Goal: Task Accomplishment & Management: Use online tool/utility

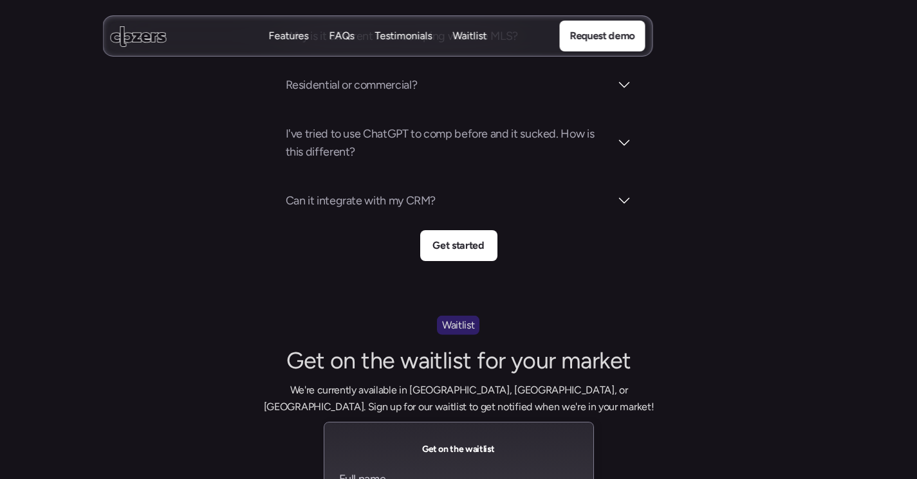
scroll to position [5559, 0]
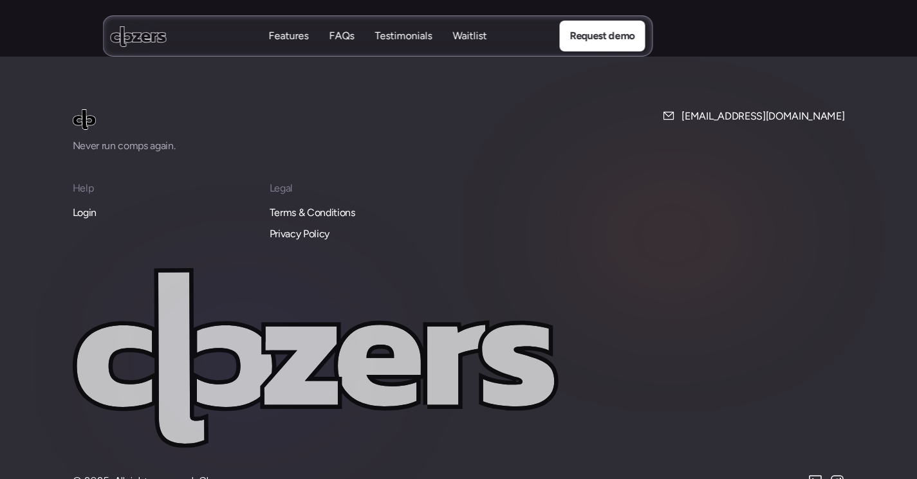
click at [86, 205] on p "Login" at bounding box center [85, 213] width 24 height 17
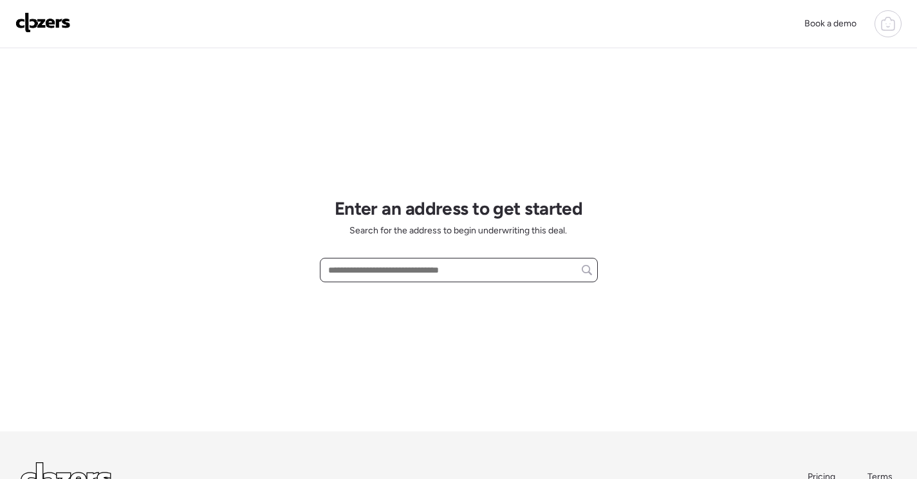
click at [384, 272] on input "text" at bounding box center [459, 270] width 266 height 18
paste input "**********"
click at [498, 268] on input "**********" at bounding box center [459, 270] width 266 height 18
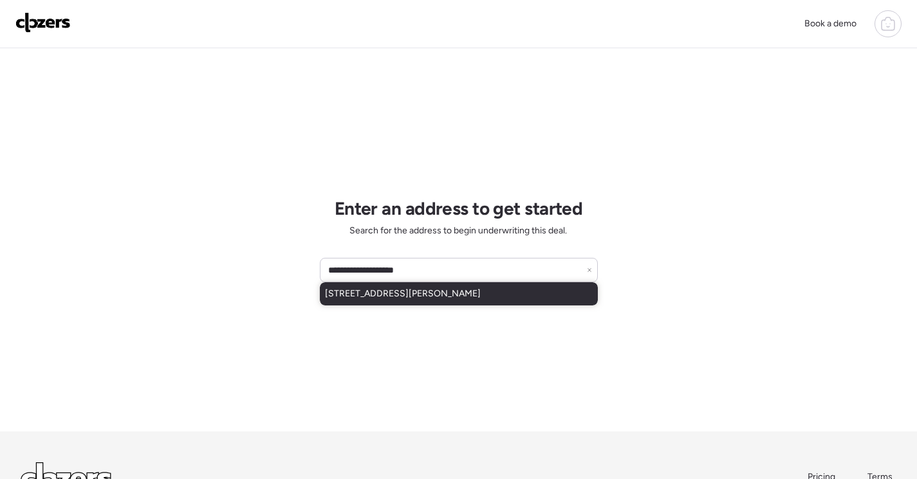
click at [481, 292] on span "8417 Betty Lee Ave, Saint Louis, MO, 63114" at bounding box center [403, 294] width 156 height 13
type input "**********"
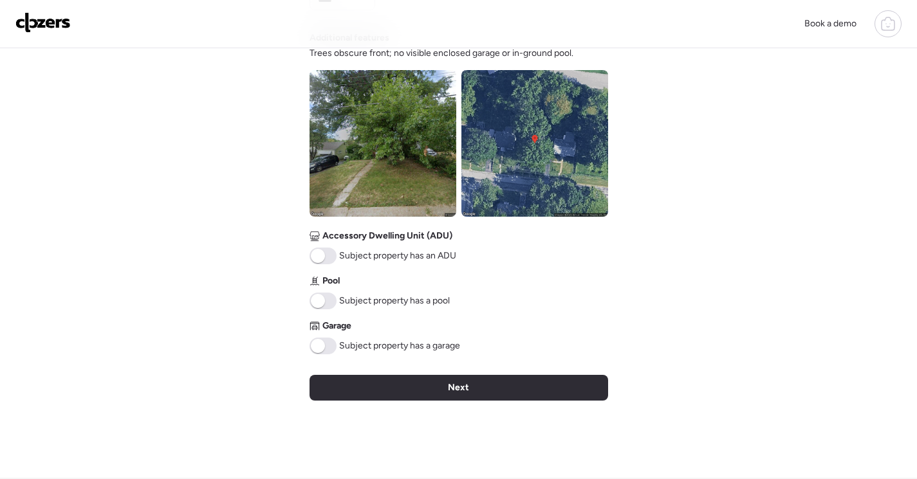
scroll to position [450, 0]
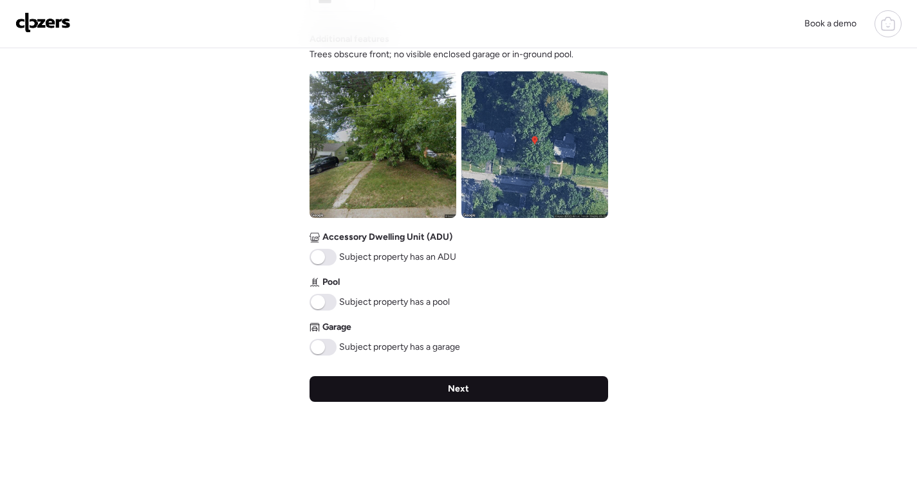
click at [527, 381] on div "Next" at bounding box center [459, 389] width 299 height 26
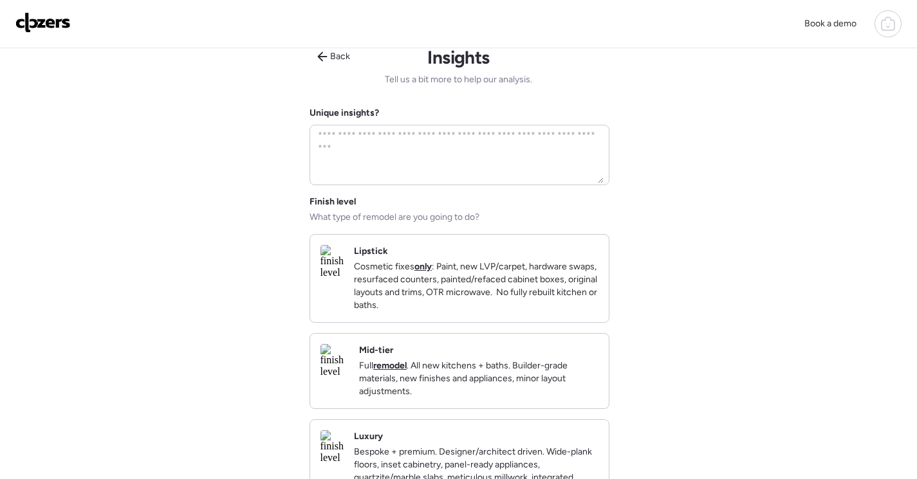
scroll to position [0, 0]
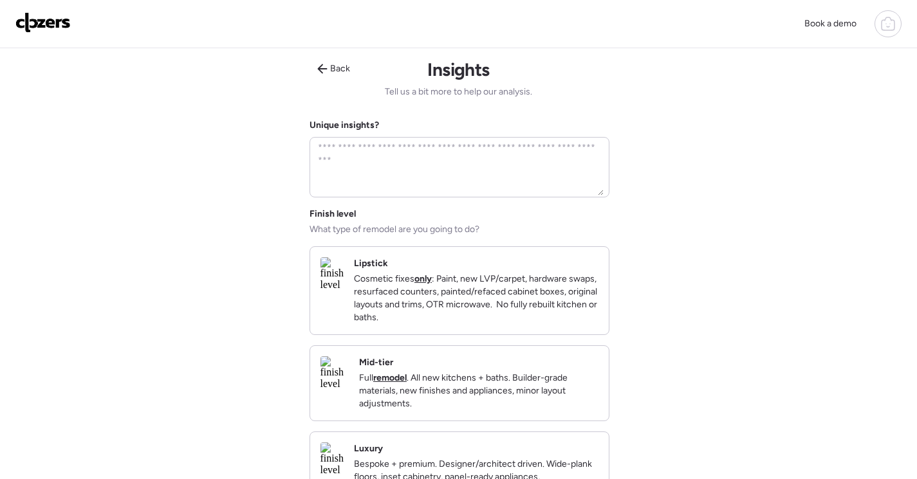
click at [524, 378] on div "Mid-tier Full remodel . All new kitchens + baths. Builder-grade materials, new …" at bounding box center [478, 384] width 239 height 54
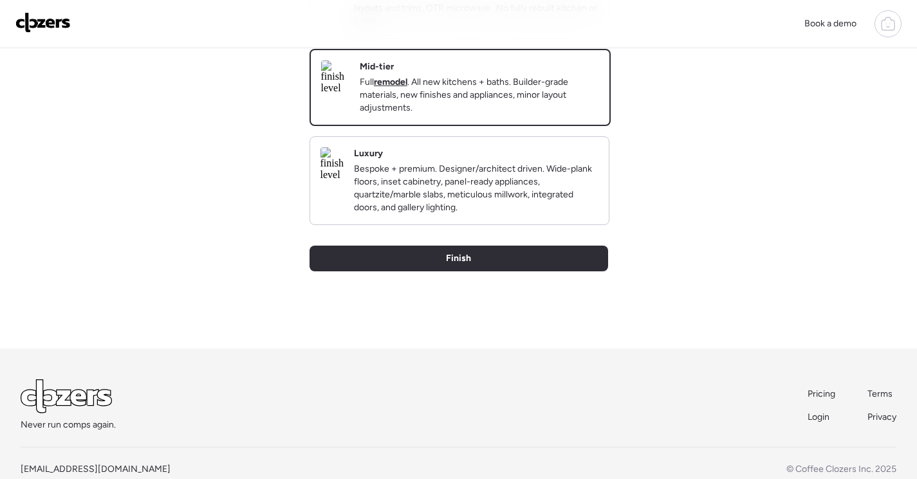
scroll to position [322, 0]
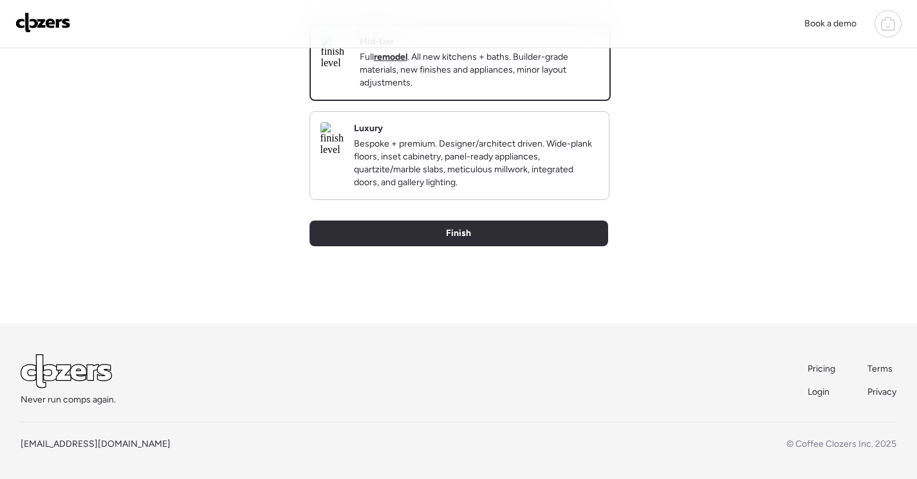
click at [477, 269] on div "Back Insights Tell us a bit more to help our analysis. Unique insights? Finish …" at bounding box center [459, 25] width 299 height 597
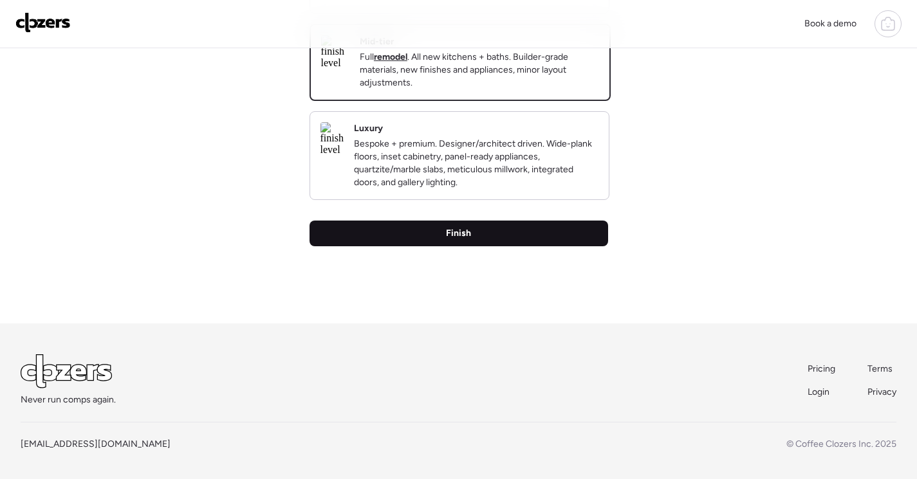
click at [479, 246] on div "Finish" at bounding box center [459, 234] width 299 height 26
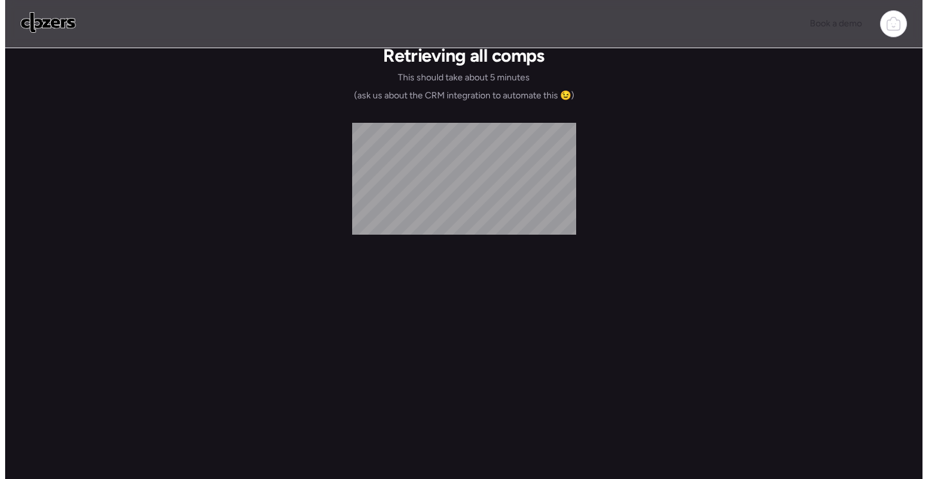
scroll to position [0, 0]
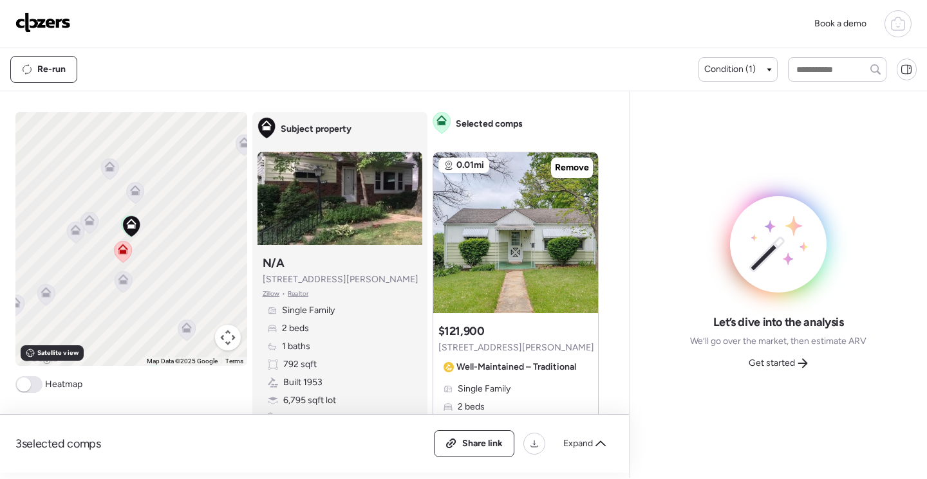
click at [770, 362] on span "Get started" at bounding box center [771, 363] width 46 height 13
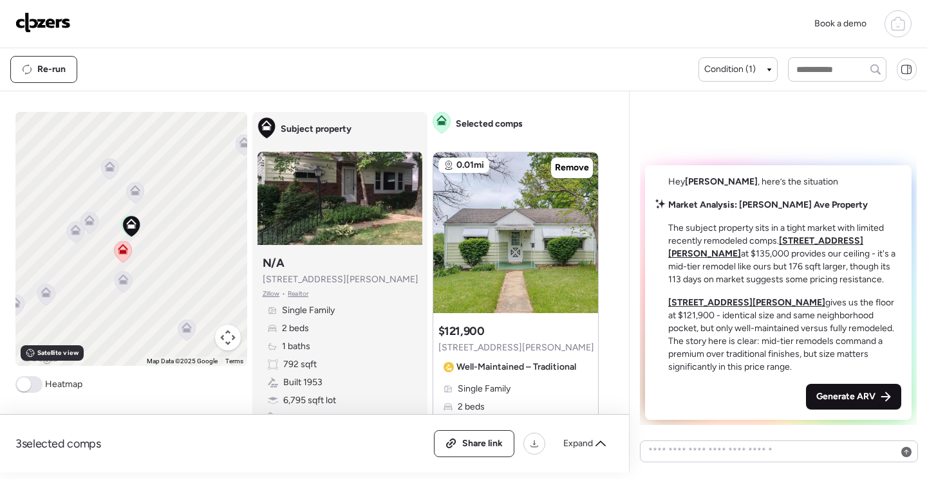
click at [837, 393] on span "Generate ARV" at bounding box center [845, 397] width 59 height 13
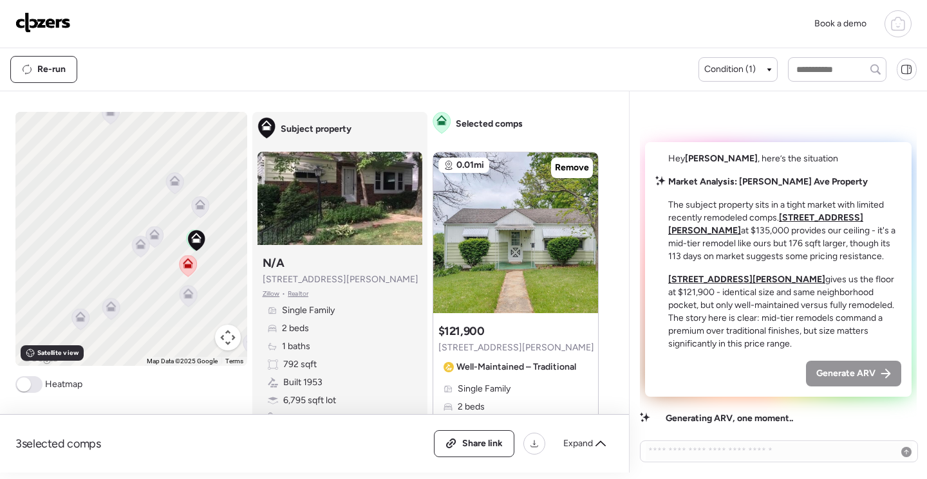
drag, startPoint x: 68, startPoint y: 183, endPoint x: 134, endPoint y: 198, distance: 67.8
click at [134, 198] on div "To activate drag with keyboard, press Alt + Enter. Once in keyboard drag state,…" at bounding box center [131, 239] width 232 height 254
drag, startPoint x: 153, startPoint y: 215, endPoint x: 88, endPoint y: 178, distance: 75.0
click at [88, 178] on div "To activate drag with keyboard, press Alt + Enter. Once in keyboard drag state,…" at bounding box center [131, 239] width 232 height 254
drag, startPoint x: 139, startPoint y: 209, endPoint x: 117, endPoint y: 105, distance: 106.5
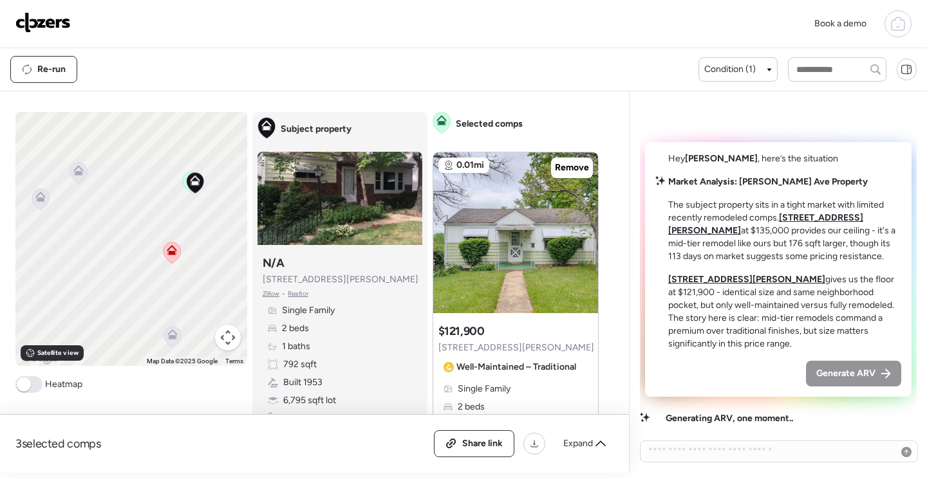
click at [117, 105] on div "3 selected comps All (3) ARV (3) As-is (0) Share link Expand Comps list To navi…" at bounding box center [312, 282] width 624 height 382
drag, startPoint x: 121, startPoint y: 154, endPoint x: 122, endPoint y: 179, distance: 24.5
click at [122, 179] on div "To activate drag with keyboard, press Alt + Enter. Once in keyboard drag state,…" at bounding box center [131, 239] width 232 height 254
click at [576, 224] on div at bounding box center [583, 226] width 15 height 15
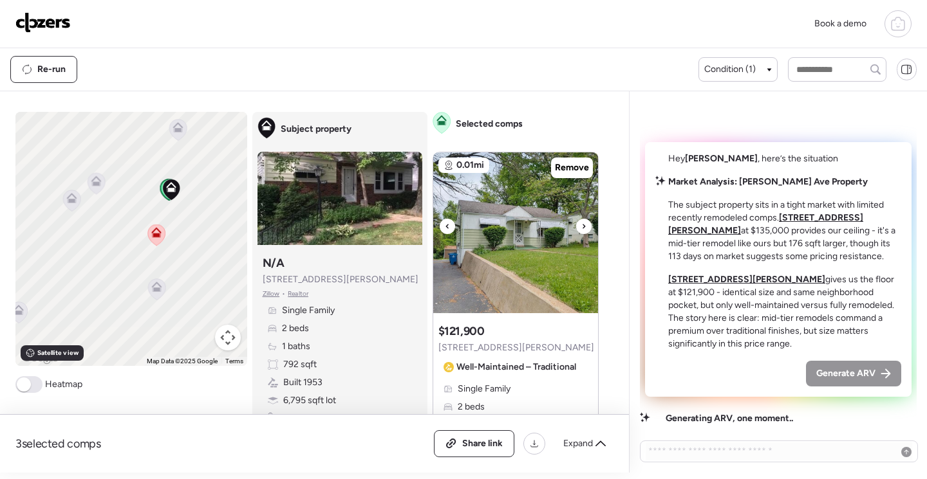
click at [533, 240] on img at bounding box center [515, 233] width 165 height 161
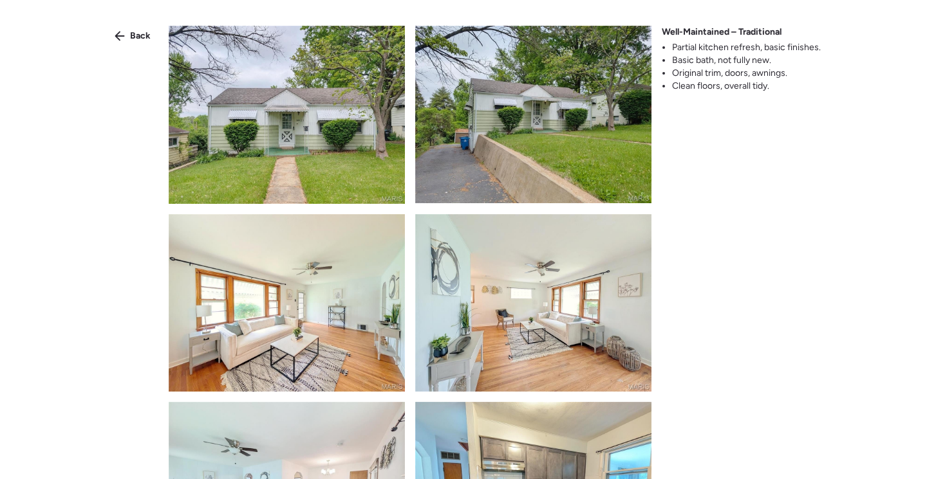
click at [280, 157] on img at bounding box center [287, 115] width 236 height 178
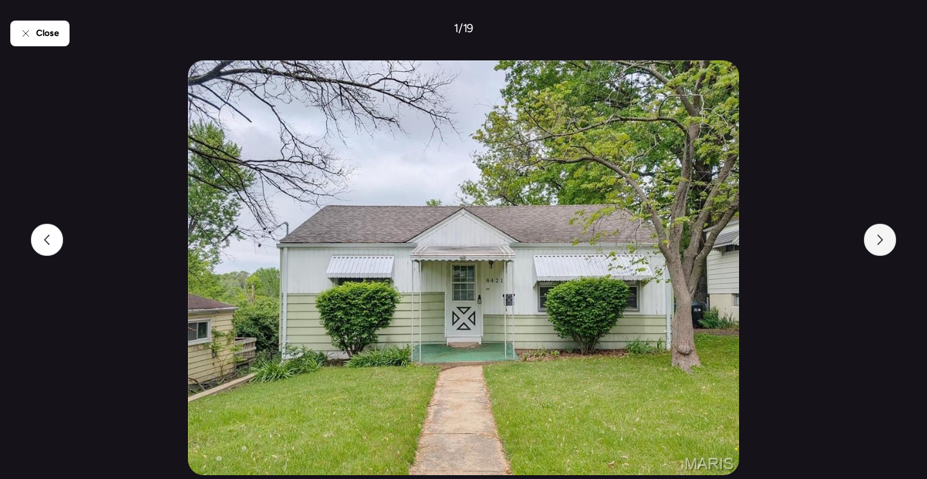
click at [882, 239] on icon at bounding box center [880, 240] width 10 height 10
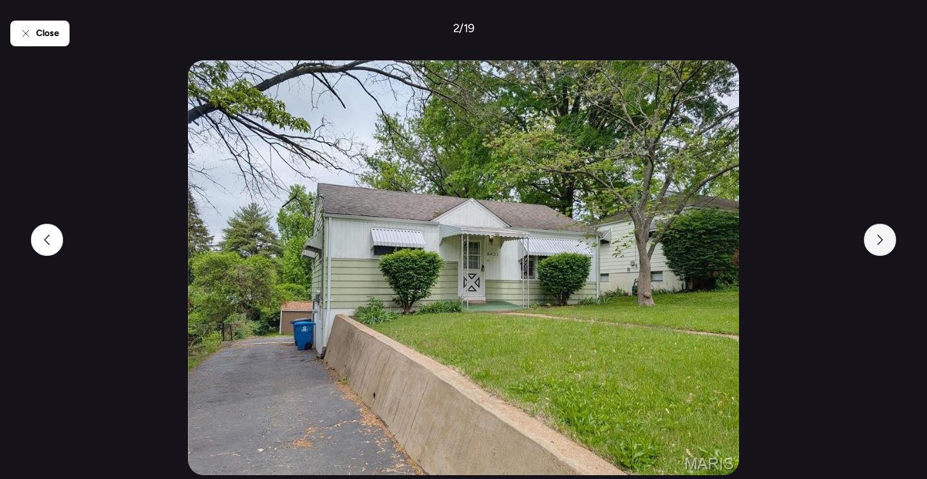
click at [882, 239] on icon at bounding box center [880, 240] width 6 height 10
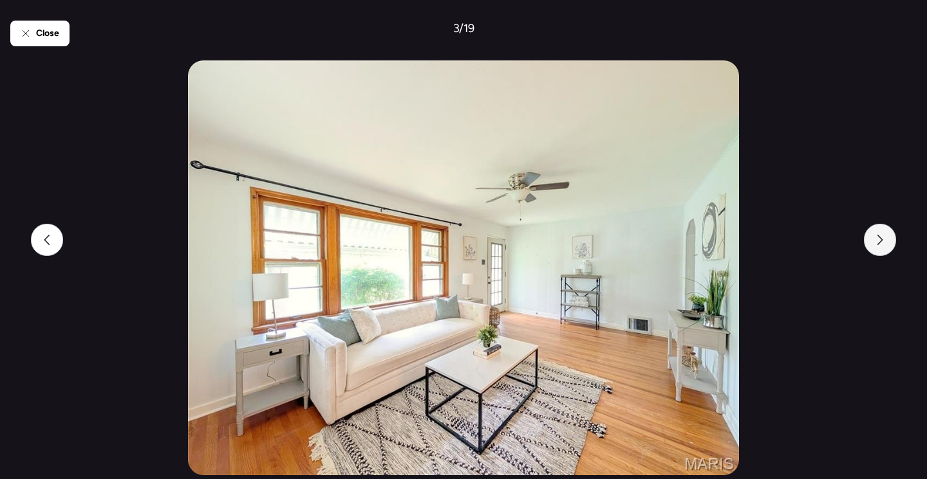
click at [882, 239] on icon at bounding box center [880, 240] width 6 height 10
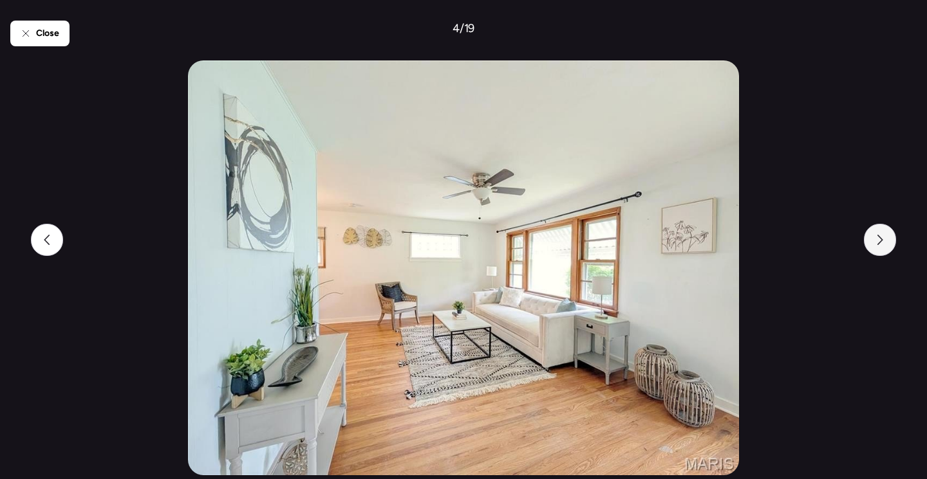
click at [882, 239] on icon at bounding box center [880, 240] width 6 height 10
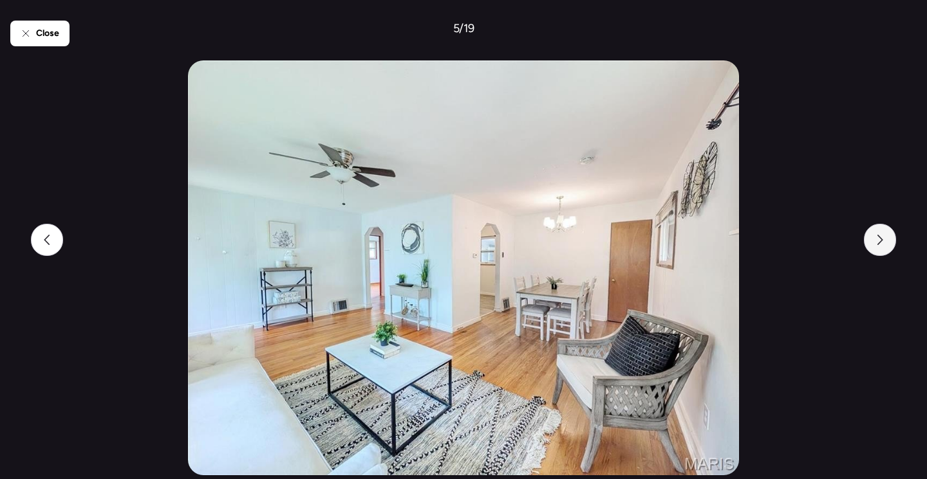
click at [882, 239] on icon at bounding box center [880, 240] width 6 height 10
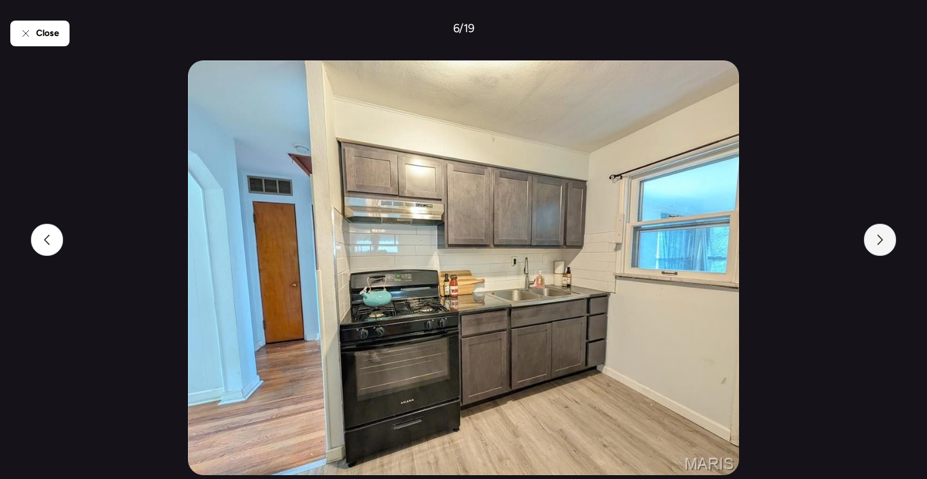
click at [882, 239] on icon at bounding box center [880, 240] width 6 height 10
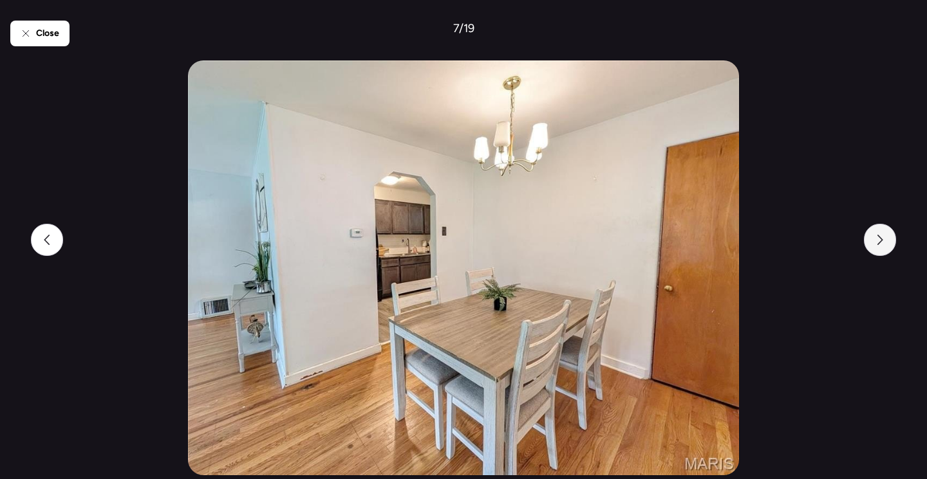
click at [882, 239] on icon at bounding box center [880, 240] width 6 height 10
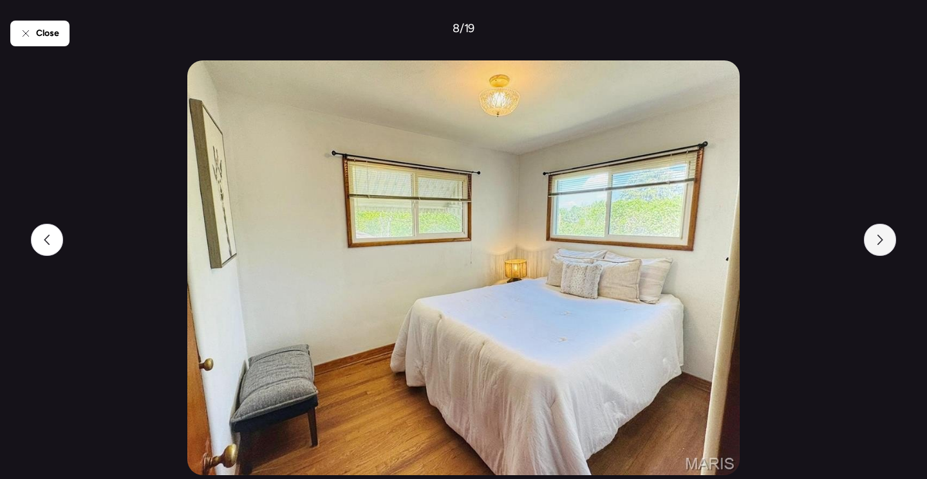
click at [882, 239] on icon at bounding box center [880, 240] width 6 height 10
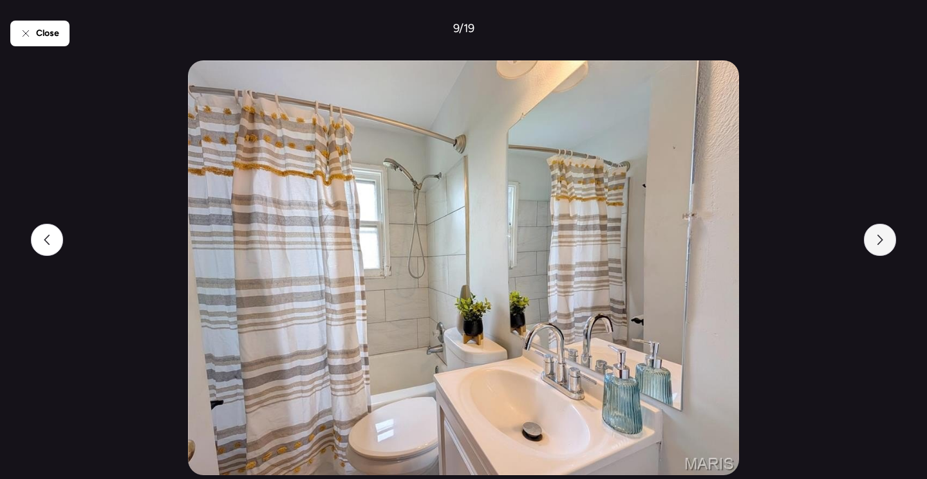
click at [882, 239] on icon at bounding box center [880, 240] width 6 height 10
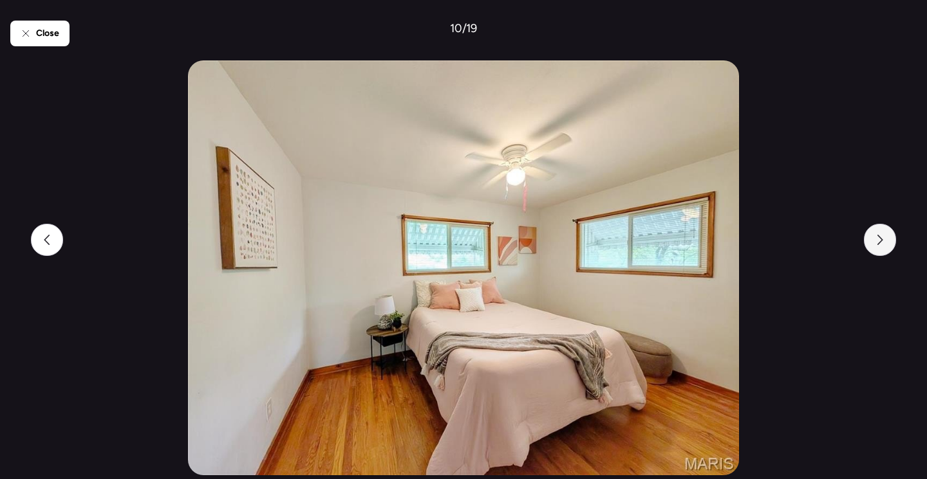
click at [882, 239] on icon at bounding box center [880, 240] width 6 height 10
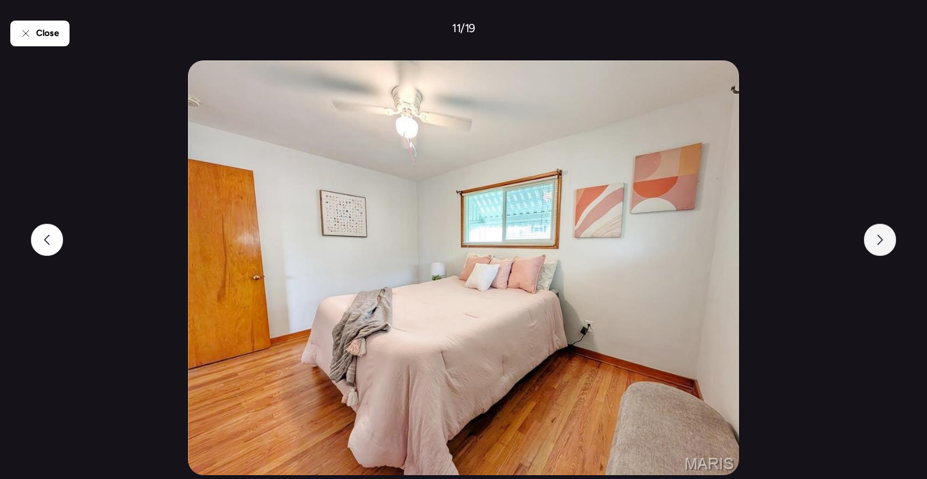
click at [882, 239] on icon at bounding box center [880, 240] width 6 height 10
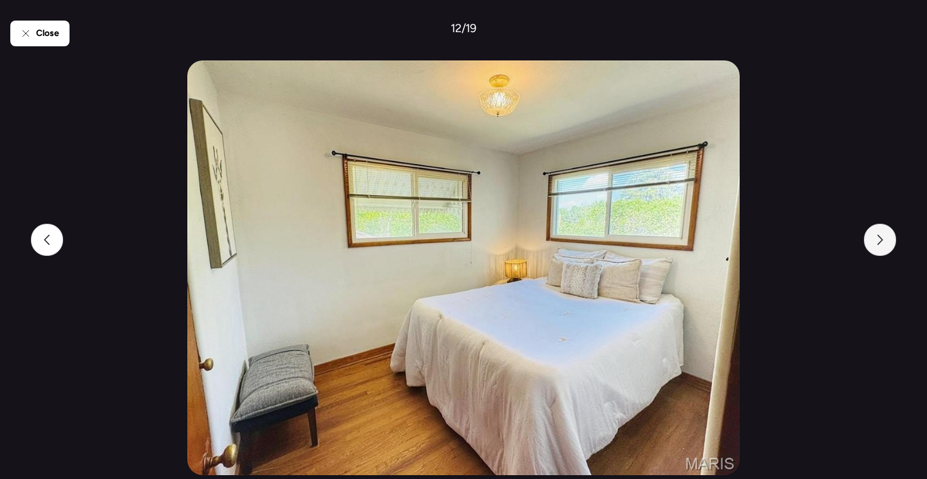
click at [882, 239] on icon at bounding box center [880, 240] width 6 height 10
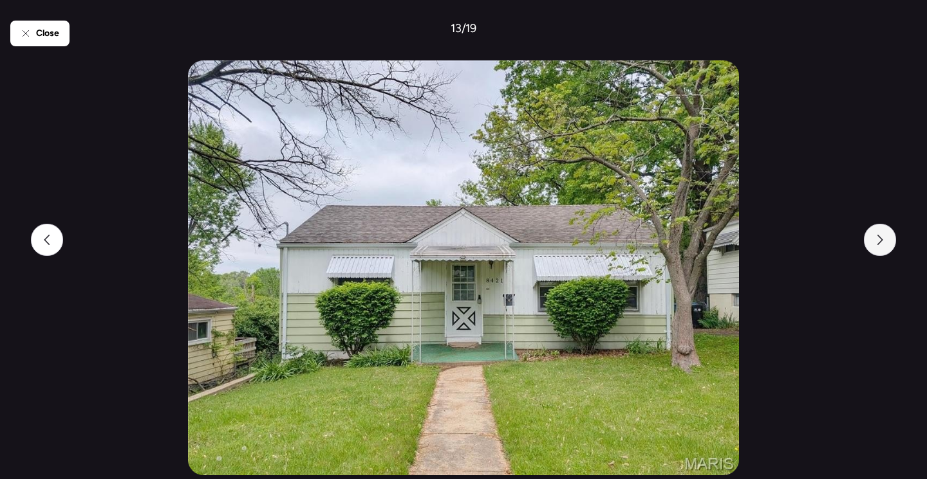
click at [882, 239] on icon at bounding box center [880, 240] width 6 height 10
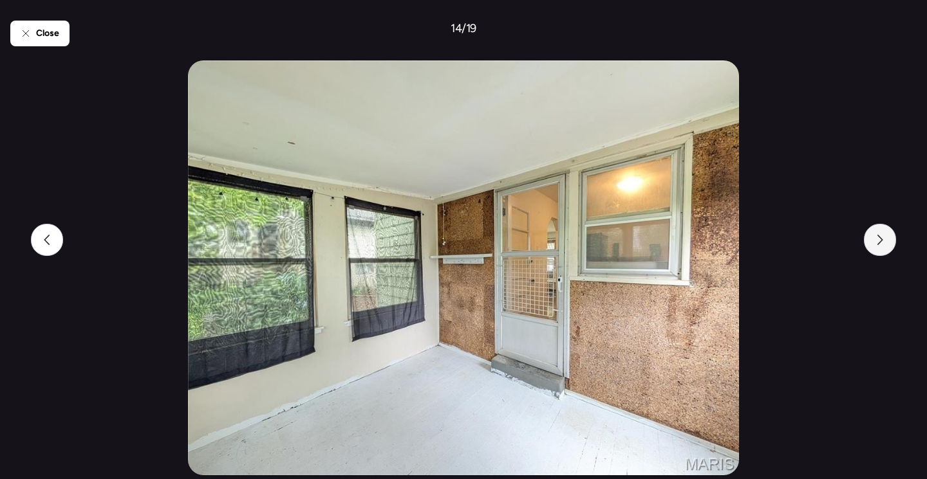
click at [882, 239] on icon at bounding box center [880, 240] width 6 height 10
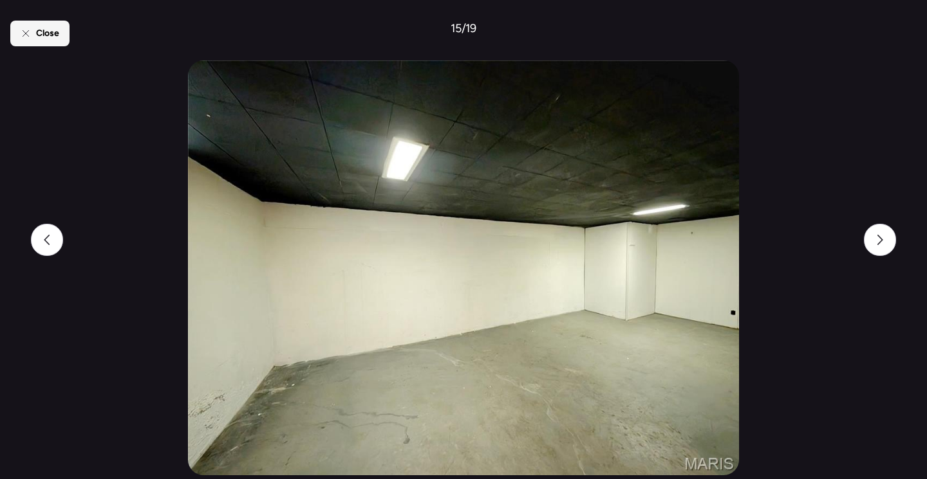
click at [33, 42] on div "Close" at bounding box center [39, 34] width 59 height 26
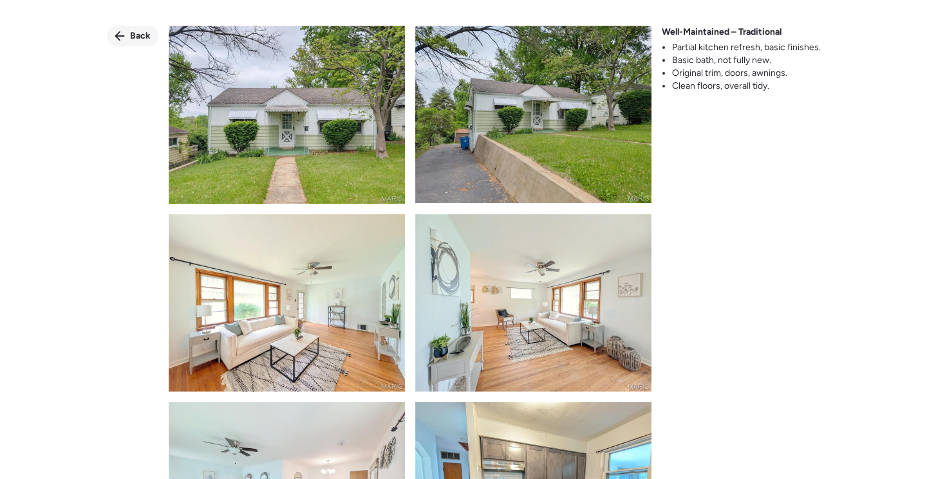
click at [131, 33] on span "Back" at bounding box center [140, 36] width 21 height 13
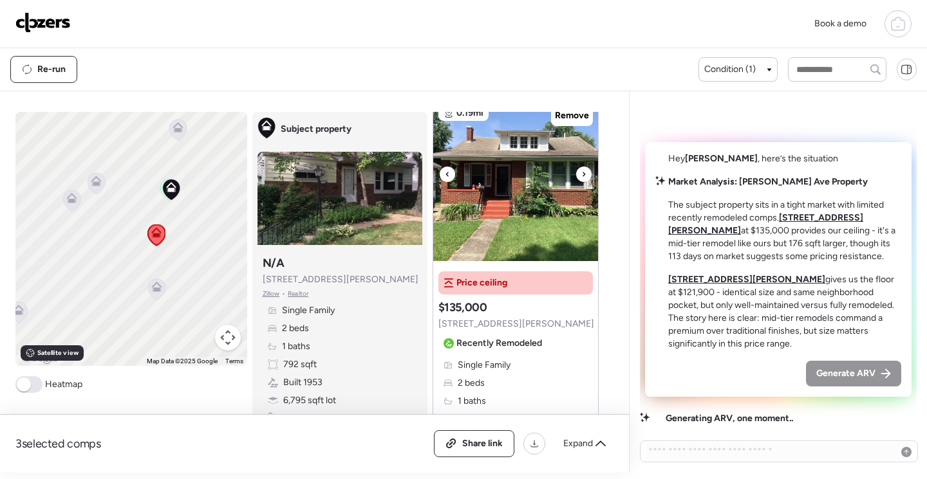
scroll to position [644, 0]
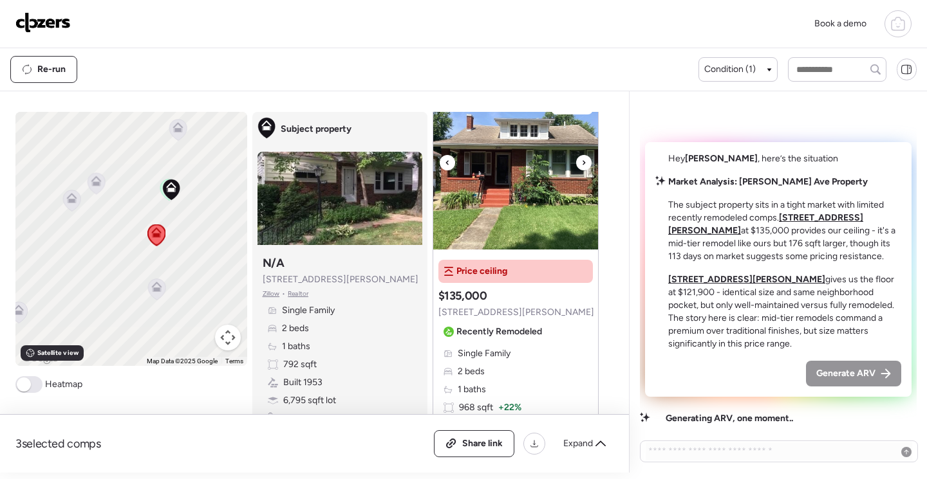
click at [528, 214] on img at bounding box center [515, 169] width 165 height 161
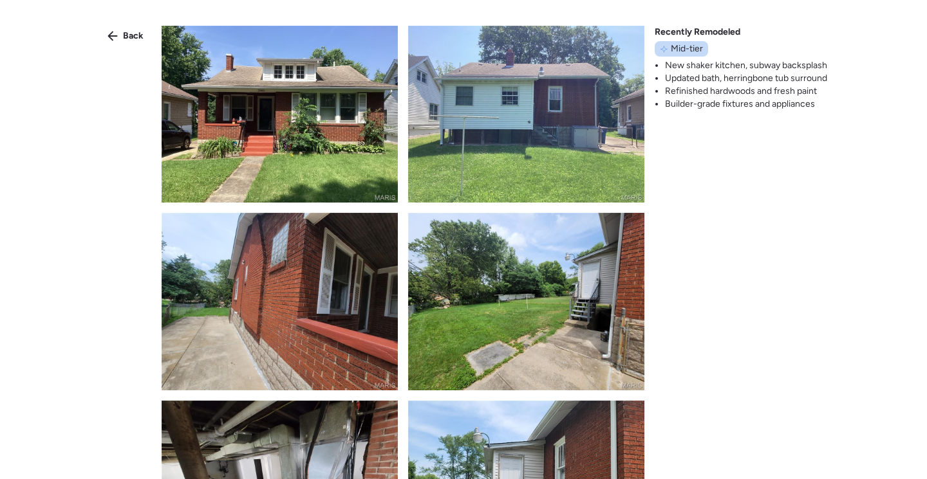
click at [303, 152] on img at bounding box center [280, 114] width 236 height 177
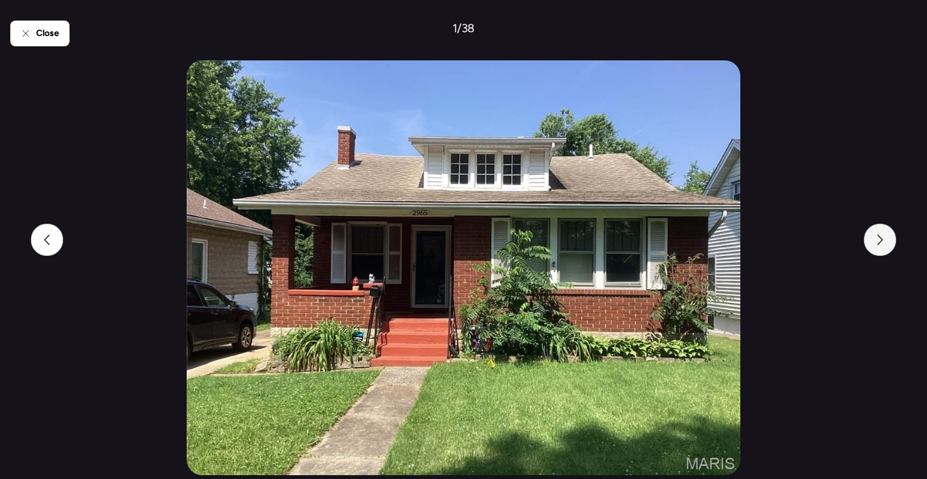
click at [885, 246] on div at bounding box center [880, 240] width 32 height 32
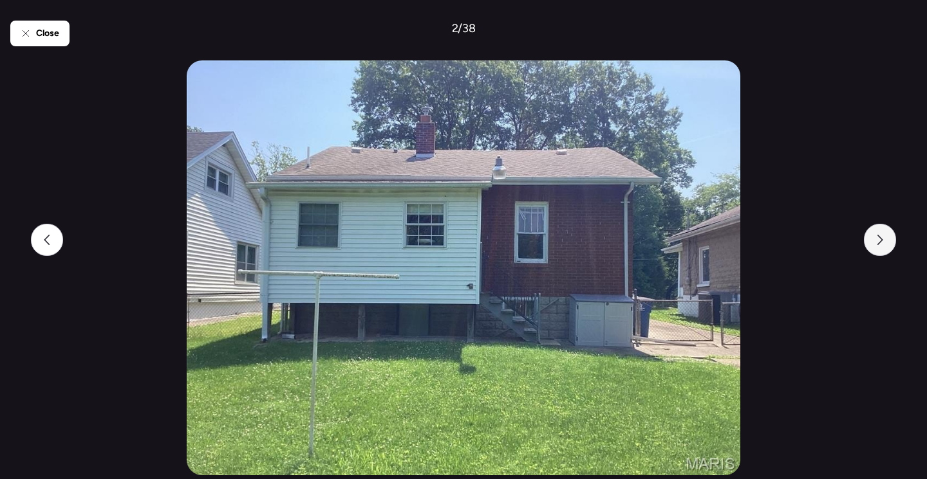
click at [885, 246] on div at bounding box center [880, 240] width 32 height 32
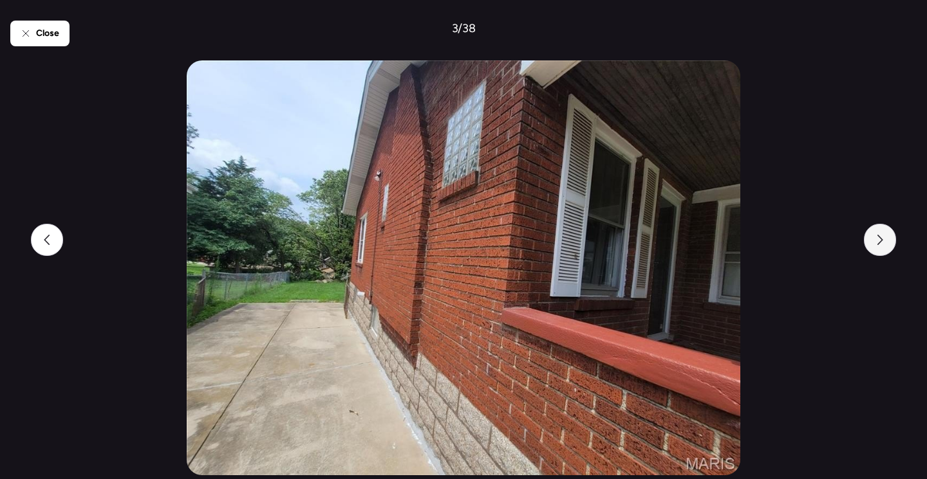
click at [885, 246] on div at bounding box center [880, 240] width 32 height 32
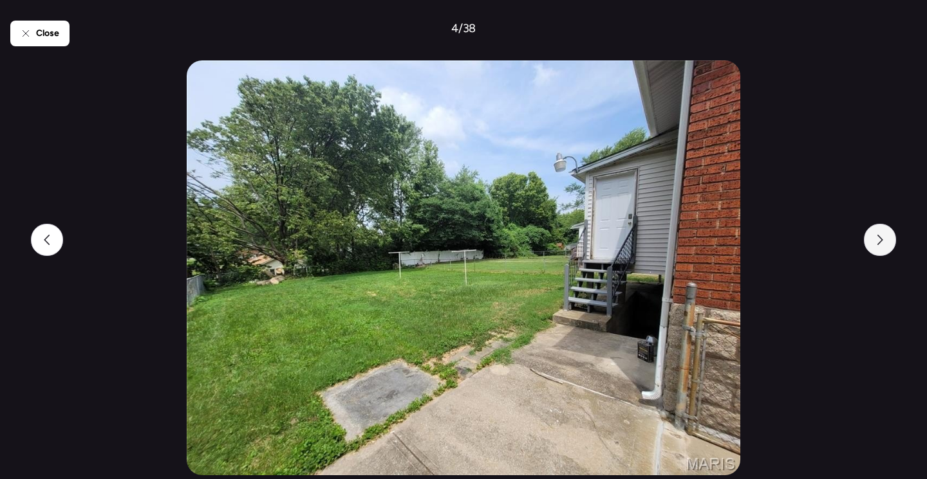
click at [885, 246] on div at bounding box center [880, 240] width 32 height 32
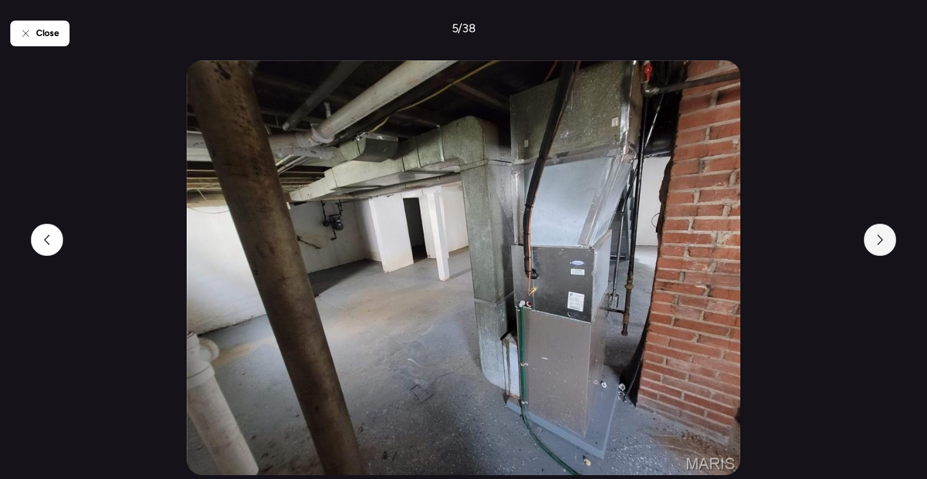
click at [885, 246] on div at bounding box center [880, 240] width 32 height 32
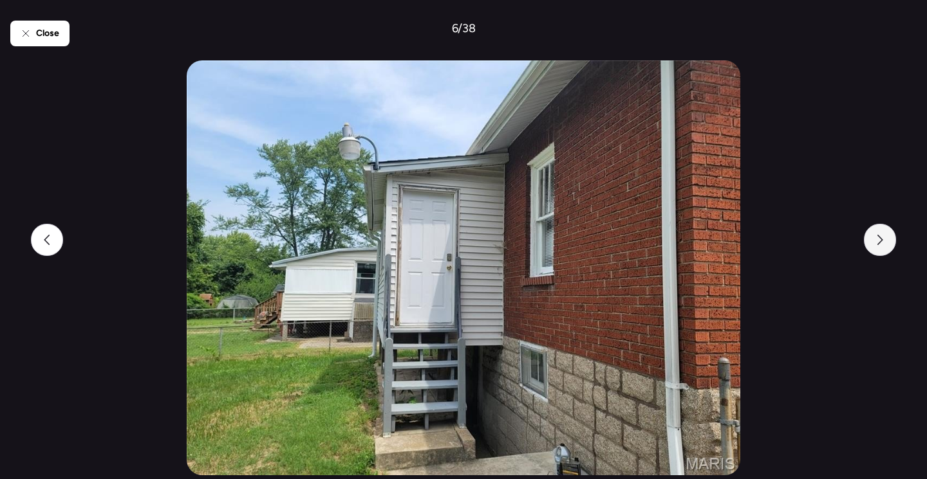
click at [885, 246] on div at bounding box center [880, 240] width 32 height 32
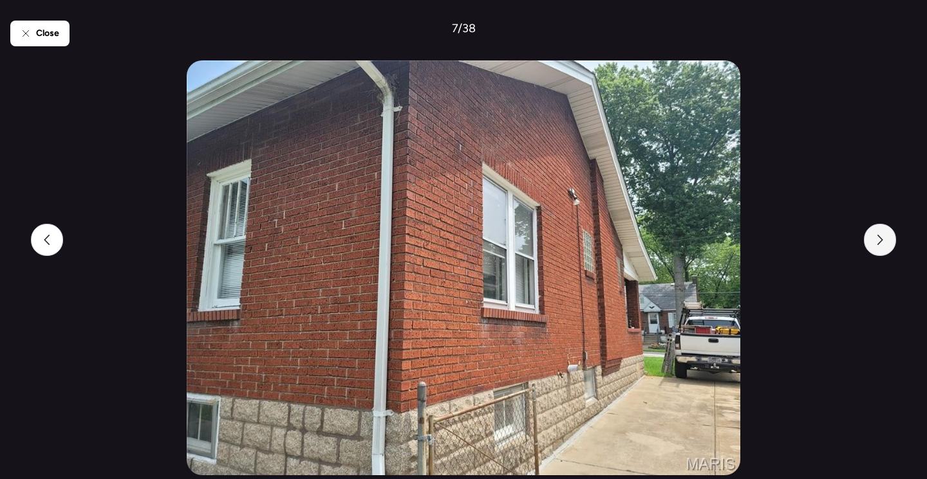
click at [885, 246] on div at bounding box center [880, 240] width 32 height 32
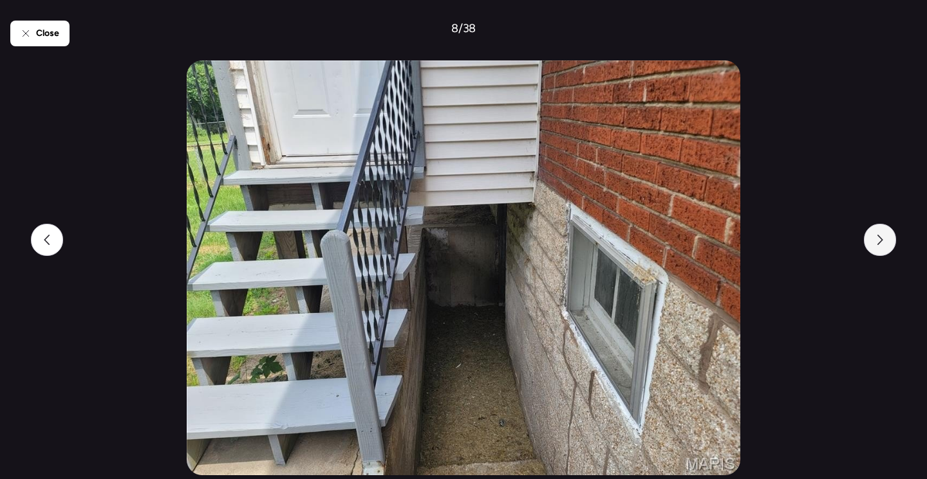
click at [885, 246] on div at bounding box center [880, 240] width 32 height 32
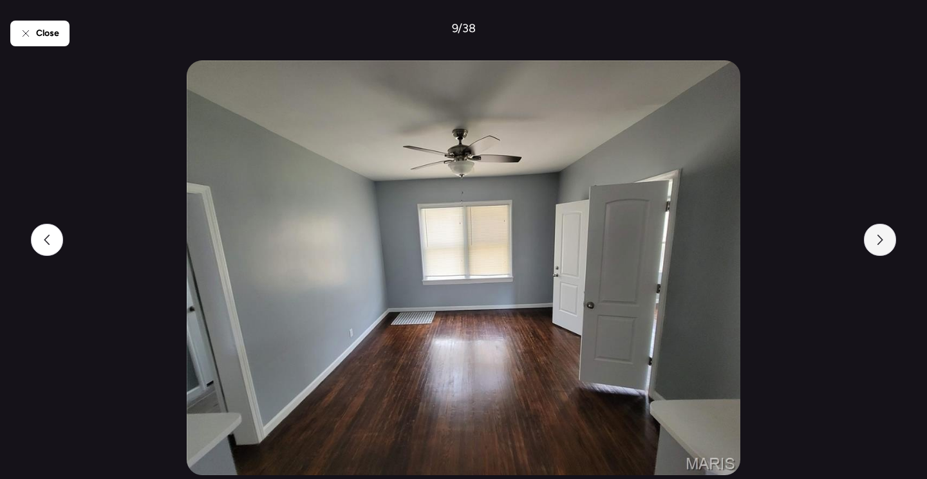
click at [885, 246] on div at bounding box center [880, 240] width 32 height 32
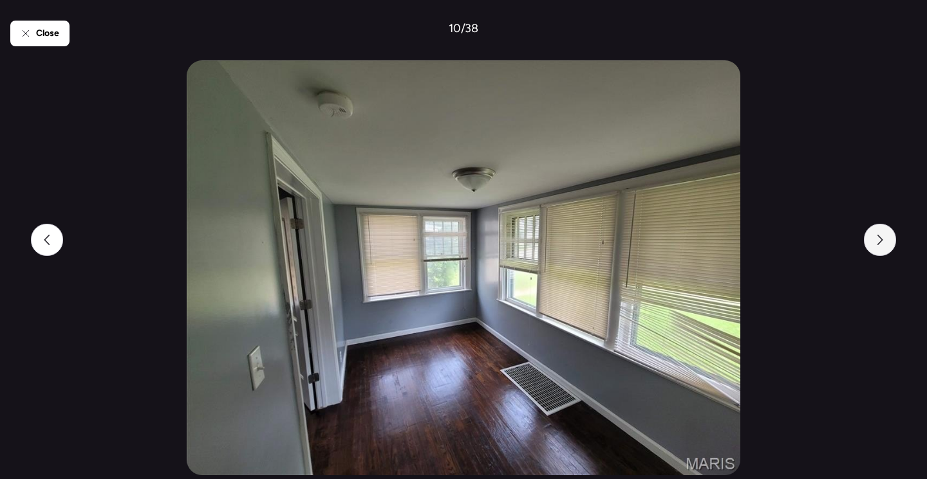
click at [885, 246] on div at bounding box center [880, 240] width 32 height 32
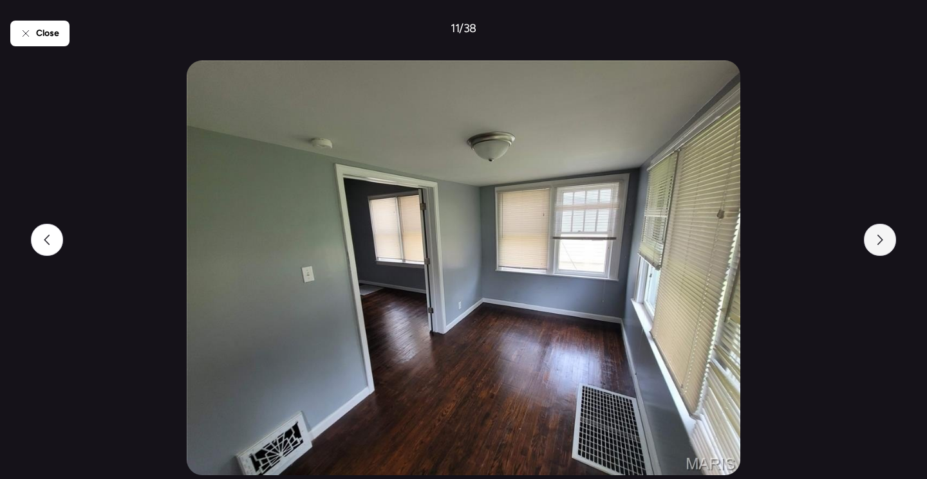
click at [885, 246] on div at bounding box center [880, 240] width 32 height 32
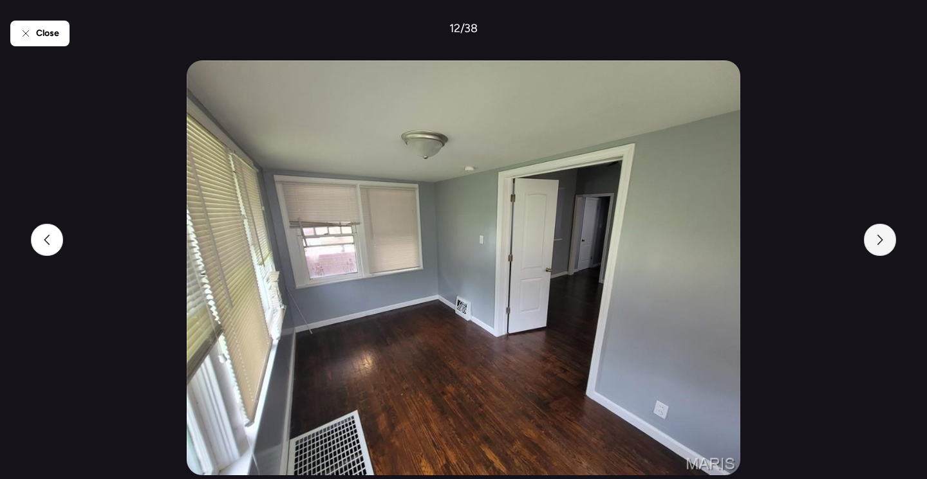
click at [885, 246] on div at bounding box center [880, 240] width 32 height 32
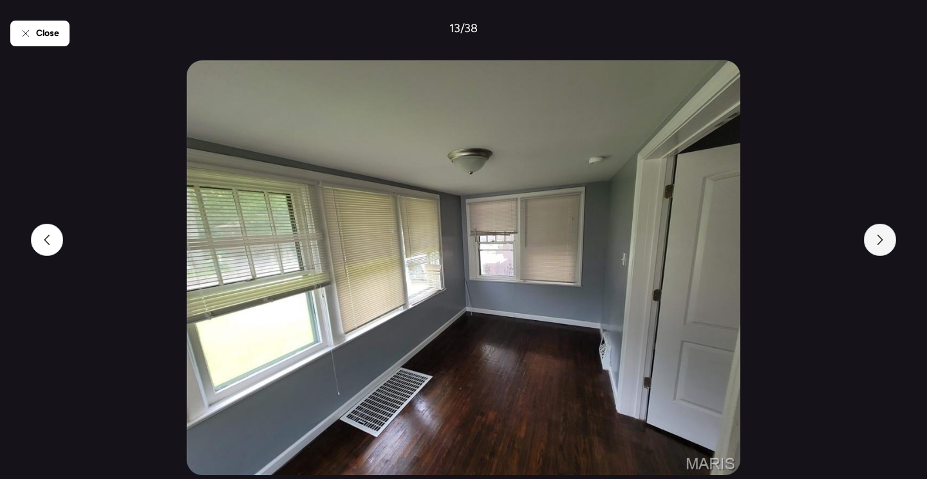
click at [885, 246] on div at bounding box center [880, 240] width 32 height 32
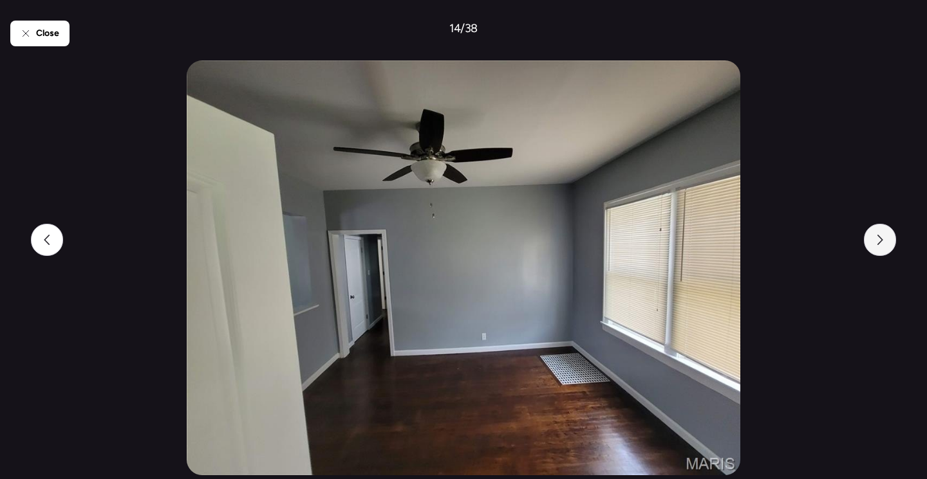
click at [885, 246] on div at bounding box center [880, 240] width 32 height 32
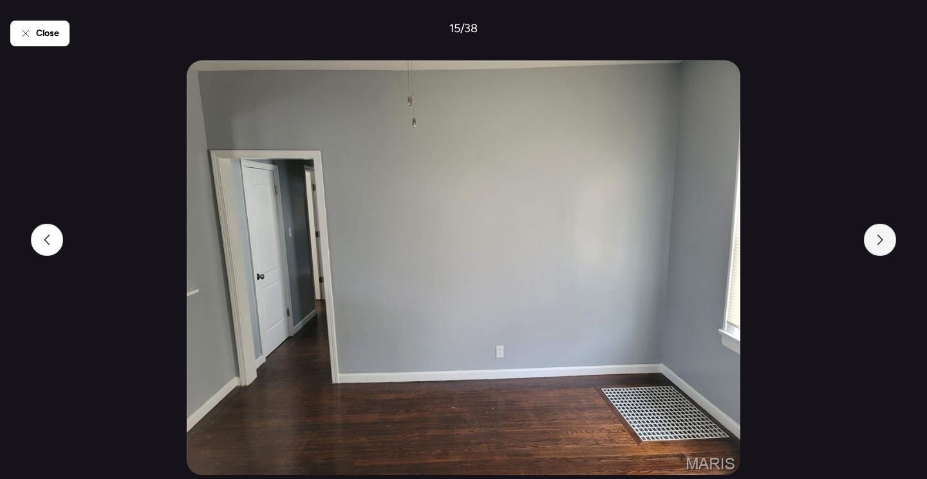
click at [885, 246] on div at bounding box center [880, 240] width 32 height 32
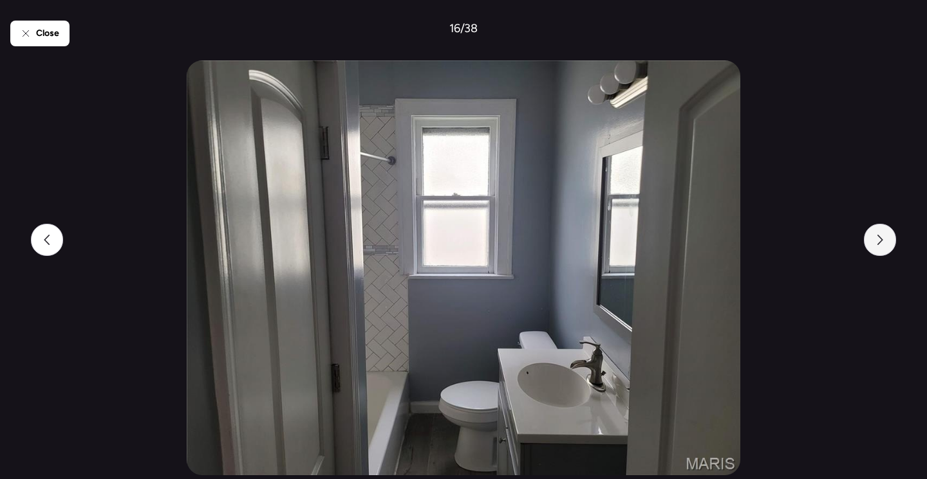
click at [885, 246] on div at bounding box center [880, 240] width 32 height 32
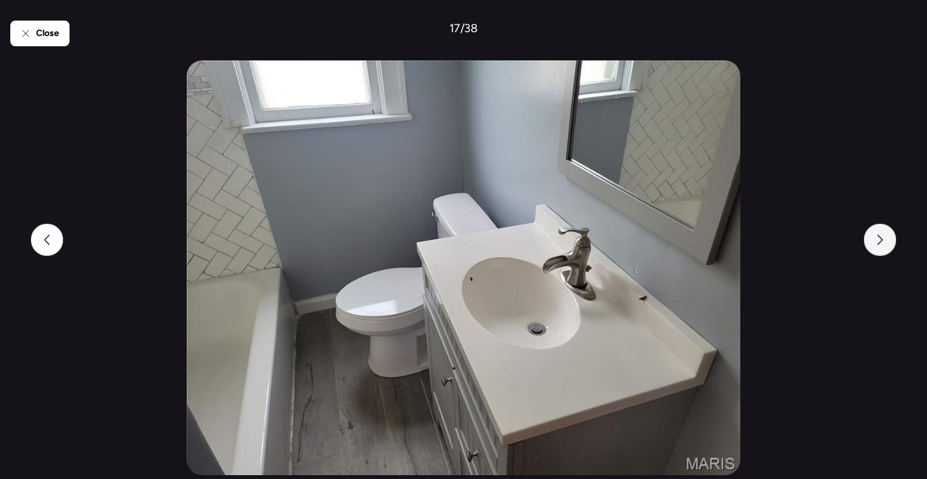
click at [885, 246] on div at bounding box center [880, 240] width 32 height 32
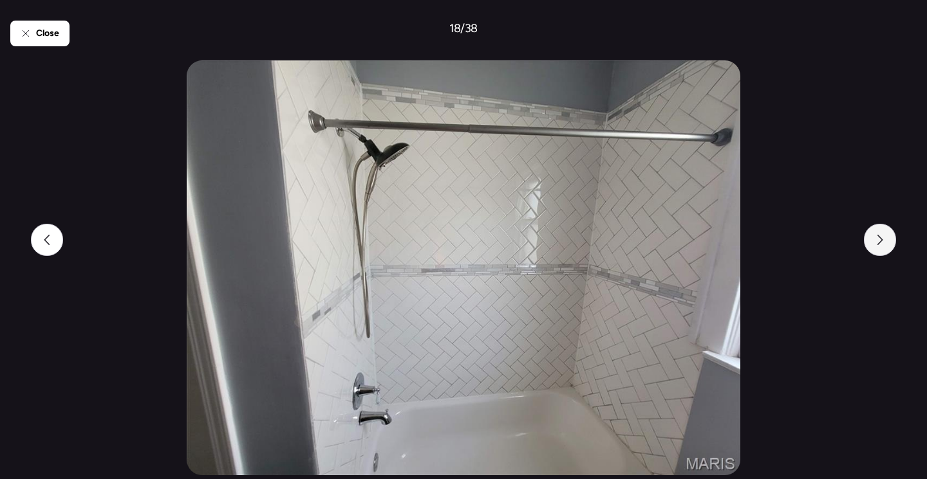
click at [885, 246] on div at bounding box center [880, 240] width 32 height 32
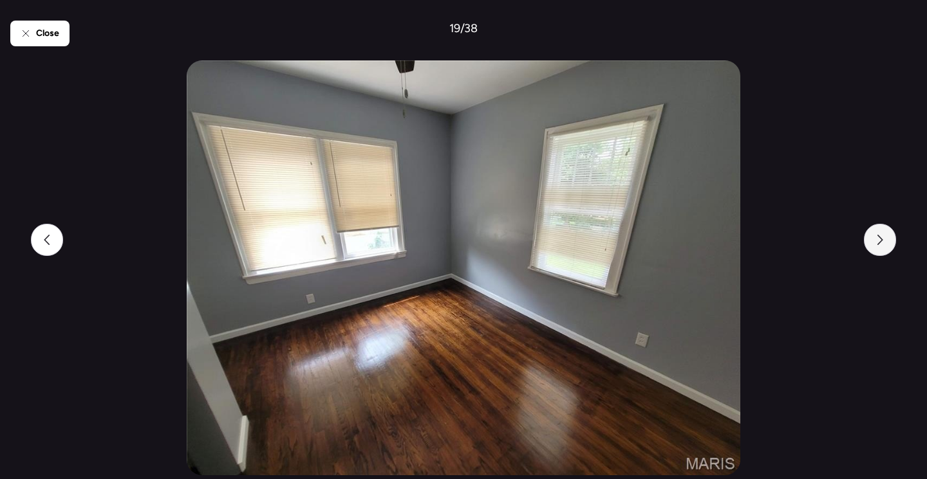
click at [885, 246] on div at bounding box center [880, 240] width 32 height 32
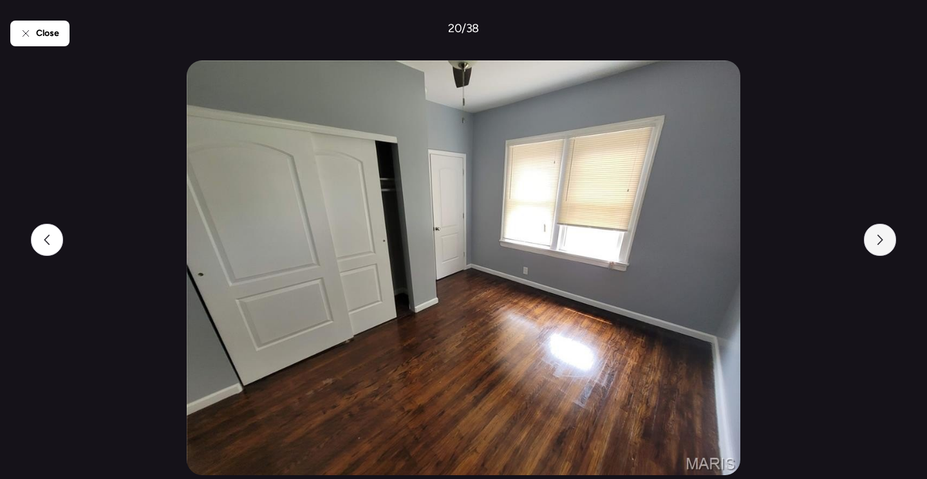
click at [885, 246] on div at bounding box center [880, 240] width 32 height 32
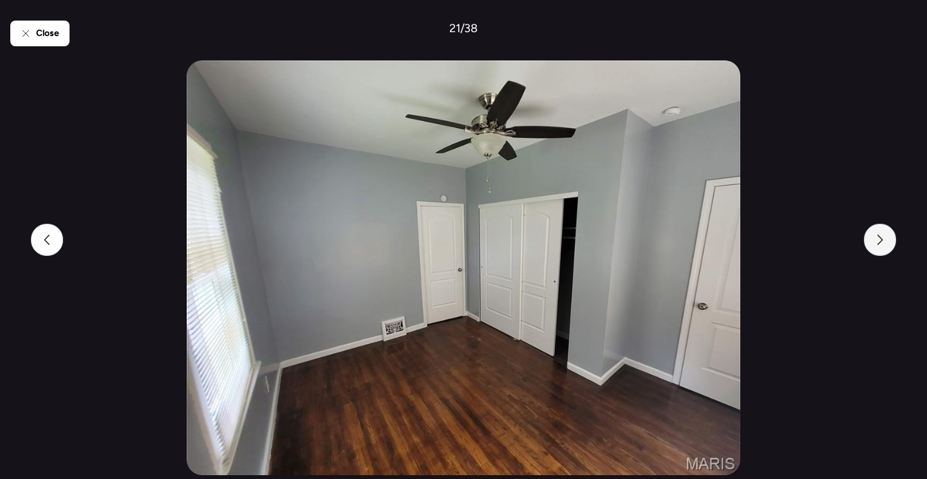
click at [885, 246] on div at bounding box center [880, 240] width 32 height 32
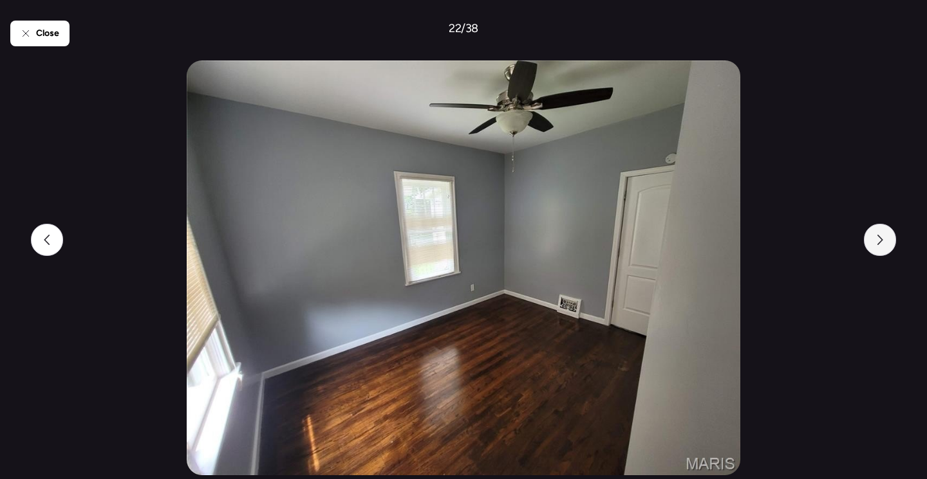
click at [885, 246] on div at bounding box center [880, 240] width 32 height 32
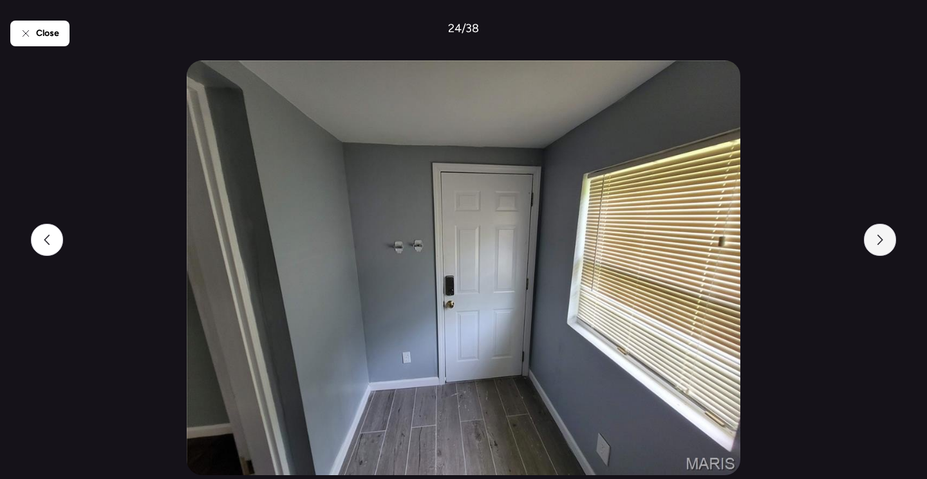
click at [885, 246] on div at bounding box center [880, 240] width 32 height 32
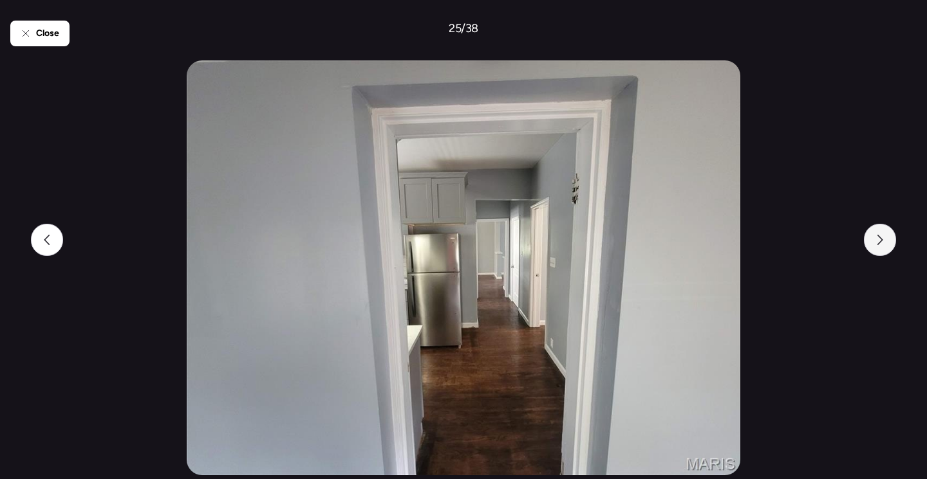
click at [885, 246] on div at bounding box center [880, 240] width 32 height 32
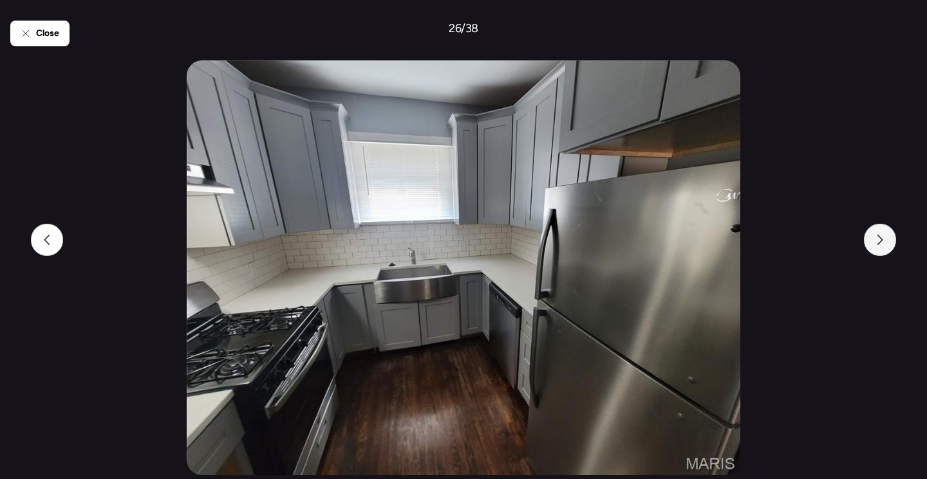
drag, startPoint x: 885, startPoint y: 246, endPoint x: 878, endPoint y: 244, distance: 8.0
click at [878, 244] on icon at bounding box center [880, 240] width 6 height 10
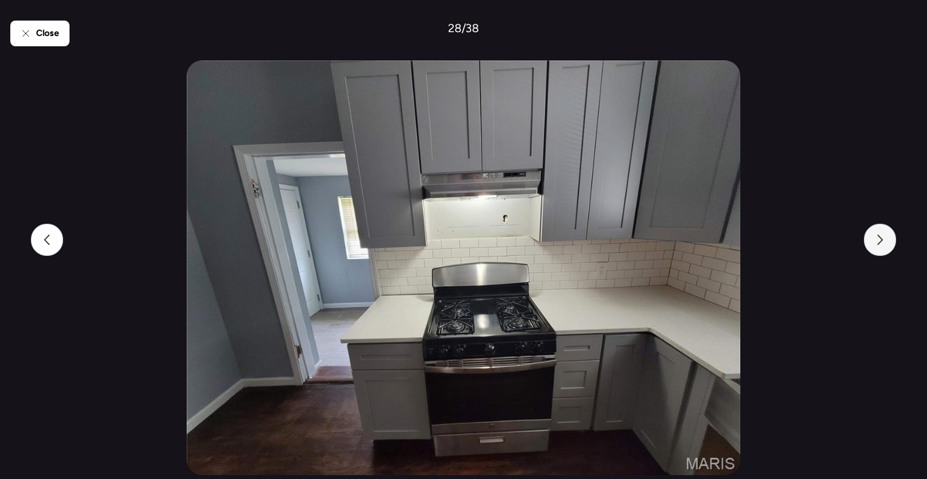
click at [878, 244] on icon at bounding box center [880, 240] width 6 height 10
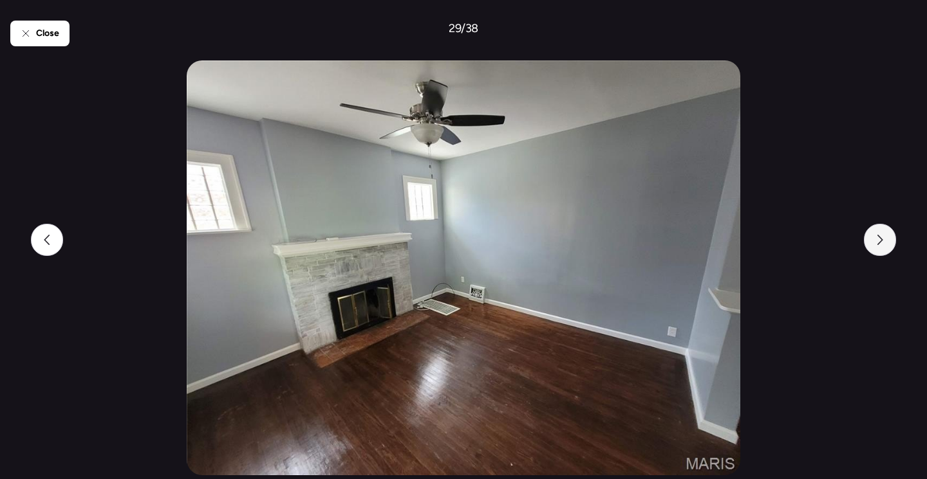
click at [878, 244] on icon at bounding box center [880, 240] width 6 height 10
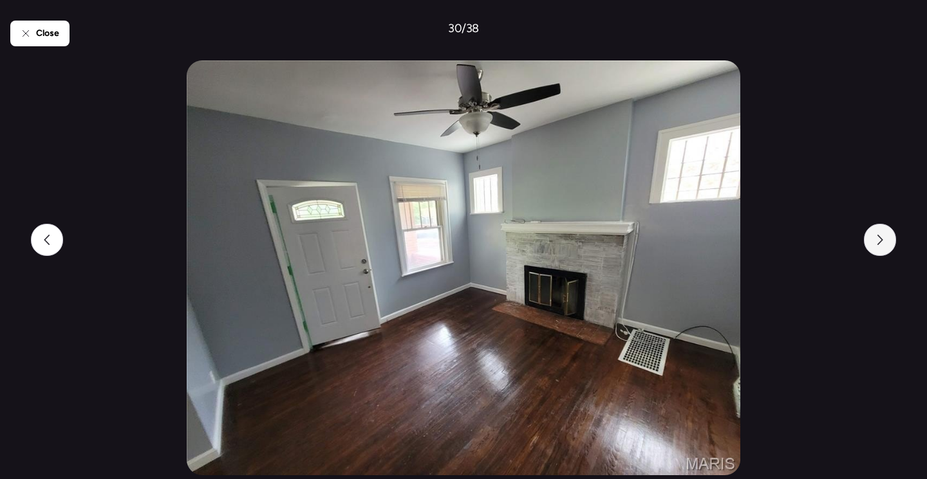
click at [878, 244] on icon at bounding box center [880, 240] width 6 height 10
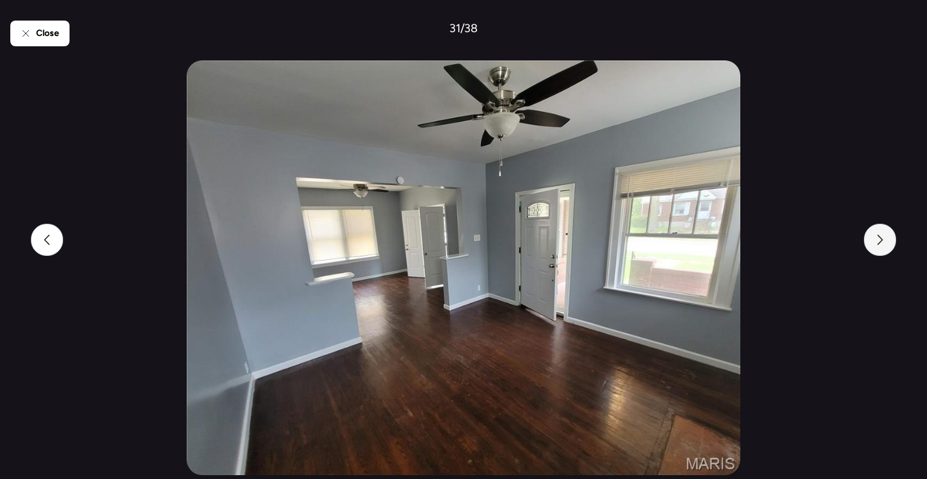
click at [878, 244] on icon at bounding box center [880, 240] width 6 height 10
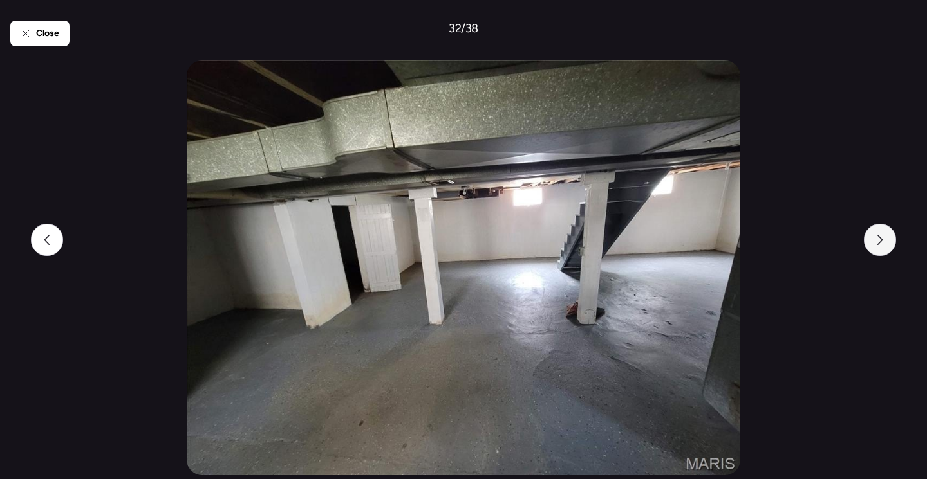
click at [878, 244] on icon at bounding box center [880, 240] width 6 height 10
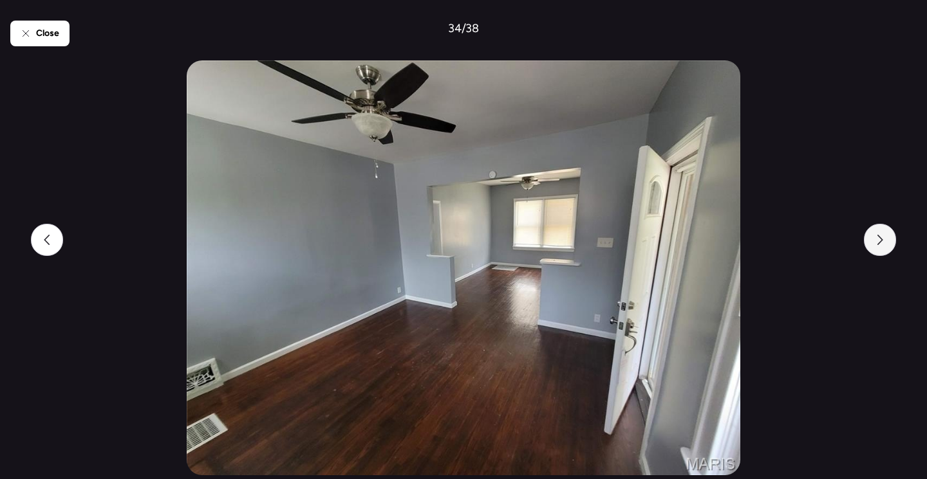
click at [878, 244] on icon at bounding box center [880, 240] width 6 height 10
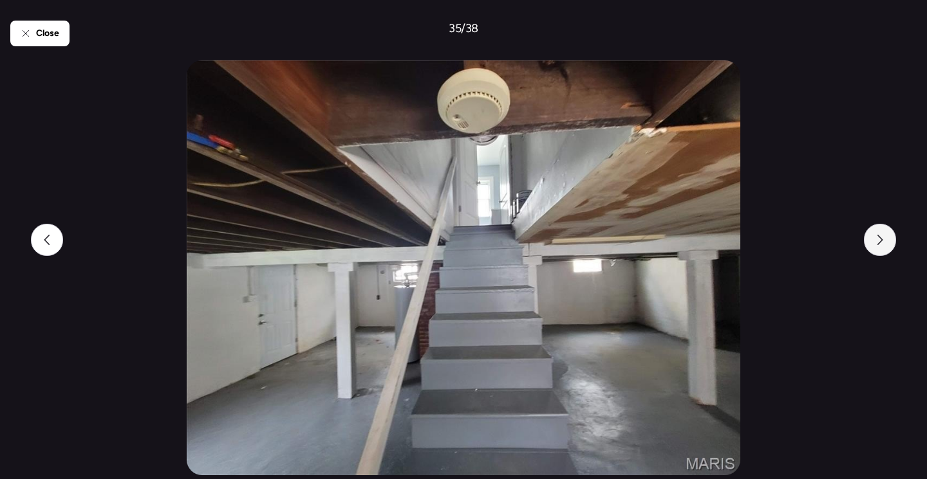
click at [878, 244] on icon at bounding box center [880, 240] width 6 height 10
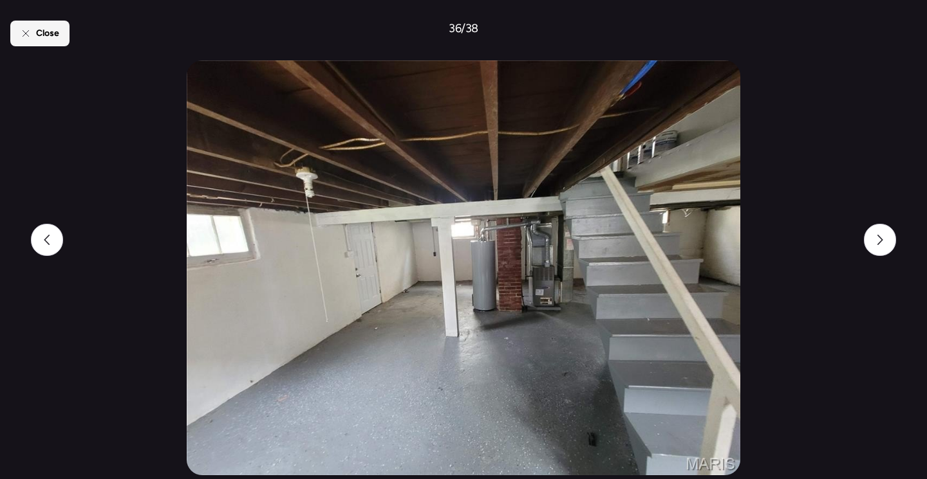
click at [39, 43] on div "Close" at bounding box center [39, 34] width 59 height 26
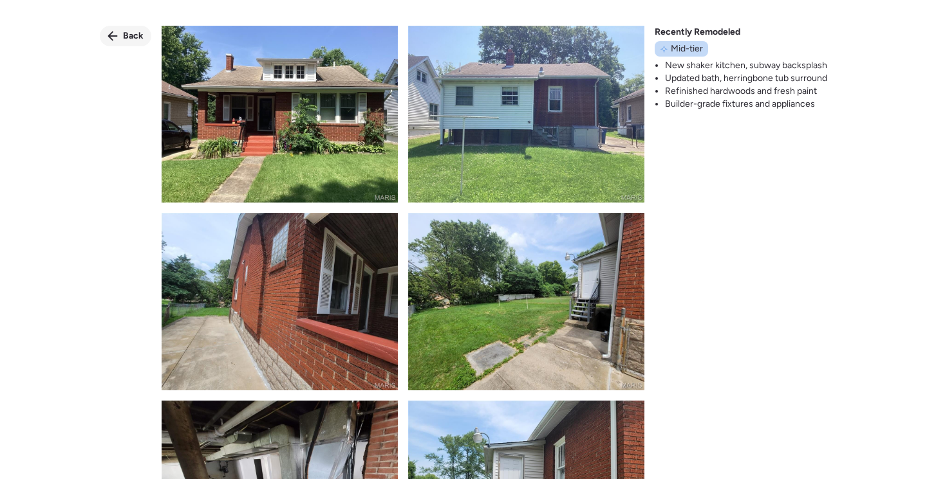
click at [125, 33] on span "Back" at bounding box center [133, 36] width 21 height 13
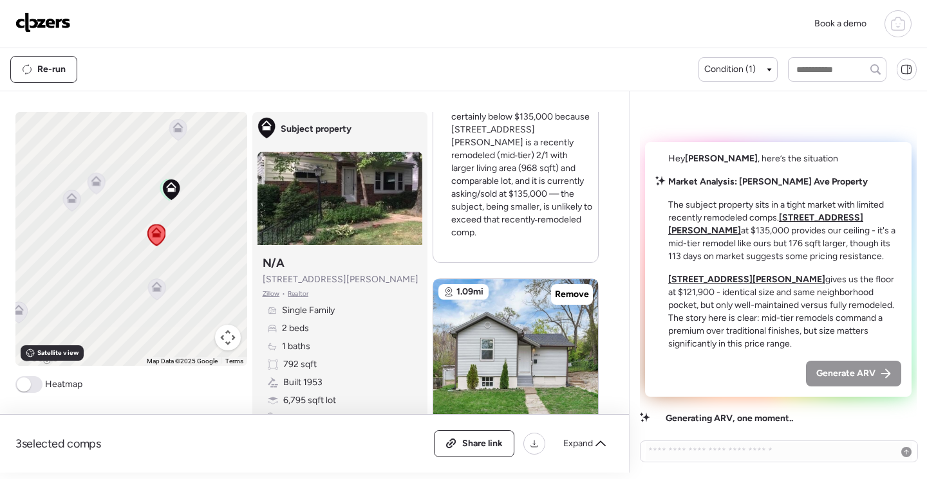
scroll to position [1158, 0]
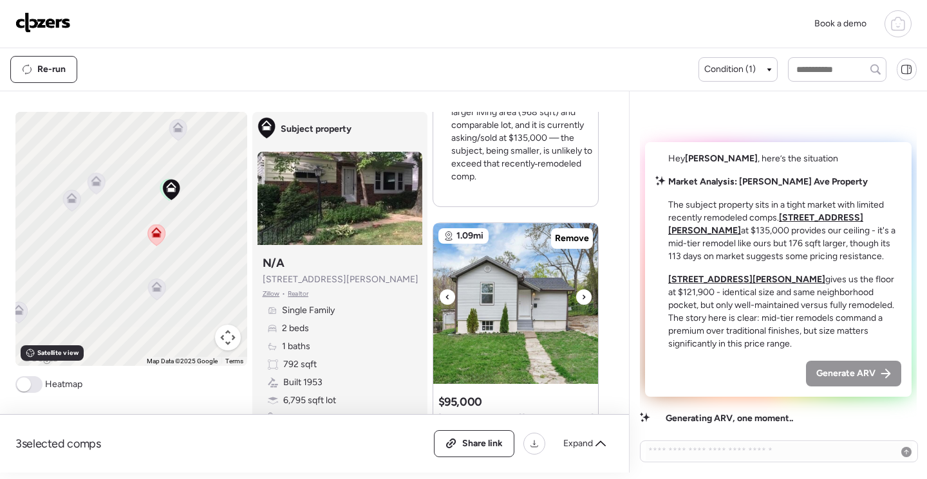
click at [499, 250] on img at bounding box center [515, 303] width 165 height 161
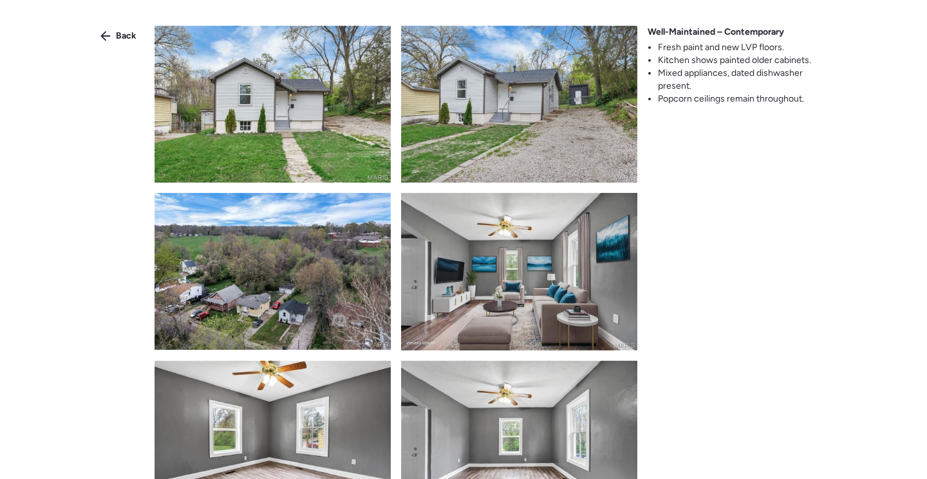
click at [313, 147] on img at bounding box center [272, 104] width 236 height 157
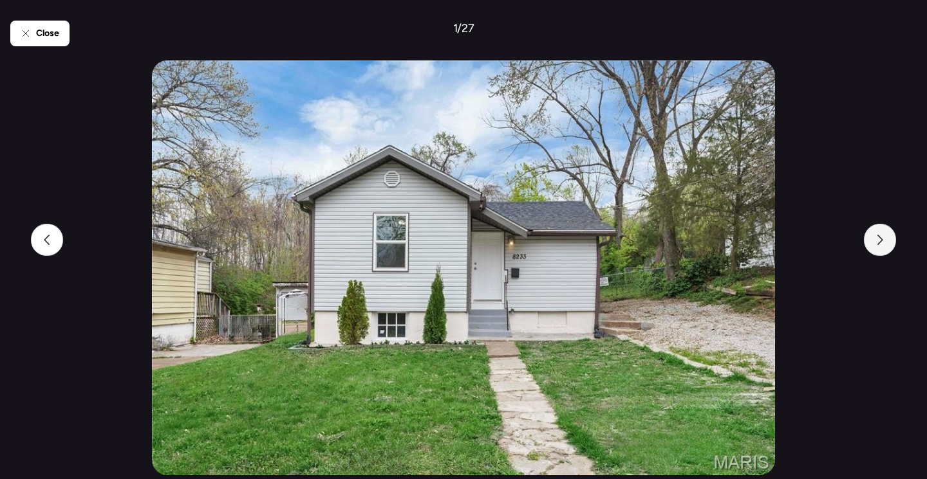
click at [894, 243] on div at bounding box center [880, 240] width 32 height 32
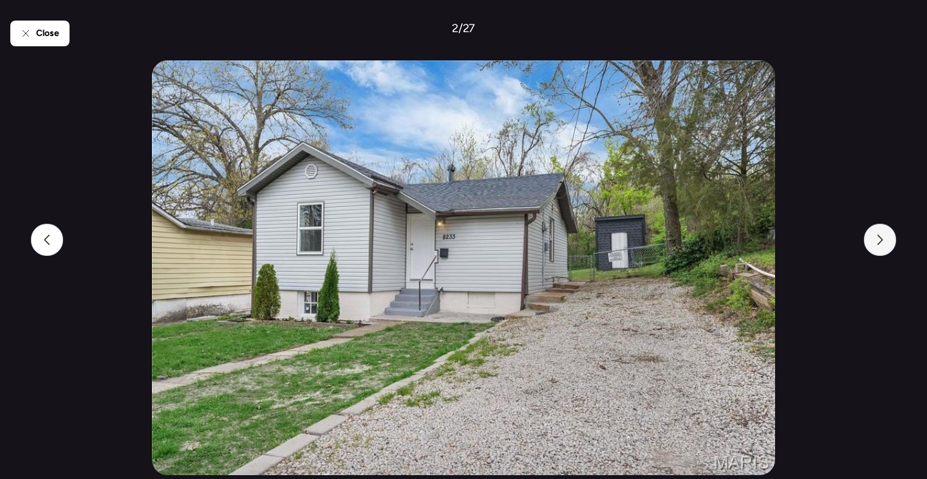
click at [893, 243] on div at bounding box center [880, 240] width 32 height 32
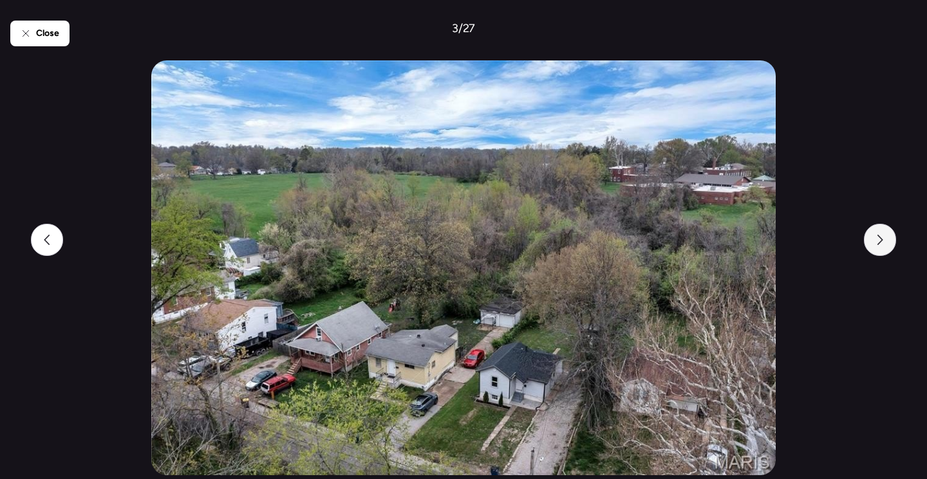
click at [893, 243] on div at bounding box center [880, 240] width 32 height 32
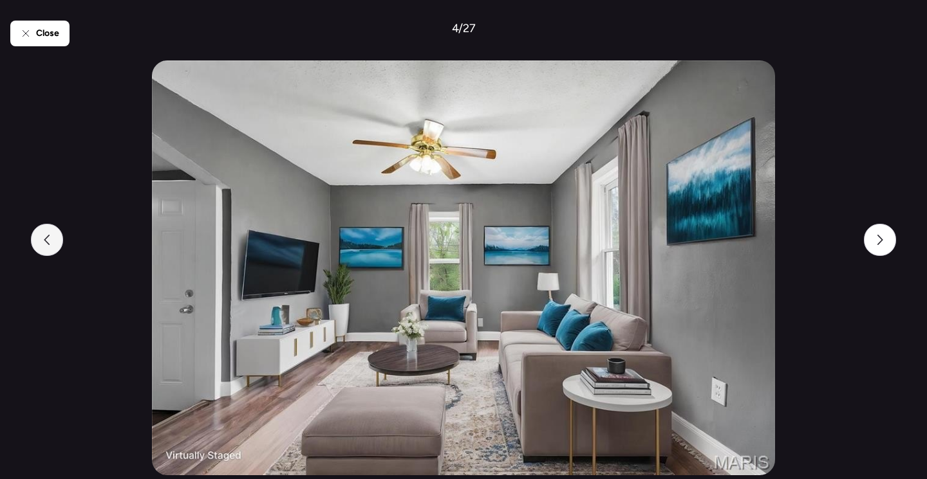
click at [46, 247] on div at bounding box center [47, 240] width 32 height 32
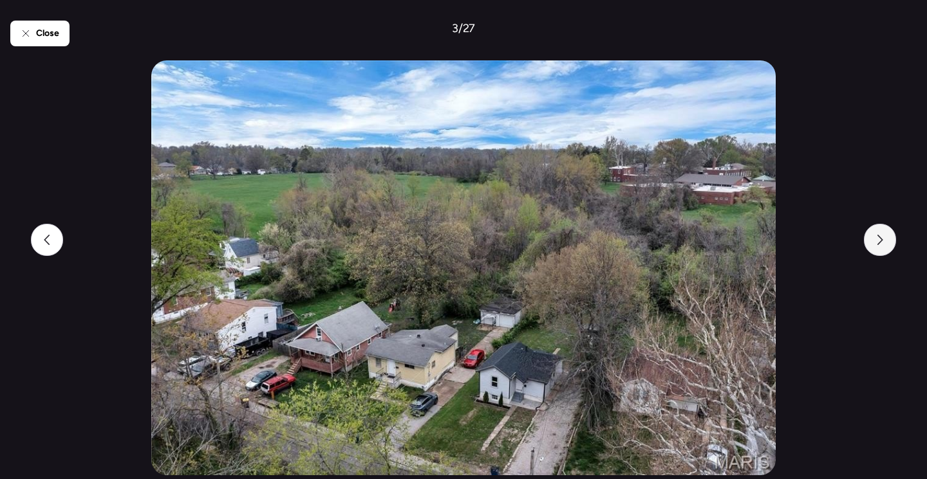
click at [875, 239] on icon at bounding box center [880, 240] width 10 height 10
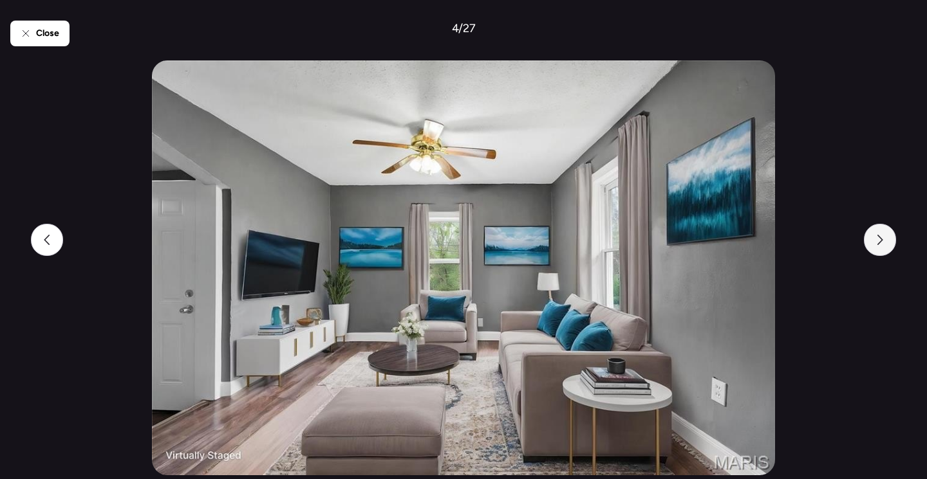
click at [874, 239] on div at bounding box center [880, 240] width 32 height 32
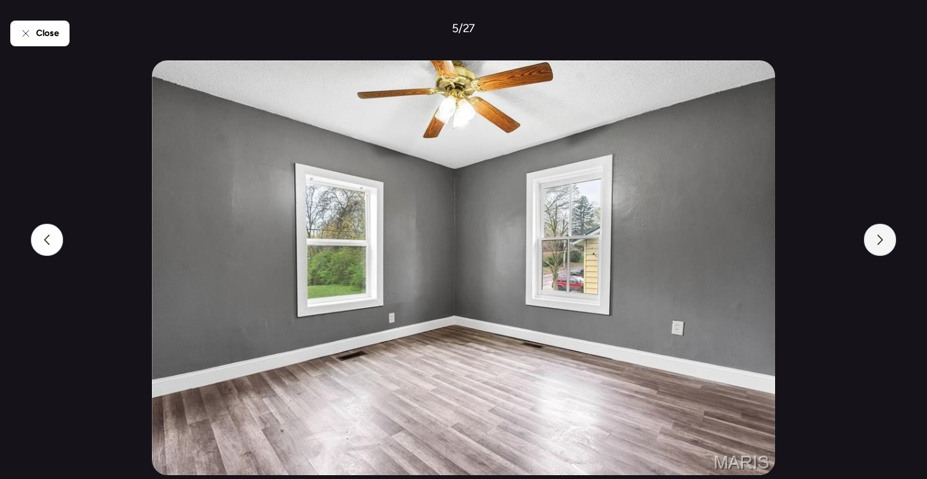
click at [874, 239] on div at bounding box center [880, 240] width 32 height 32
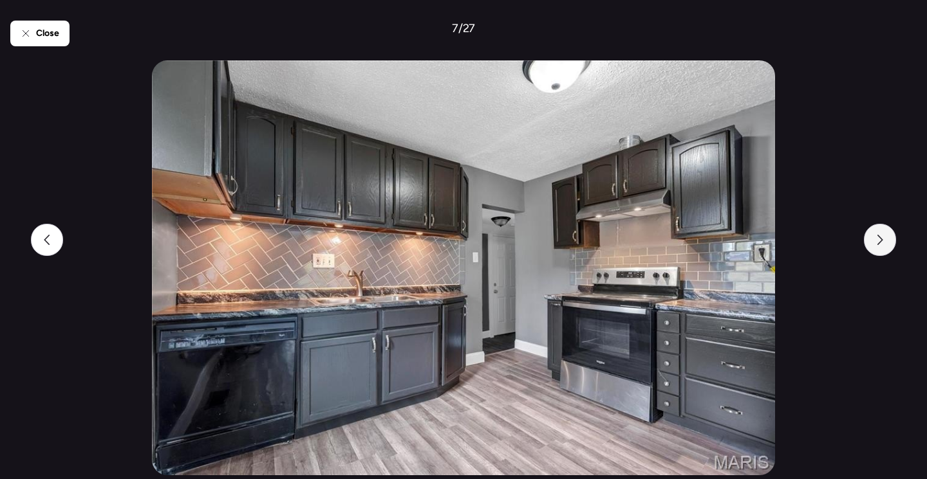
click at [874, 239] on div at bounding box center [880, 240] width 32 height 32
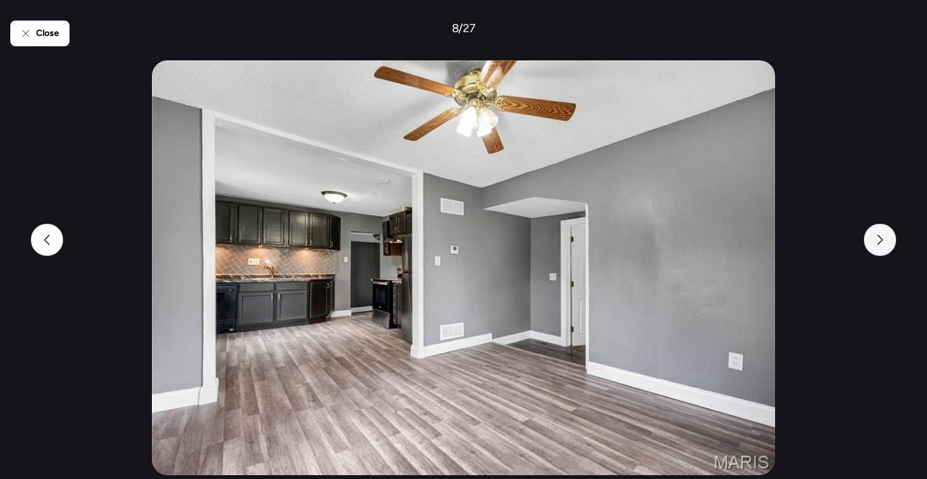
click at [874, 239] on div at bounding box center [880, 240] width 32 height 32
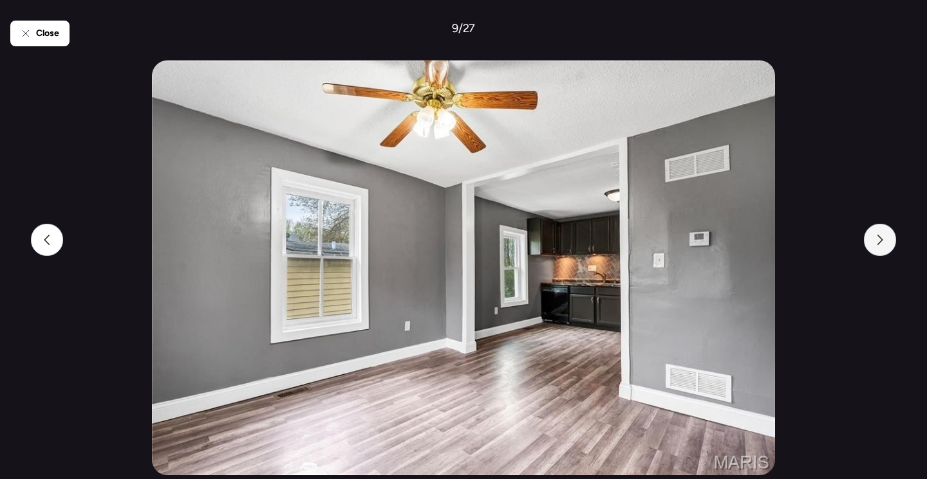
click at [874, 239] on div at bounding box center [880, 240] width 32 height 32
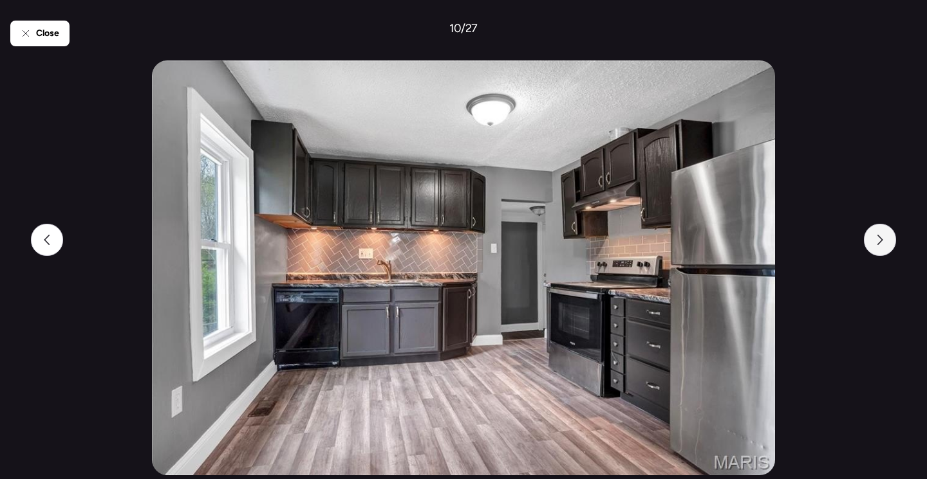
click at [874, 239] on div at bounding box center [880, 240] width 32 height 32
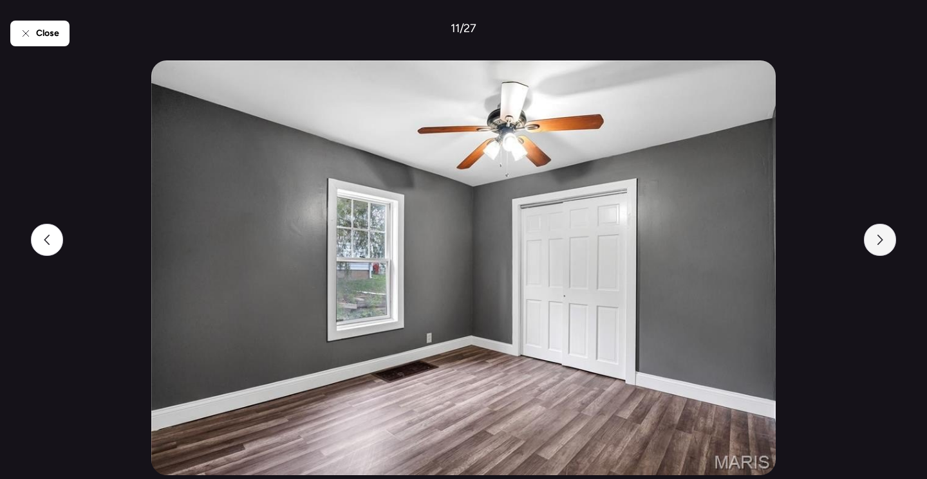
click at [874, 239] on div at bounding box center [880, 240] width 32 height 32
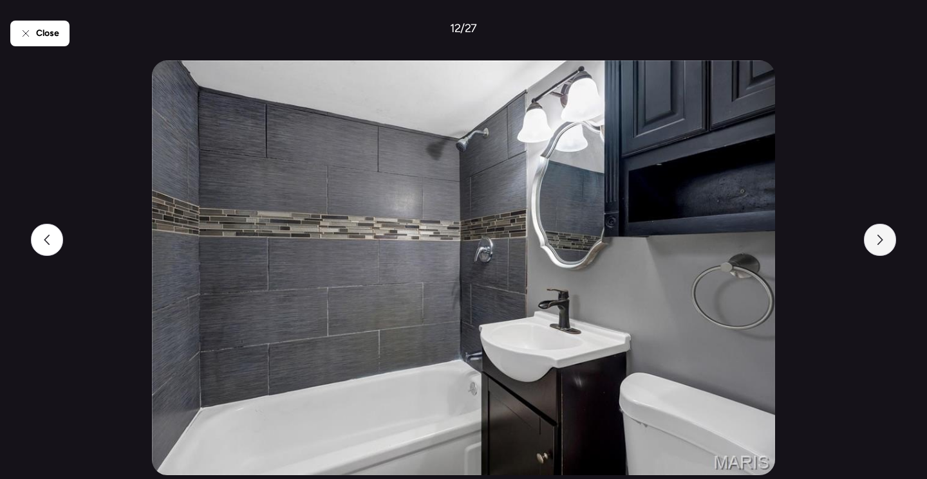
click at [874, 238] on div at bounding box center [880, 240] width 32 height 32
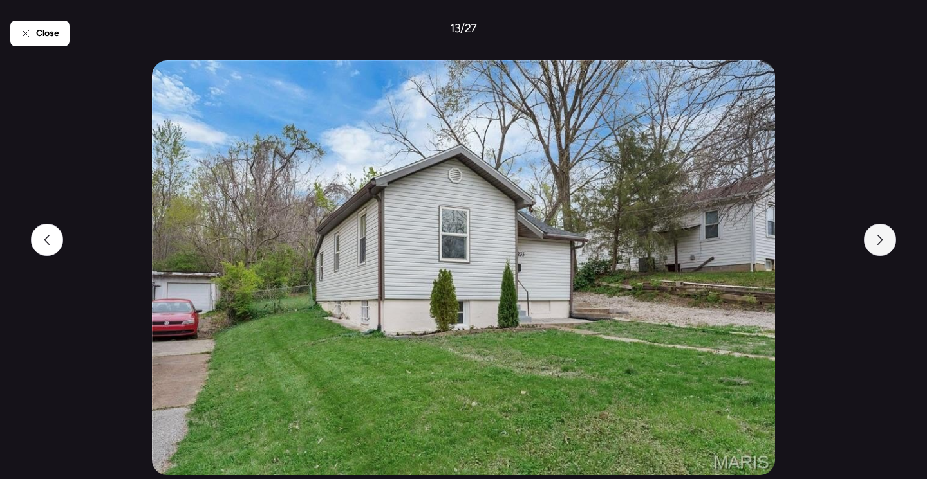
click at [874, 238] on div at bounding box center [880, 240] width 32 height 32
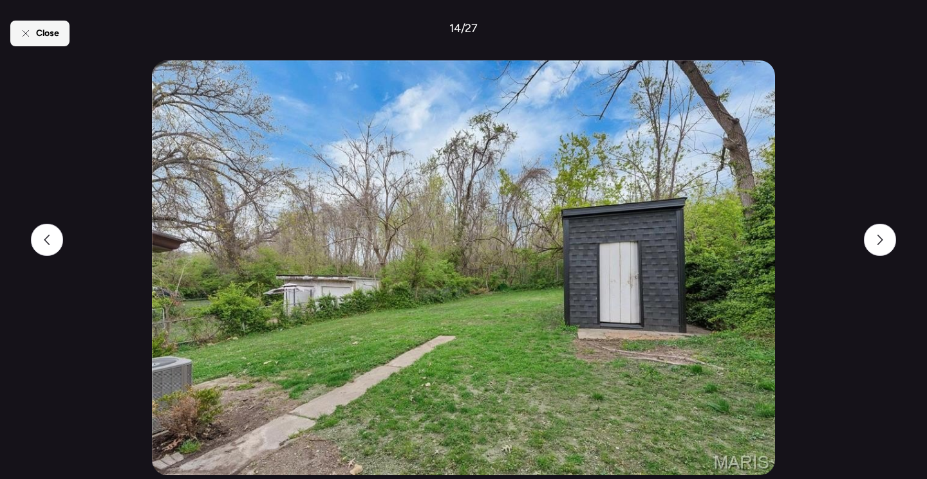
click at [26, 28] on div "Close" at bounding box center [39, 34] width 59 height 26
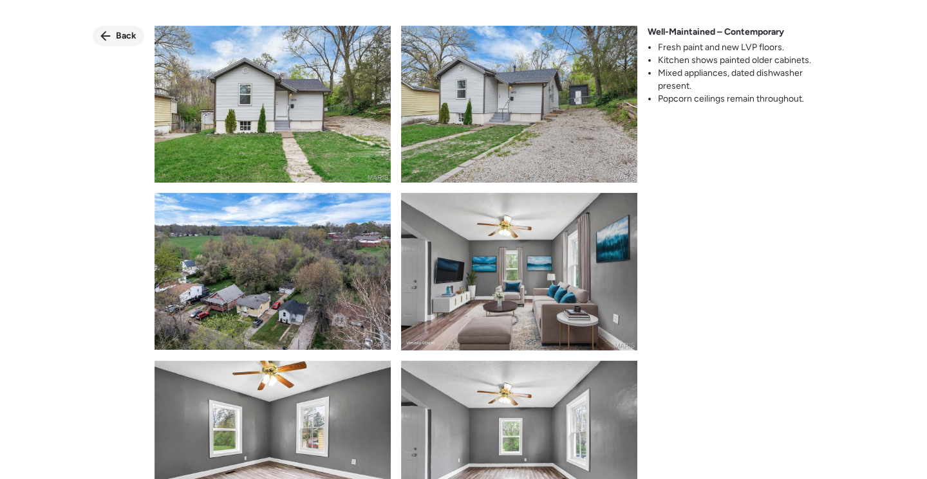
click at [129, 35] on span "Back" at bounding box center [126, 36] width 21 height 13
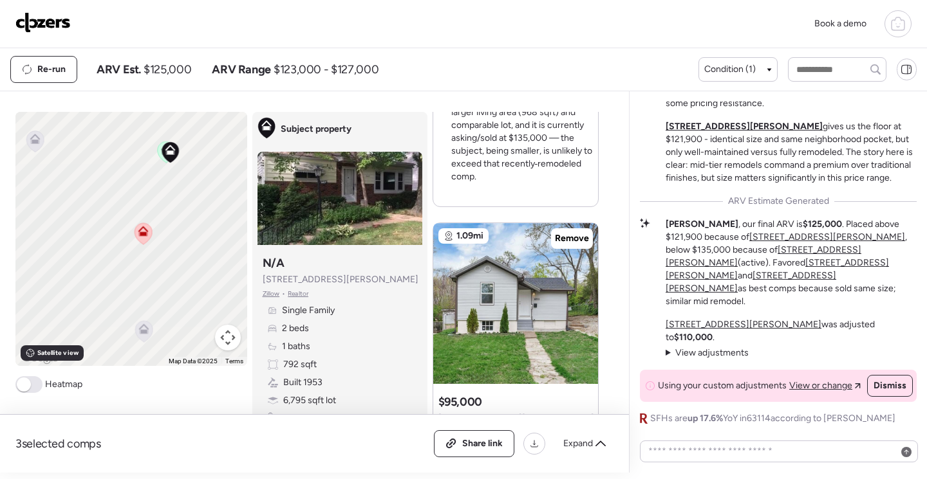
drag, startPoint x: 201, startPoint y: 199, endPoint x: 221, endPoint y: 200, distance: 20.0
click at [221, 200] on div "To activate drag with keyboard, press Alt + Enter. Once in keyboard drag state,…" at bounding box center [131, 239] width 232 height 254
click at [158, 236] on icon at bounding box center [162, 234] width 8 height 4
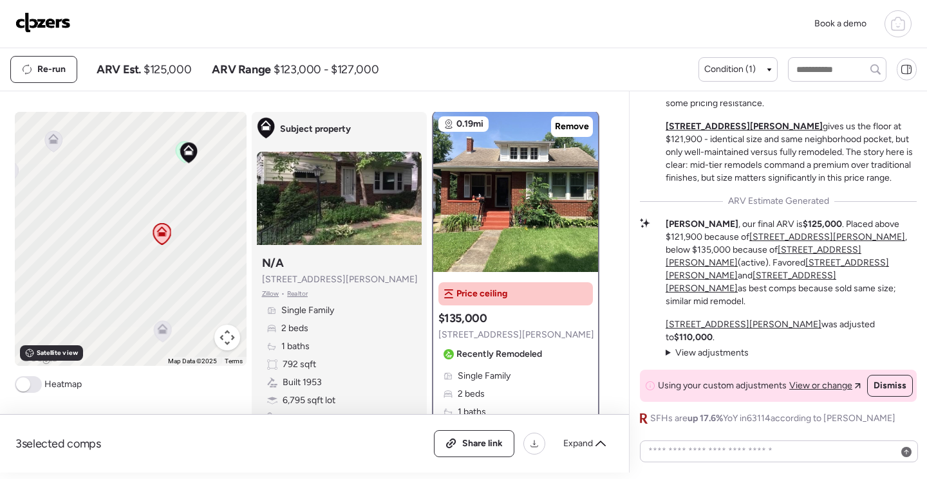
scroll to position [0, 0]
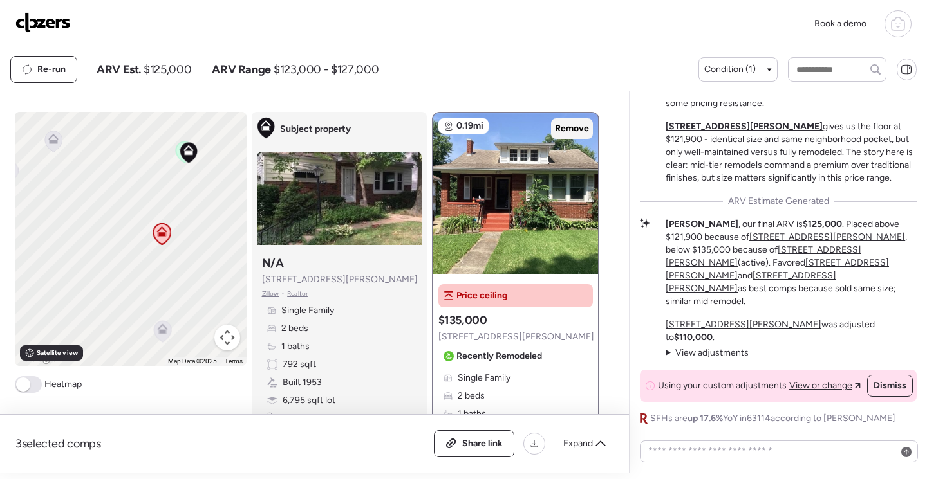
click at [572, 130] on span "Remove" at bounding box center [572, 128] width 34 height 13
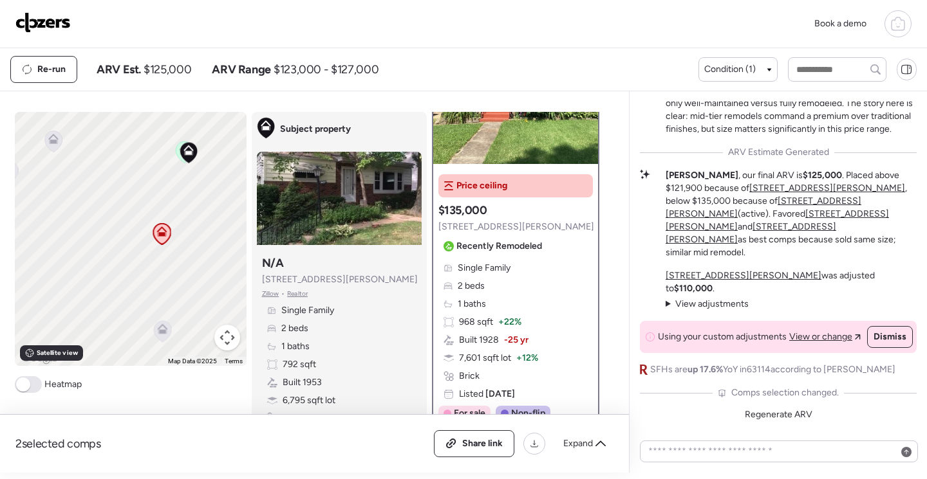
scroll to position [129, 0]
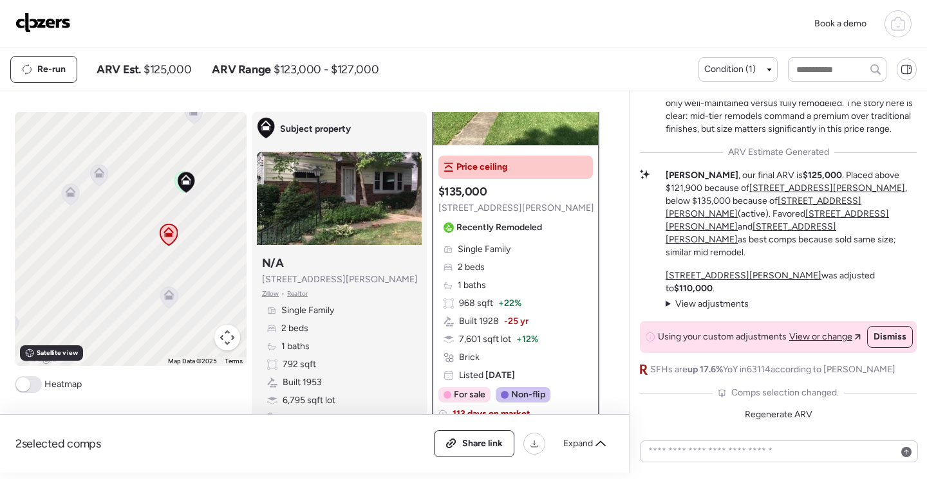
click at [273, 440] on div "2 selected comps All (2) ARV (2) As-is (0) Share link Expand" at bounding box center [314, 444] width 598 height 27
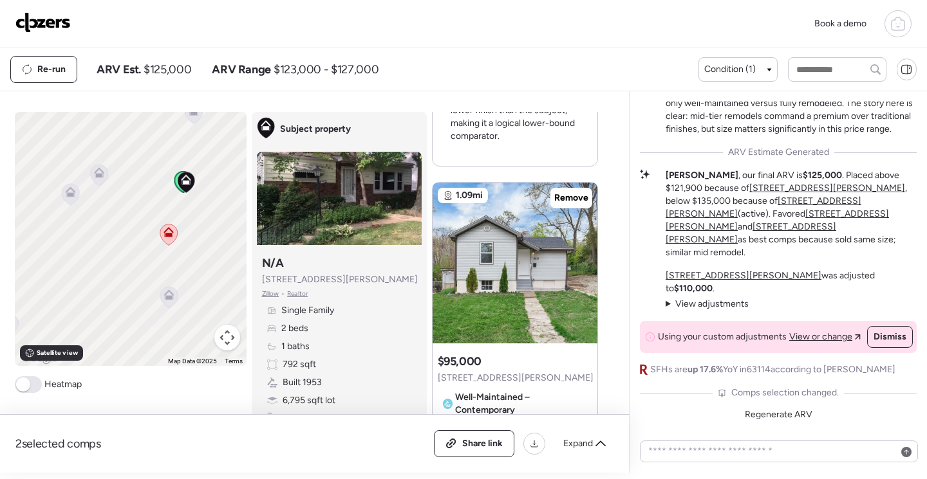
scroll to position [1223, 0]
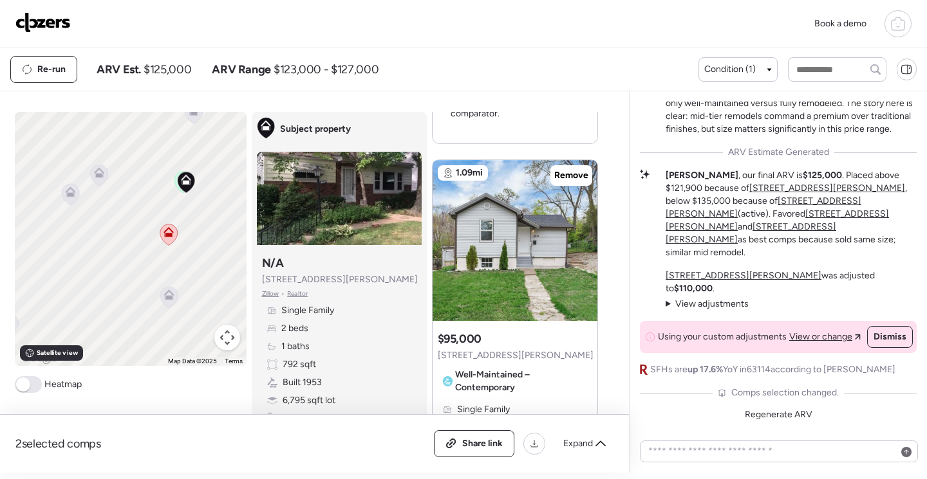
click at [566, 169] on span "Remove" at bounding box center [571, 175] width 34 height 13
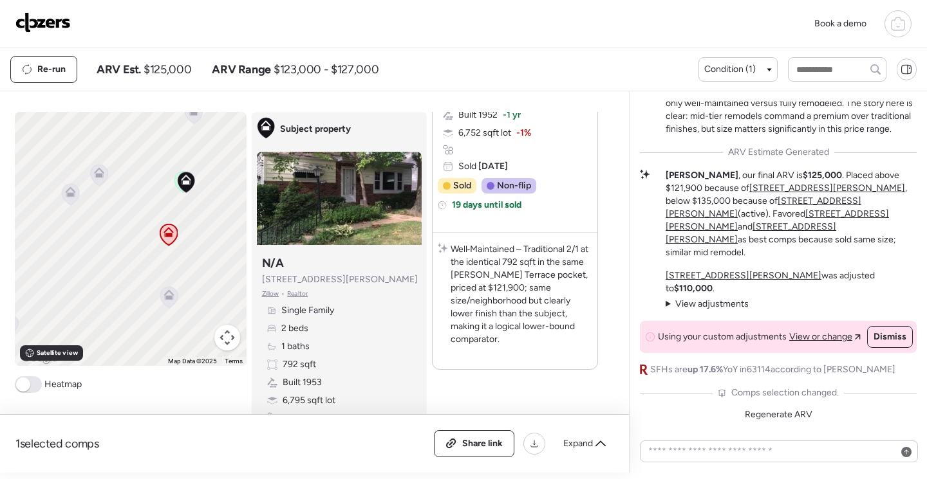
click at [95, 174] on icon at bounding box center [99, 175] width 8 height 4
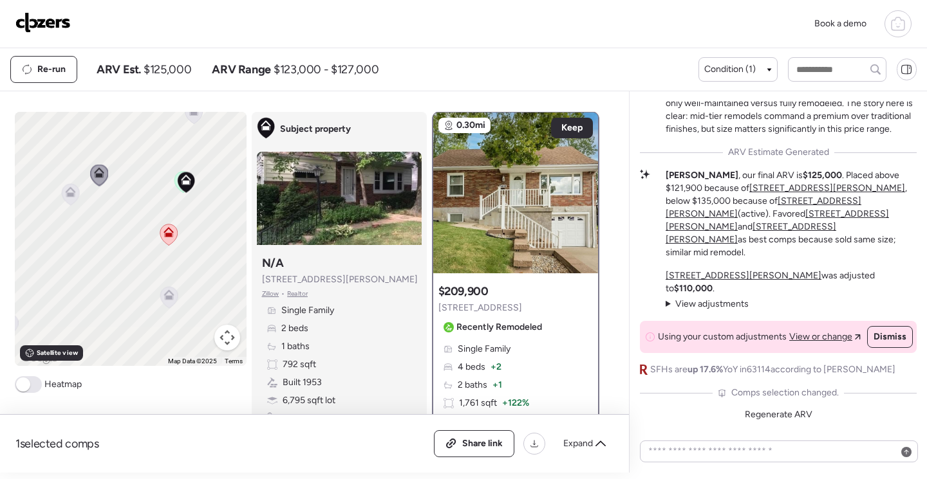
scroll to position [0, 0]
click at [68, 192] on icon at bounding box center [70, 192] width 10 height 10
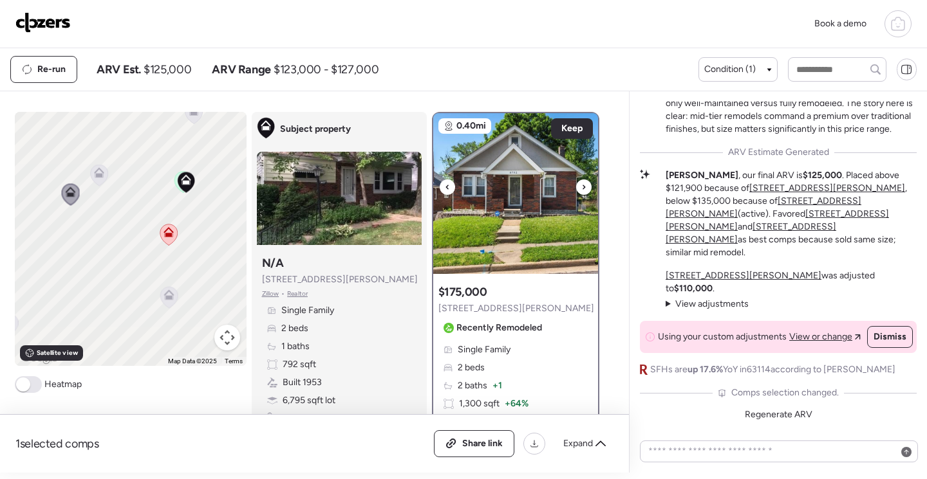
click at [499, 198] on img at bounding box center [515, 193] width 165 height 161
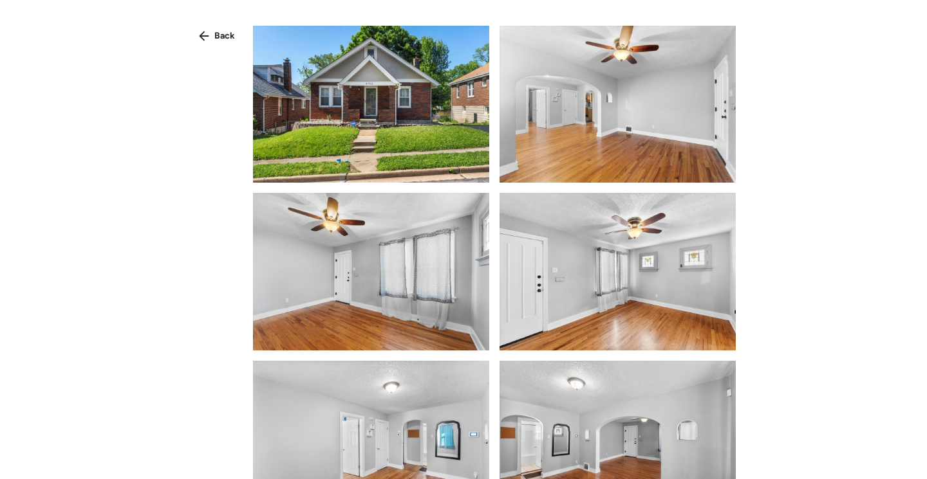
click at [436, 144] on img at bounding box center [371, 104] width 236 height 157
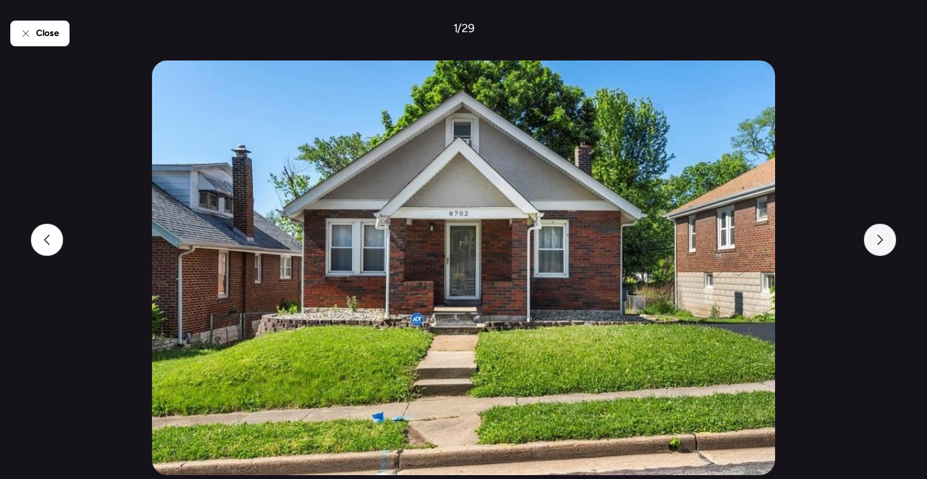
click at [873, 239] on div at bounding box center [880, 240] width 32 height 32
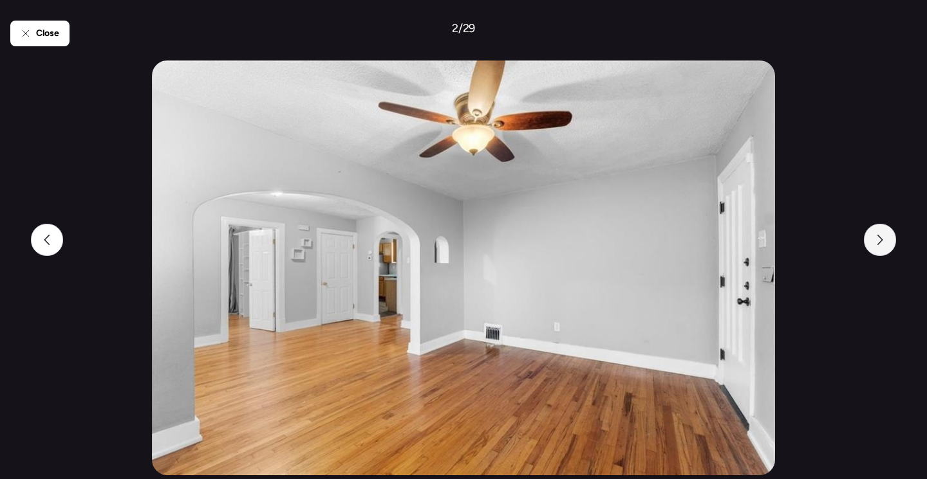
click at [873, 239] on div at bounding box center [880, 240] width 32 height 32
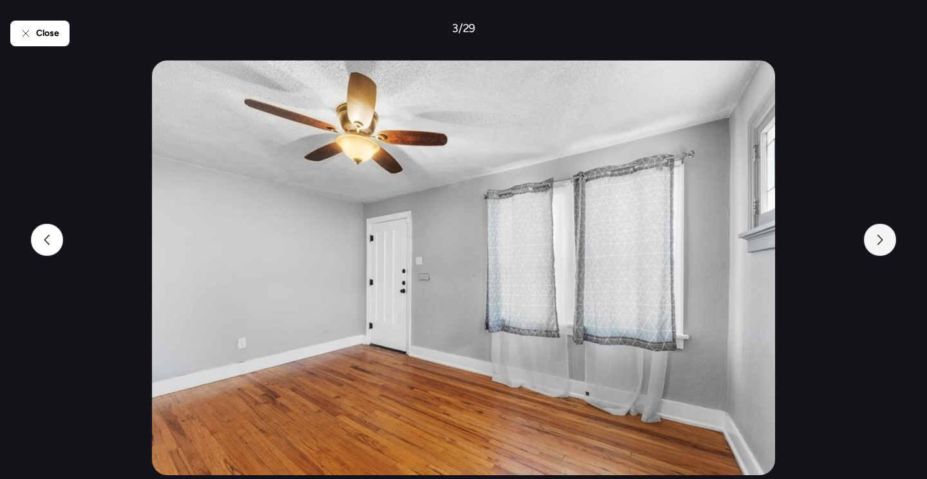
click at [873, 239] on div at bounding box center [880, 240] width 32 height 32
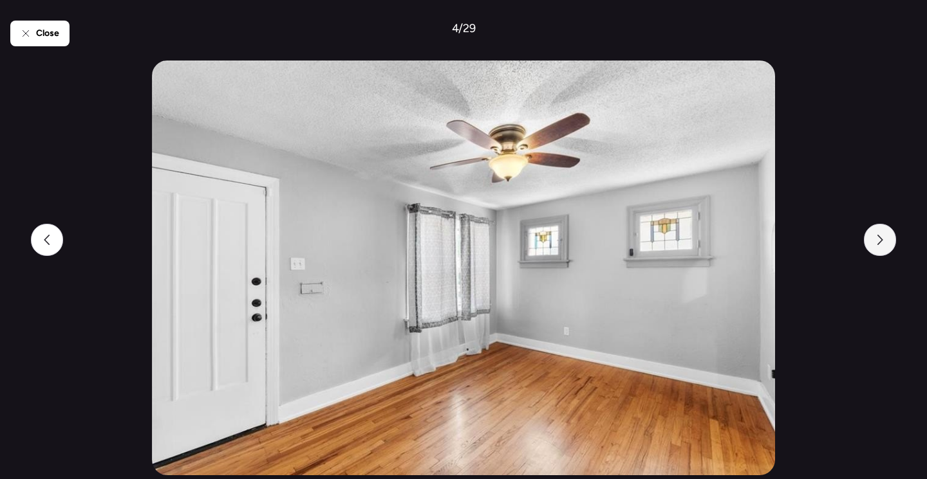
click at [873, 239] on div at bounding box center [880, 240] width 32 height 32
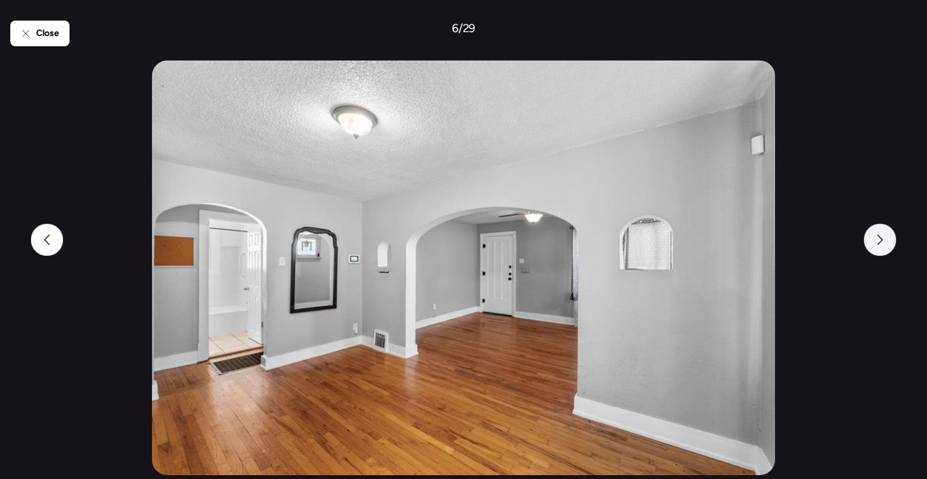
click at [873, 239] on div at bounding box center [880, 240] width 32 height 32
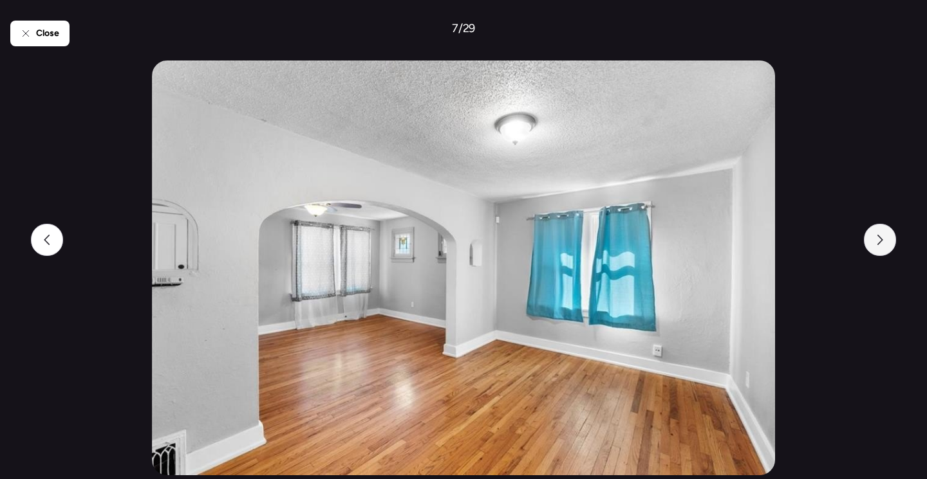
click at [873, 239] on div at bounding box center [880, 240] width 32 height 32
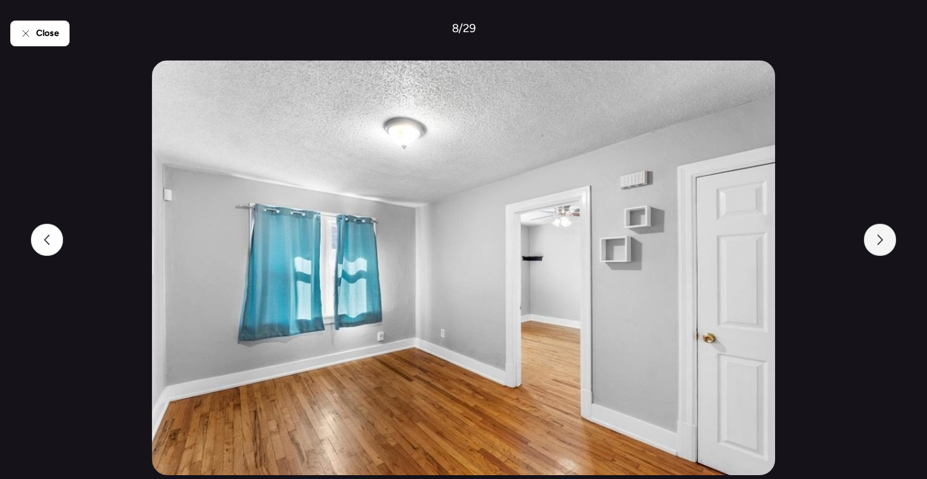
click at [873, 240] on div at bounding box center [880, 240] width 32 height 32
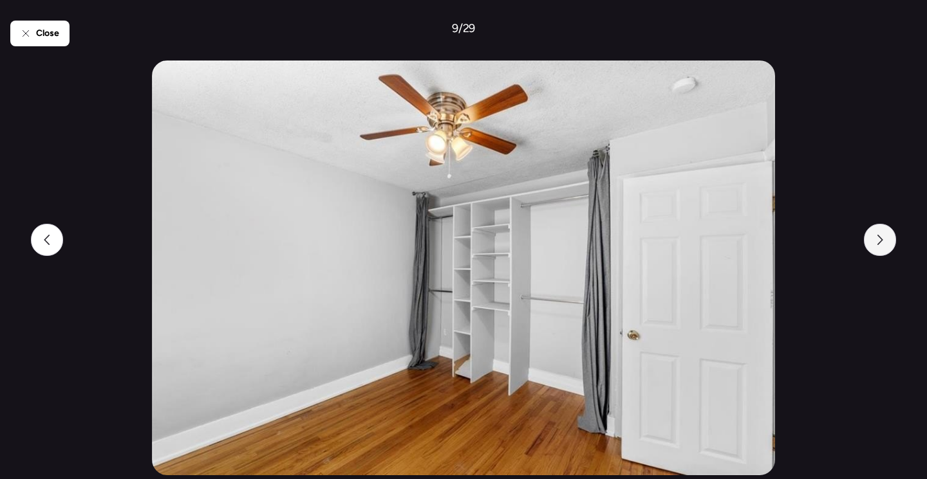
click at [873, 240] on div at bounding box center [880, 240] width 32 height 32
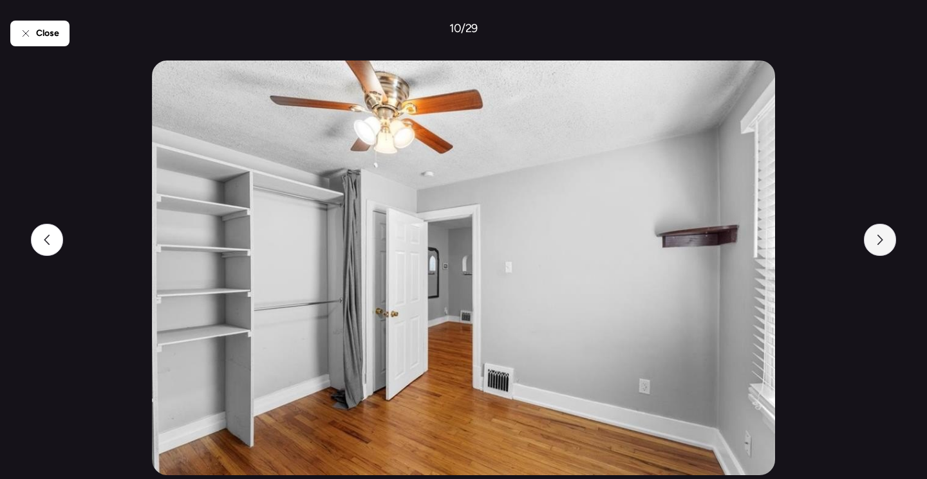
click at [873, 240] on div at bounding box center [880, 240] width 32 height 32
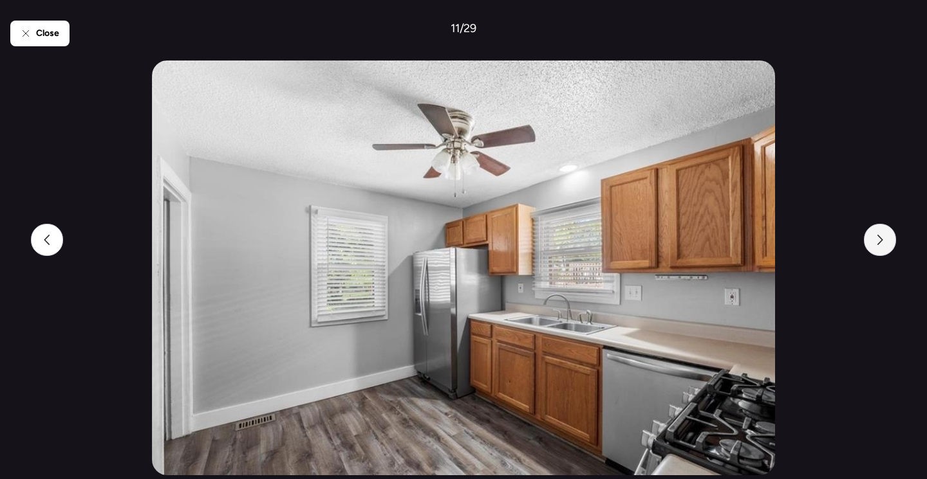
click at [873, 240] on div at bounding box center [880, 240] width 32 height 32
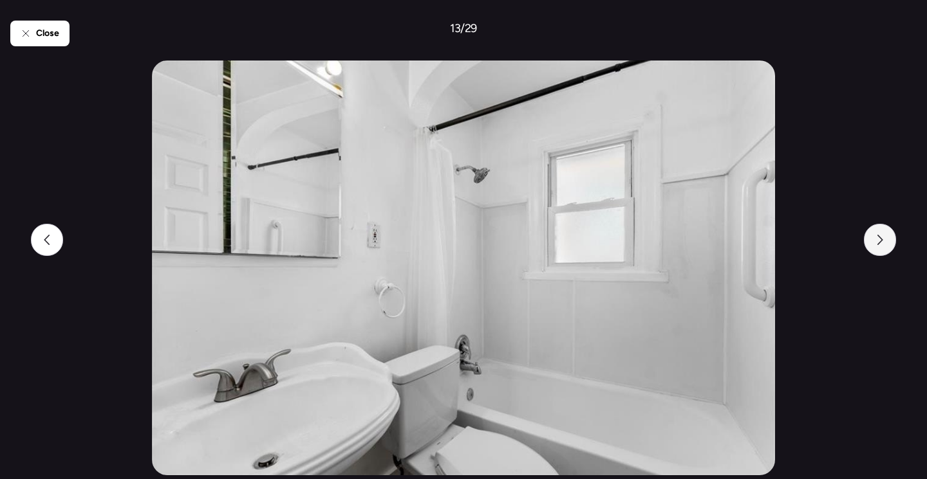
click at [873, 241] on div at bounding box center [880, 240] width 32 height 32
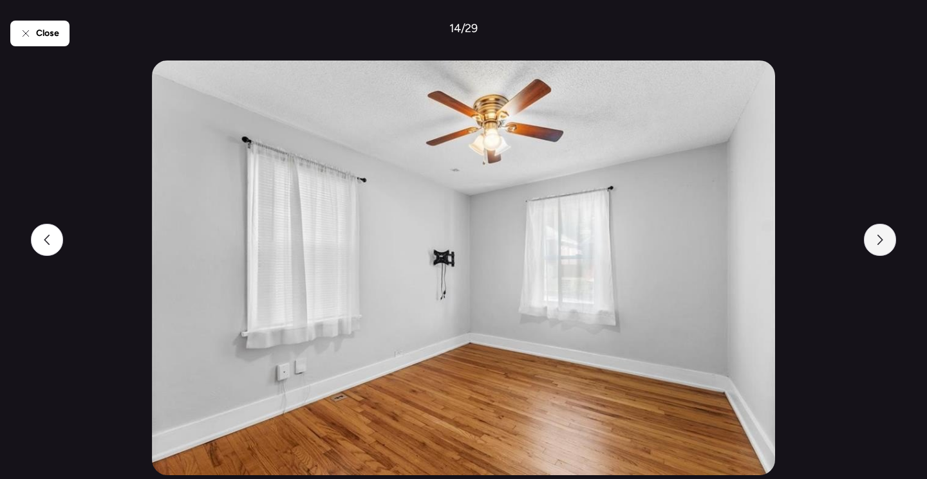
click at [873, 241] on div at bounding box center [880, 240] width 32 height 32
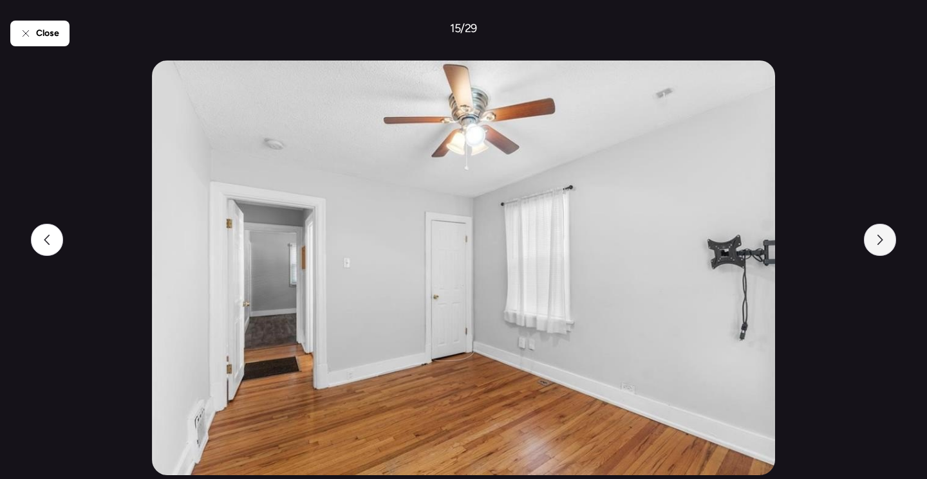
click at [873, 241] on div at bounding box center [880, 240] width 32 height 32
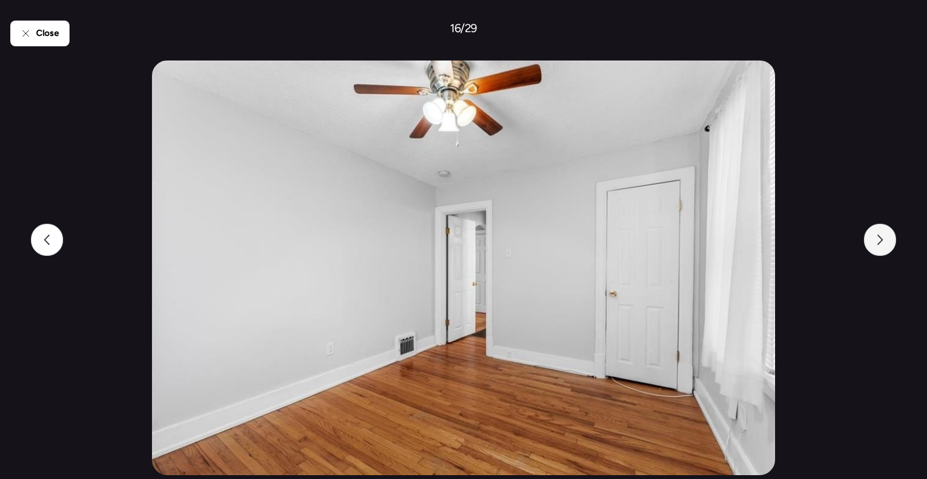
click at [873, 241] on div at bounding box center [880, 240] width 32 height 32
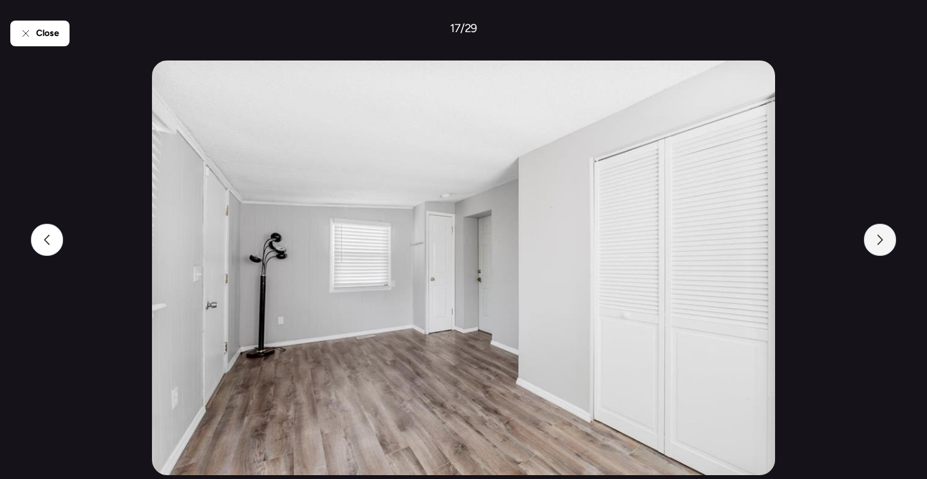
click at [873, 241] on div at bounding box center [880, 240] width 32 height 32
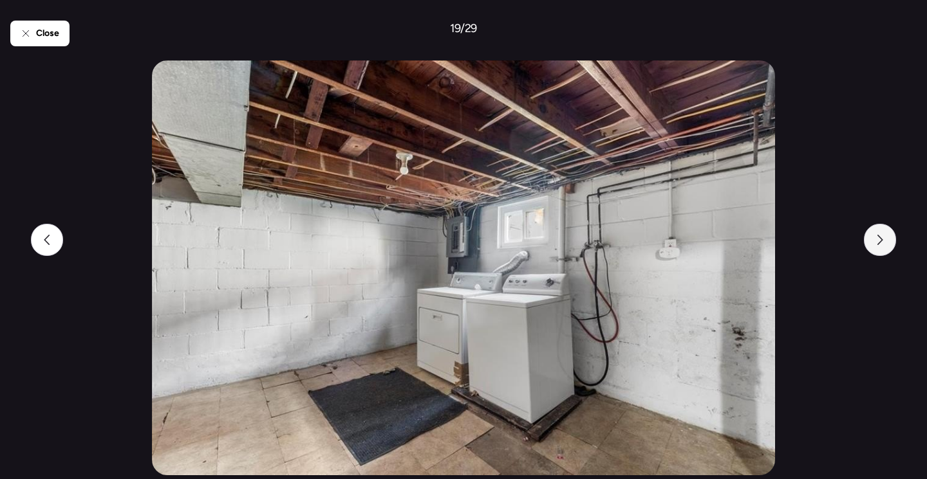
click at [873, 241] on div at bounding box center [880, 240] width 32 height 32
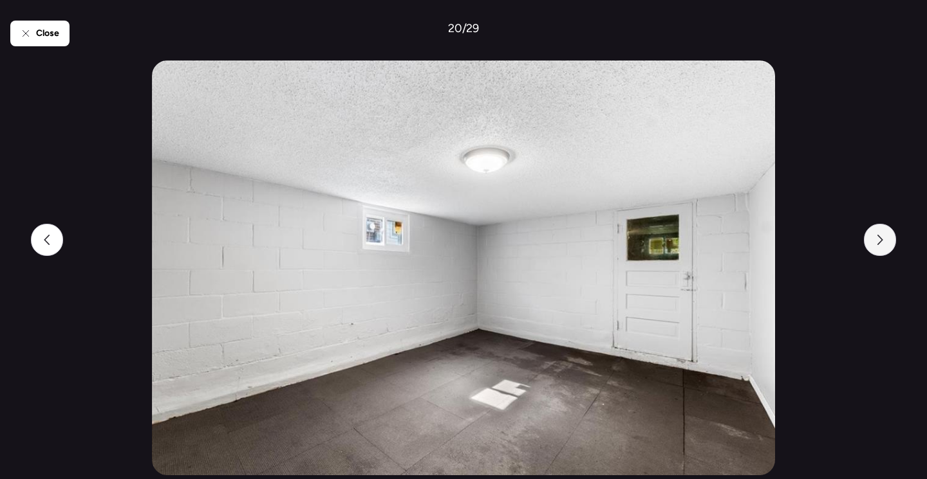
click at [873, 241] on div at bounding box center [880, 240] width 32 height 32
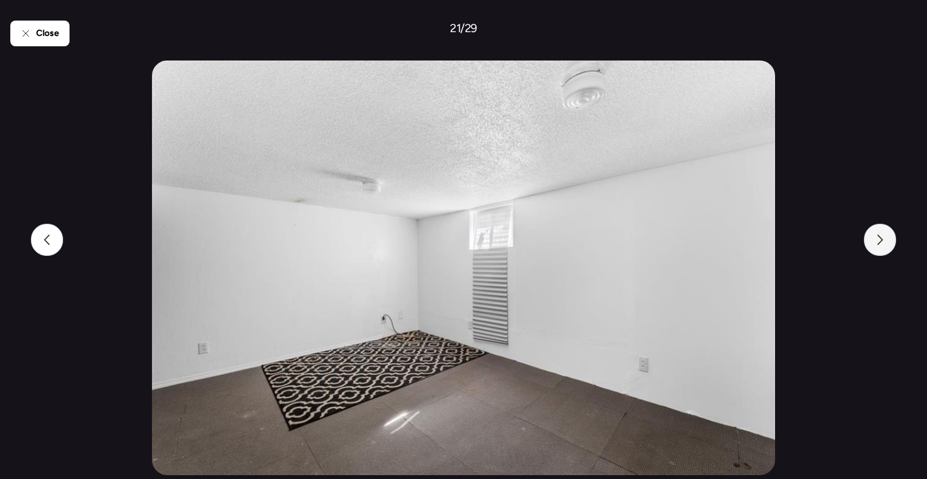
click at [873, 241] on div at bounding box center [880, 240] width 32 height 32
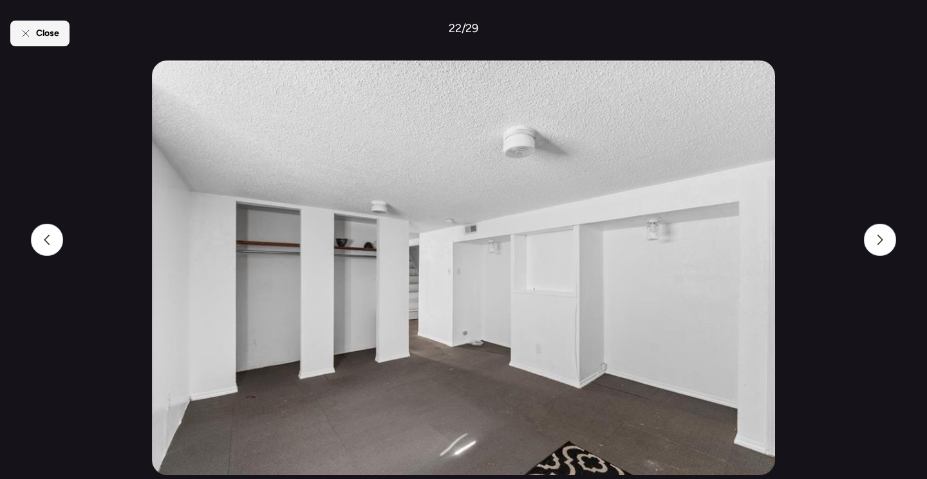
click at [53, 35] on span "Close" at bounding box center [47, 33] width 23 height 13
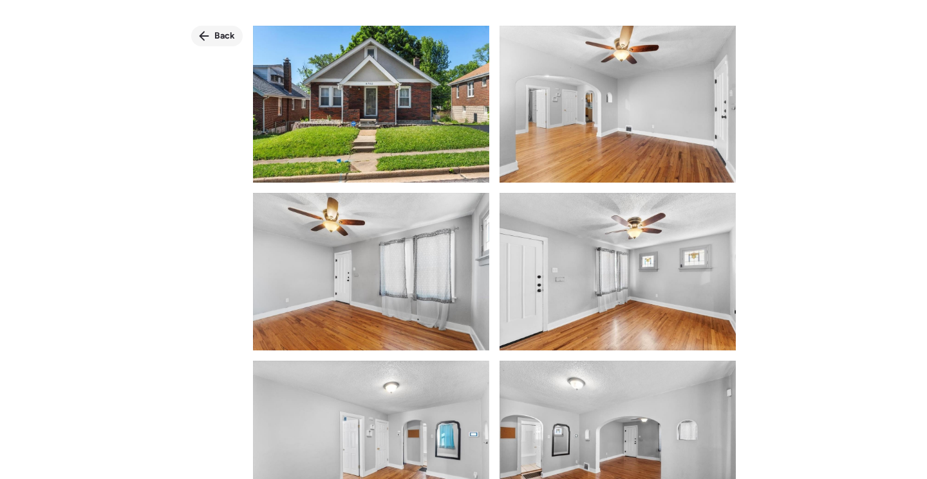
click at [216, 39] on span "Back" at bounding box center [224, 36] width 21 height 13
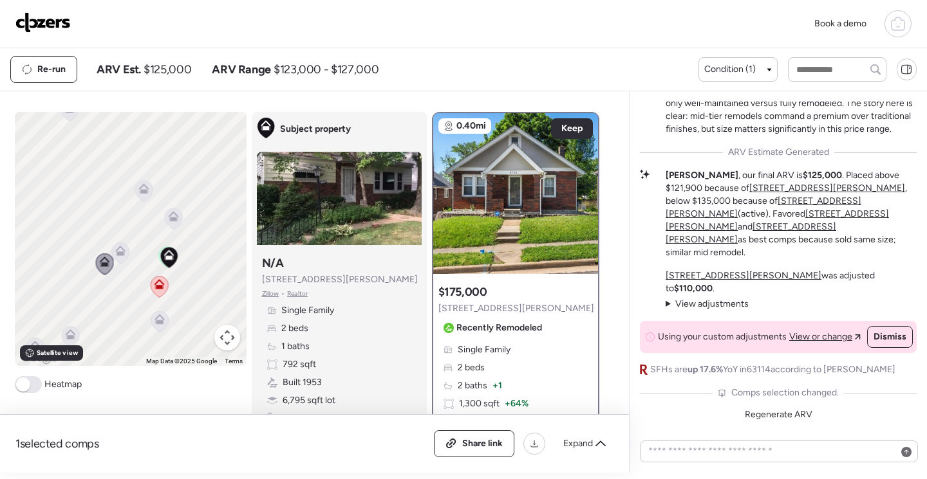
drag, startPoint x: 219, startPoint y: 181, endPoint x: 199, endPoint y: 257, distance: 78.1
click at [199, 257] on div "To activate drag with keyboard, press Alt + Enter. Once in keyboard drag state,…" at bounding box center [131, 239] width 232 height 254
click at [168, 217] on icon at bounding box center [173, 216] width 10 height 10
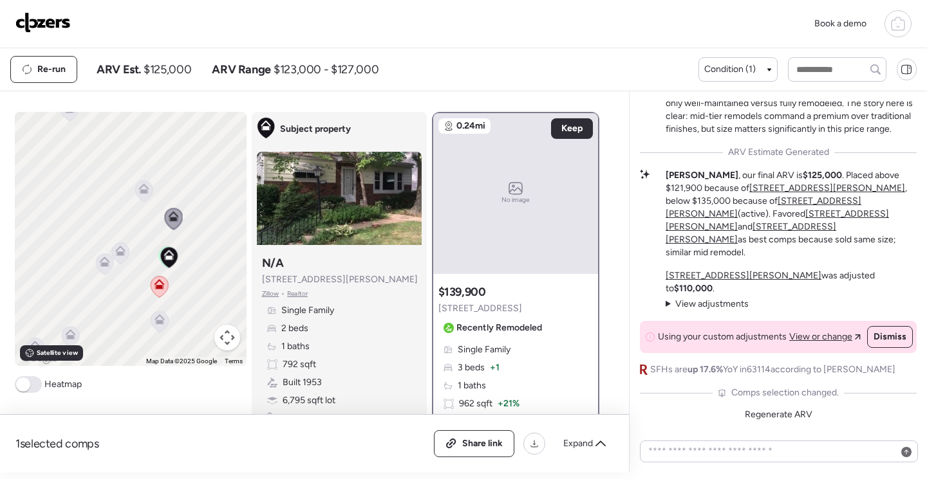
click at [138, 194] on icon at bounding box center [143, 188] width 10 height 10
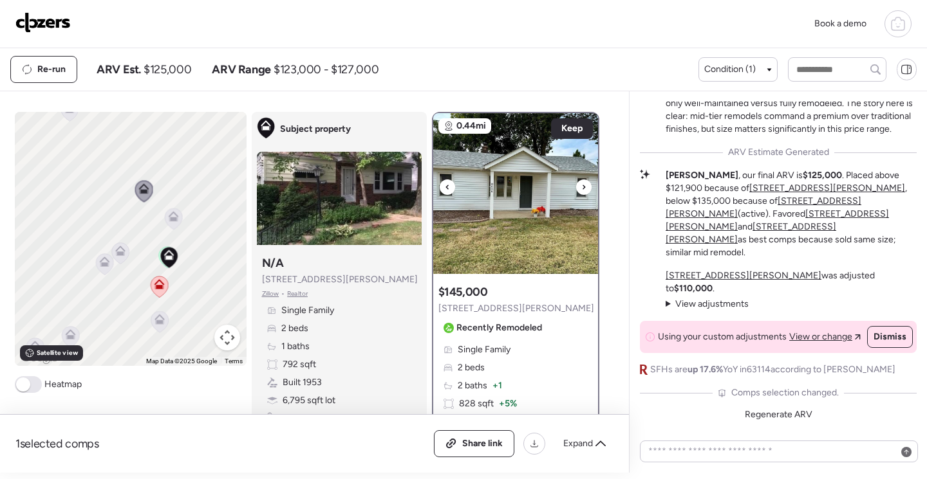
click at [501, 200] on img at bounding box center [515, 193] width 165 height 161
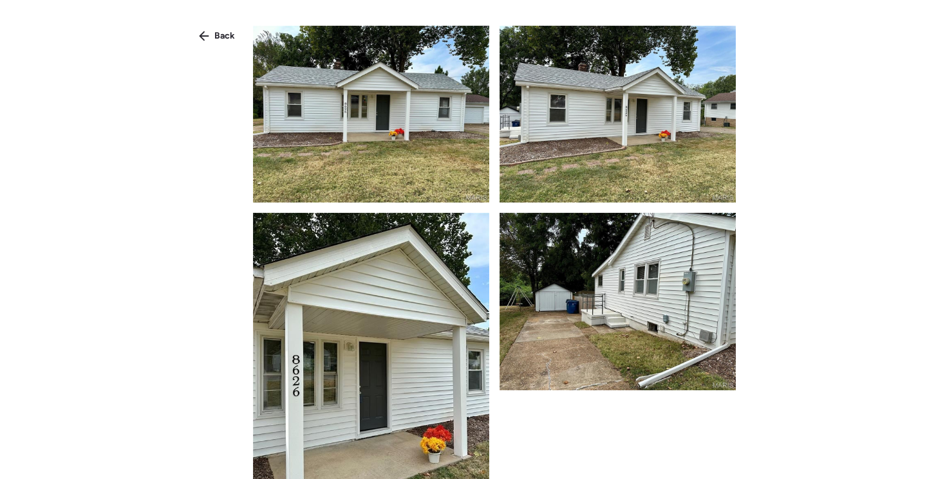
click at [447, 143] on img at bounding box center [371, 114] width 236 height 177
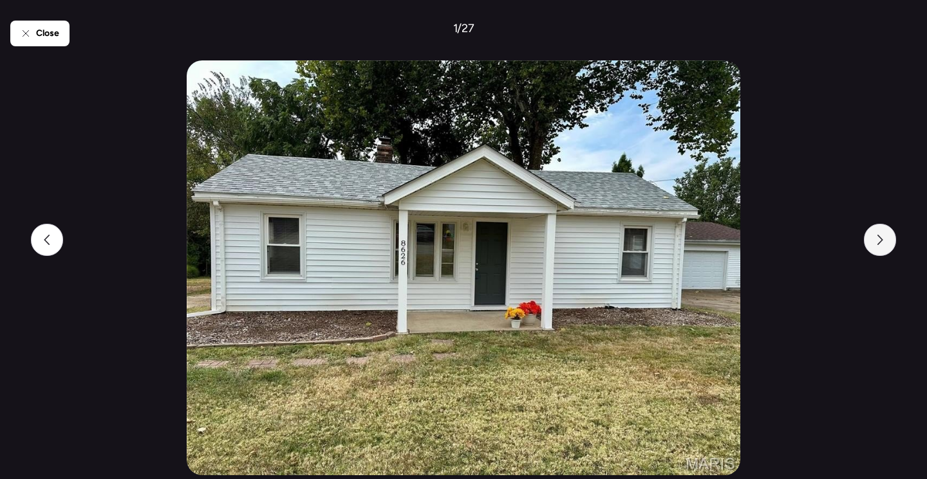
click at [878, 246] on div at bounding box center [880, 240] width 32 height 32
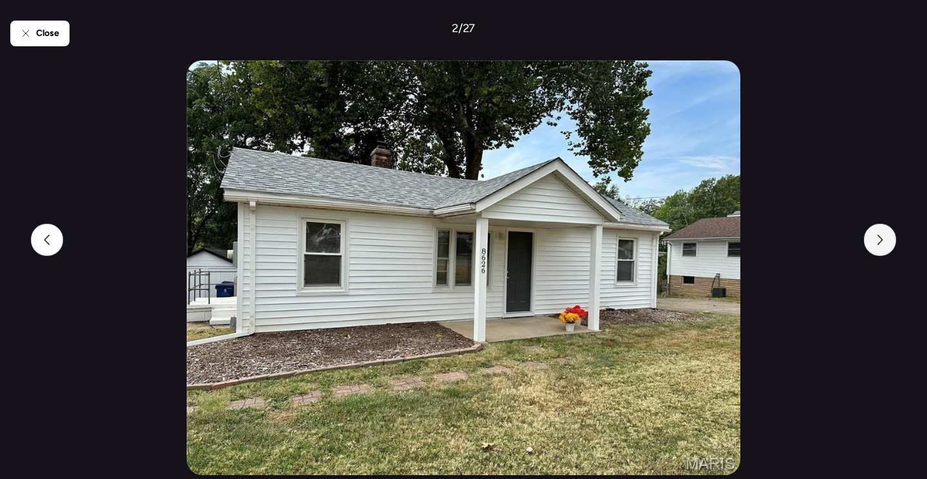
click at [878, 246] on div at bounding box center [880, 240] width 32 height 32
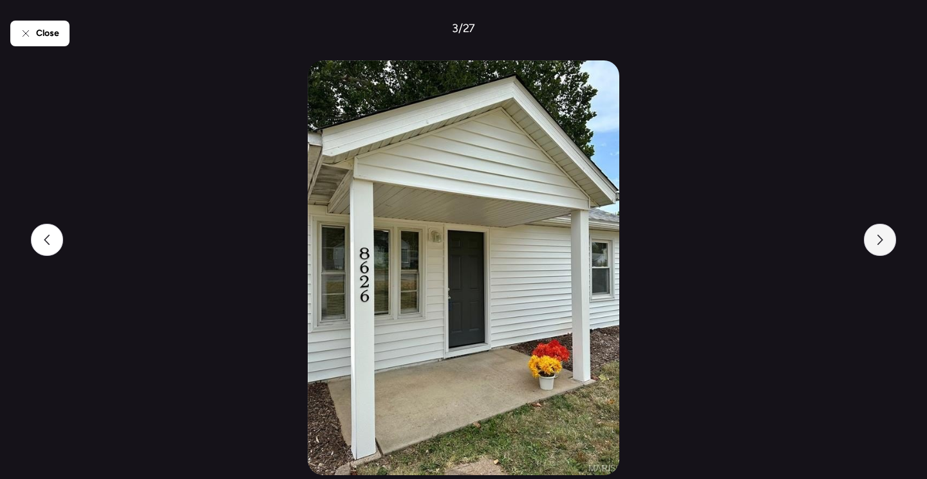
click at [878, 246] on div at bounding box center [880, 240] width 32 height 32
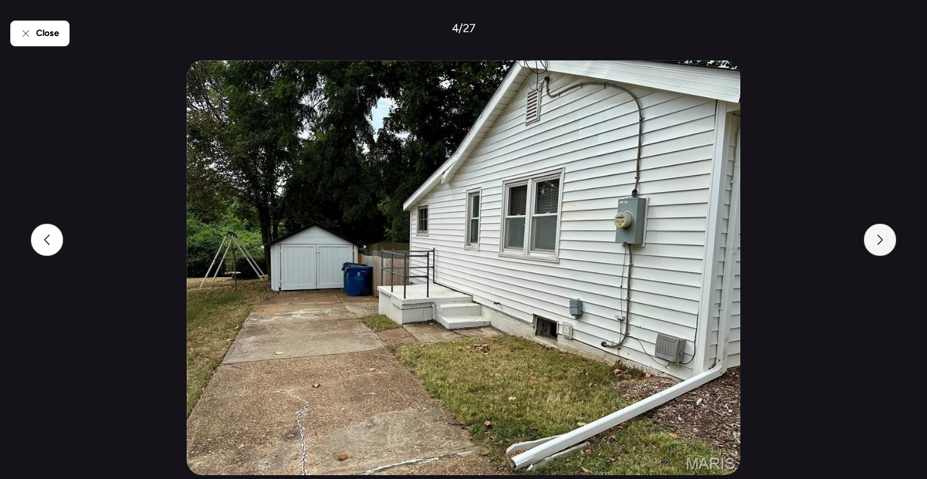
click at [878, 245] on div at bounding box center [880, 240] width 32 height 32
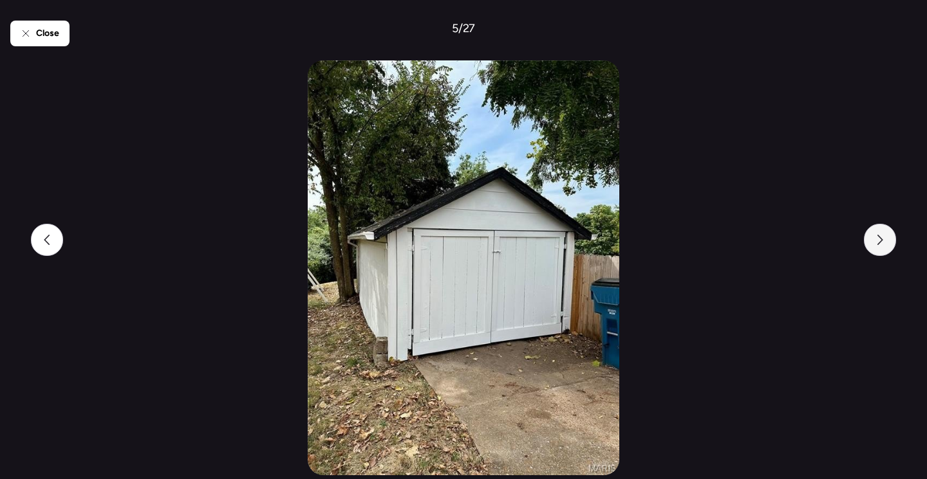
click at [878, 244] on div at bounding box center [880, 240] width 32 height 32
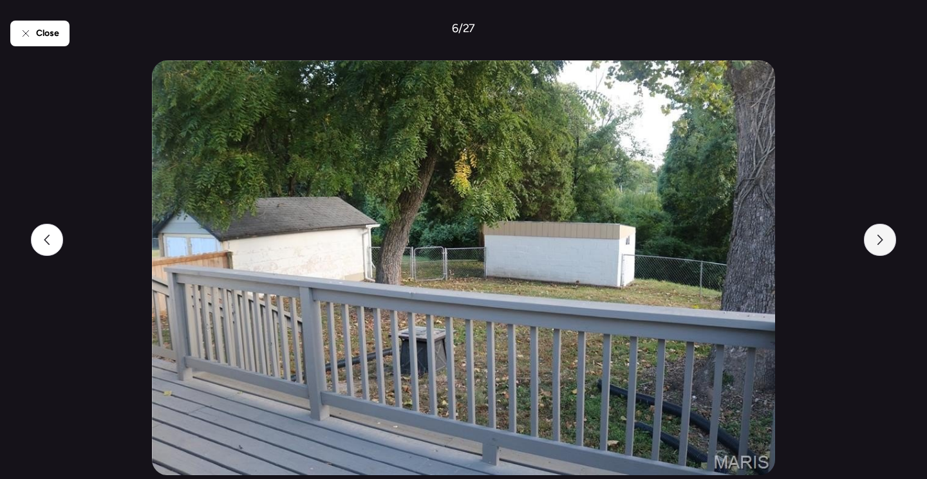
click at [878, 244] on icon at bounding box center [880, 240] width 6 height 10
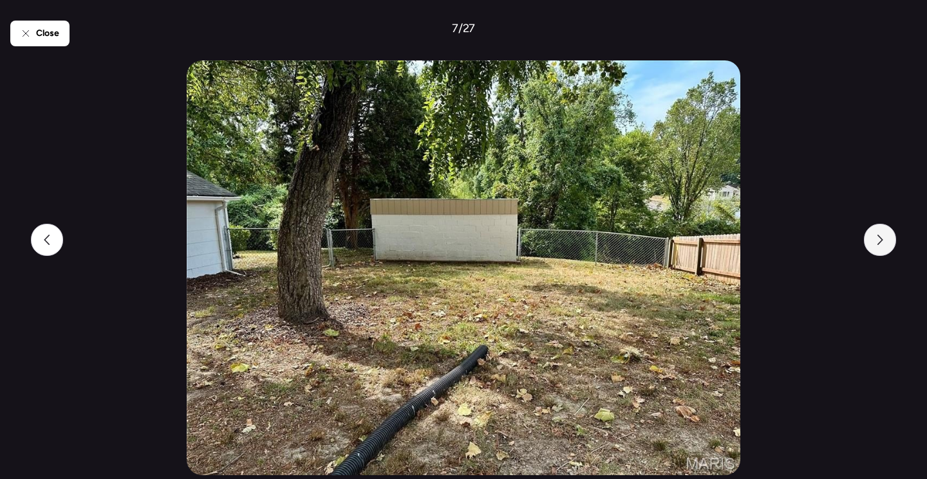
click at [878, 244] on icon at bounding box center [880, 240] width 6 height 10
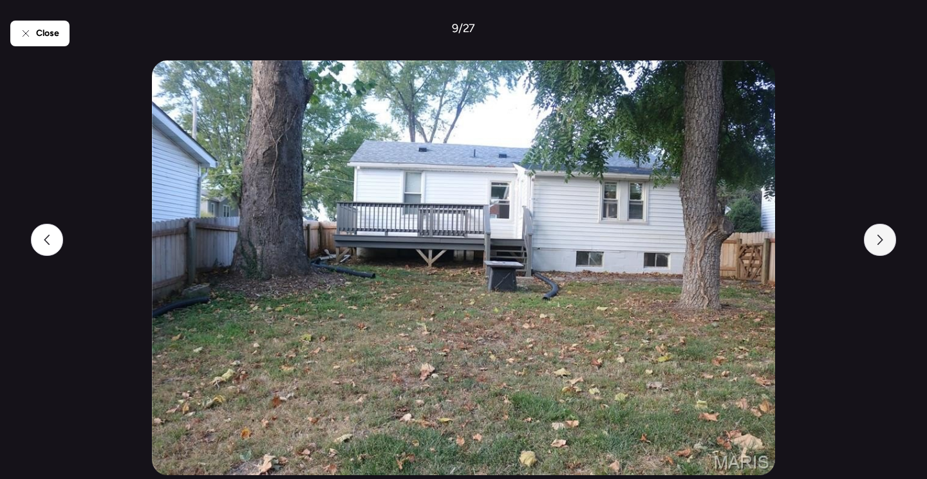
click at [878, 244] on icon at bounding box center [880, 240] width 6 height 10
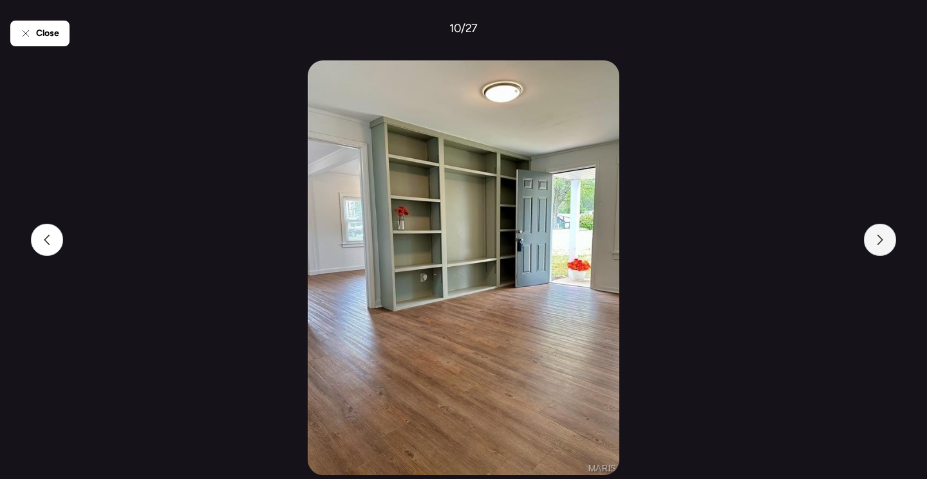
click at [878, 244] on icon at bounding box center [880, 240] width 6 height 10
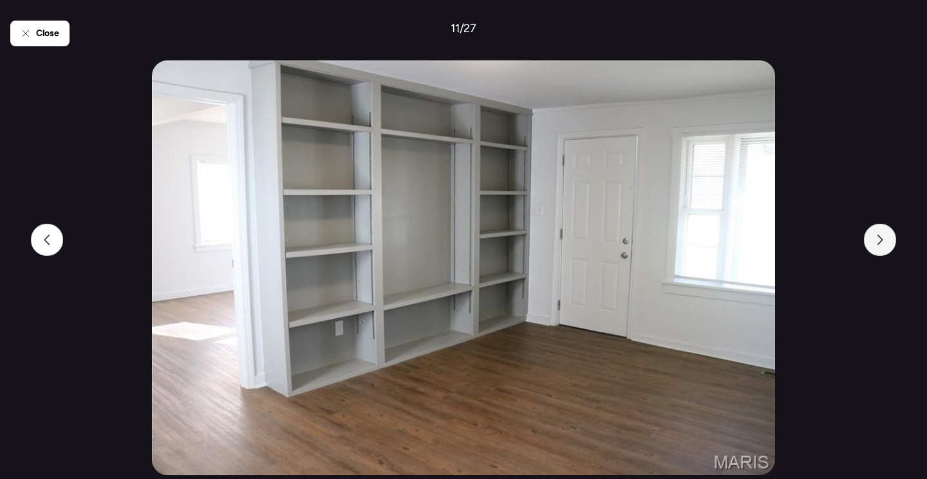
click at [878, 244] on icon at bounding box center [880, 240] width 6 height 10
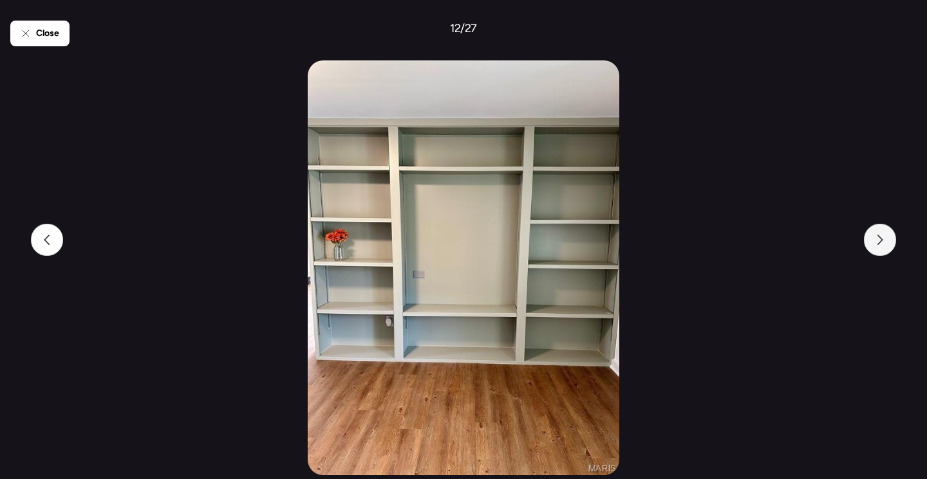
click at [878, 244] on icon at bounding box center [880, 240] width 6 height 10
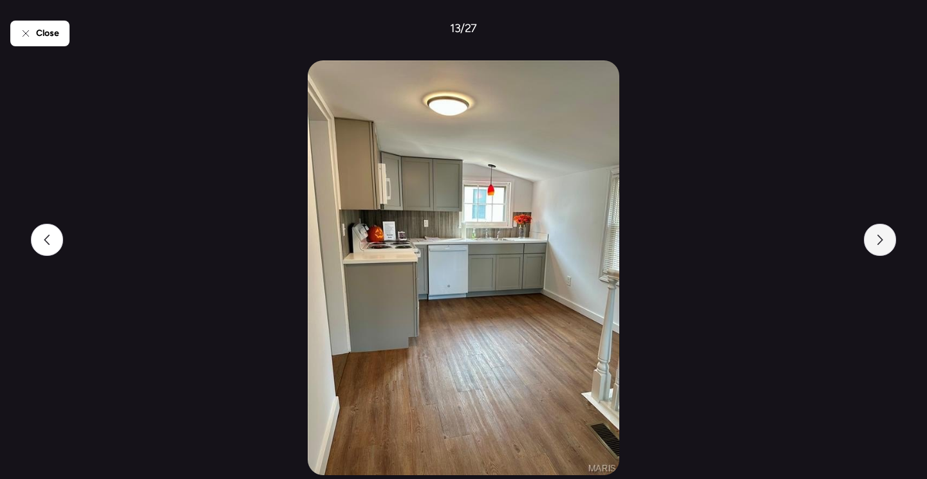
click at [878, 244] on icon at bounding box center [880, 240] width 6 height 10
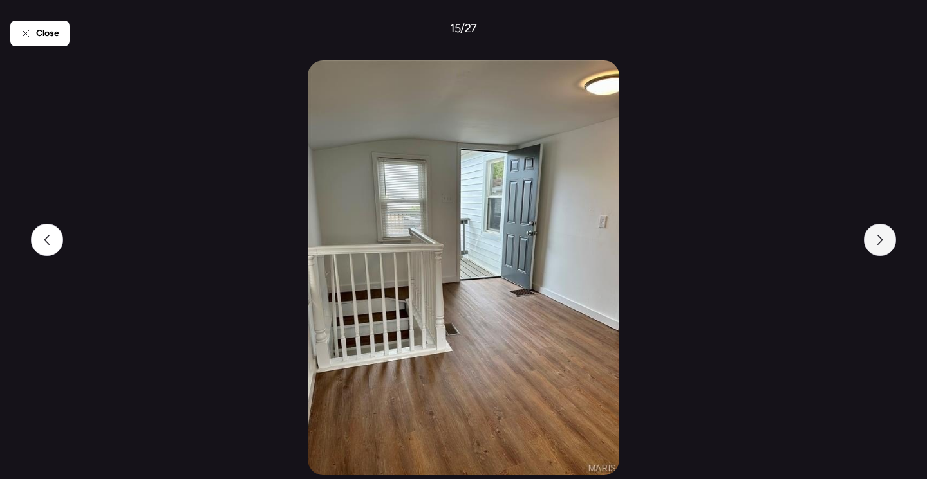
click at [878, 244] on icon at bounding box center [880, 240] width 6 height 10
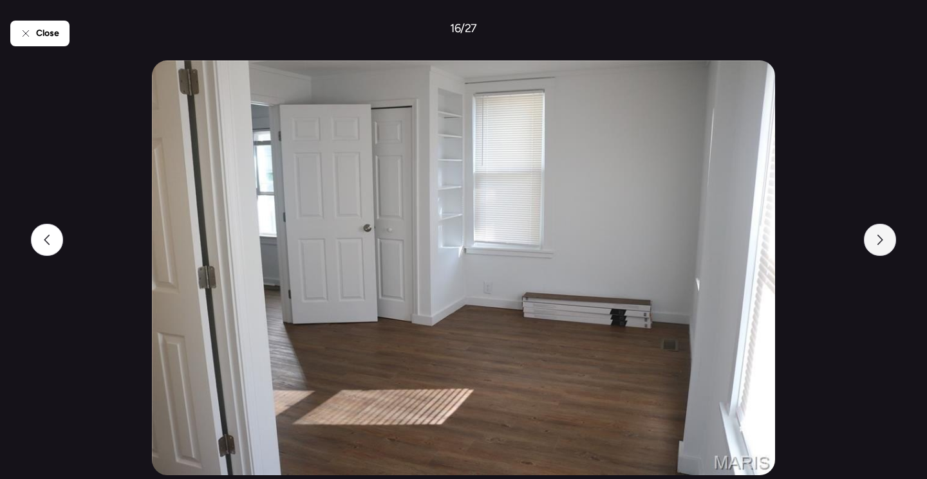
click at [878, 244] on icon at bounding box center [880, 240] width 6 height 10
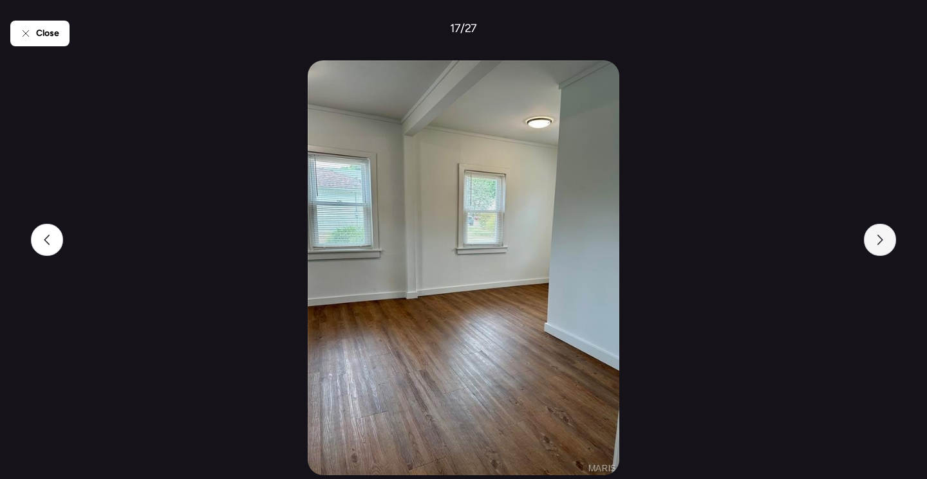
click at [878, 244] on icon at bounding box center [880, 240] width 6 height 10
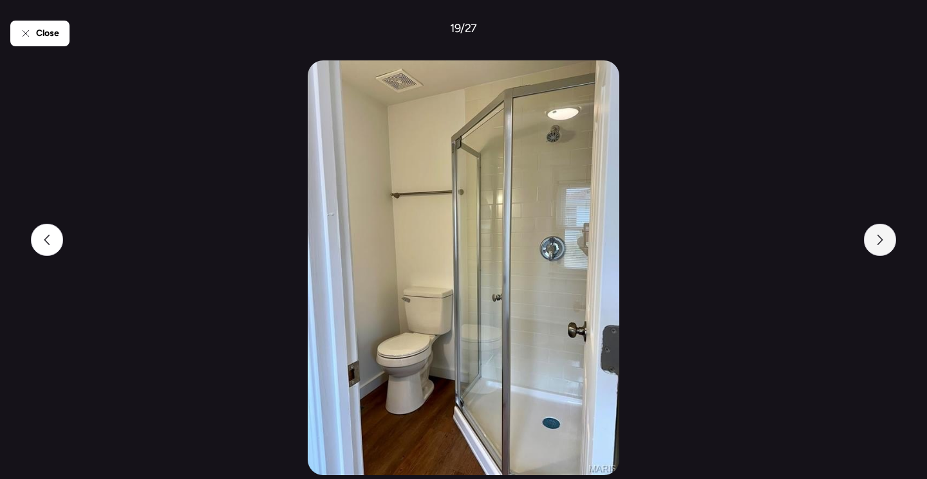
click at [878, 244] on icon at bounding box center [880, 240] width 6 height 10
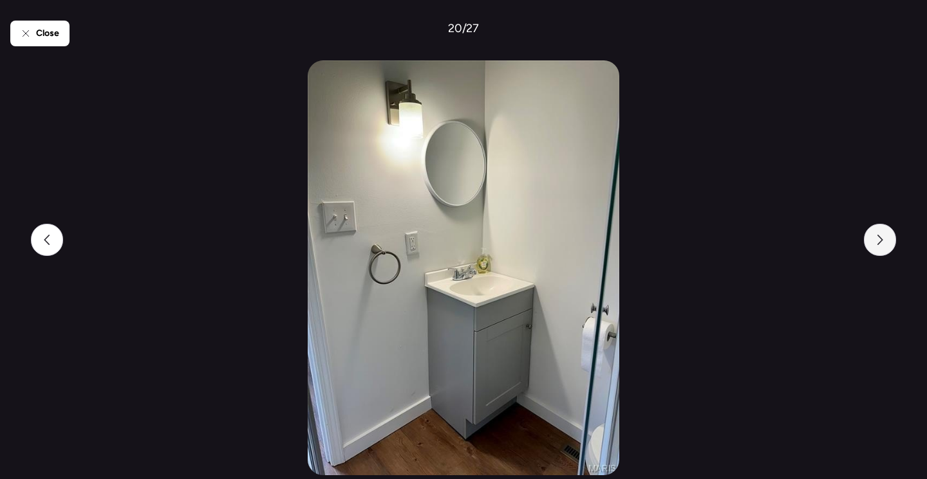
click at [878, 244] on icon at bounding box center [880, 240] width 6 height 10
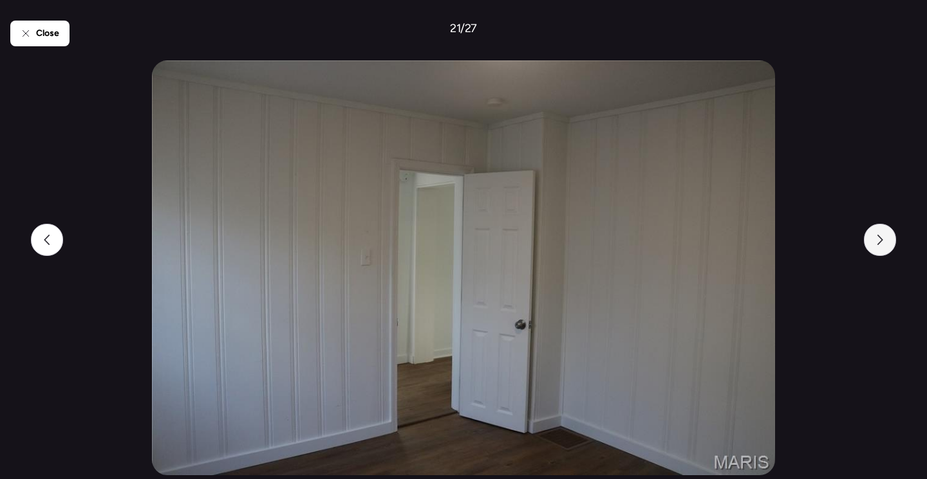
click at [878, 244] on icon at bounding box center [880, 240] width 6 height 10
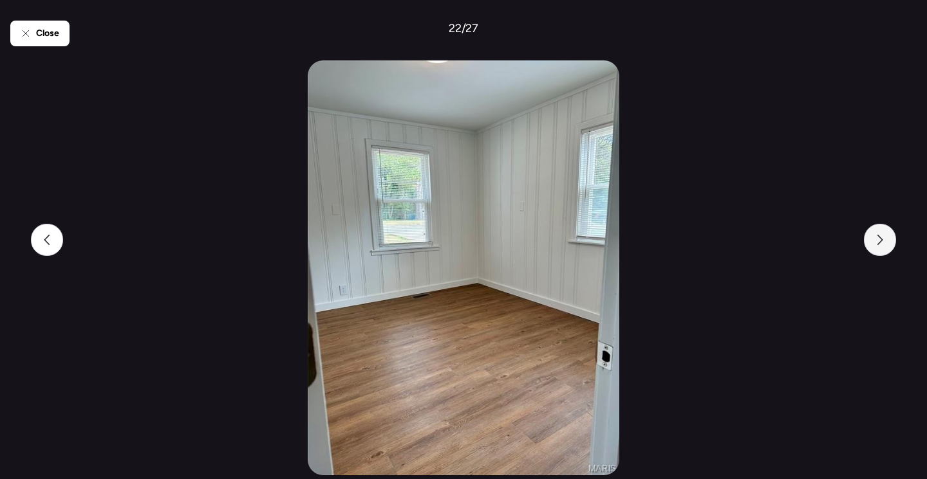
click at [878, 244] on icon at bounding box center [880, 240] width 6 height 10
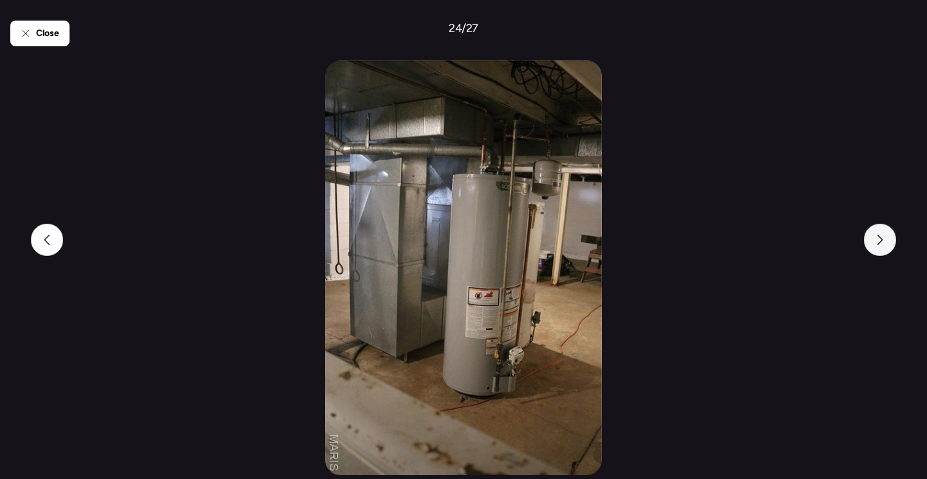
click at [878, 244] on icon at bounding box center [880, 240] width 6 height 10
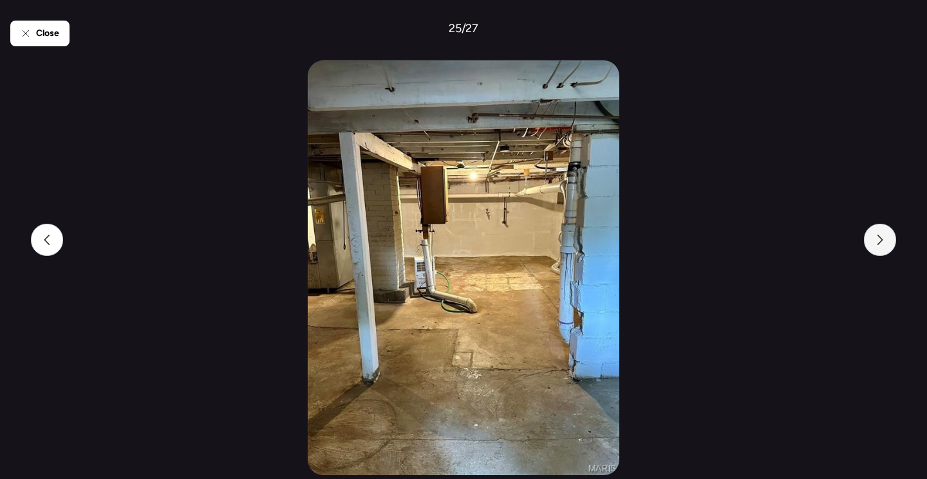
click at [878, 244] on icon at bounding box center [880, 240] width 6 height 10
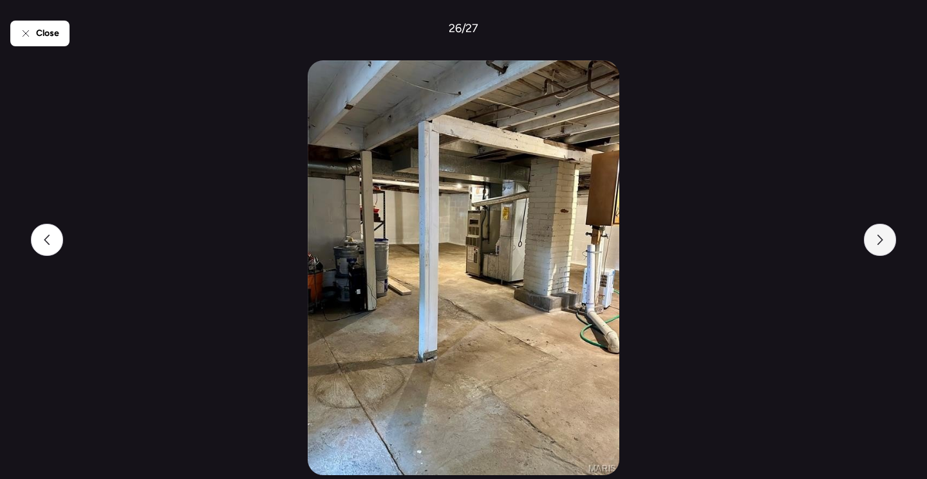
click at [878, 243] on icon at bounding box center [880, 240] width 10 height 10
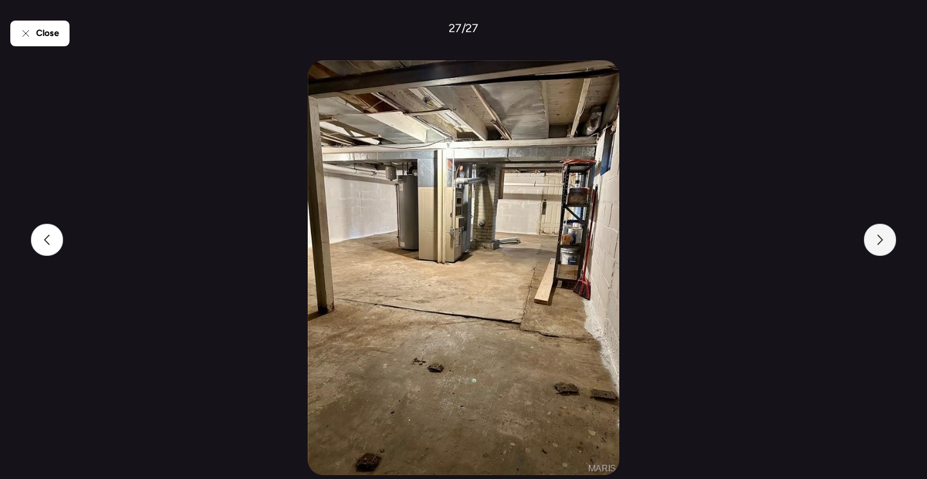
click at [878, 243] on icon at bounding box center [880, 240] width 6 height 10
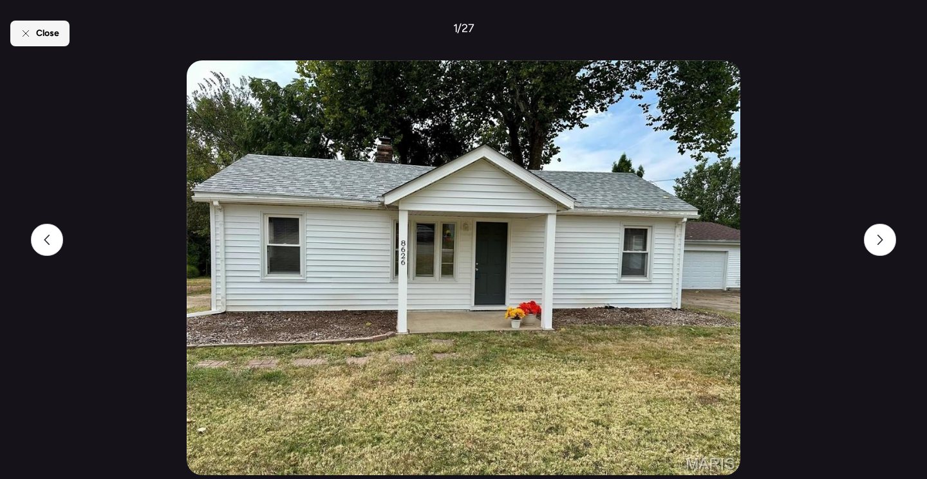
click at [60, 24] on div "Close" at bounding box center [39, 34] width 59 height 26
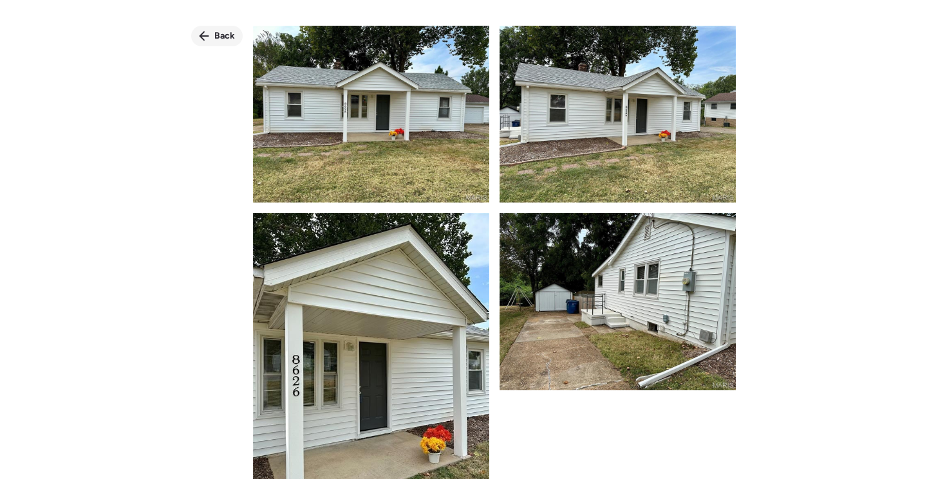
click at [221, 37] on span "Back" at bounding box center [224, 36] width 21 height 13
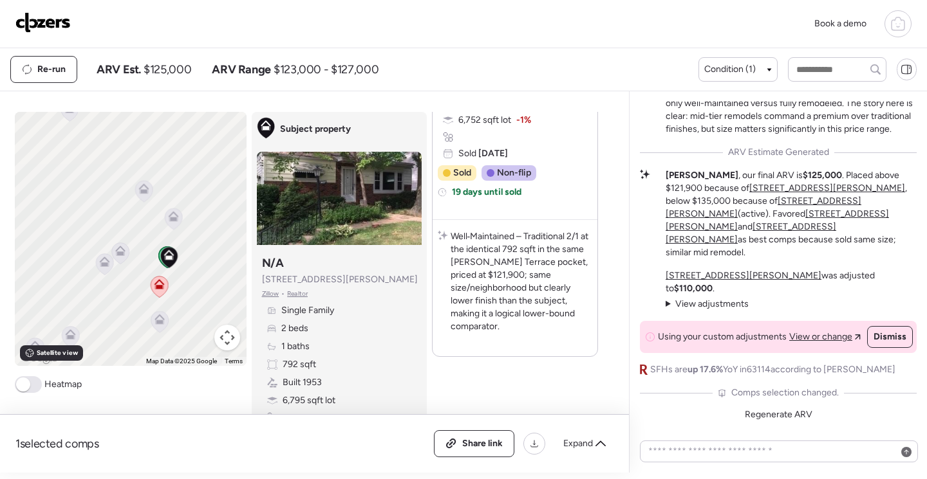
scroll to position [754, 0]
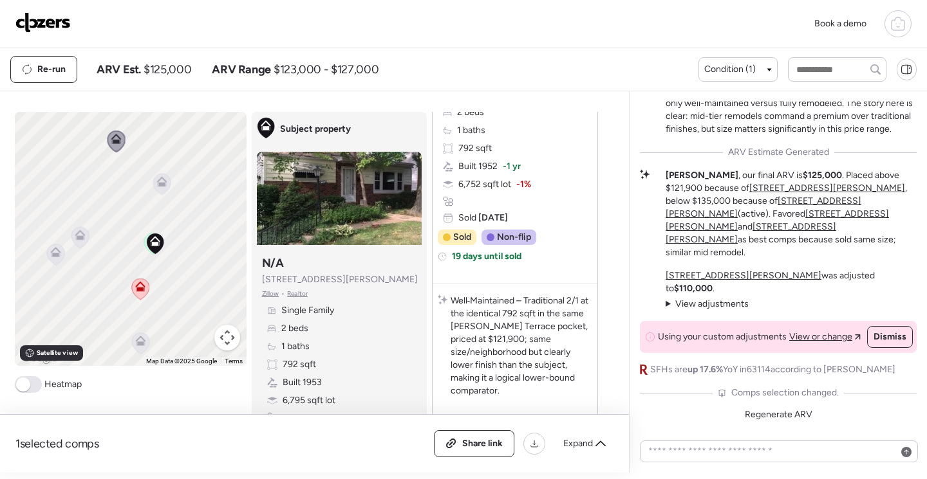
drag, startPoint x: 191, startPoint y: 212, endPoint x: 219, endPoint y: 195, distance: 32.7
click at [219, 195] on div "To activate drag with keyboard, press Alt + Enter. Once in keyboard drag state,…" at bounding box center [131, 239] width 232 height 254
click at [192, 169] on icon at bounding box center [194, 163] width 17 height 21
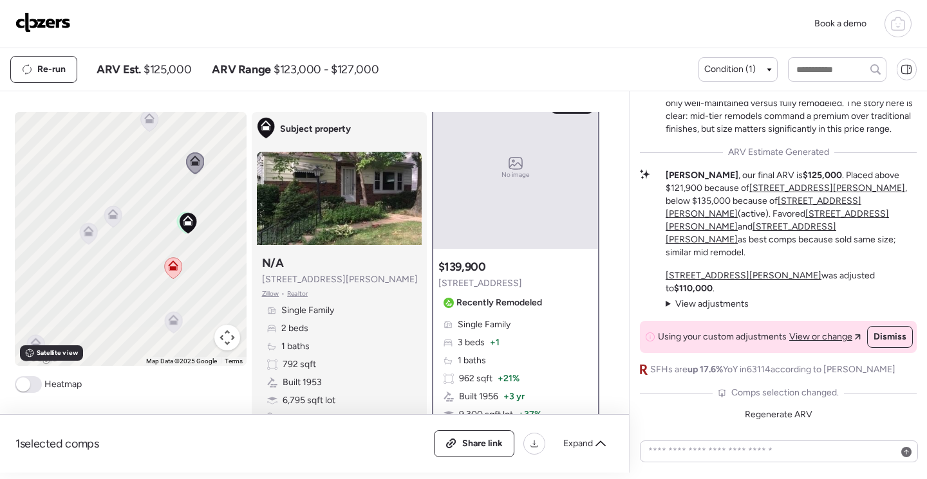
scroll to position [0, 0]
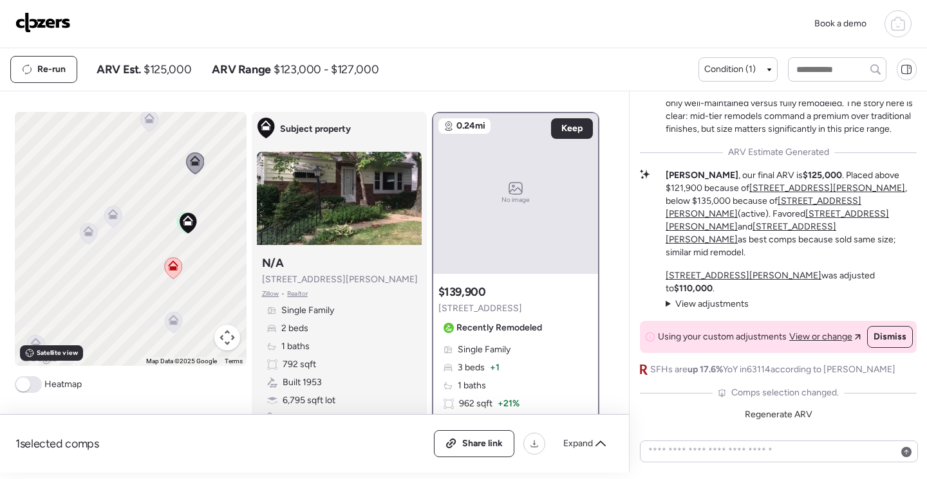
click at [176, 327] on icon at bounding box center [173, 322] width 18 height 22
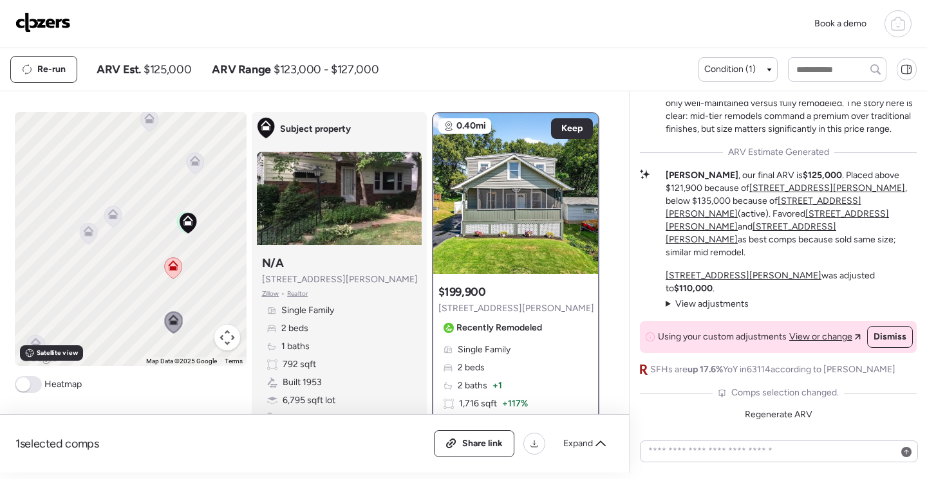
click at [89, 232] on icon at bounding box center [88, 233] width 17 height 21
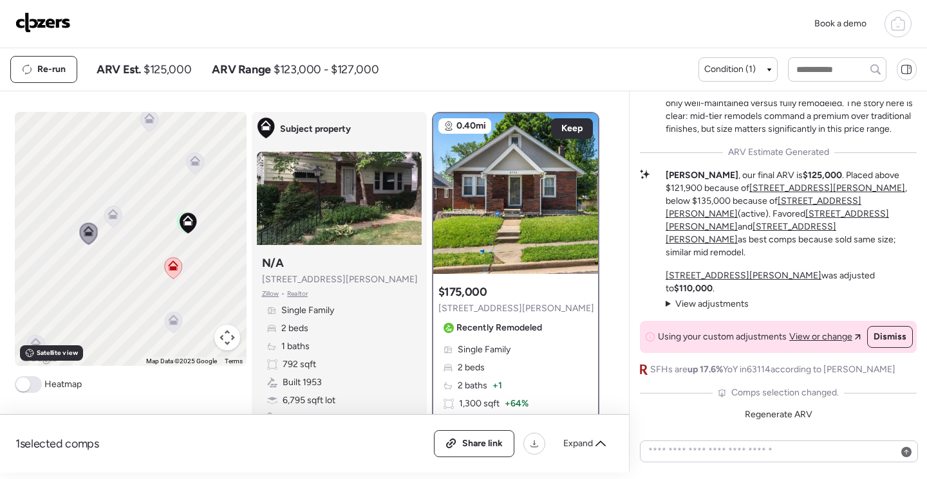
click at [110, 217] on icon at bounding box center [112, 217] width 8 height 4
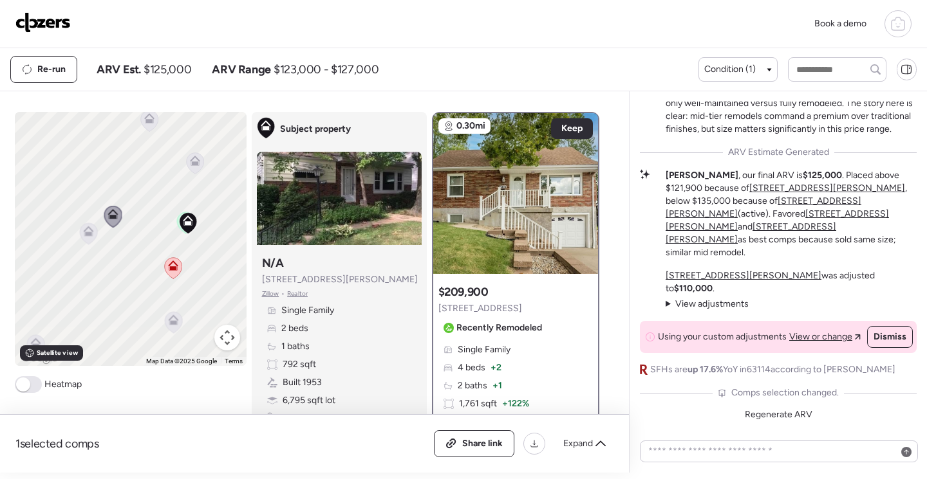
click at [83, 230] on icon at bounding box center [88, 231] width 10 height 10
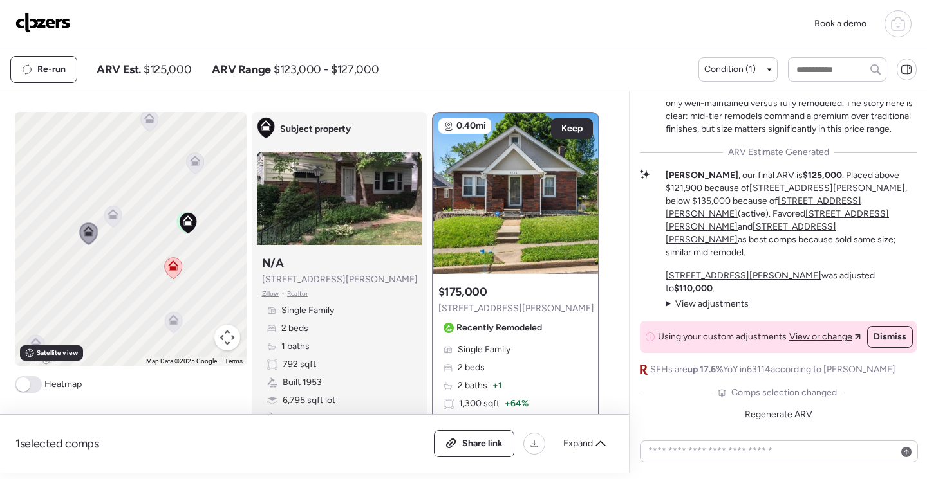
click at [196, 167] on icon at bounding box center [194, 163] width 17 height 21
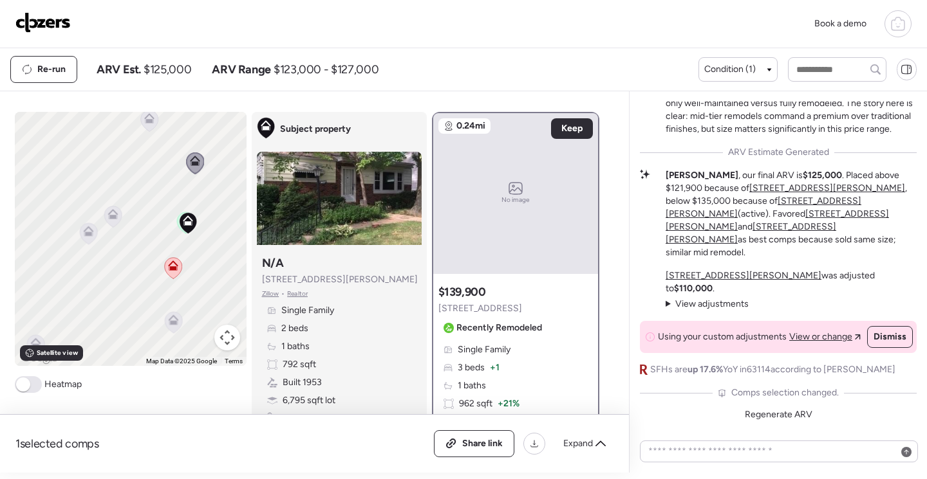
scroll to position [64, 0]
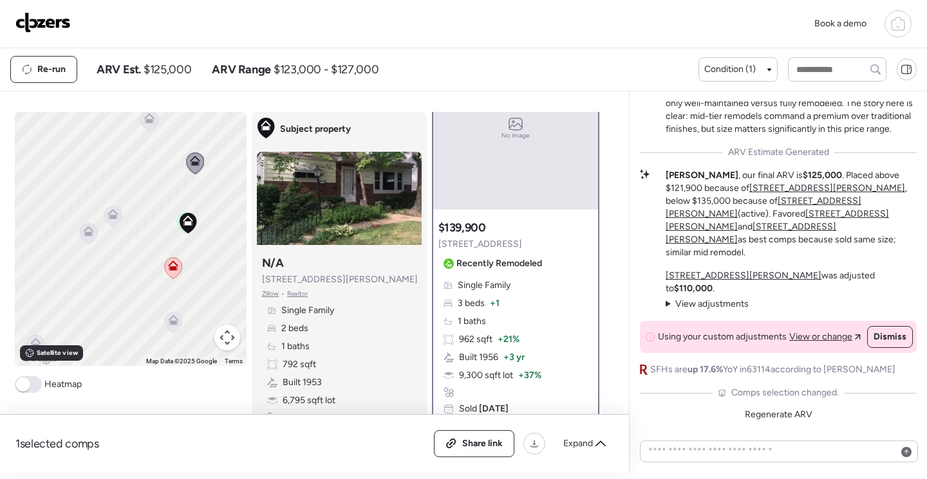
click at [145, 119] on icon at bounding box center [149, 118] width 10 height 10
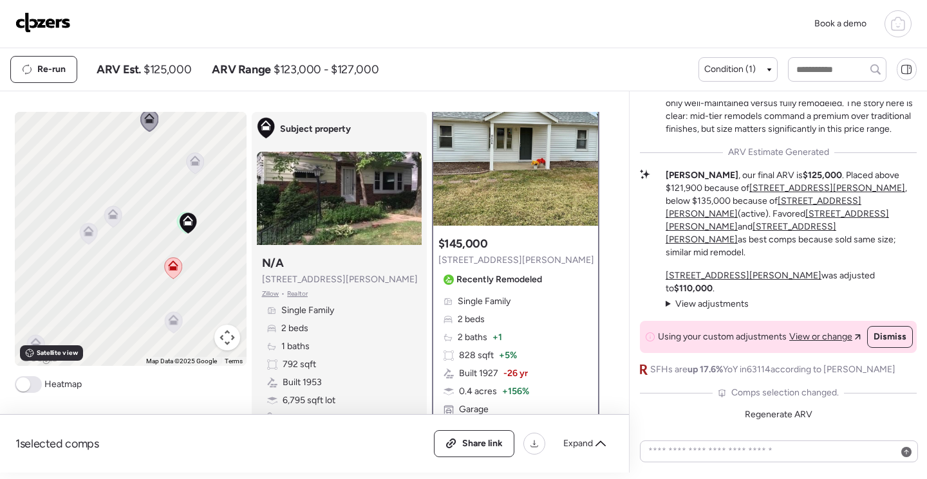
scroll to position [0, 0]
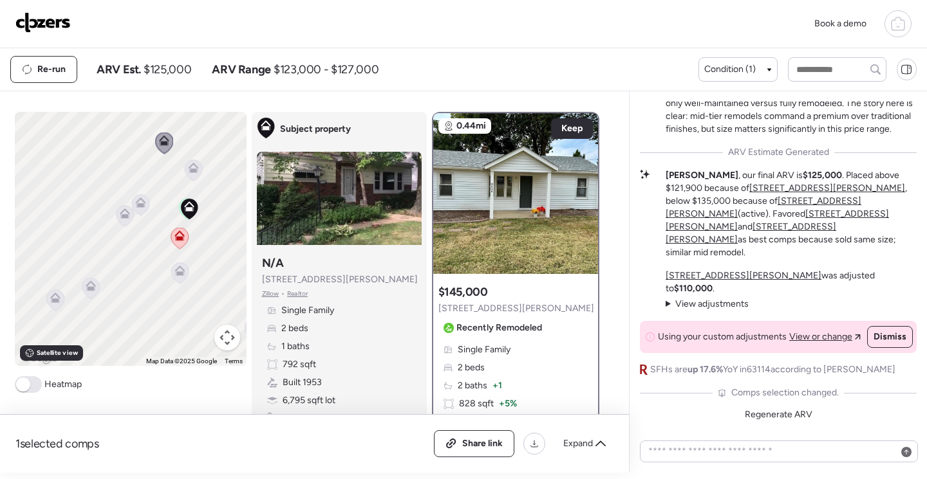
drag, startPoint x: 216, startPoint y: 190, endPoint x: 161, endPoint y: 236, distance: 70.9
click at [161, 236] on div "To activate drag with keyboard, press Alt + Enter. Once in keyboard drag state,…" at bounding box center [131, 239] width 232 height 254
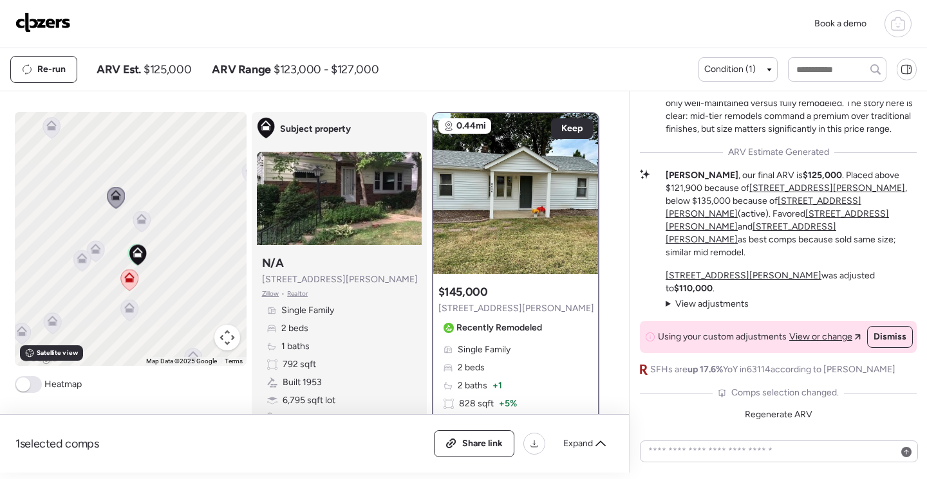
click at [50, 129] on icon at bounding box center [51, 128] width 8 height 4
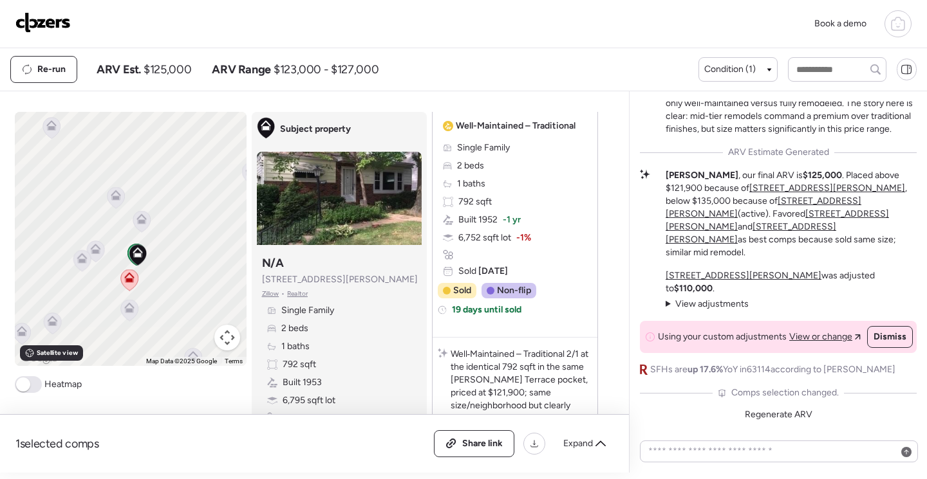
scroll to position [708, 0]
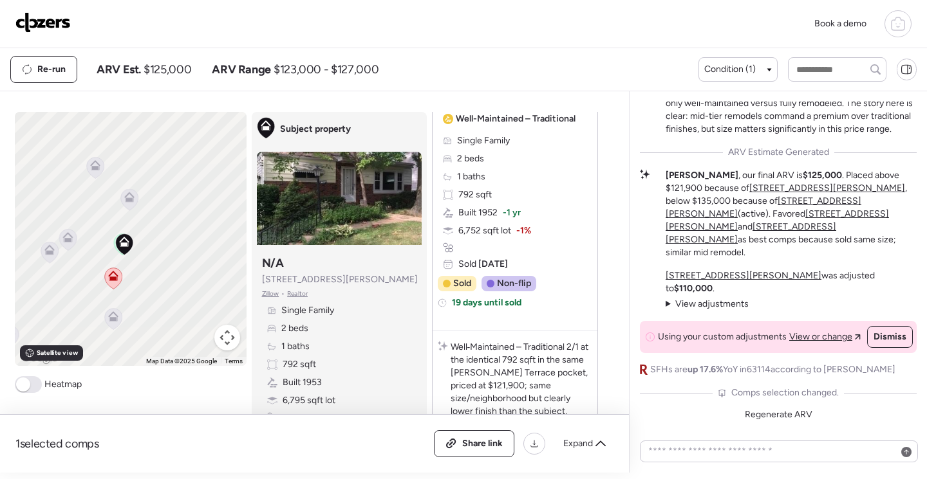
click at [125, 199] on icon at bounding box center [129, 200] width 8 height 4
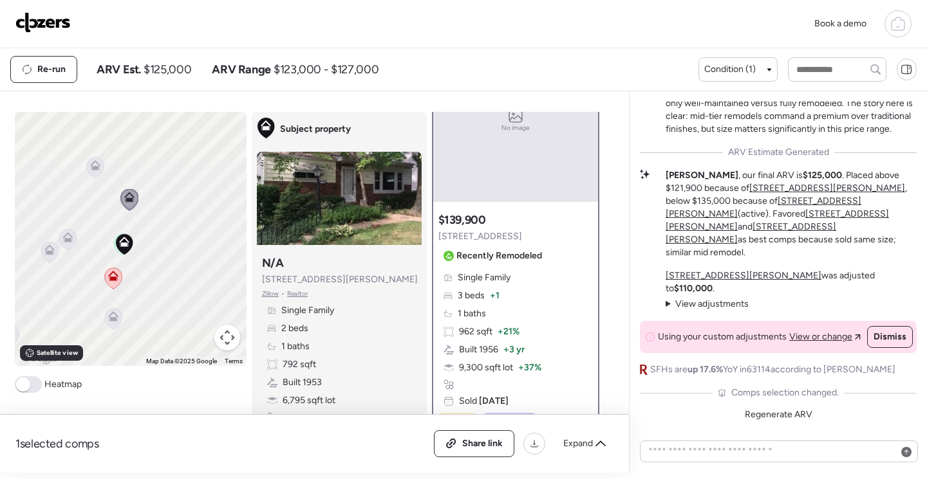
scroll to position [0, 0]
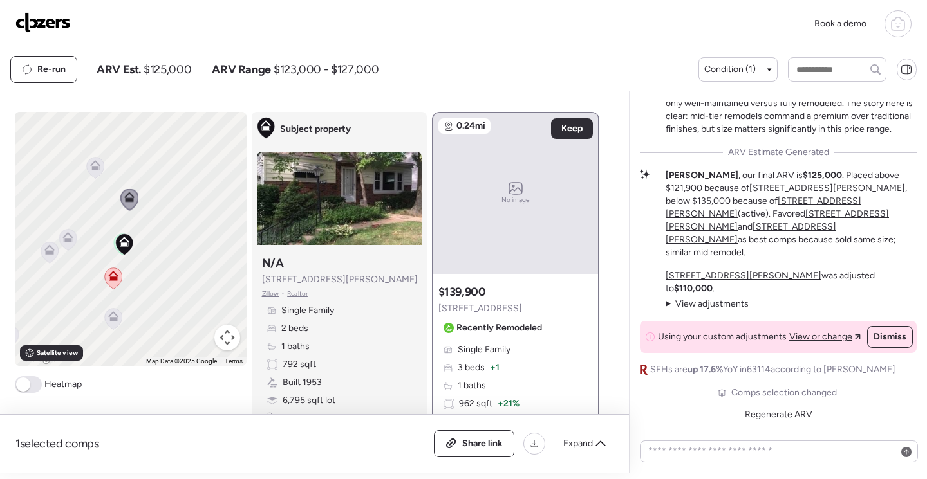
click at [749, 194] on u "8421 Betty Lee Ave" at bounding box center [827, 188] width 156 height 11
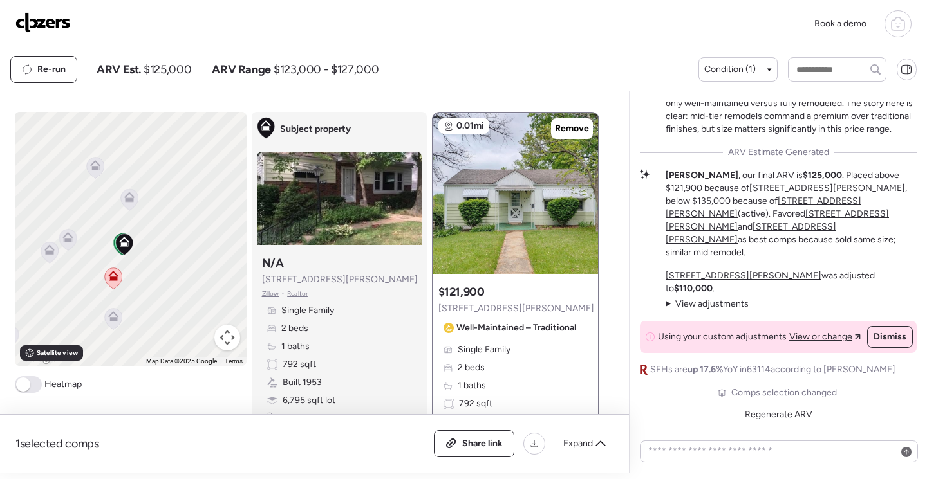
click at [108, 317] on icon at bounding box center [113, 316] width 10 height 10
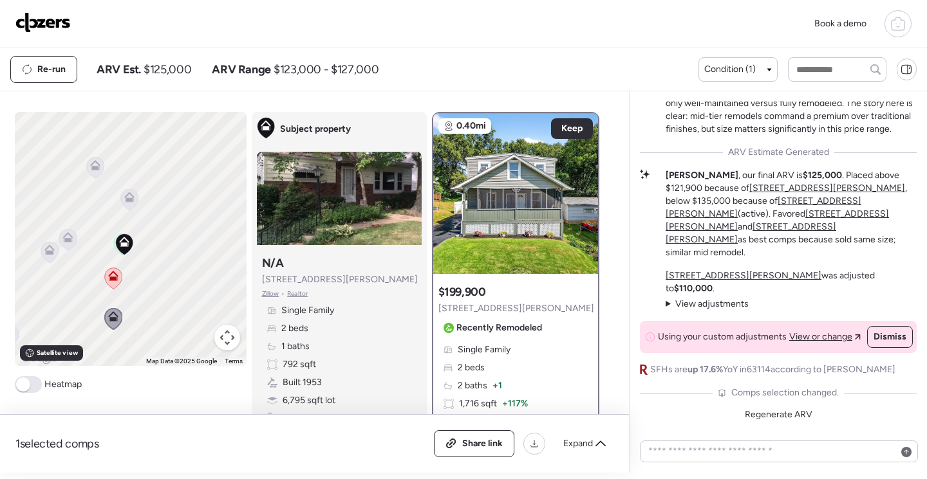
click at [46, 255] on icon at bounding box center [49, 252] width 17 height 21
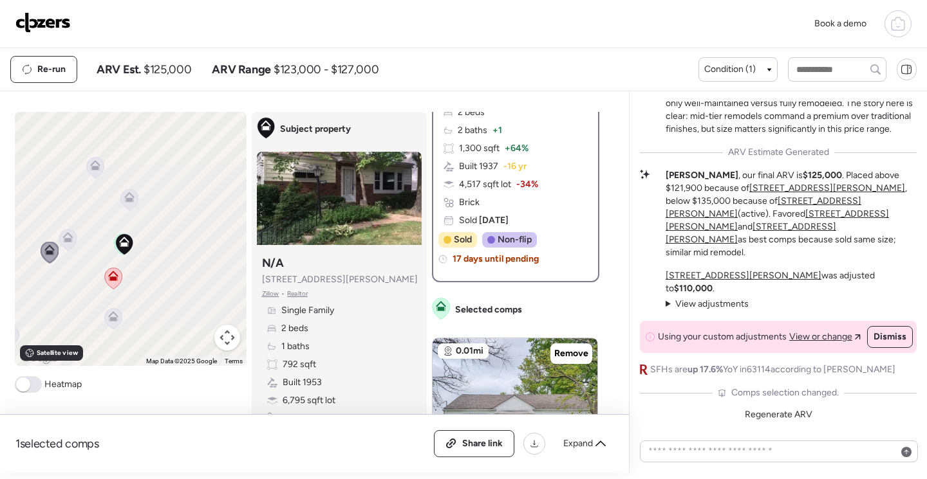
scroll to position [257, 0]
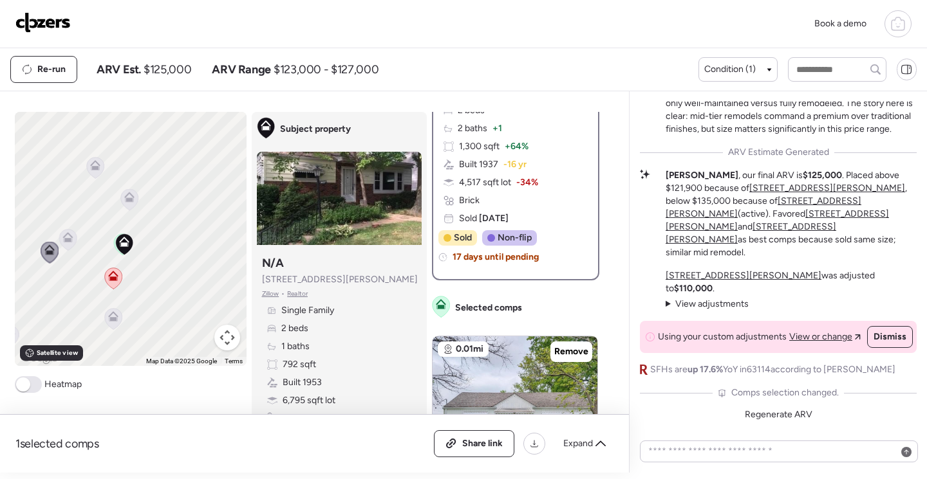
click at [63, 241] on icon at bounding box center [67, 240] width 8 height 4
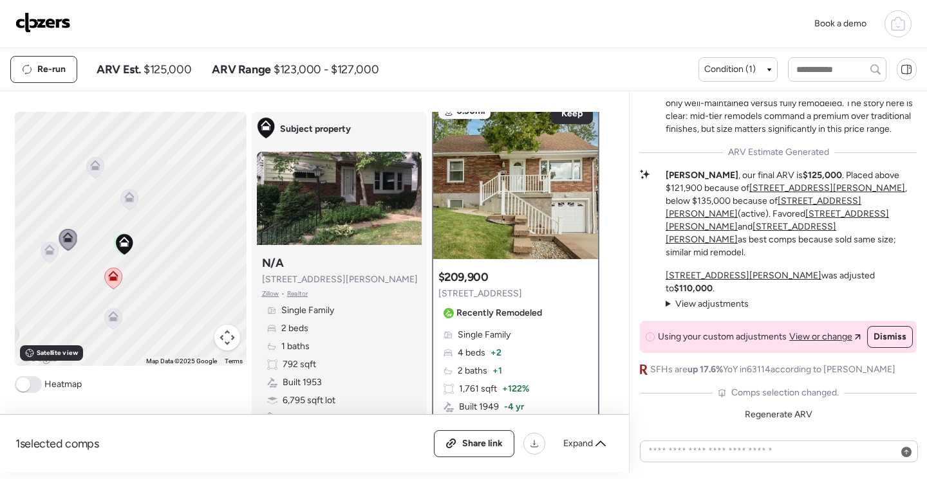
scroll to position [0, 0]
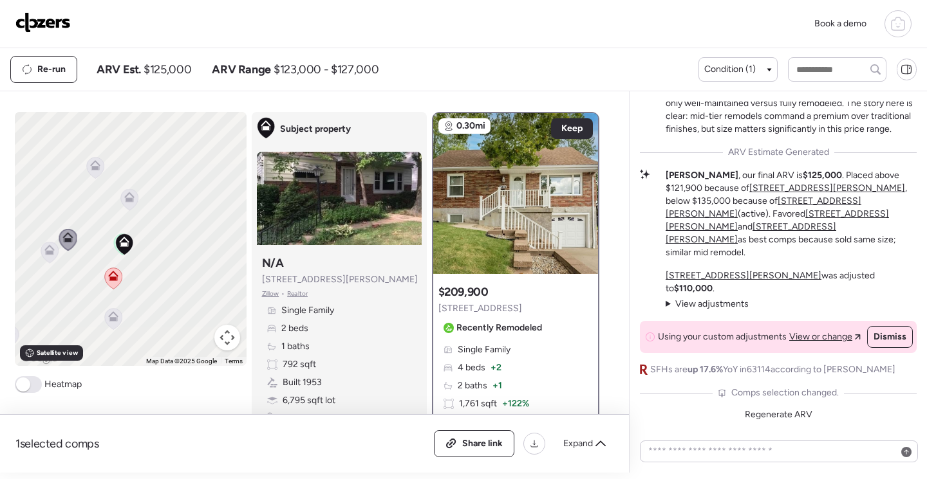
click at [127, 198] on icon at bounding box center [129, 195] width 10 height 6
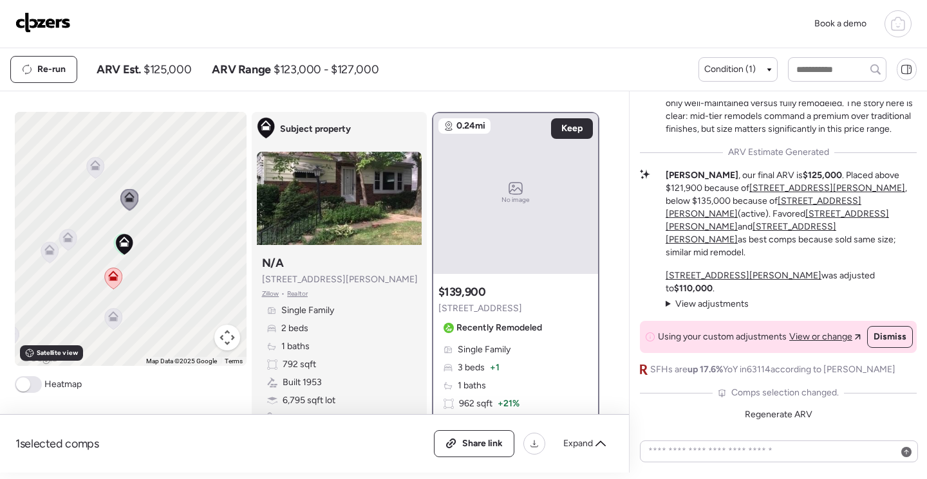
click at [93, 167] on icon at bounding box center [95, 168] width 8 height 4
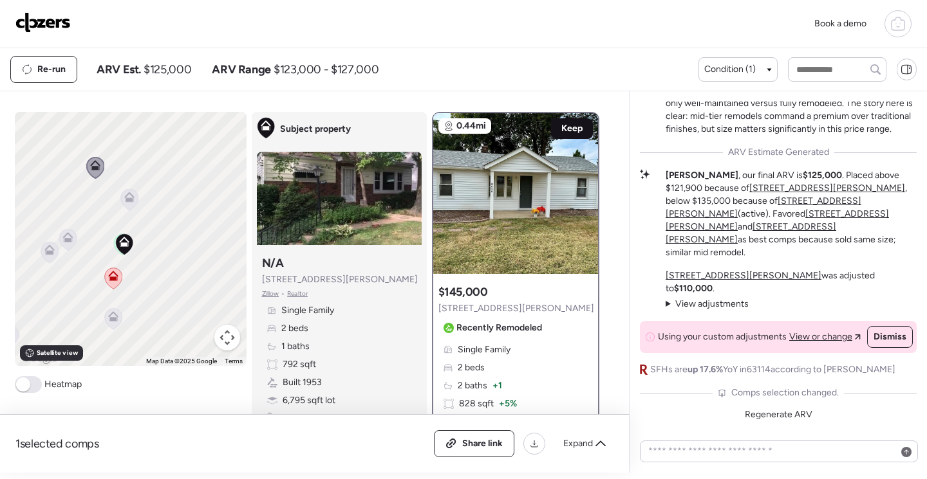
click at [571, 129] on span "Keep" at bounding box center [571, 128] width 21 height 13
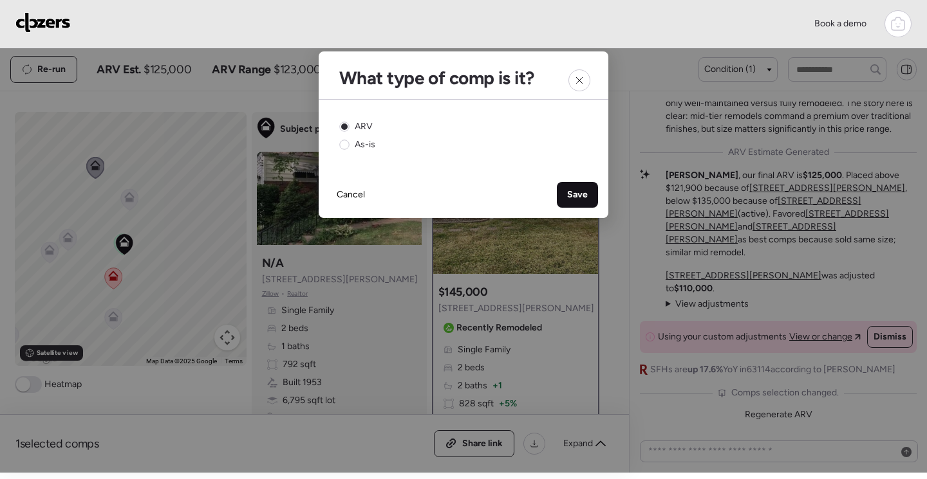
click at [579, 194] on span "Save" at bounding box center [577, 195] width 21 height 13
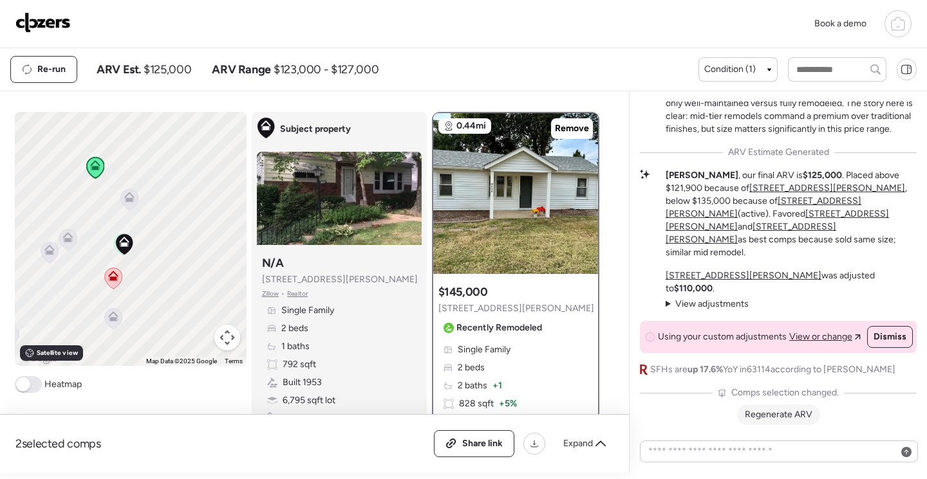
click at [781, 416] on span "Regenerate ARV" at bounding box center [779, 414] width 68 height 11
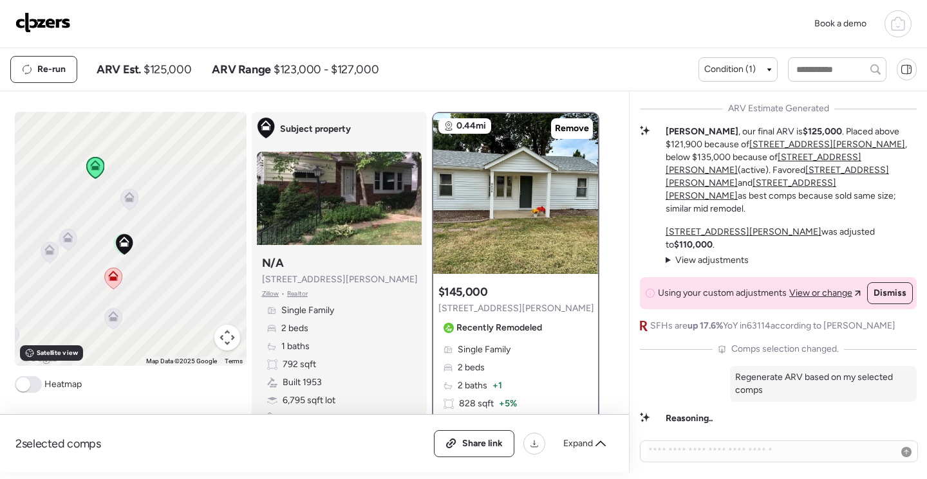
click at [904, 26] on icon at bounding box center [897, 23] width 15 height 15
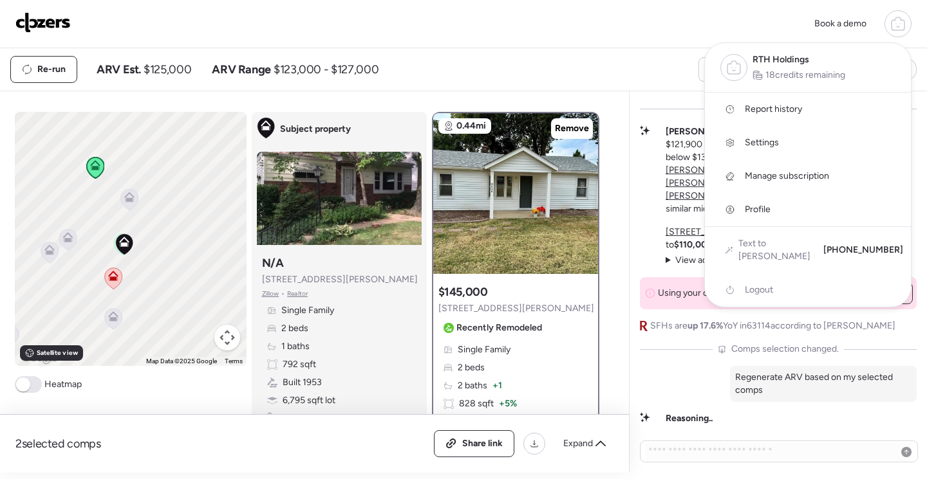
click at [644, 257] on div at bounding box center [463, 203] width 927 height 479
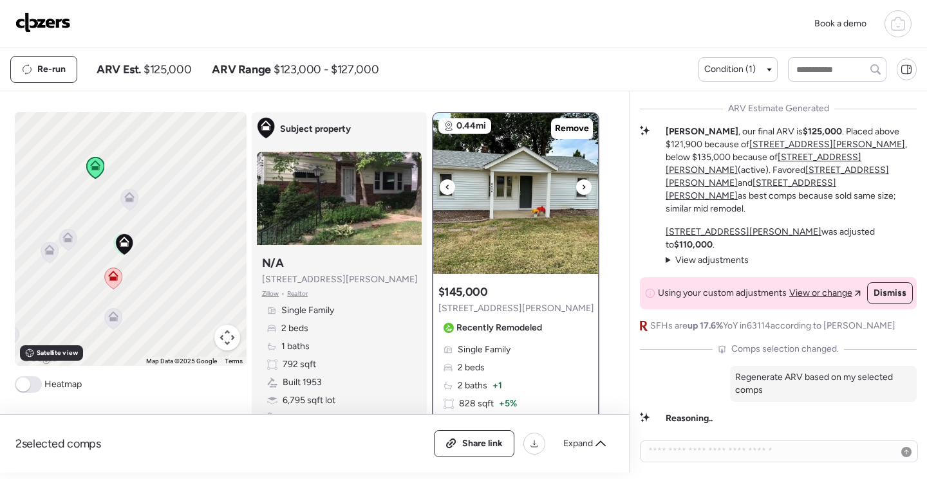
click at [546, 247] on img at bounding box center [515, 193] width 165 height 161
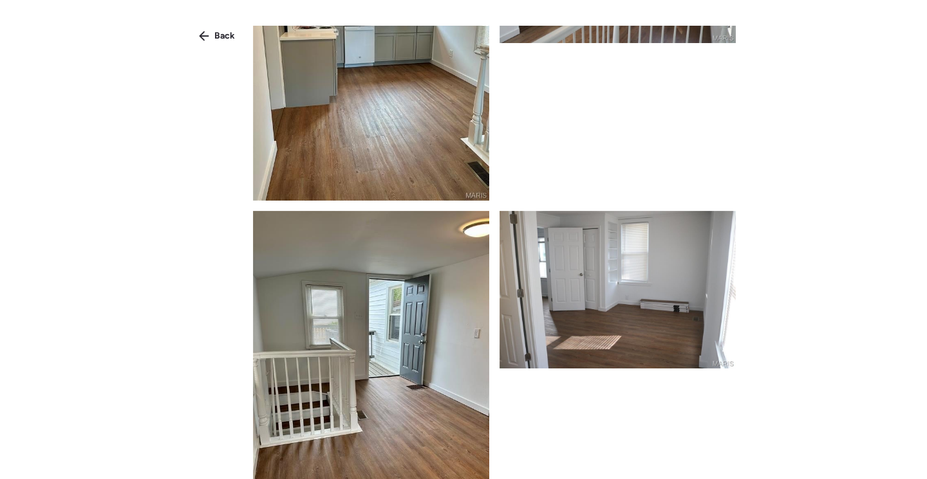
scroll to position [1907, 0]
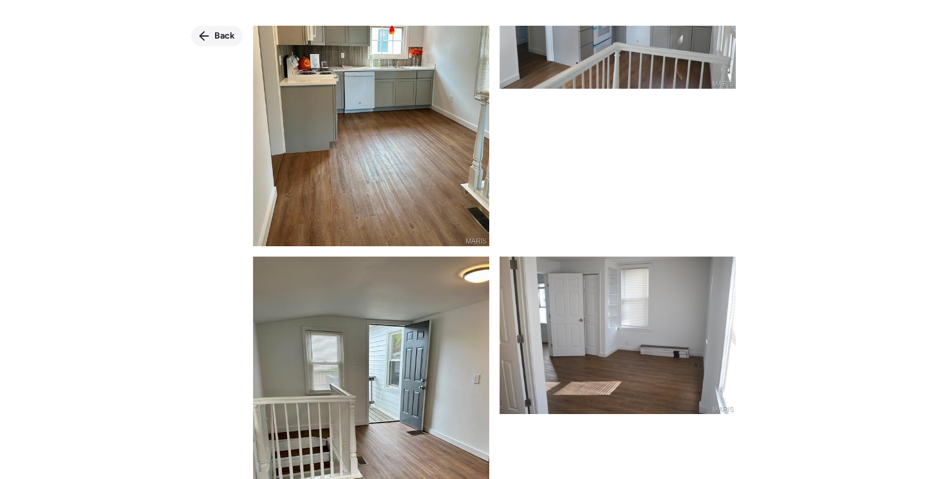
click at [221, 33] on span "Back" at bounding box center [224, 36] width 21 height 13
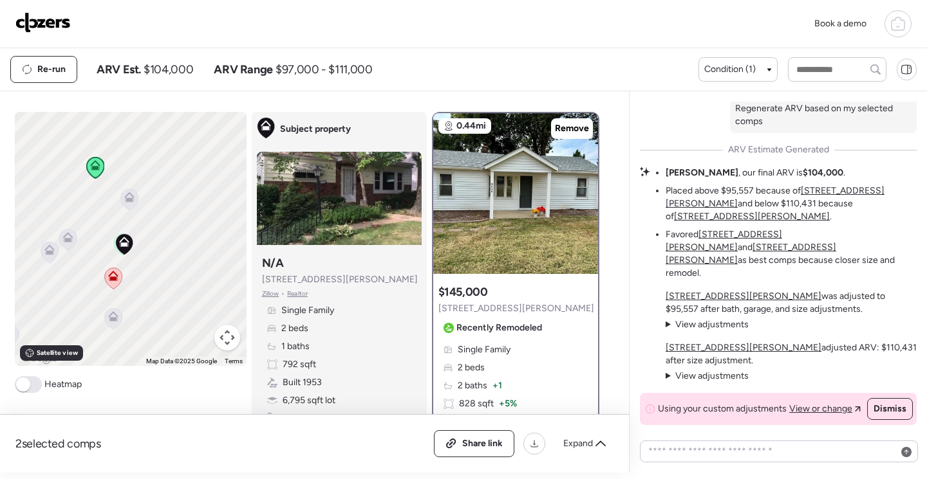
click at [39, 28] on img at bounding box center [42, 22] width 55 height 21
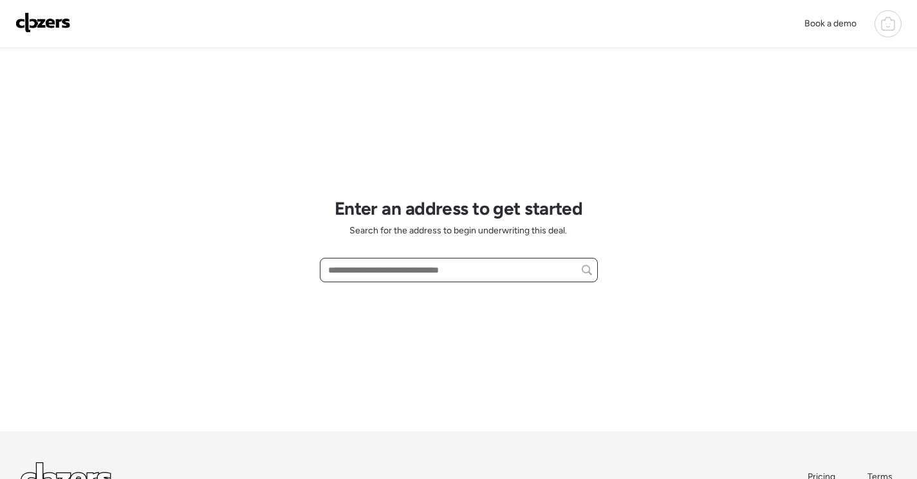
click at [427, 269] on input "text" at bounding box center [459, 270] width 266 height 18
paste input "**********"
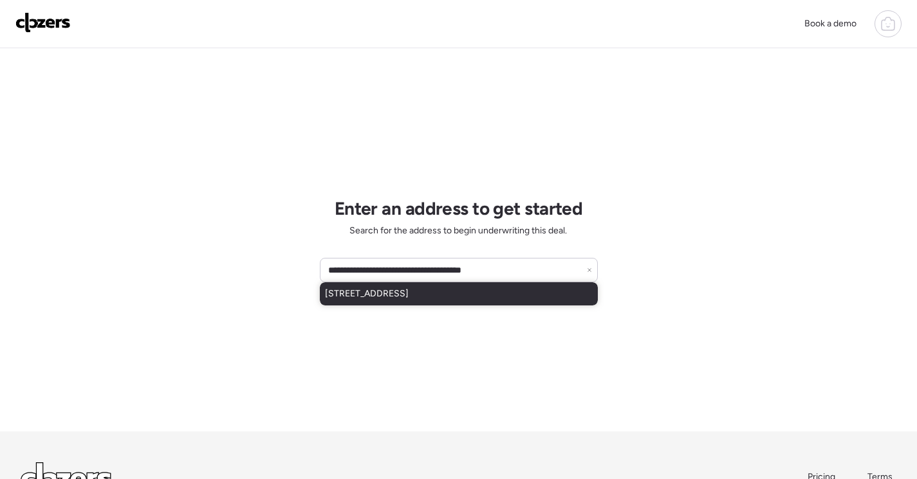
click at [409, 294] on span "506 Fox Plains Dr, Florissant, MO, 63034" at bounding box center [367, 294] width 84 height 13
type input "**********"
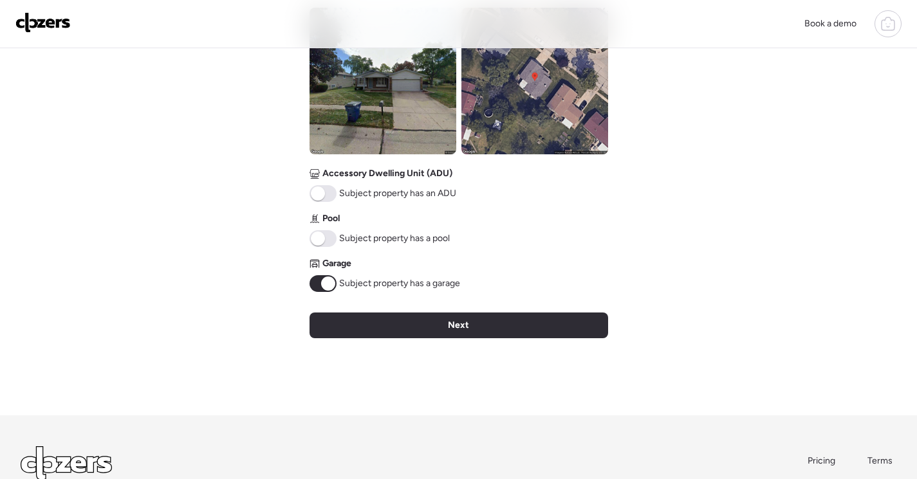
scroll to position [515, 0]
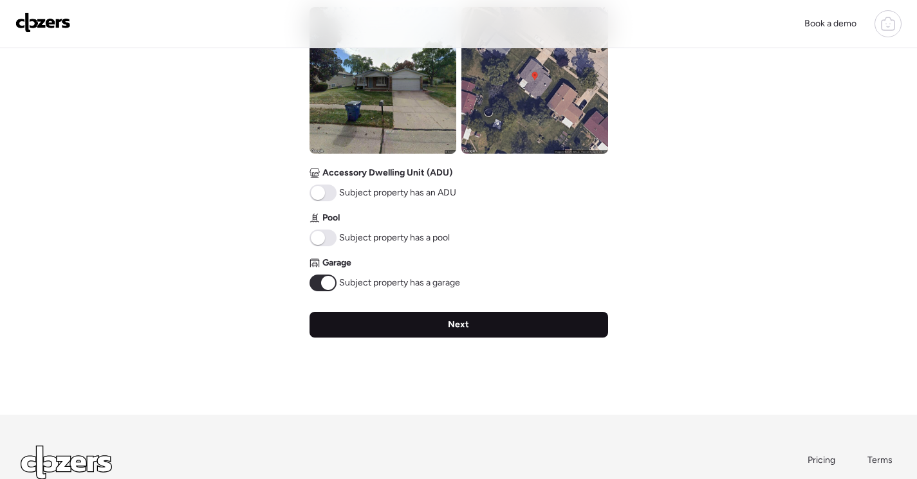
click at [525, 322] on div "Next" at bounding box center [459, 325] width 299 height 26
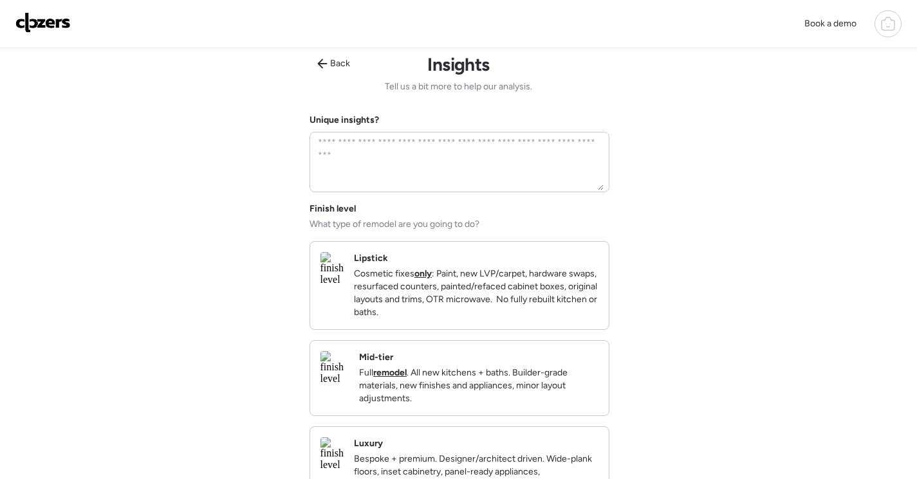
scroll to position [0, 0]
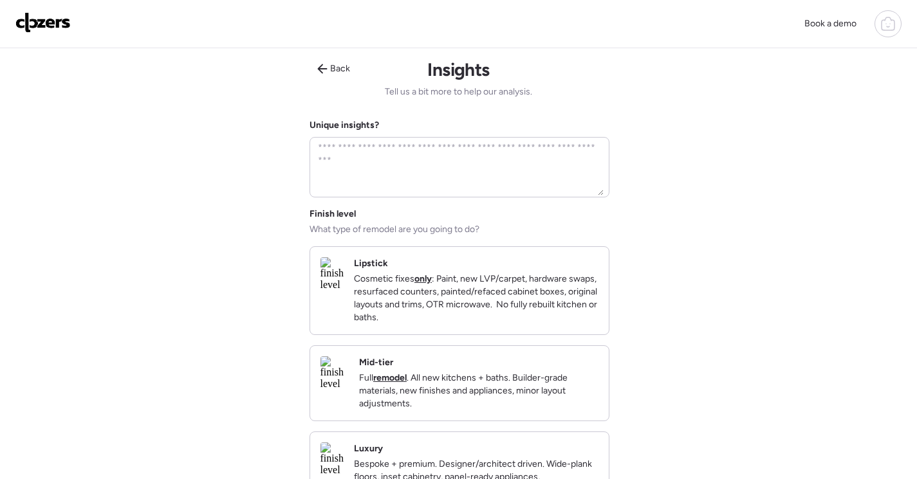
click at [516, 387] on p "Full remodel . All new kitchens + baths. Builder-grade materials, new finishes …" at bounding box center [478, 391] width 239 height 39
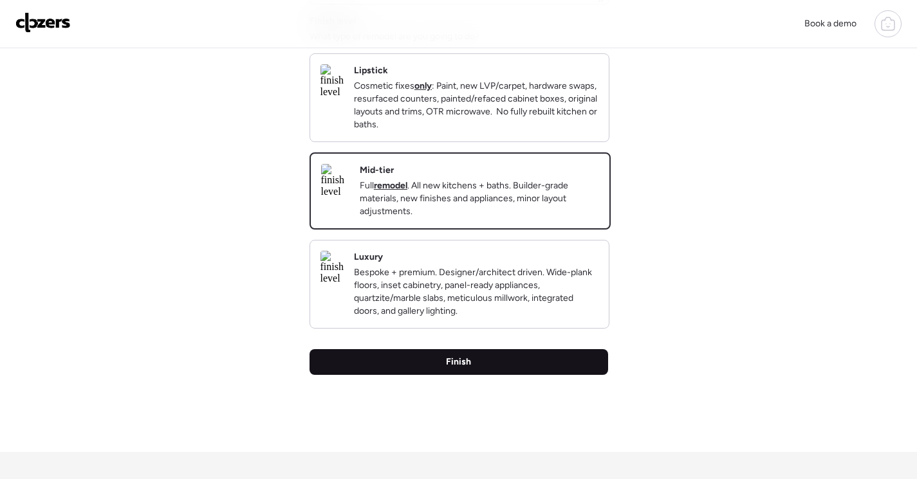
click at [535, 375] on div "Finish" at bounding box center [459, 362] width 299 height 26
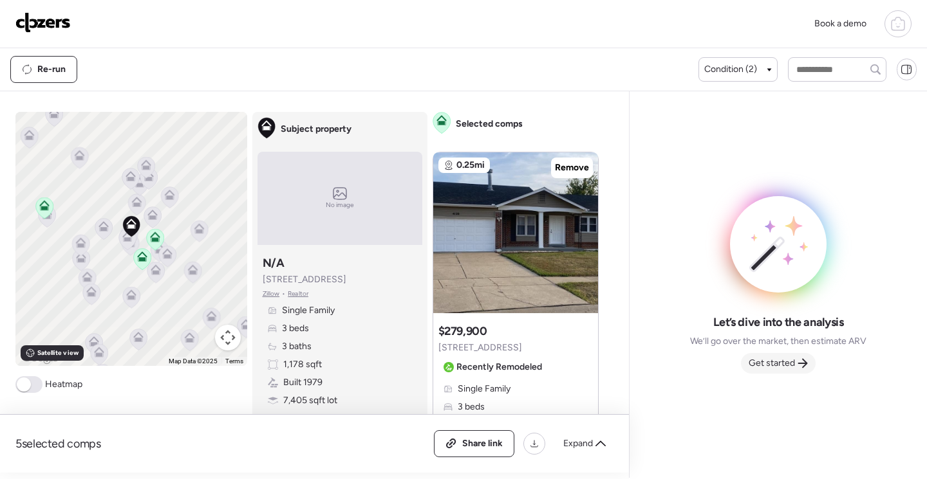
click at [789, 357] on div "Get started" at bounding box center [778, 363] width 75 height 21
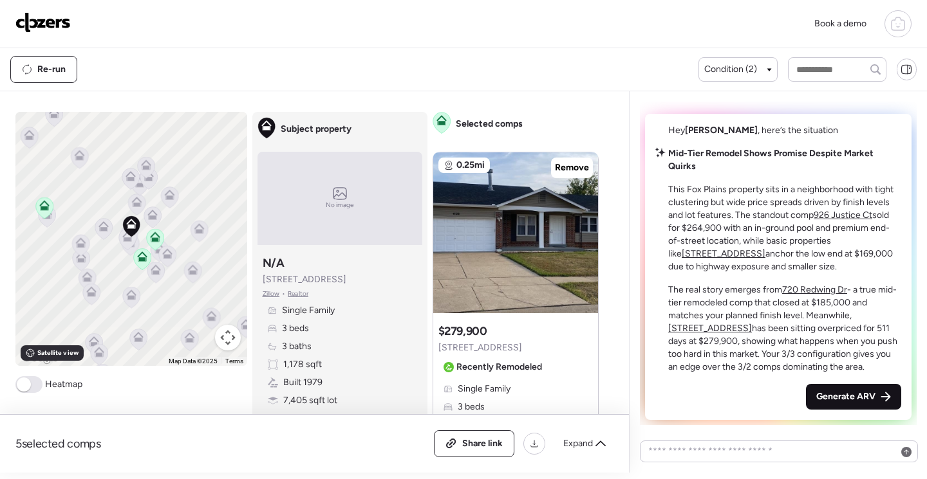
click at [840, 396] on span "Generate ARV" at bounding box center [845, 397] width 59 height 13
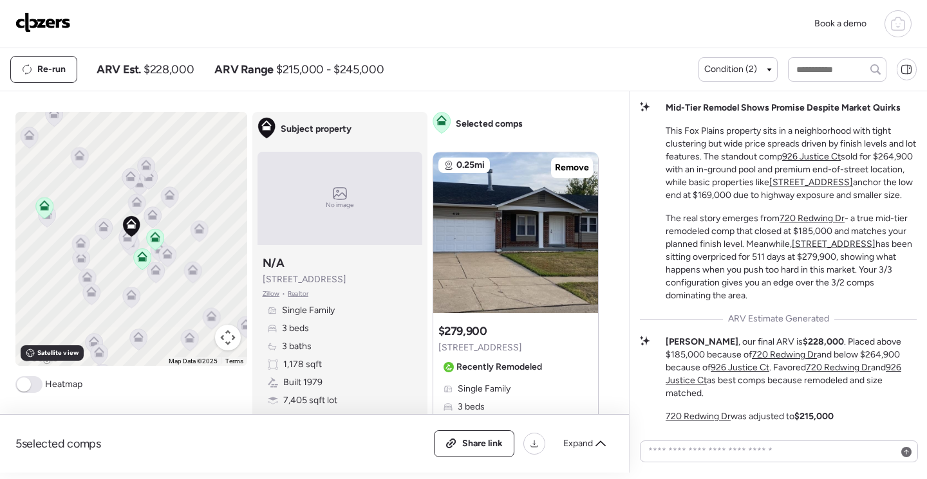
scroll to position [-160, 0]
click at [41, 206] on icon at bounding box center [44, 205] width 10 height 10
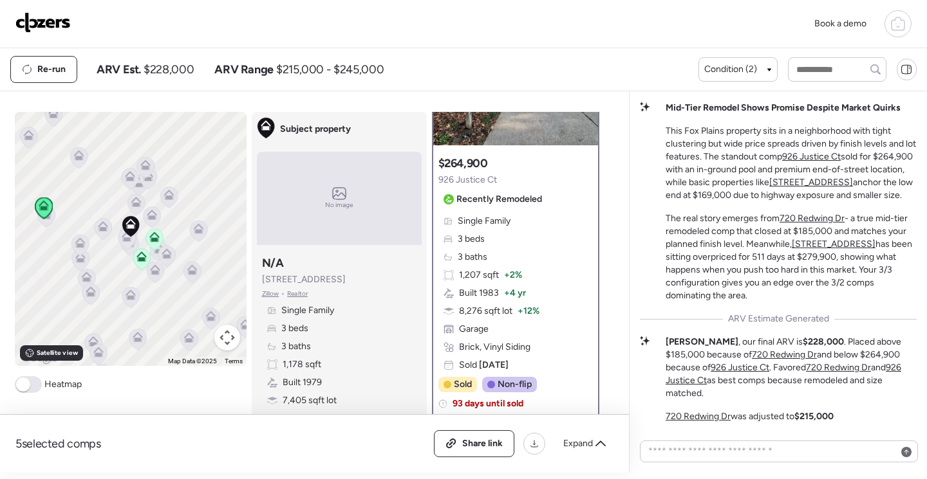
scroll to position [0, 0]
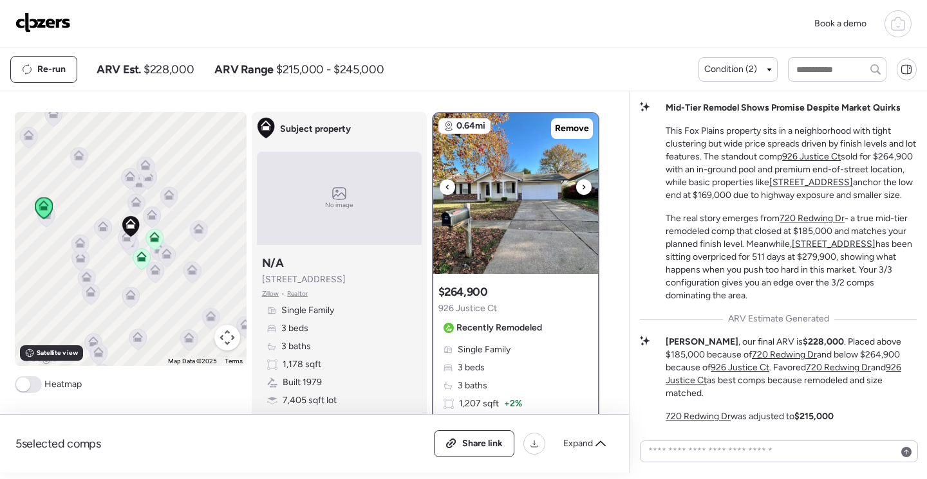
click at [576, 190] on div at bounding box center [583, 187] width 15 height 15
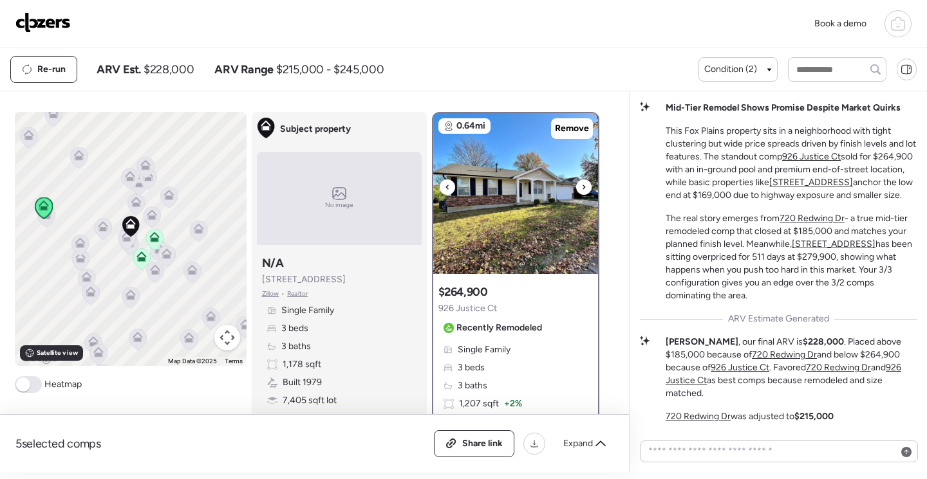
click at [542, 196] on img at bounding box center [515, 193] width 165 height 161
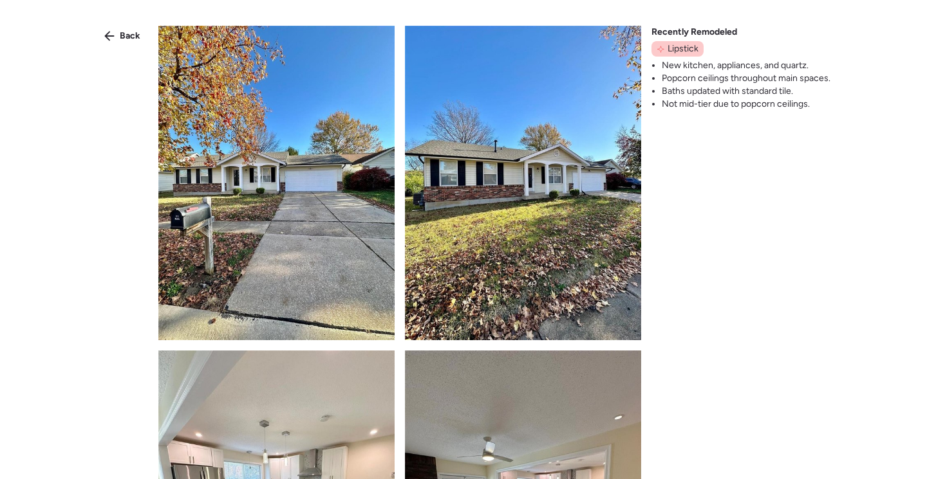
click at [272, 181] on img at bounding box center [276, 183] width 236 height 315
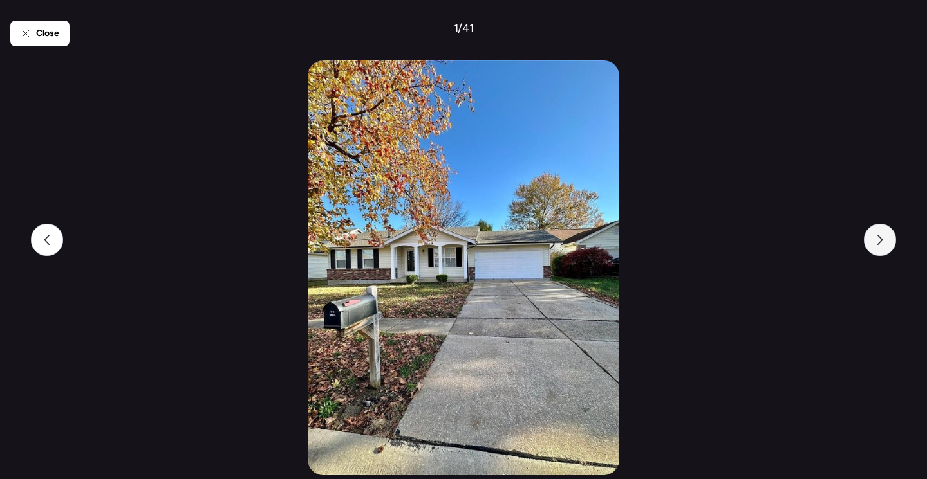
click at [882, 241] on icon at bounding box center [880, 240] width 6 height 10
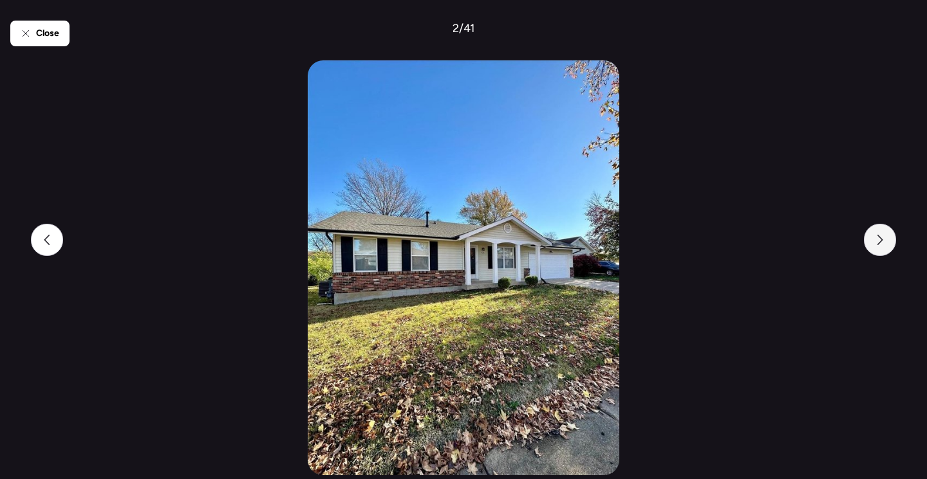
click at [882, 241] on icon at bounding box center [880, 240] width 6 height 10
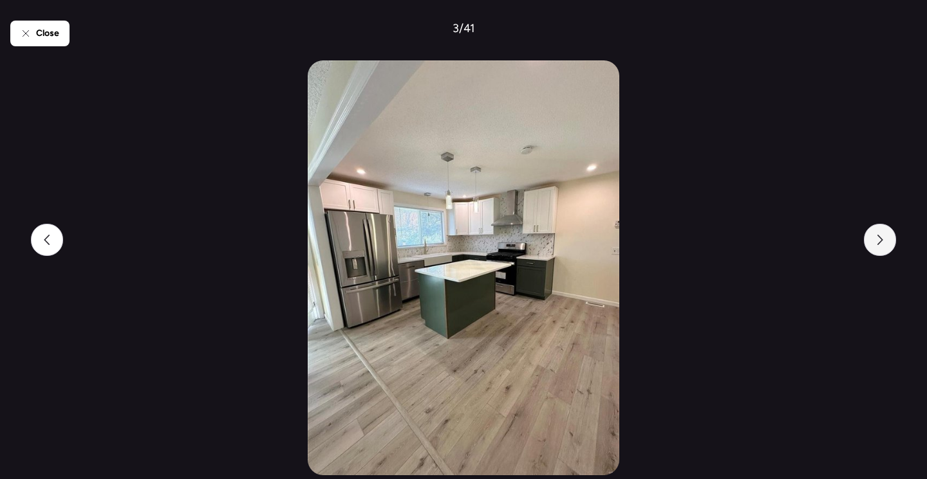
click at [882, 241] on icon at bounding box center [880, 240] width 6 height 10
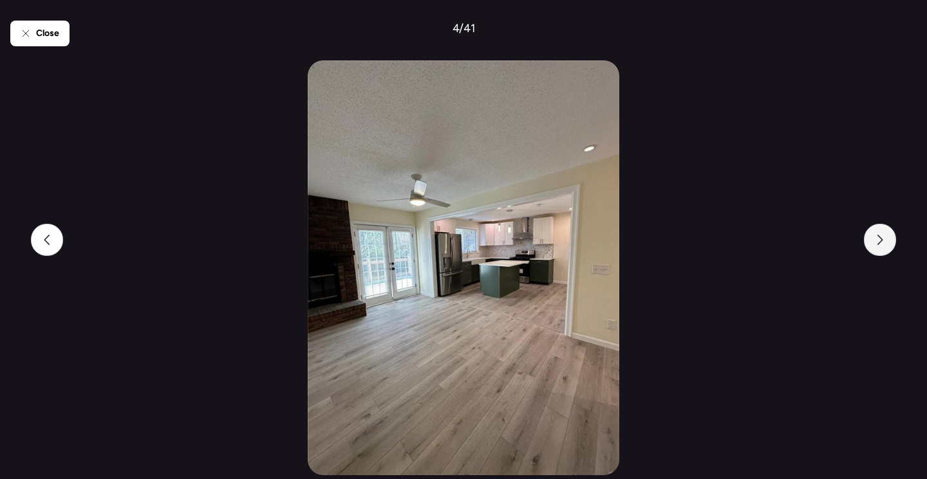
click at [882, 241] on icon at bounding box center [880, 240] width 6 height 10
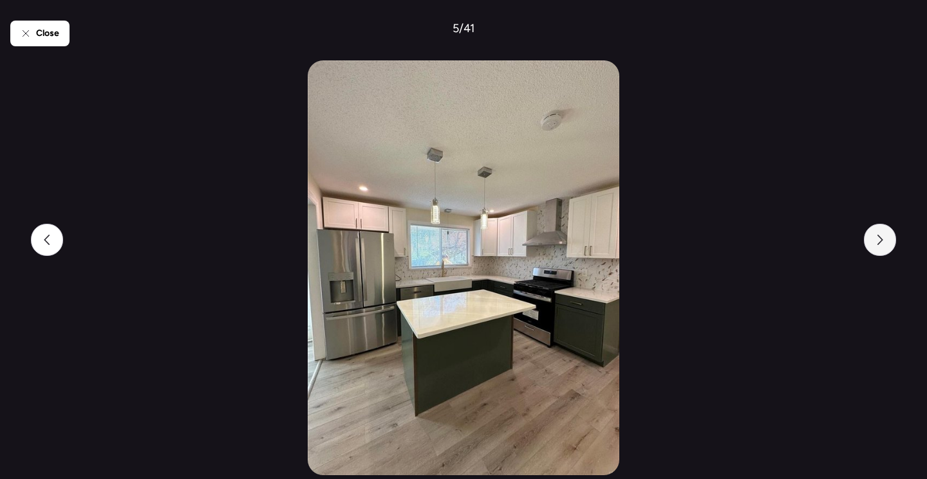
click at [882, 241] on icon at bounding box center [880, 240] width 6 height 10
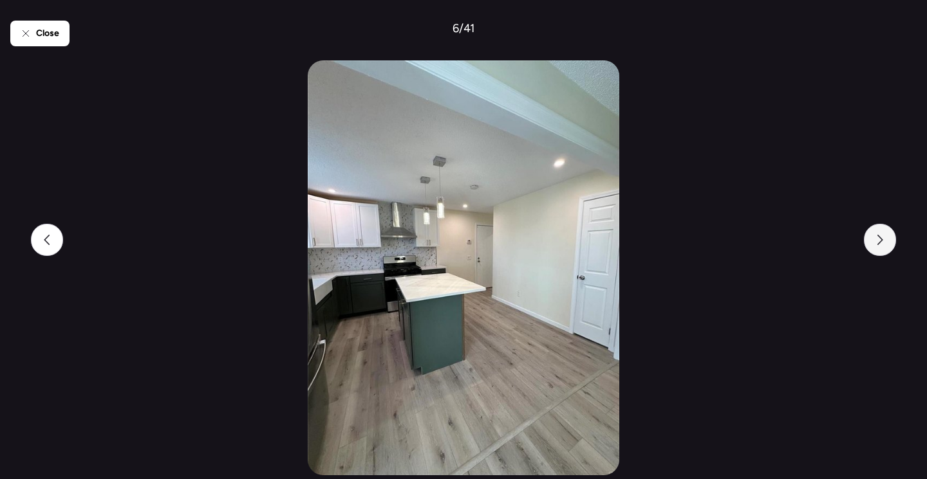
click at [882, 241] on icon at bounding box center [880, 240] width 6 height 10
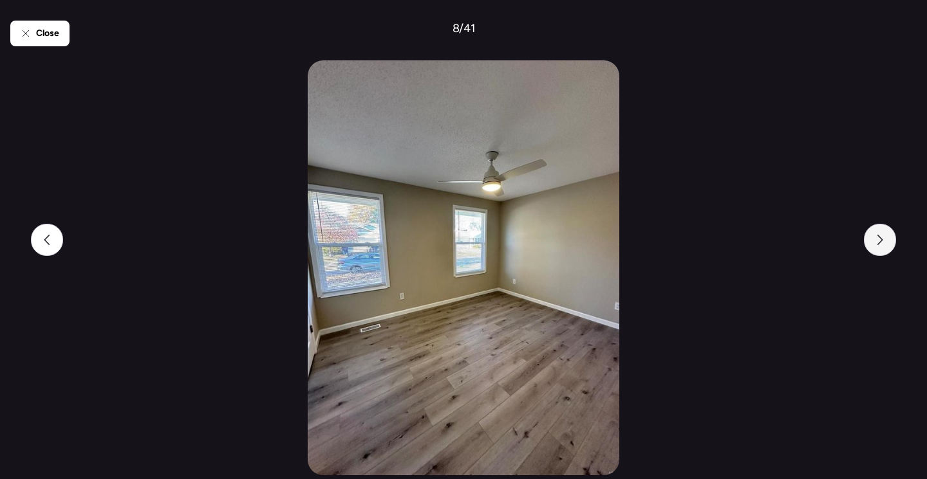
click at [882, 241] on icon at bounding box center [880, 240] width 6 height 10
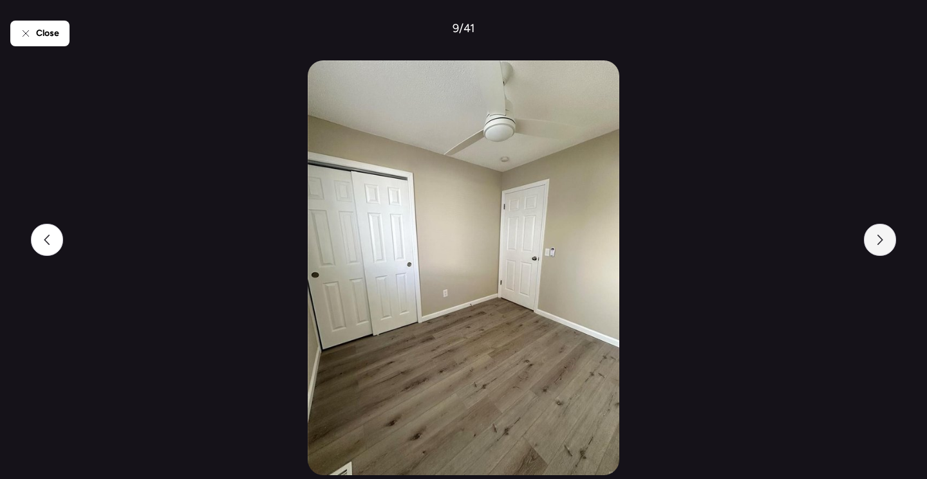
click at [882, 241] on icon at bounding box center [880, 240] width 6 height 10
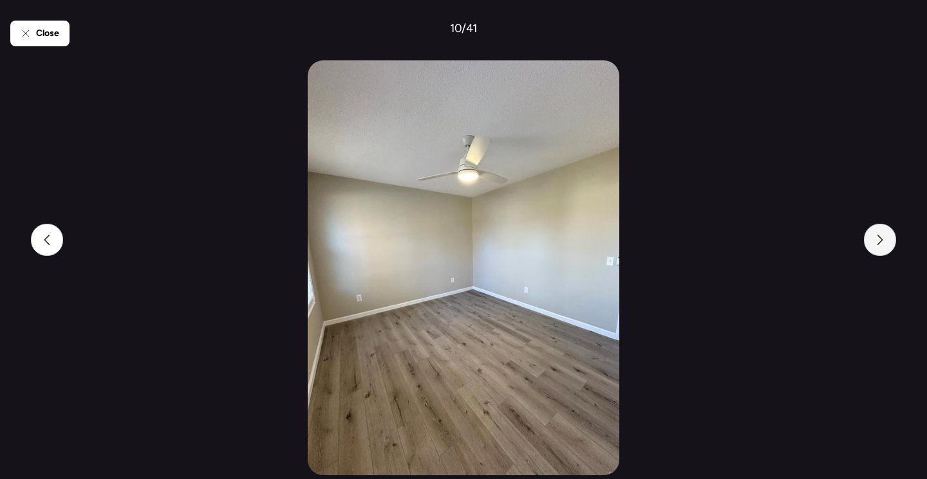
click at [882, 241] on icon at bounding box center [880, 240] width 6 height 10
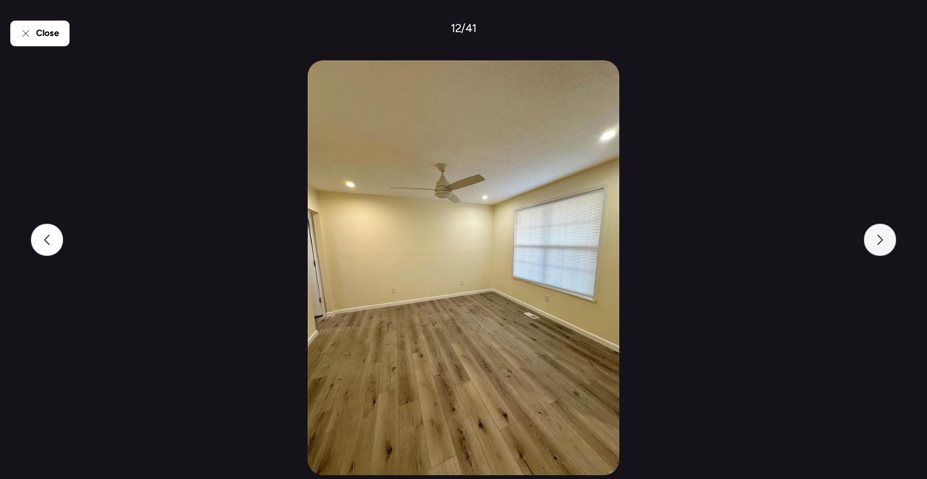
click at [882, 241] on icon at bounding box center [880, 240] width 6 height 10
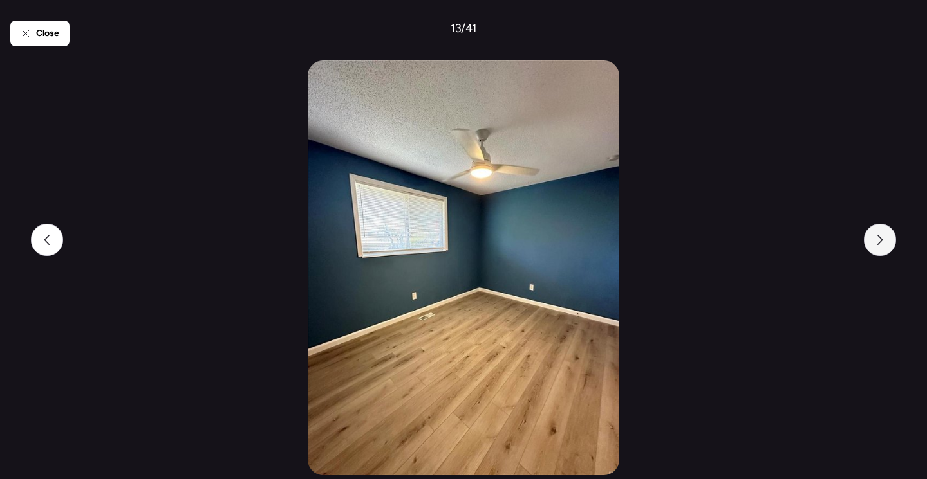
click at [882, 241] on icon at bounding box center [880, 240] width 6 height 10
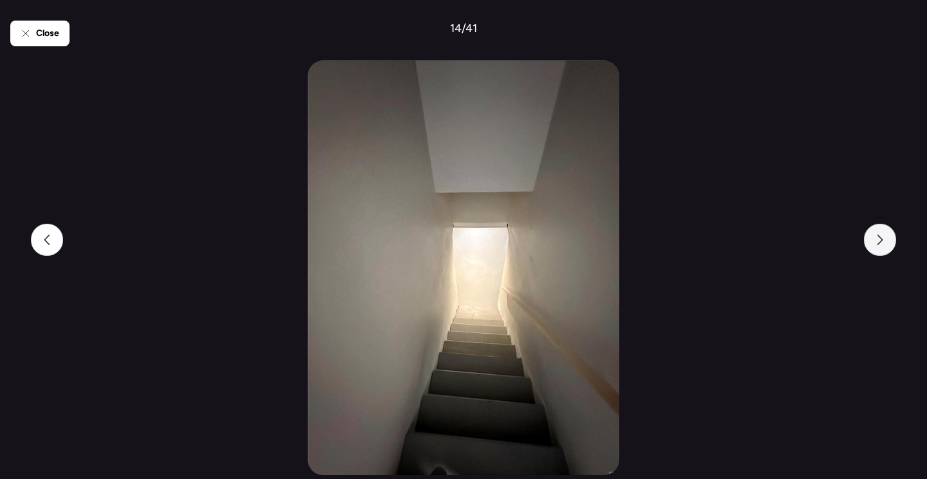
click at [882, 241] on icon at bounding box center [880, 240] width 6 height 10
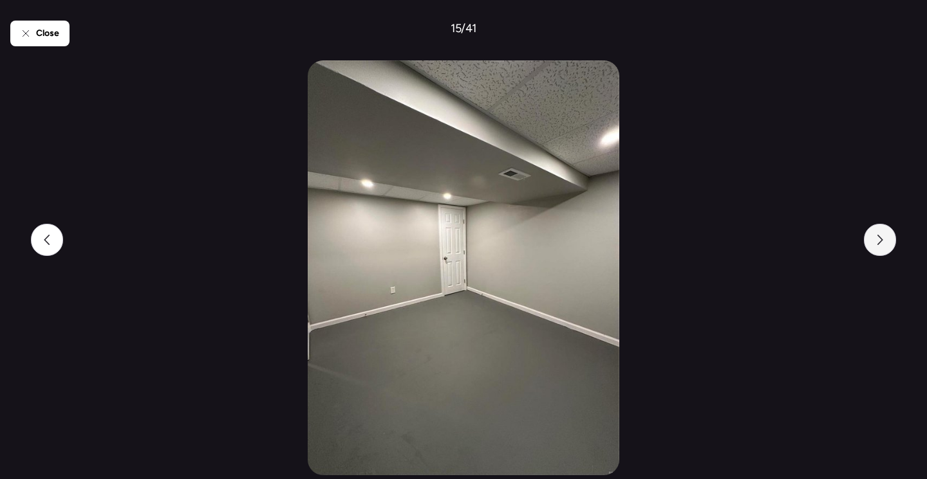
click at [882, 241] on icon at bounding box center [880, 240] width 6 height 10
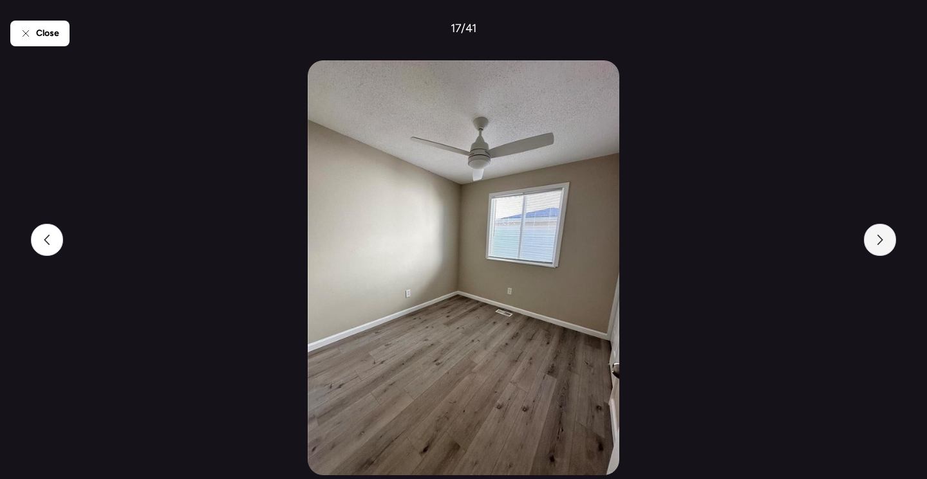
click at [882, 241] on icon at bounding box center [880, 240] width 6 height 10
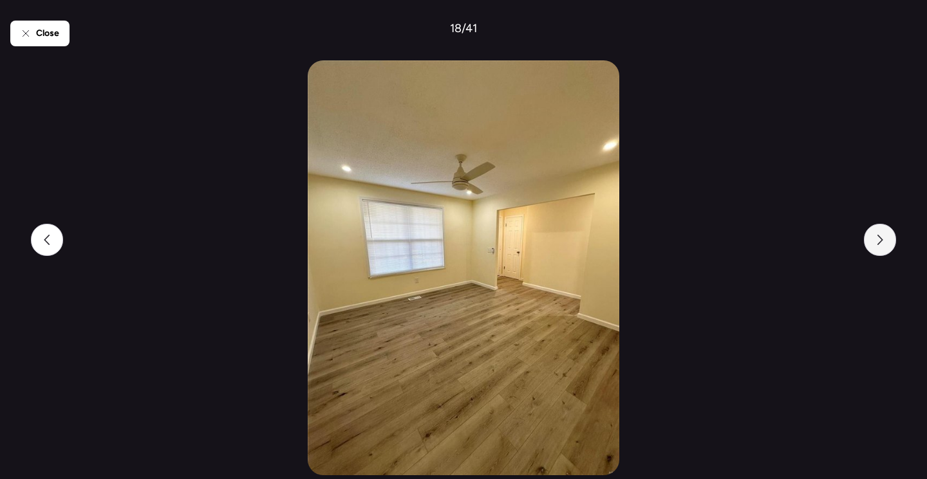
click at [882, 241] on icon at bounding box center [880, 240] width 6 height 10
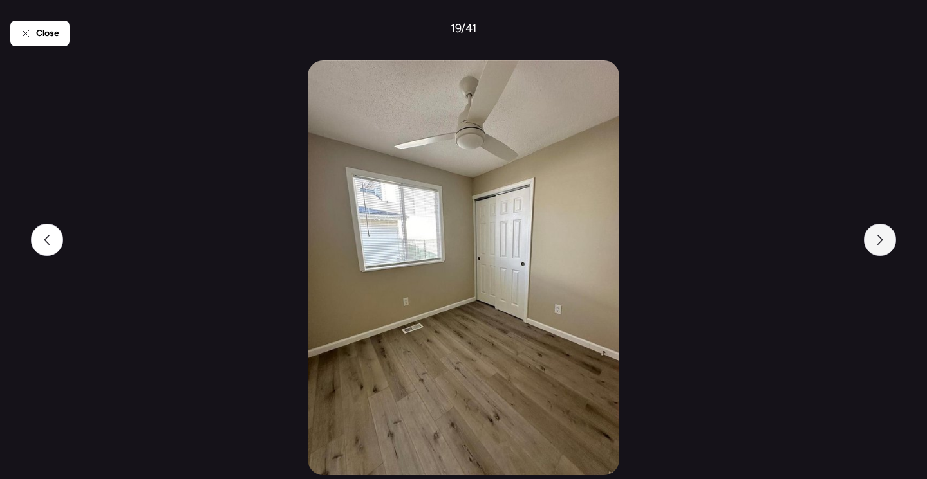
click at [882, 241] on icon at bounding box center [880, 240] width 6 height 10
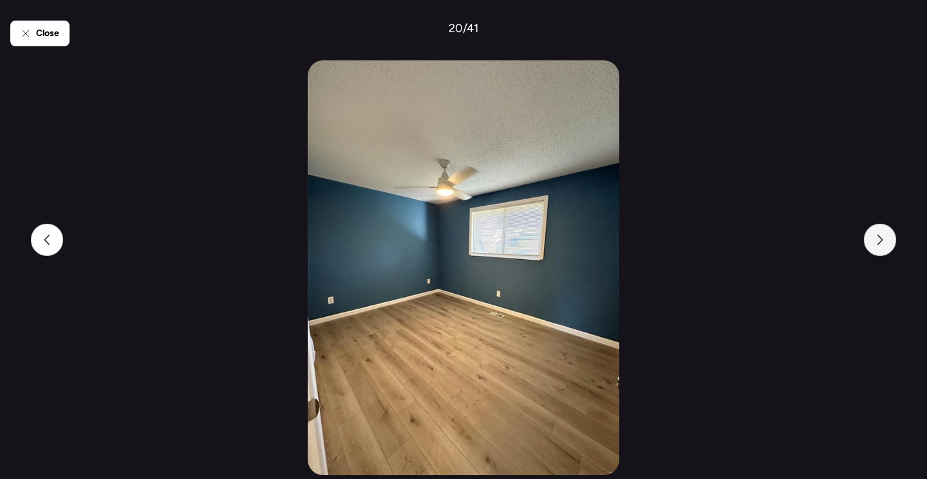
click at [882, 241] on icon at bounding box center [880, 240] width 6 height 10
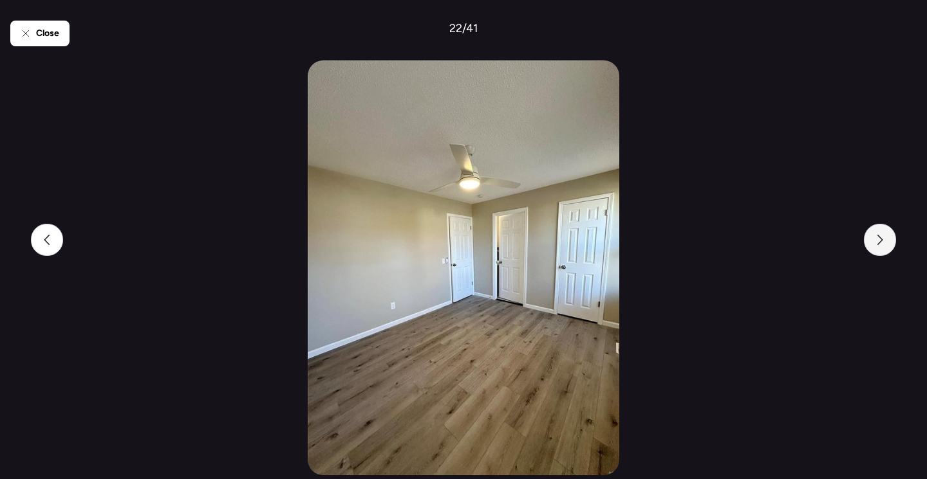
click at [882, 241] on icon at bounding box center [880, 240] width 6 height 10
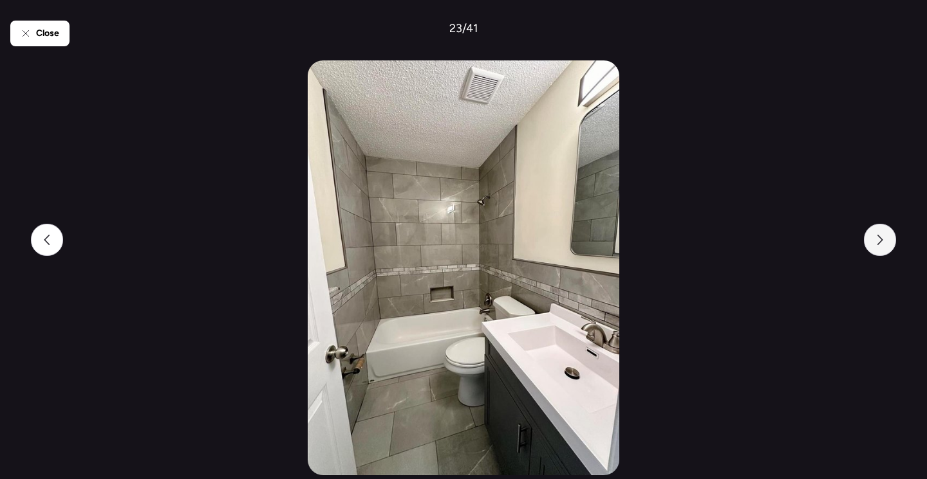
click at [882, 241] on icon at bounding box center [880, 240] width 6 height 10
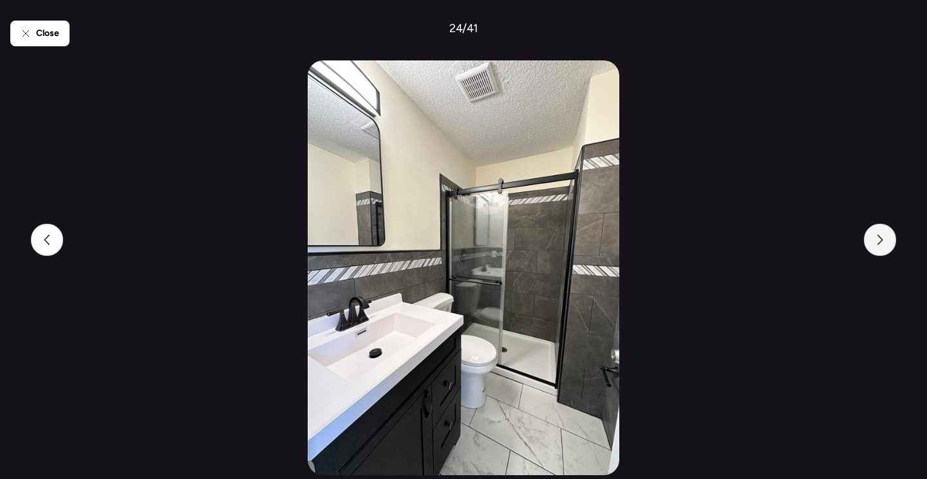
click at [882, 241] on icon at bounding box center [880, 240] width 6 height 10
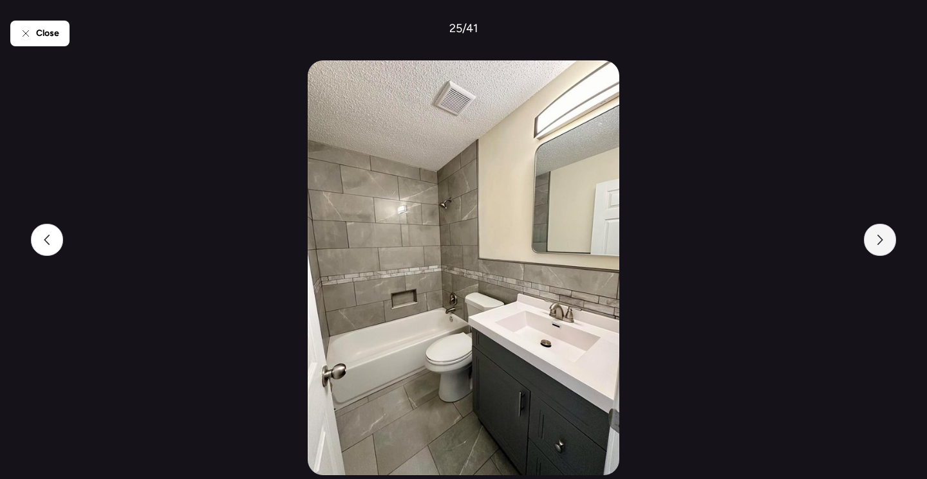
click at [882, 241] on icon at bounding box center [880, 240] width 6 height 10
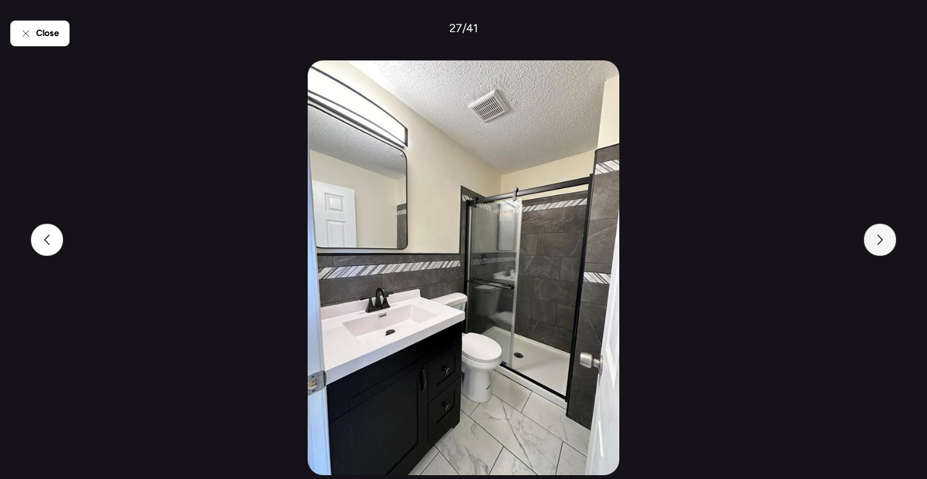
click at [882, 241] on icon at bounding box center [880, 240] width 6 height 10
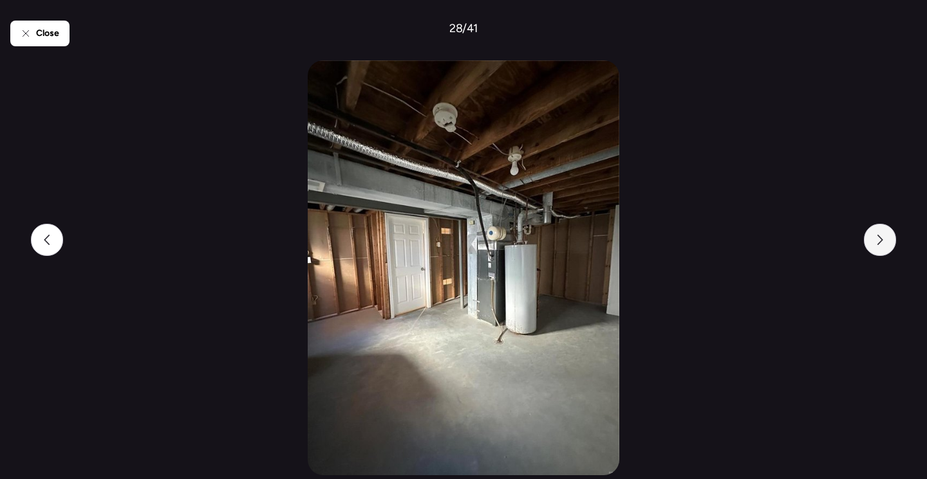
click at [882, 241] on icon at bounding box center [880, 240] width 6 height 10
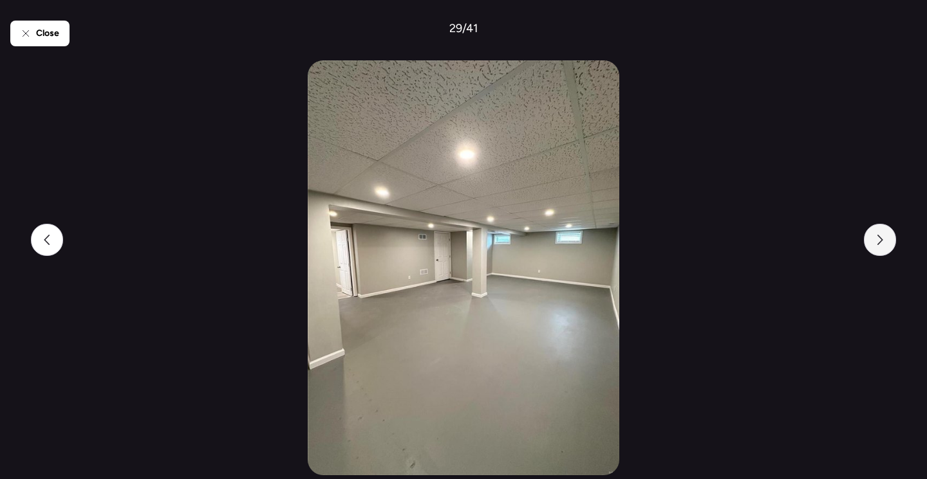
click at [882, 241] on icon at bounding box center [880, 240] width 6 height 10
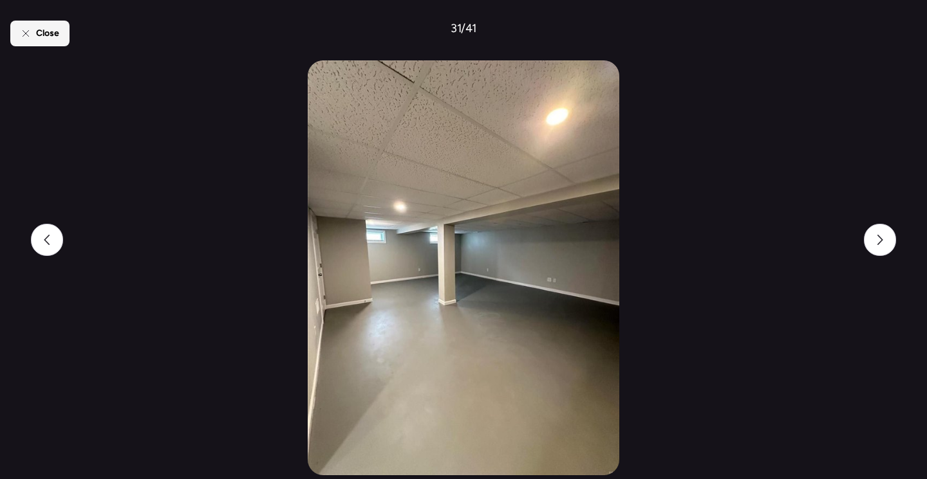
click at [26, 42] on div "Close" at bounding box center [39, 34] width 59 height 26
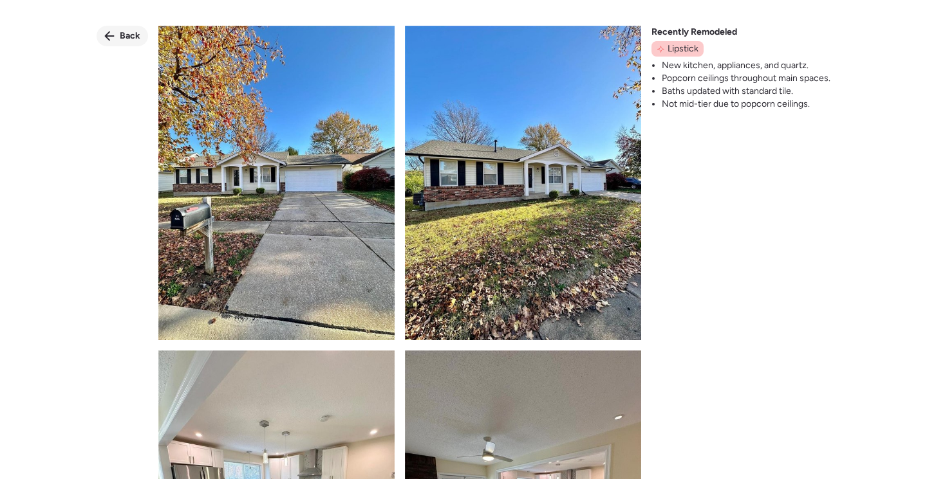
click at [117, 39] on div "Back" at bounding box center [122, 36] width 51 height 21
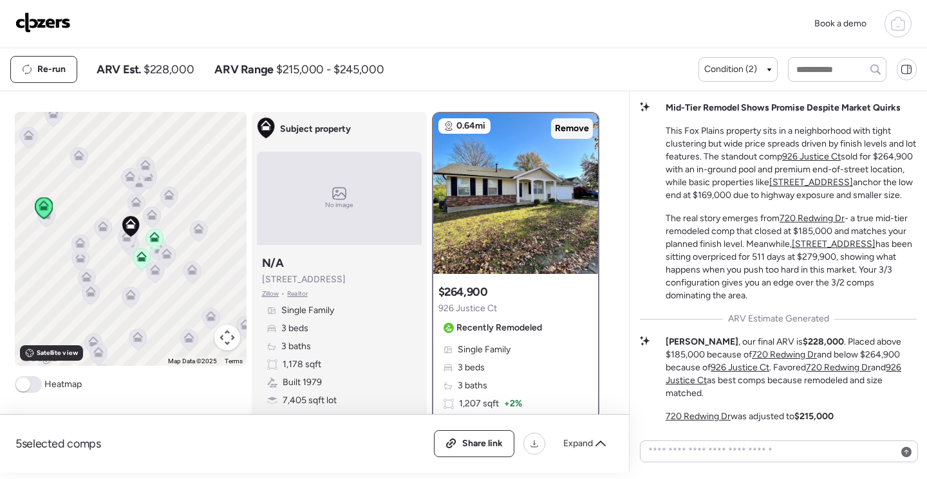
drag, startPoint x: 577, startPoint y: 129, endPoint x: 570, endPoint y: 138, distance: 10.6
click at [577, 129] on span "Remove" at bounding box center [572, 128] width 34 height 13
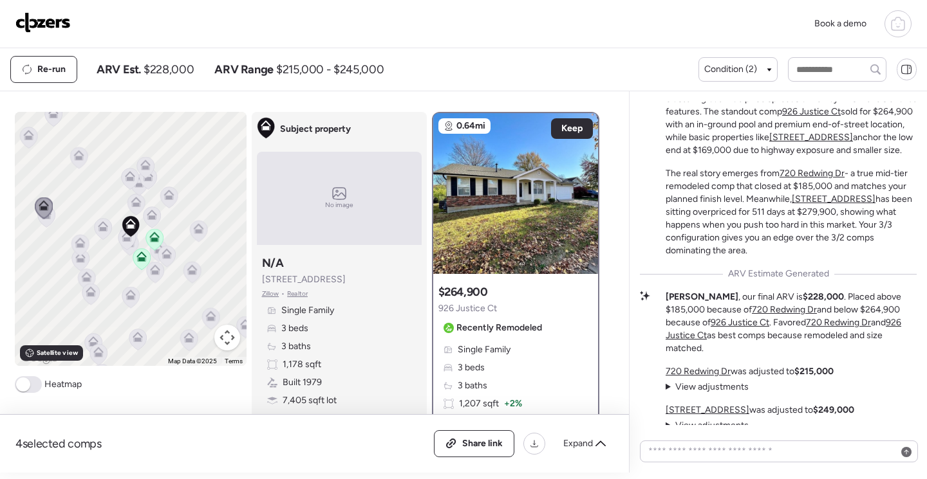
scroll to position [-209, 0]
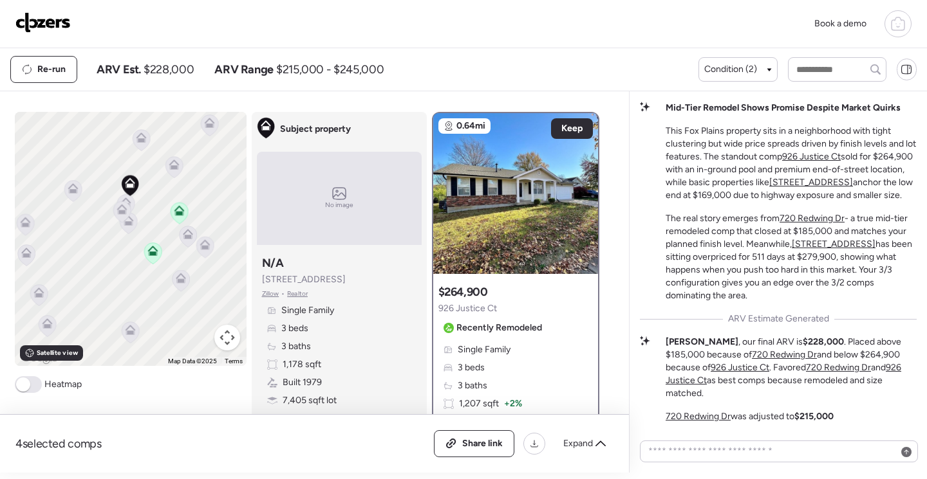
drag, startPoint x: 144, startPoint y: 205, endPoint x: 215, endPoint y: 188, distance: 73.5
click at [185, 180] on div "To activate drag with keyboard, press Alt + Enter. Once in keyboard drag state,…" at bounding box center [131, 239] width 232 height 254
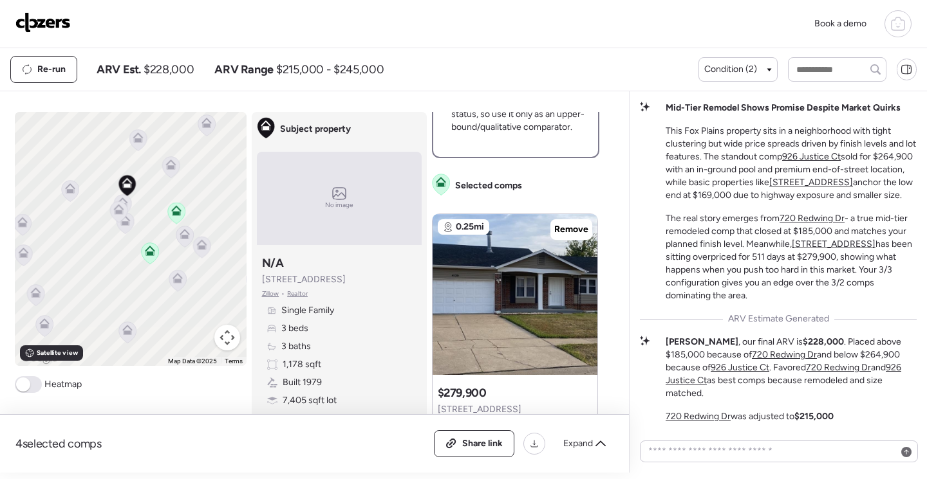
scroll to position [579, 0]
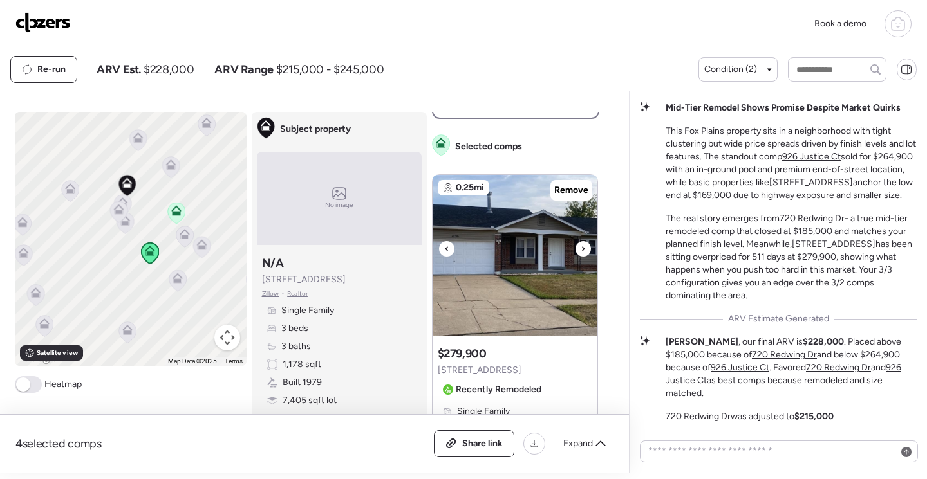
click at [525, 256] on img at bounding box center [514, 255] width 165 height 161
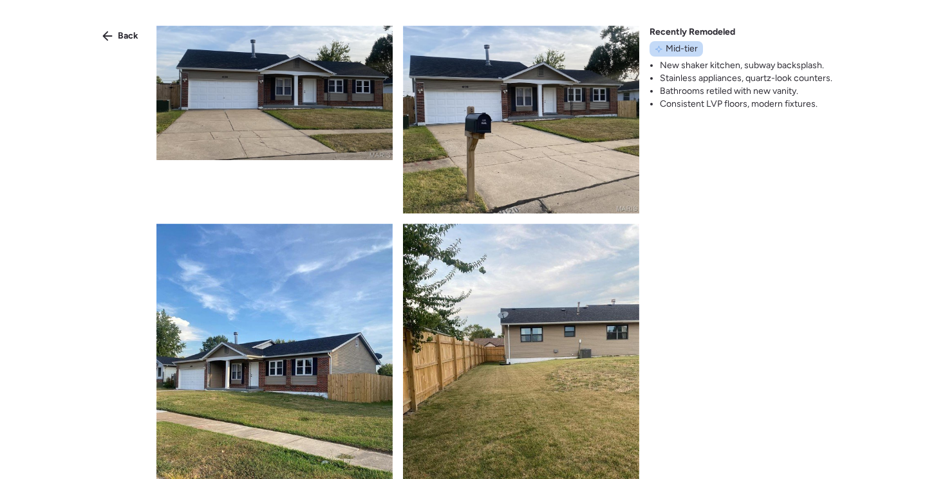
click at [288, 131] on img at bounding box center [274, 93] width 236 height 134
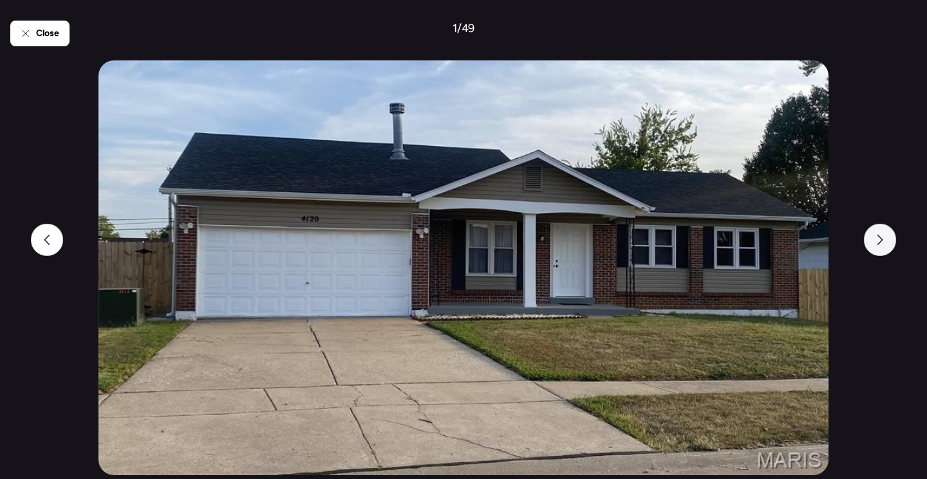
click at [874, 245] on div at bounding box center [880, 240] width 32 height 32
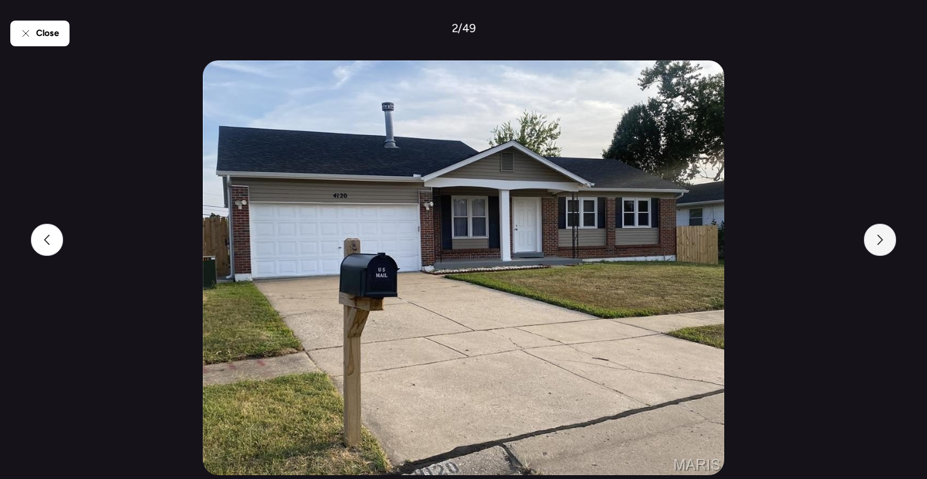
click at [874, 245] on div at bounding box center [880, 240] width 32 height 32
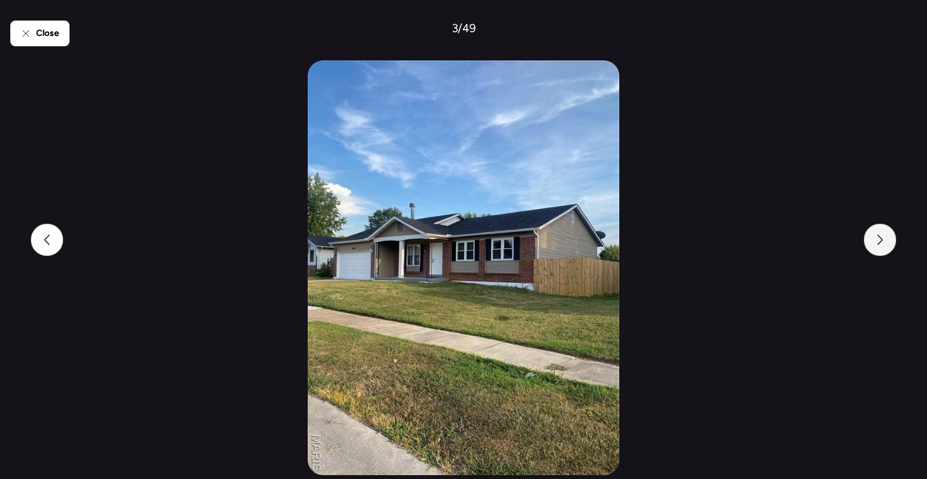
click at [874, 245] on div at bounding box center [880, 240] width 32 height 32
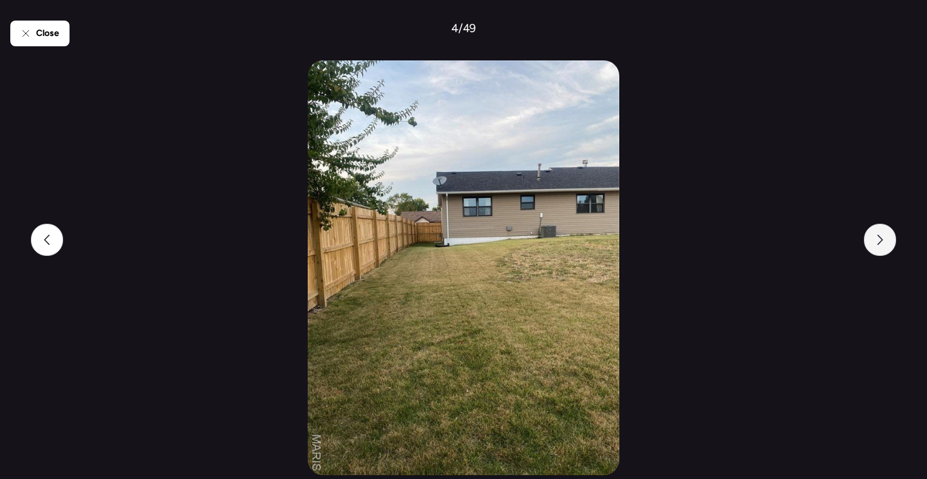
click at [874, 245] on div at bounding box center [880, 240] width 32 height 32
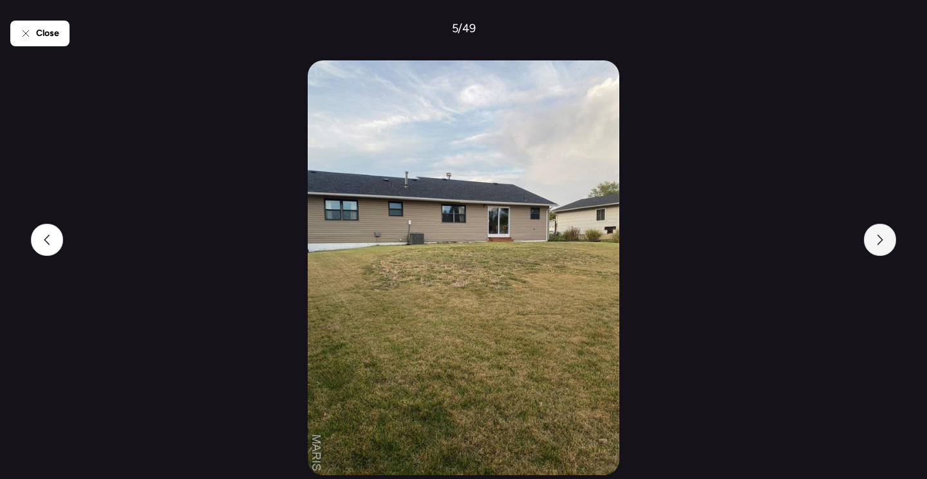
click at [874, 245] on div at bounding box center [880, 240] width 32 height 32
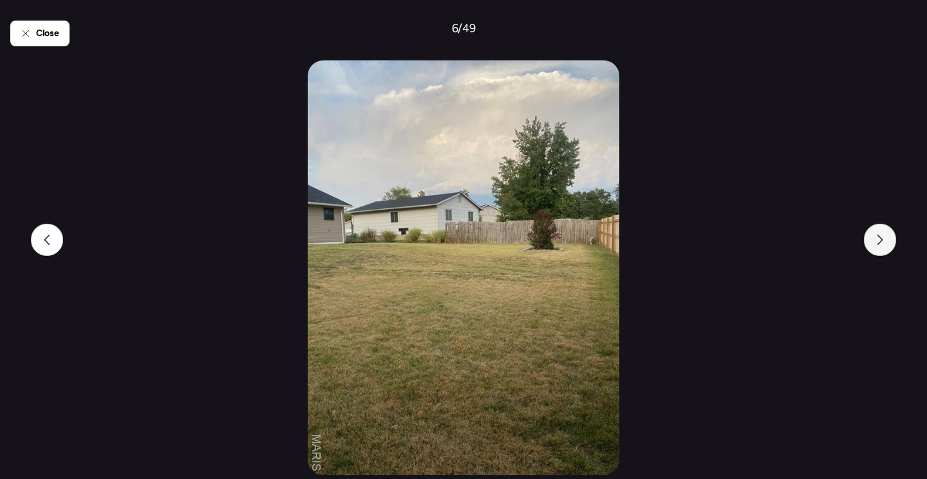
click at [874, 245] on div at bounding box center [880, 240] width 32 height 32
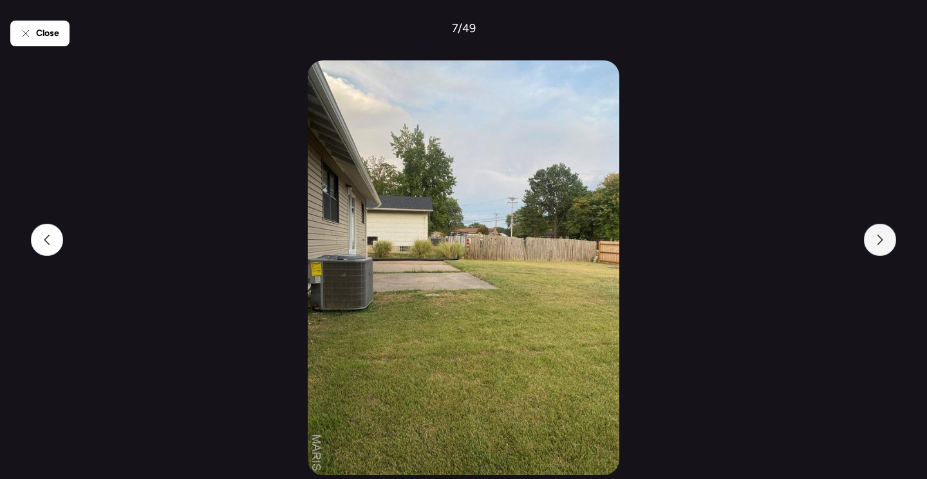
click at [874, 245] on div at bounding box center [880, 240] width 32 height 32
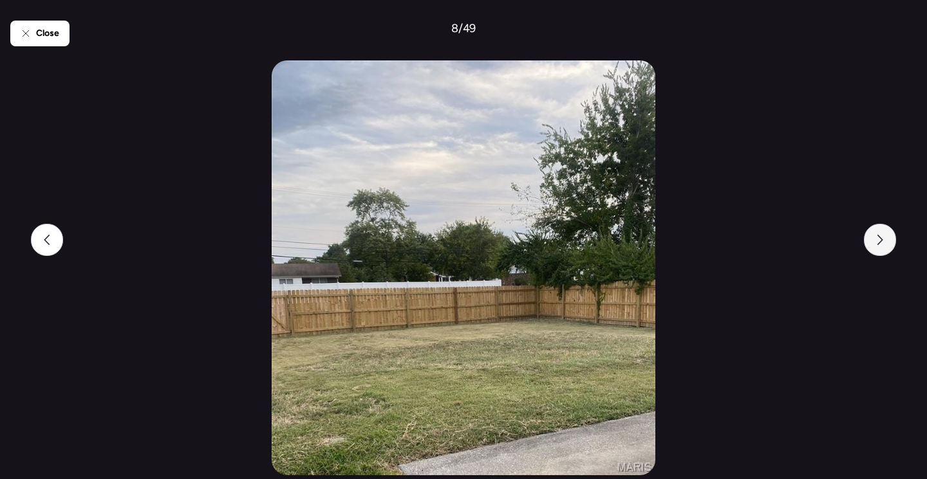
click at [874, 245] on div at bounding box center [880, 240] width 32 height 32
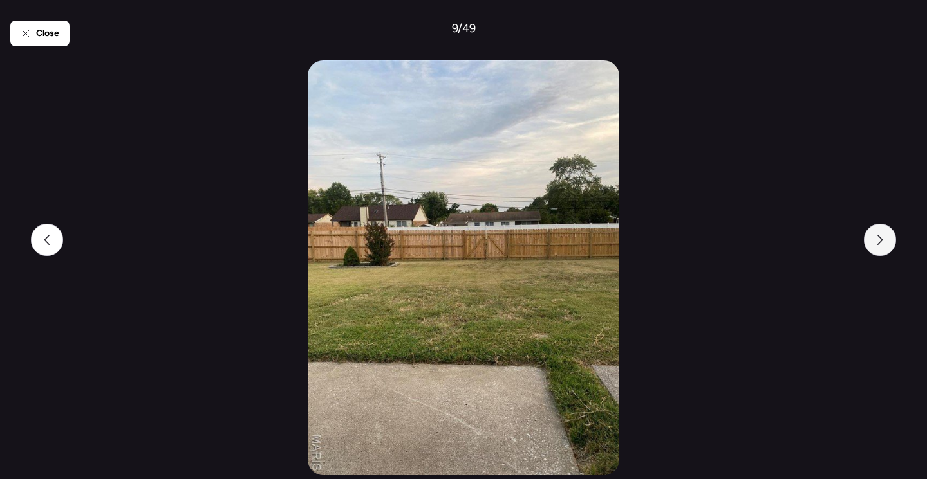
click at [874, 245] on div at bounding box center [880, 240] width 32 height 32
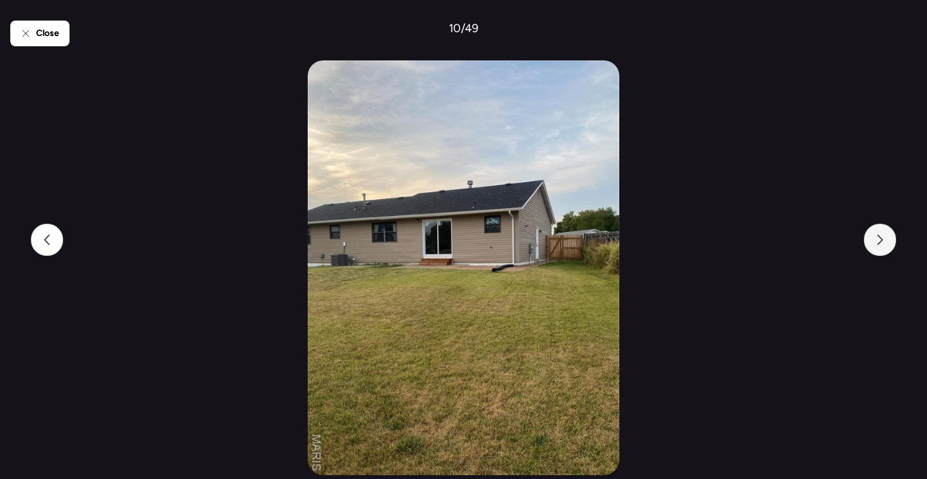
click at [874, 245] on div at bounding box center [880, 240] width 32 height 32
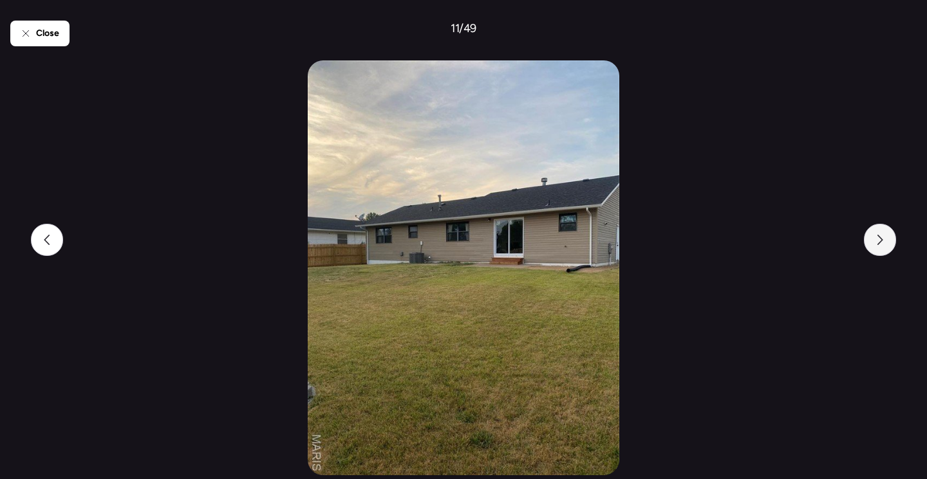
click at [874, 245] on div at bounding box center [880, 240] width 32 height 32
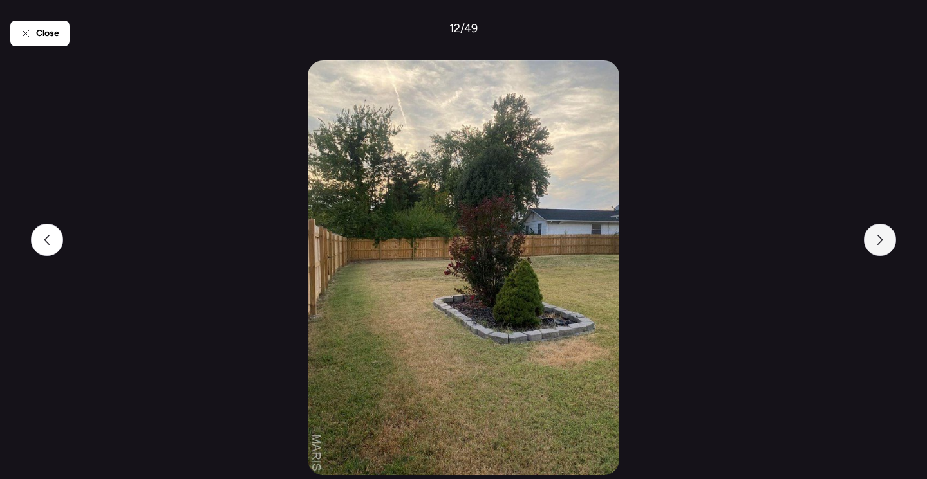
click at [874, 245] on div at bounding box center [880, 240] width 32 height 32
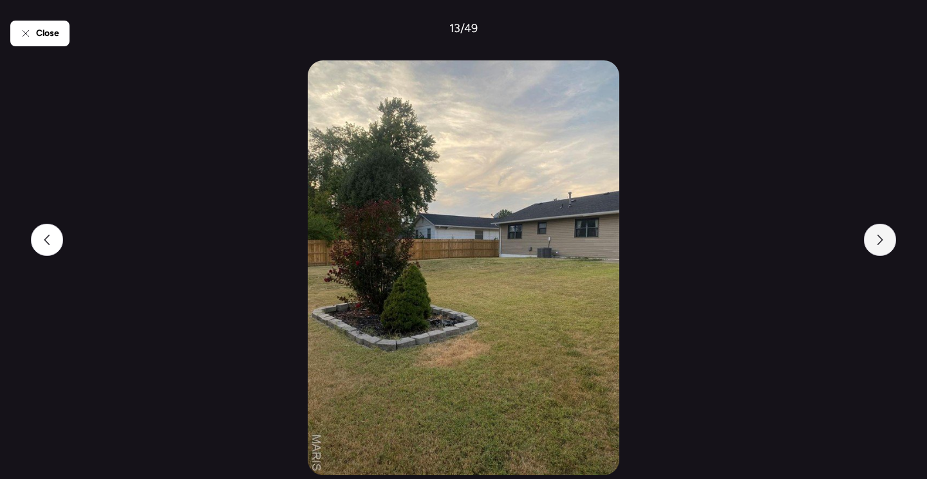
click at [874, 245] on div at bounding box center [880, 240] width 32 height 32
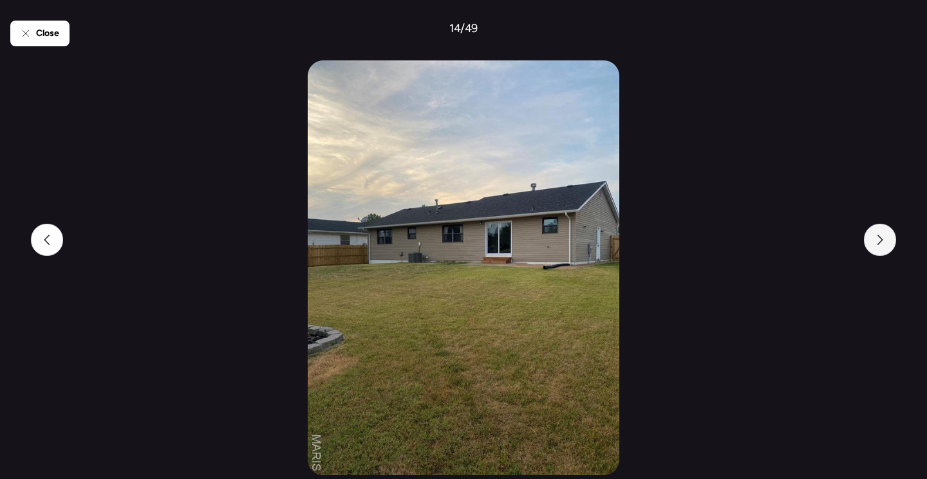
click at [874, 245] on div at bounding box center [880, 240] width 32 height 32
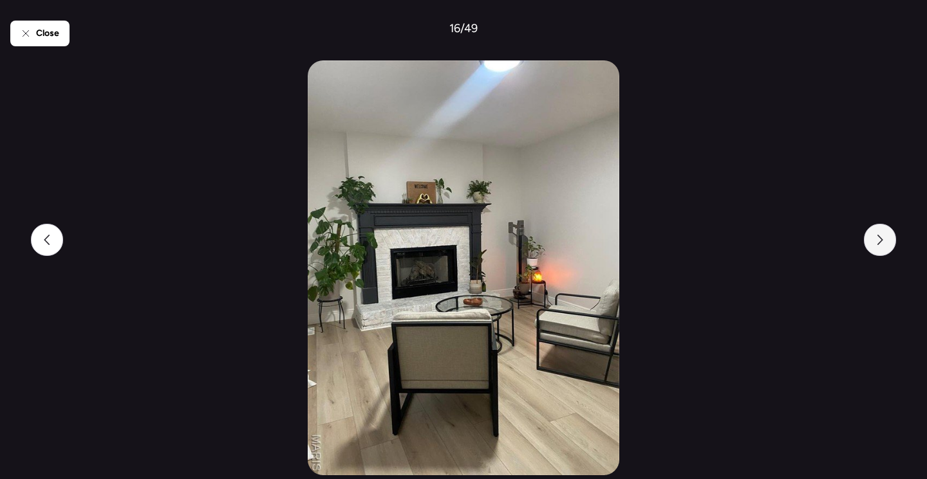
click at [876, 245] on div at bounding box center [880, 240] width 32 height 32
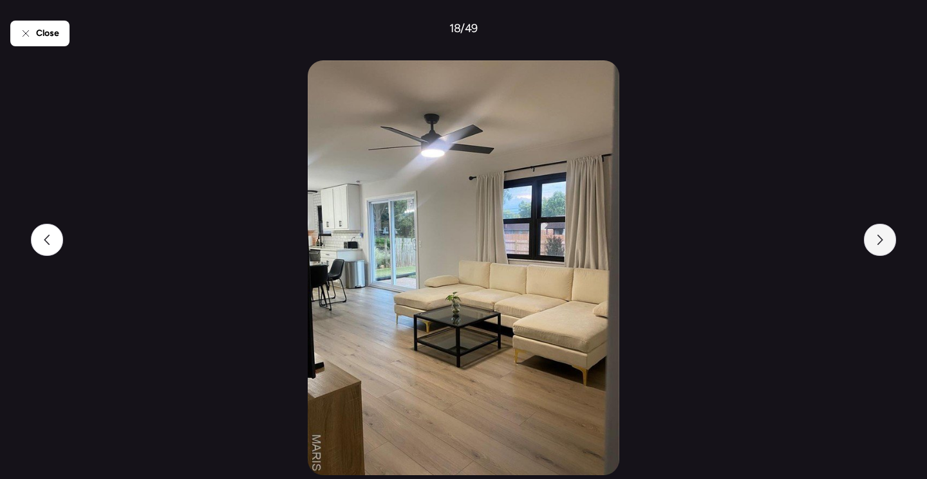
click at [876, 245] on div at bounding box center [880, 240] width 32 height 32
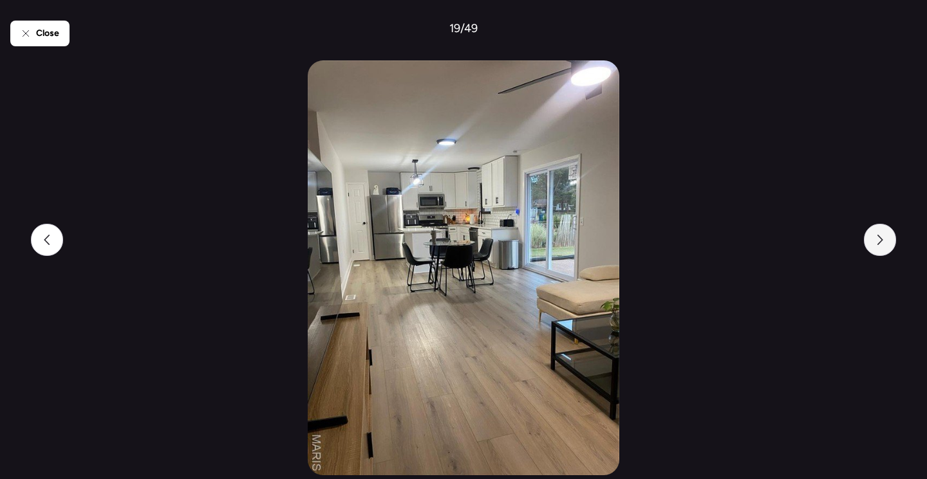
click at [876, 245] on div at bounding box center [880, 240] width 32 height 32
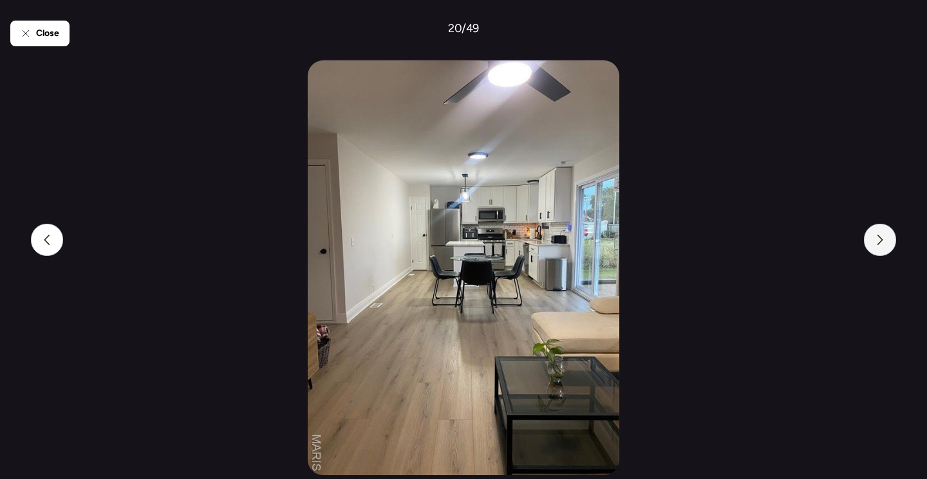
click at [876, 245] on div at bounding box center [880, 240] width 32 height 32
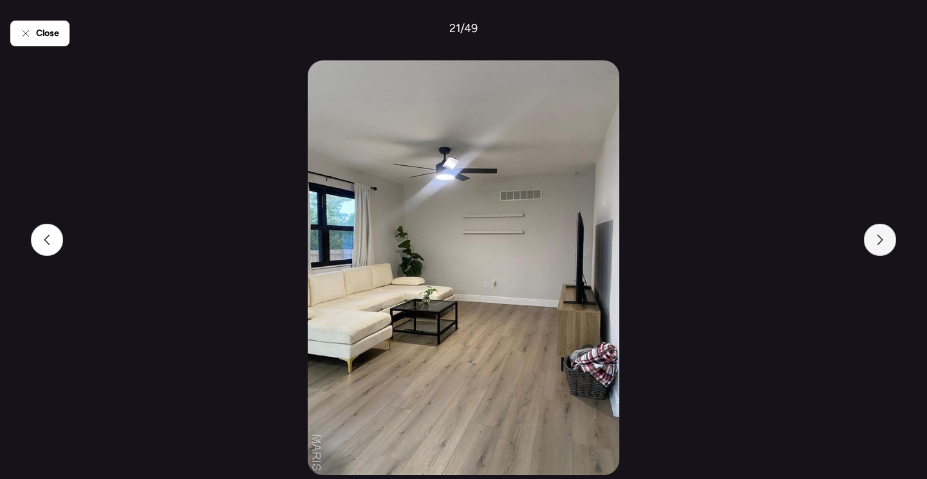
click at [876, 246] on div at bounding box center [880, 240] width 32 height 32
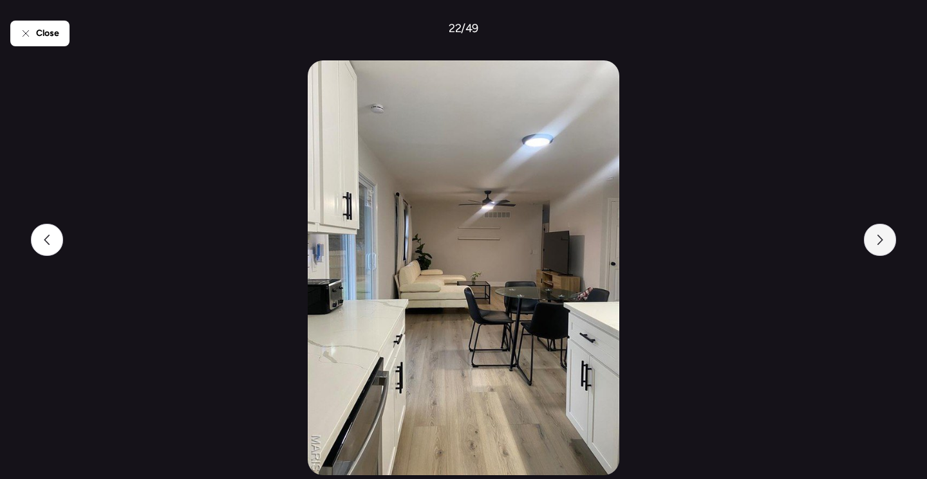
click at [876, 246] on div at bounding box center [880, 240] width 32 height 32
click at [875, 246] on div at bounding box center [880, 240] width 32 height 32
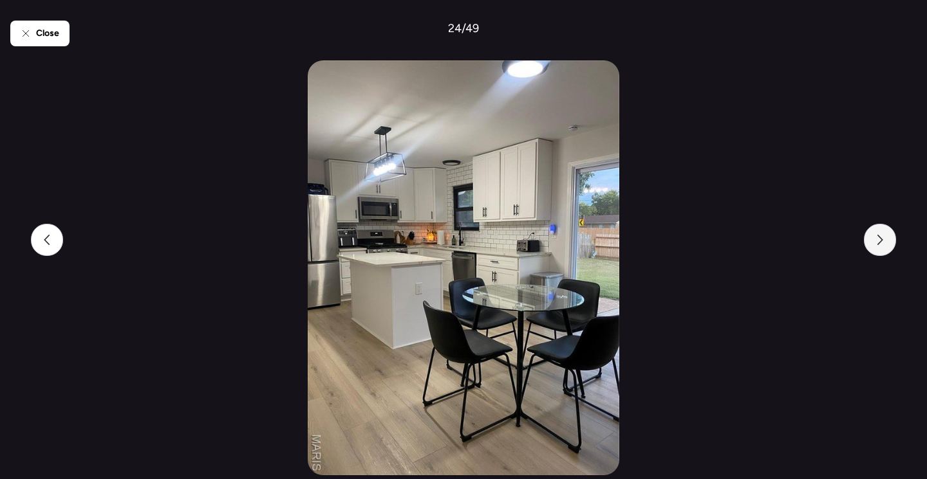
click at [873, 246] on div at bounding box center [880, 240] width 32 height 32
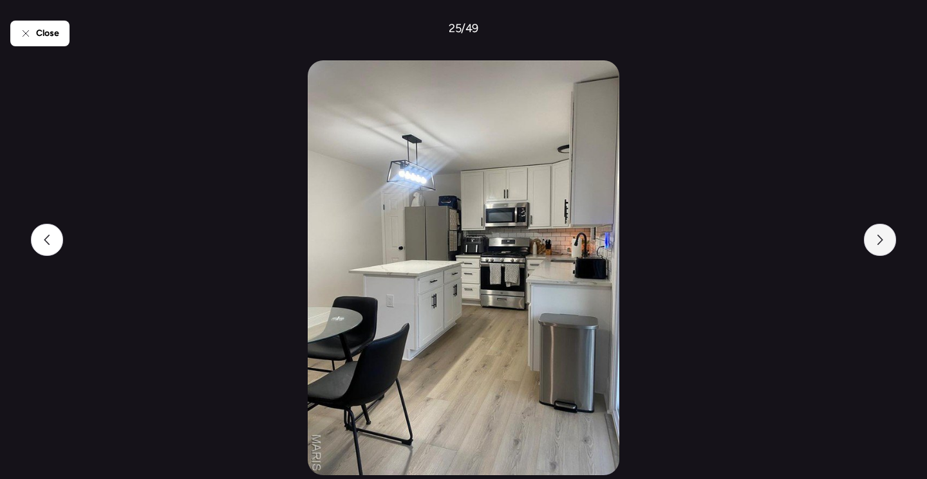
click at [873, 246] on div at bounding box center [880, 240] width 32 height 32
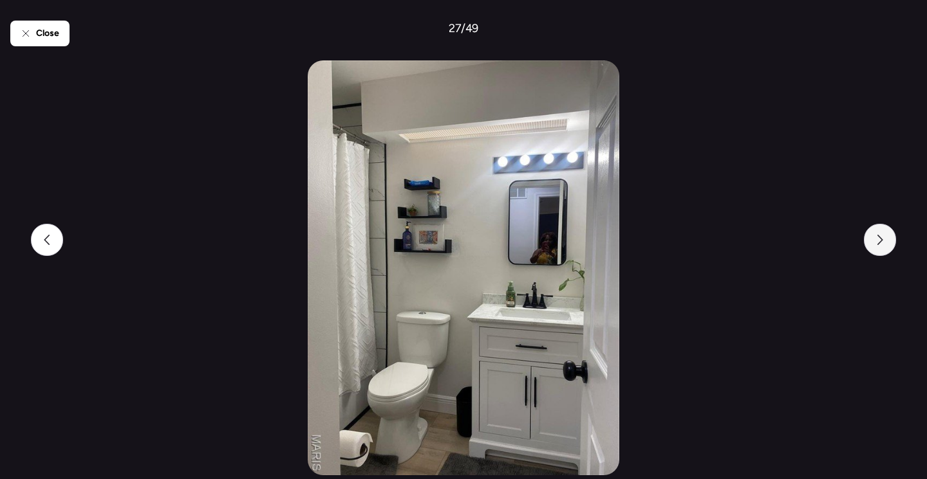
click at [873, 246] on div at bounding box center [880, 240] width 32 height 32
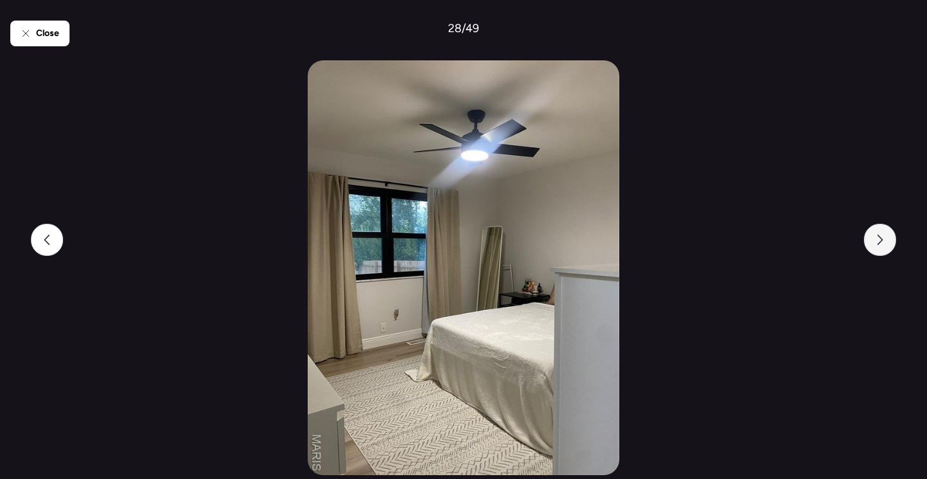
click at [873, 246] on div at bounding box center [880, 240] width 32 height 32
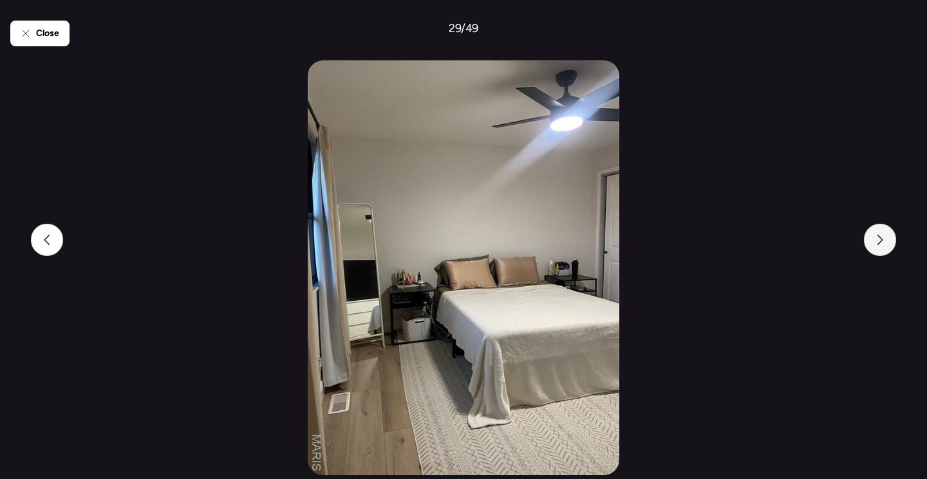
click at [873, 246] on div at bounding box center [880, 240] width 32 height 32
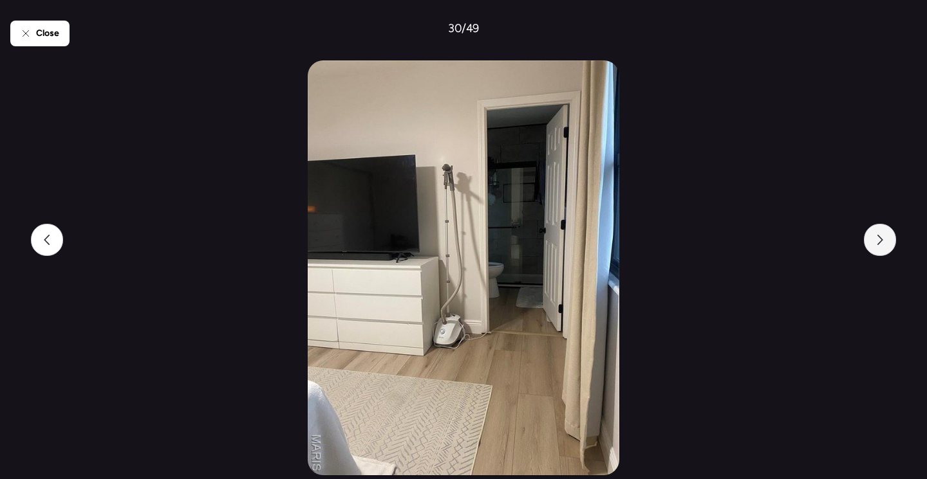
click at [873, 246] on div at bounding box center [880, 240] width 32 height 32
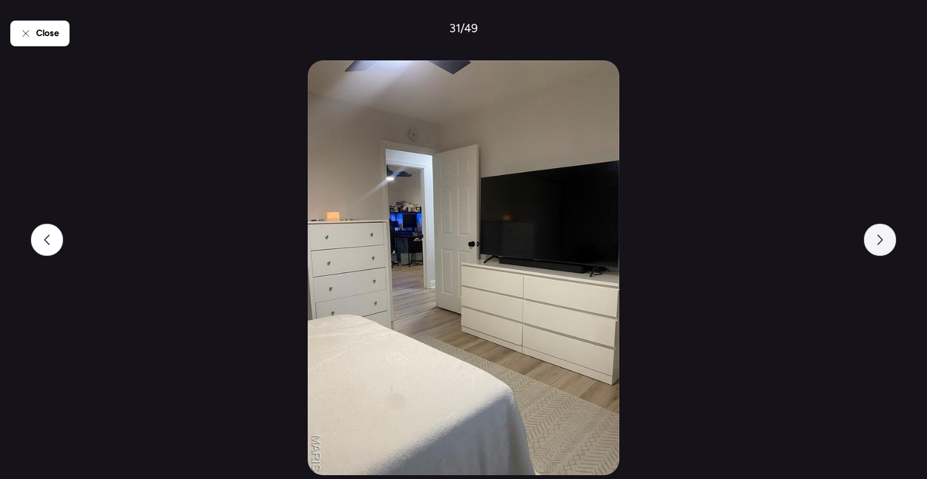
click at [873, 246] on div at bounding box center [880, 240] width 32 height 32
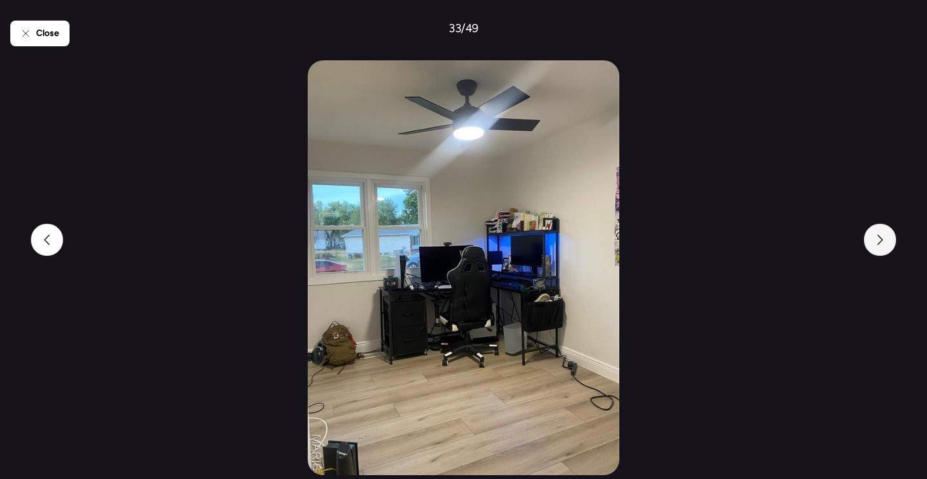
click at [873, 246] on div at bounding box center [880, 240] width 32 height 32
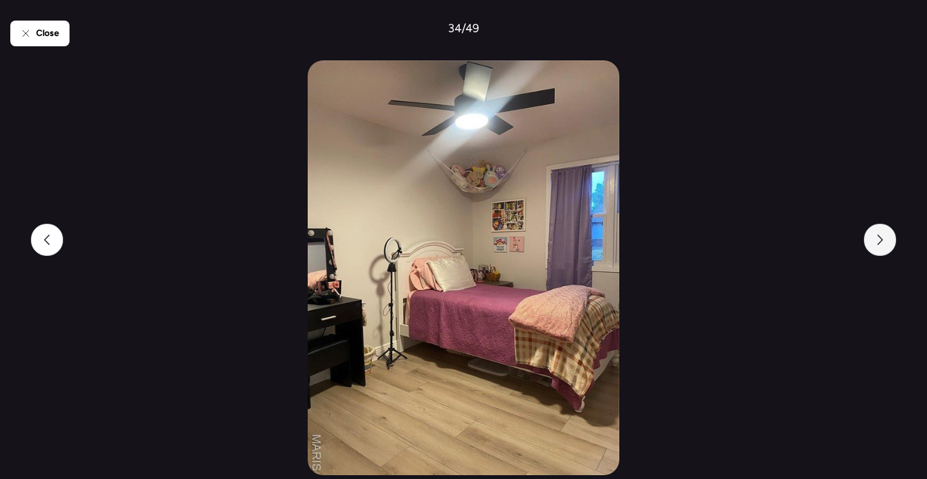
click at [873, 246] on div at bounding box center [880, 240] width 32 height 32
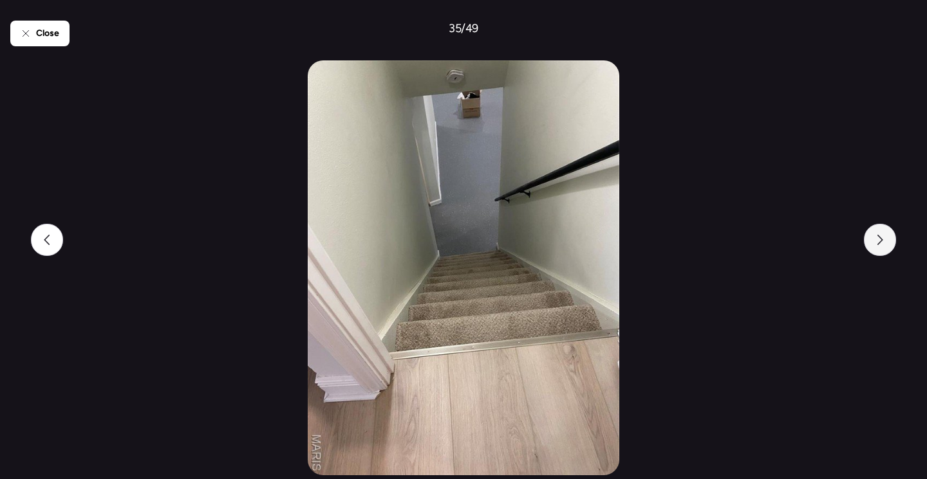
click at [873, 246] on div at bounding box center [880, 240] width 32 height 32
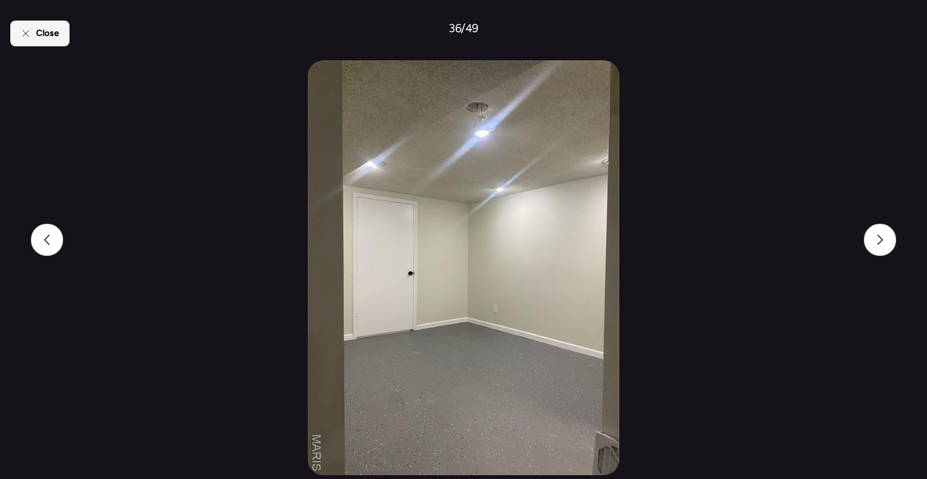
click at [15, 44] on div "Close" at bounding box center [39, 34] width 59 height 26
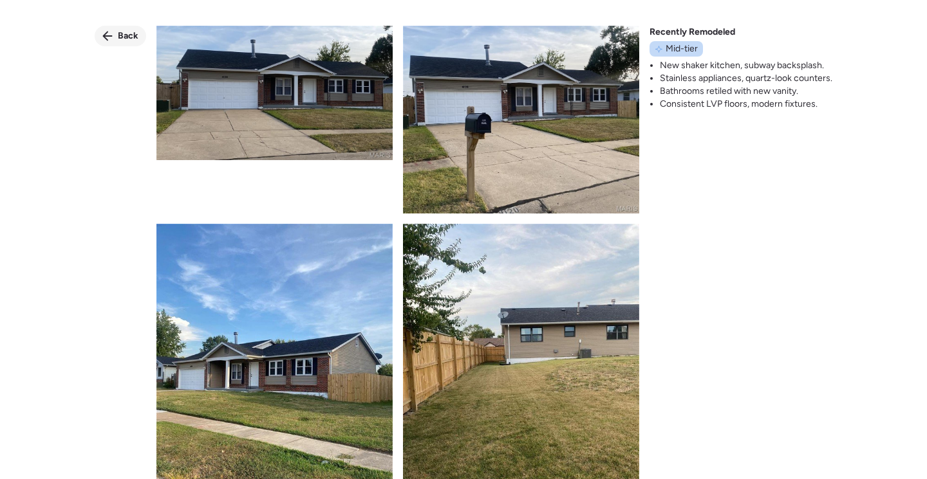
click at [119, 42] on div "Back" at bounding box center [120, 36] width 51 height 21
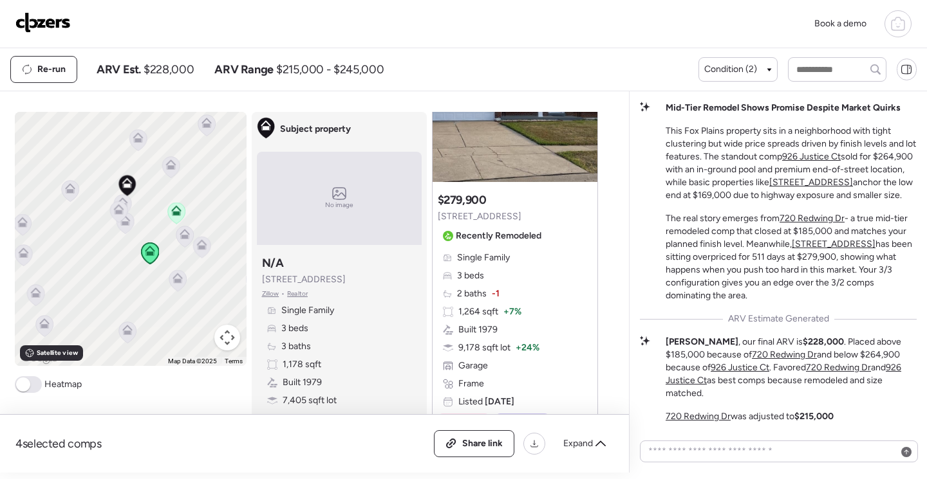
scroll to position [708, 0]
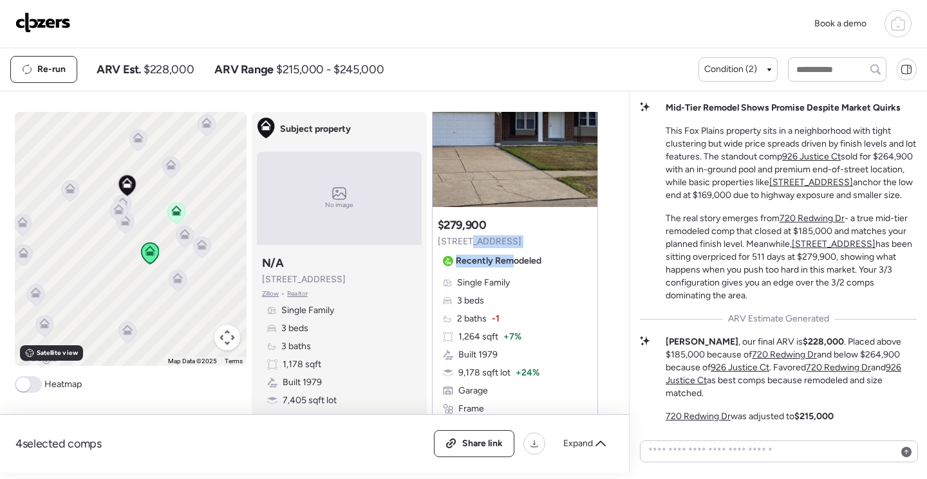
drag, startPoint x: 509, startPoint y: 241, endPoint x: 467, endPoint y: 242, distance: 42.5
click at [467, 242] on div "Suggested comp $279,900 4120 90th Ave Recently Remodeled" at bounding box center [492, 245] width 109 height 54
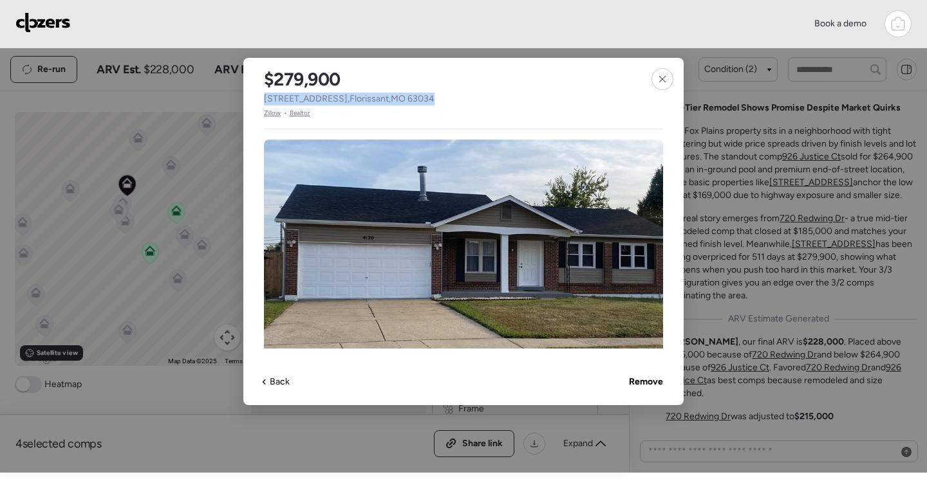
drag, startPoint x: 418, startPoint y: 100, endPoint x: 264, endPoint y: 98, distance: 154.5
click at [264, 98] on div "$279,900 4120 90th Ave , Florissant , MO 63034 Zillow • Realtor" at bounding box center [349, 88] width 212 height 60
copy span "4120 90th Ave , Florissant , MO 63034"
click at [666, 77] on icon at bounding box center [662, 79] width 10 height 10
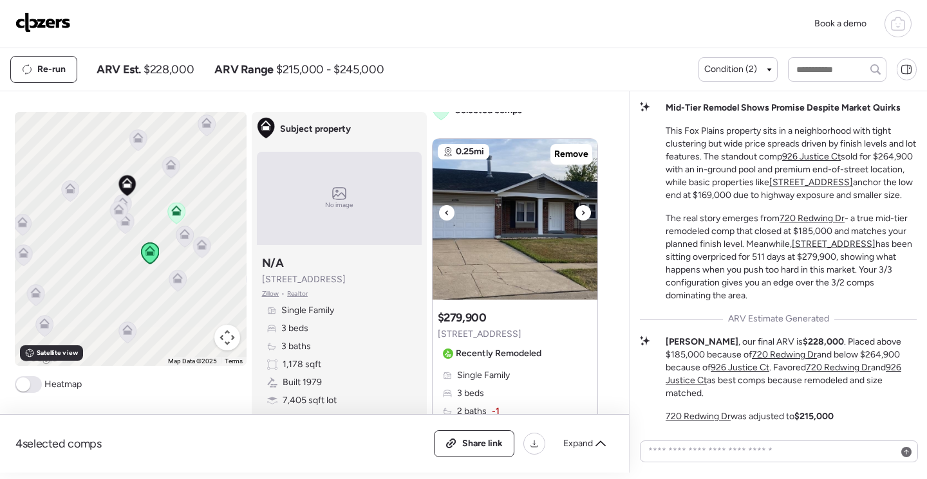
scroll to position [579, 0]
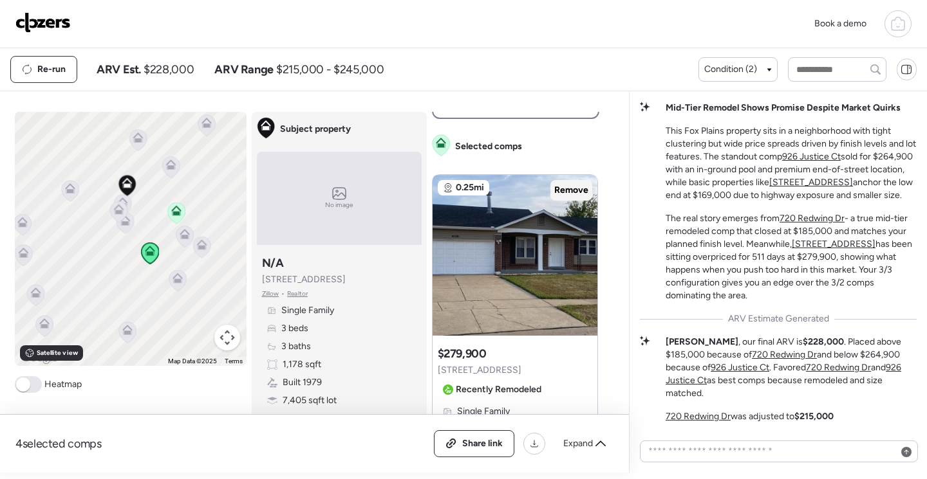
click at [567, 194] on span "Remove" at bounding box center [571, 190] width 34 height 13
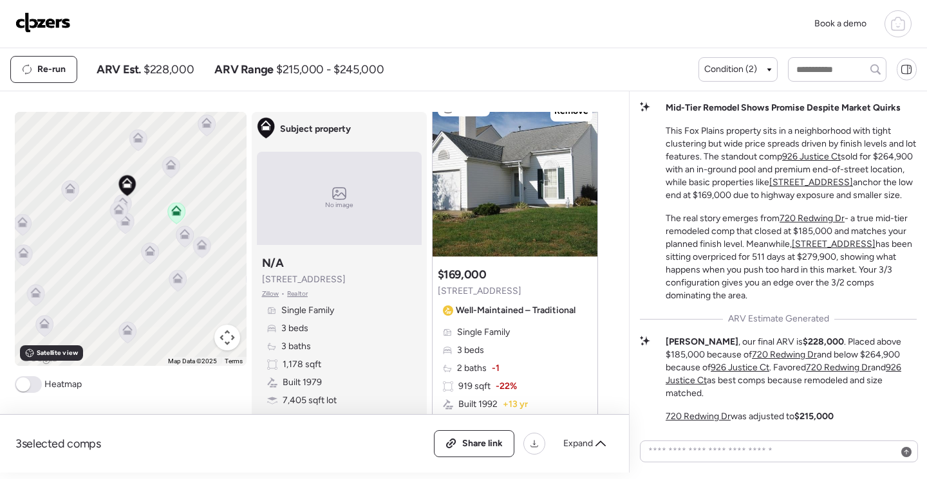
scroll to position [1107, 0]
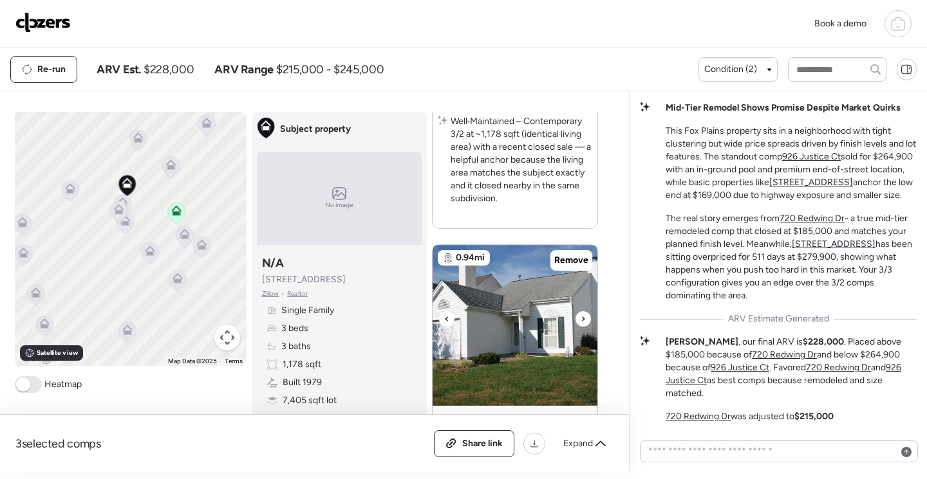
click at [531, 309] on img at bounding box center [514, 325] width 165 height 161
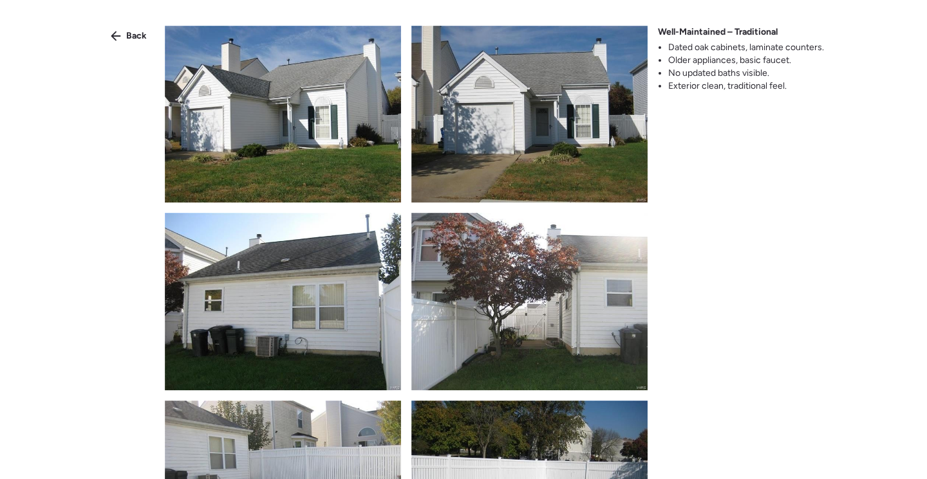
click at [360, 125] on img at bounding box center [283, 114] width 236 height 177
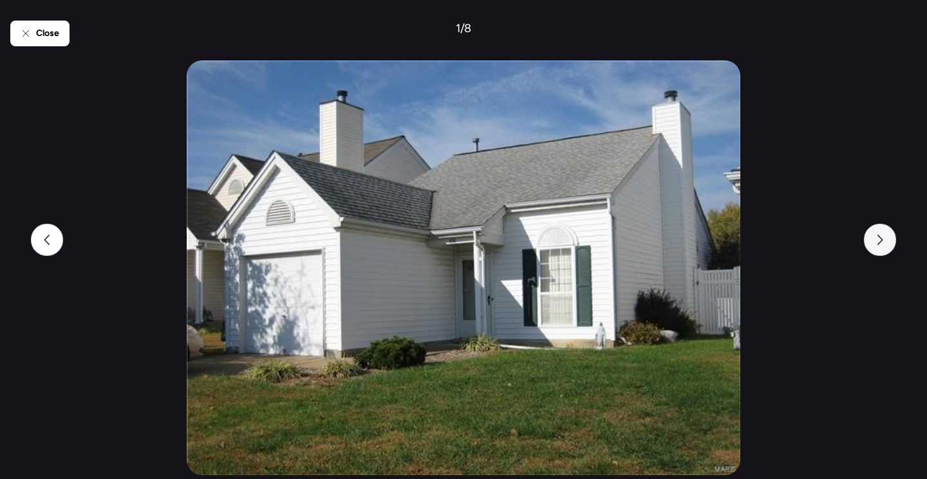
click at [885, 239] on div at bounding box center [880, 240] width 32 height 32
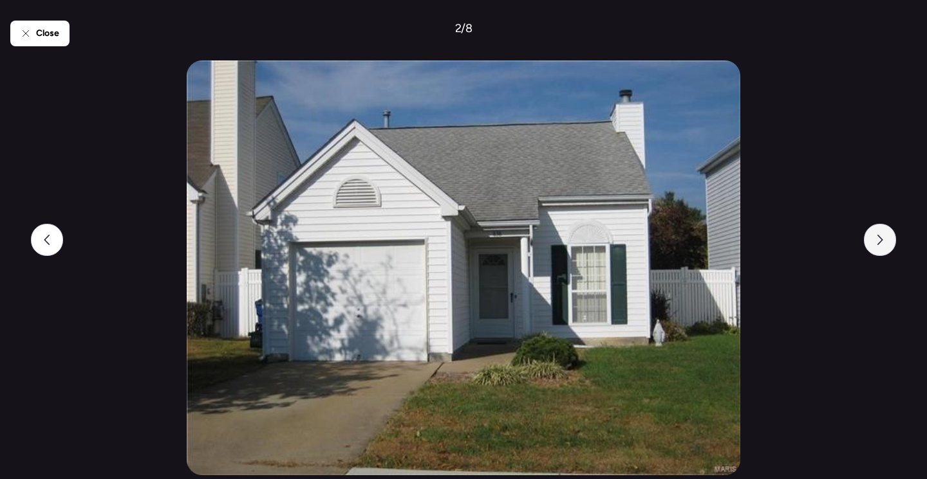
click at [885, 239] on div at bounding box center [880, 240] width 32 height 32
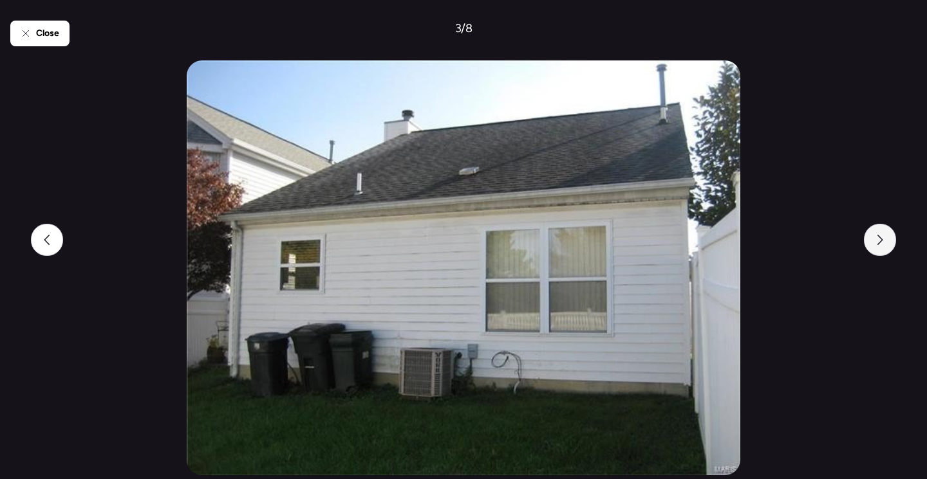
click at [885, 239] on div at bounding box center [880, 240] width 32 height 32
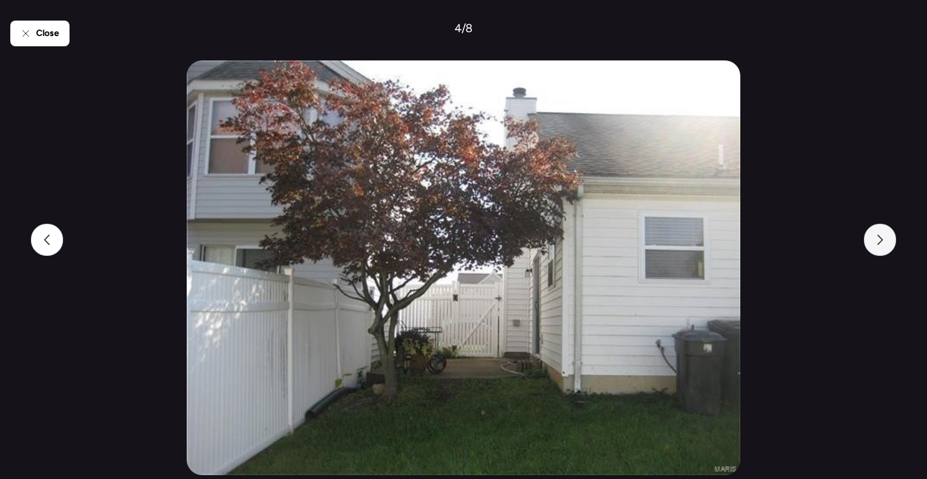
click at [885, 239] on div at bounding box center [880, 240] width 32 height 32
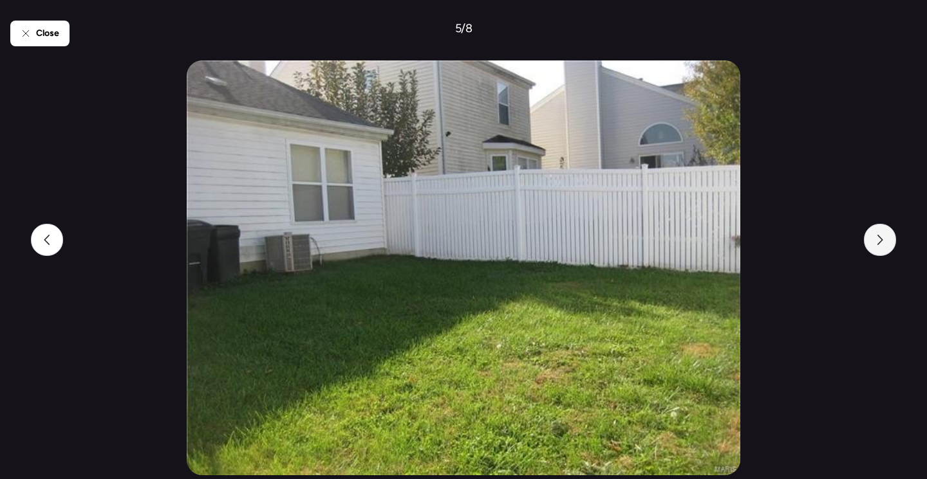
click at [885, 239] on div at bounding box center [880, 240] width 32 height 32
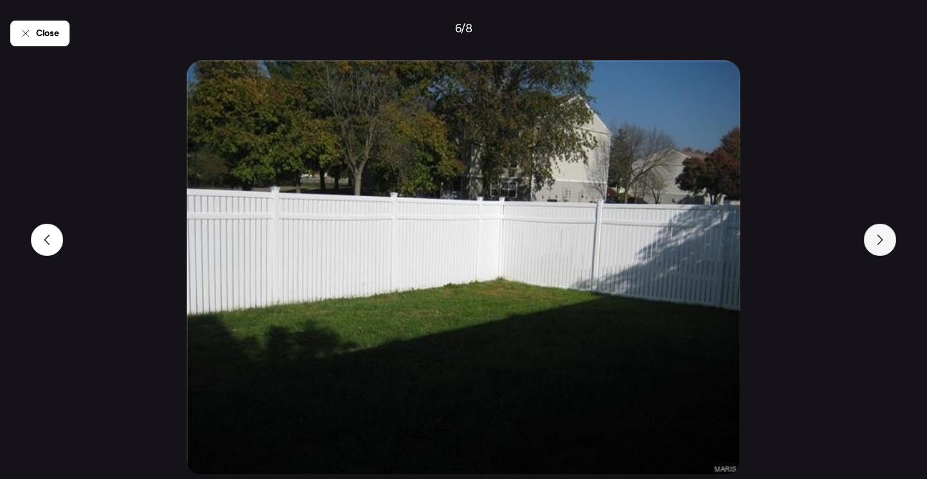
click at [885, 239] on div at bounding box center [880, 240] width 32 height 32
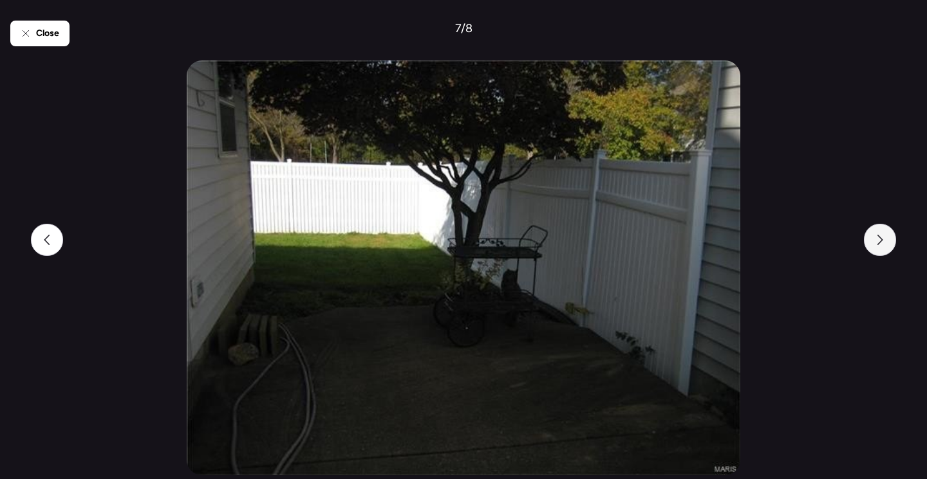
click at [885, 239] on div at bounding box center [880, 240] width 32 height 32
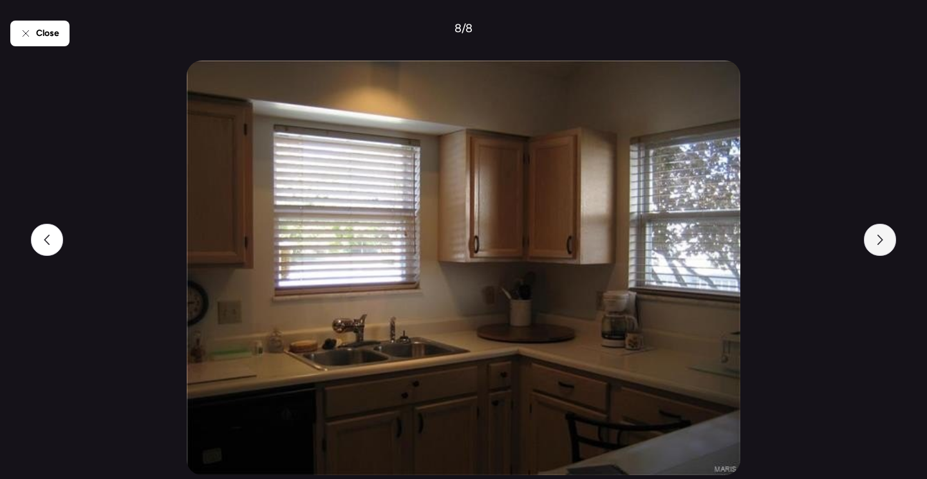
click at [885, 239] on div at bounding box center [880, 240] width 32 height 32
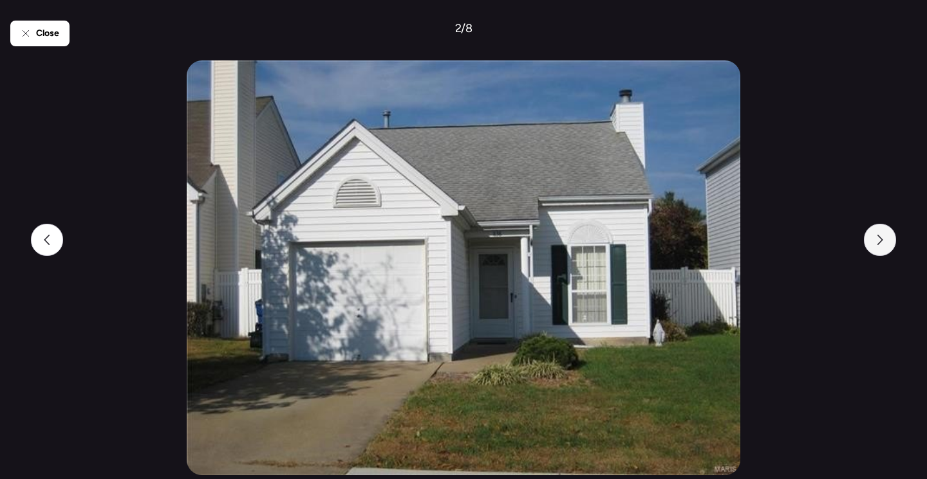
click at [885, 239] on div at bounding box center [880, 240] width 32 height 32
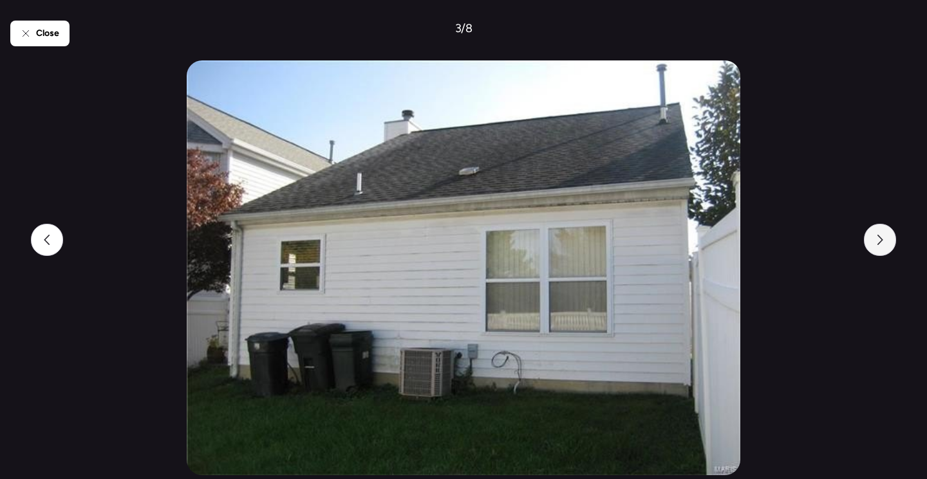
click at [885, 239] on div at bounding box center [880, 240] width 32 height 32
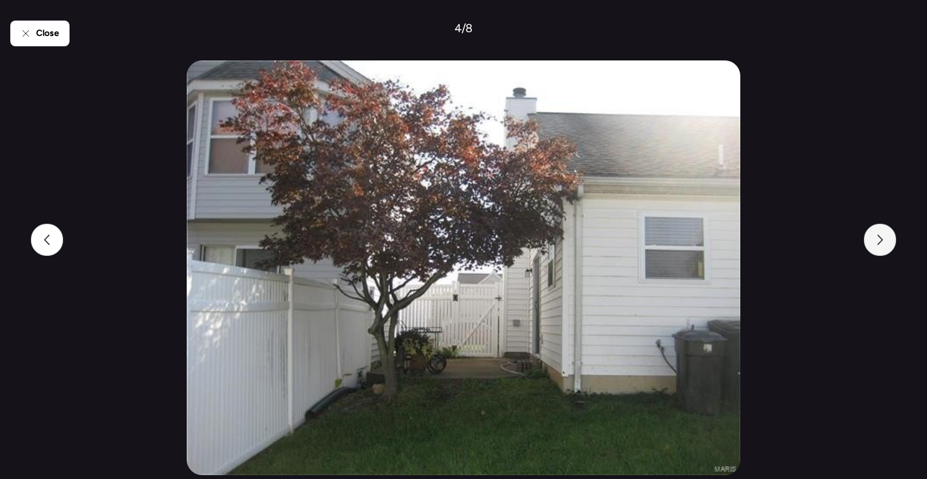
click at [885, 239] on div at bounding box center [880, 240] width 32 height 32
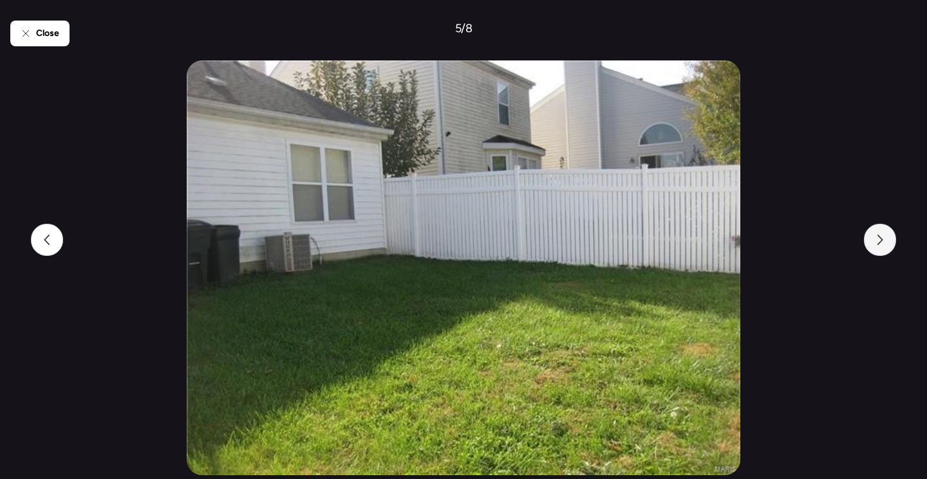
click at [885, 239] on div at bounding box center [880, 240] width 32 height 32
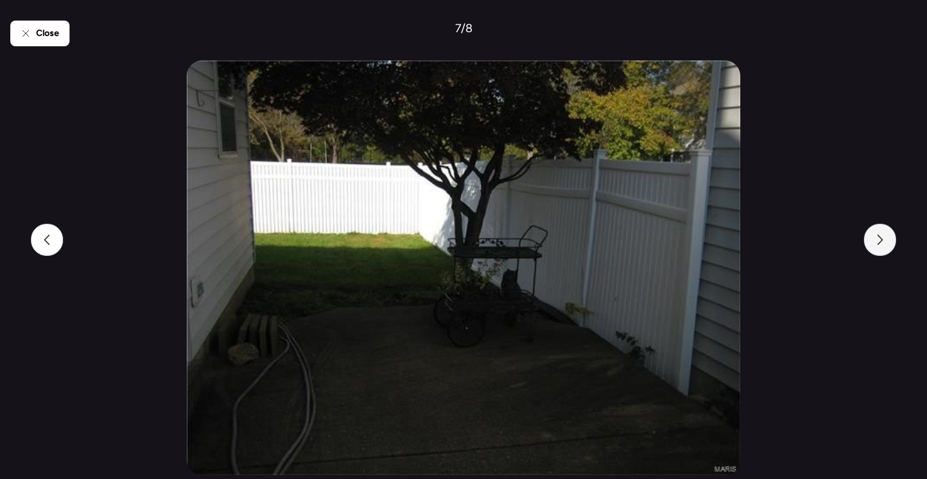
click at [885, 239] on div at bounding box center [880, 240] width 32 height 32
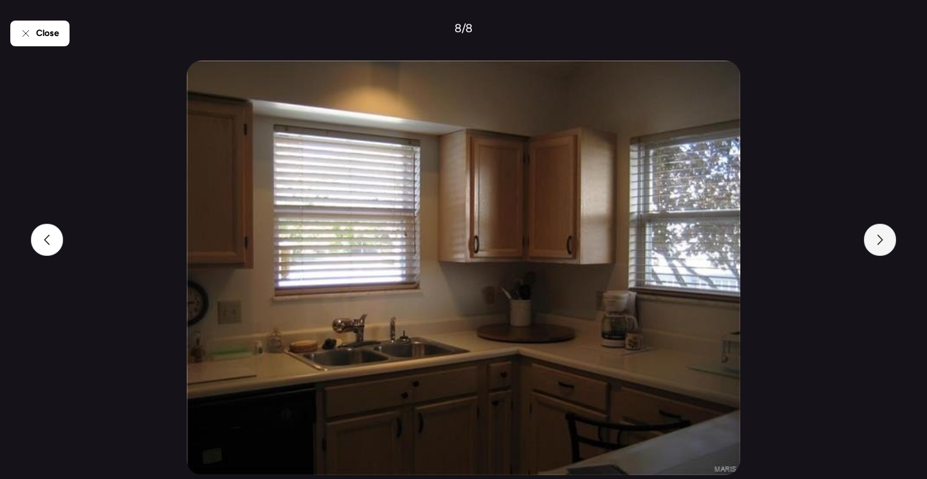
click at [885, 239] on div at bounding box center [880, 240] width 32 height 32
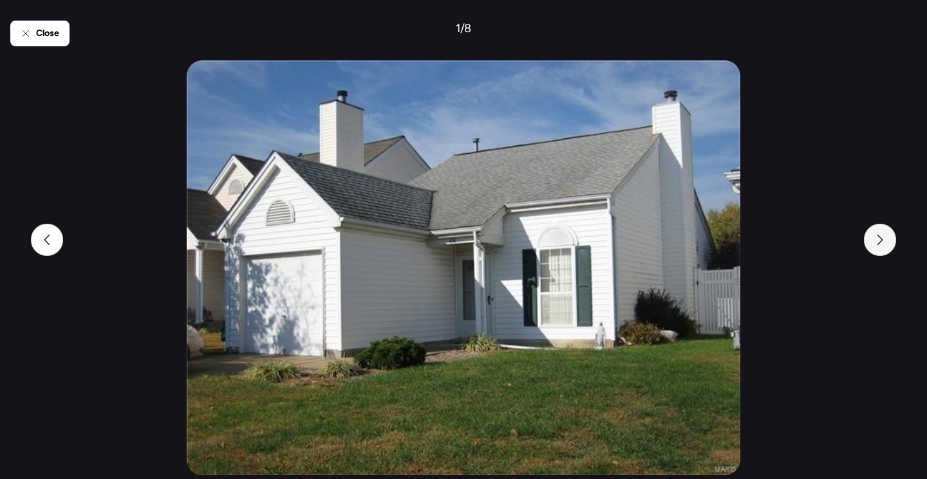
click at [885, 239] on div at bounding box center [880, 240] width 32 height 32
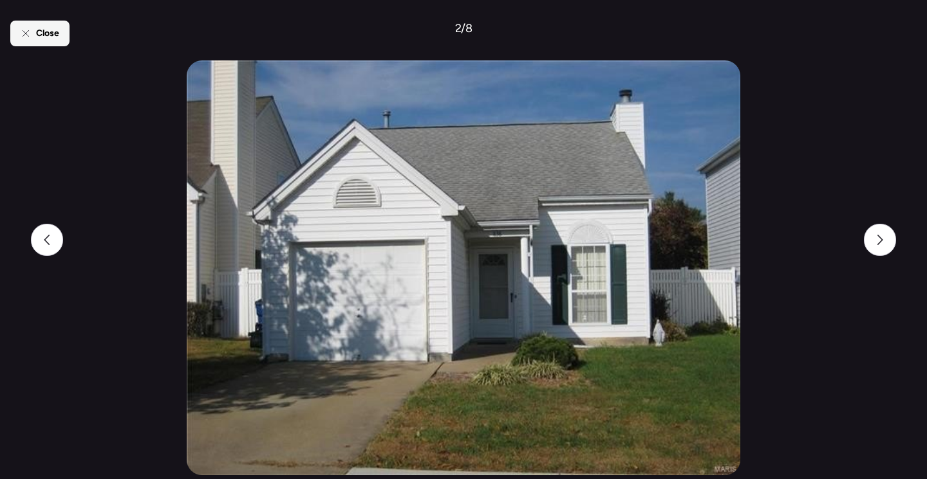
click at [41, 33] on span "Close" at bounding box center [47, 33] width 23 height 13
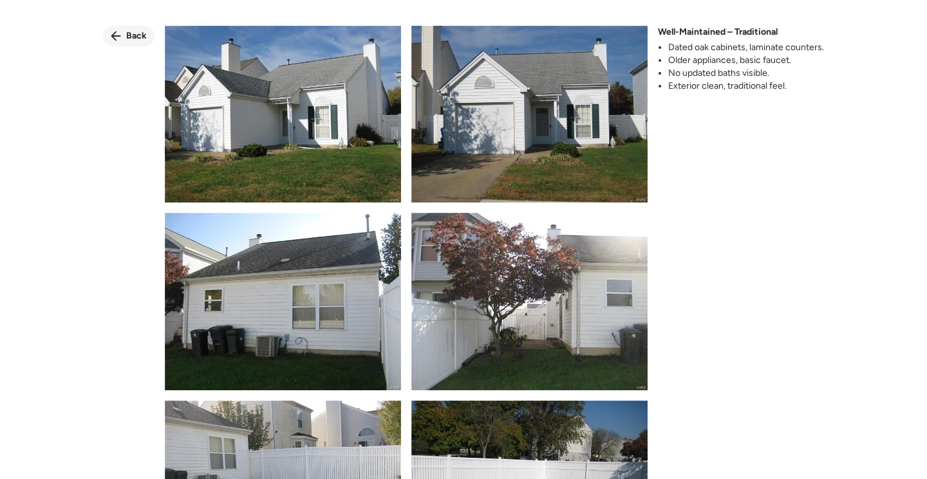
click at [129, 31] on span "Back" at bounding box center [136, 36] width 21 height 13
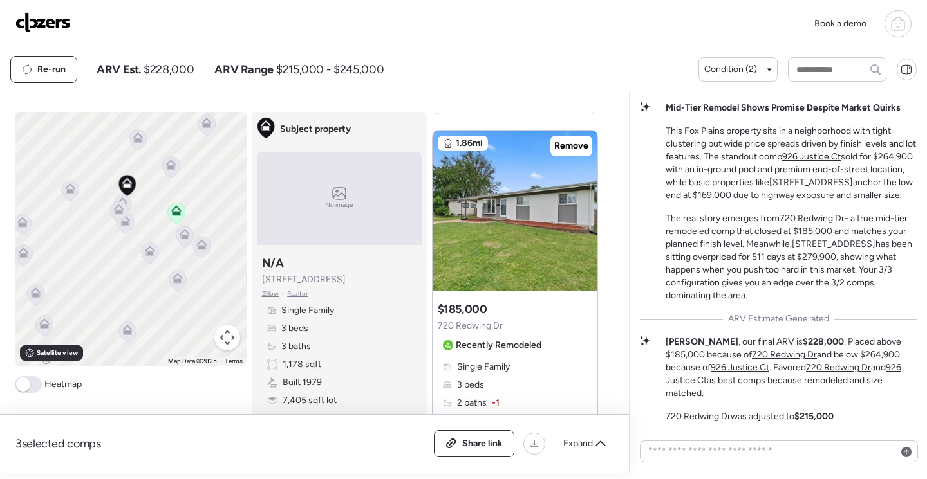
scroll to position [1815, 0]
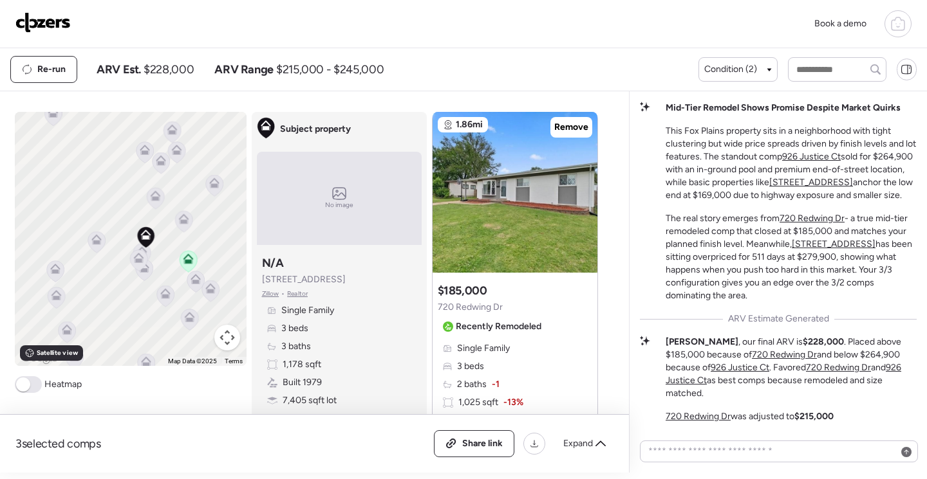
drag, startPoint x: 138, startPoint y: 162, endPoint x: 178, endPoint y: 203, distance: 57.8
click at [178, 203] on div "To activate drag with keyboard, press Alt + Enter. Once in keyboard drag state,…" at bounding box center [131, 239] width 232 height 254
click at [205, 182] on icon at bounding box center [209, 180] width 8 height 4
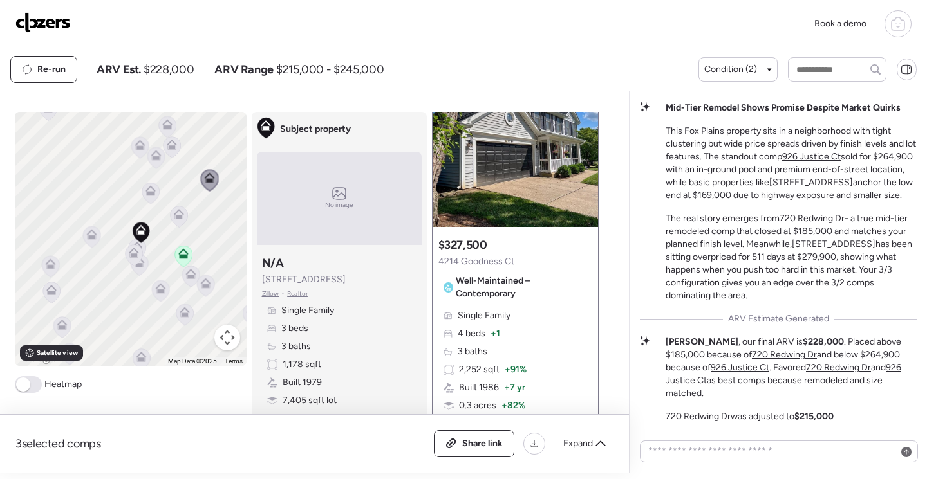
scroll to position [0, 0]
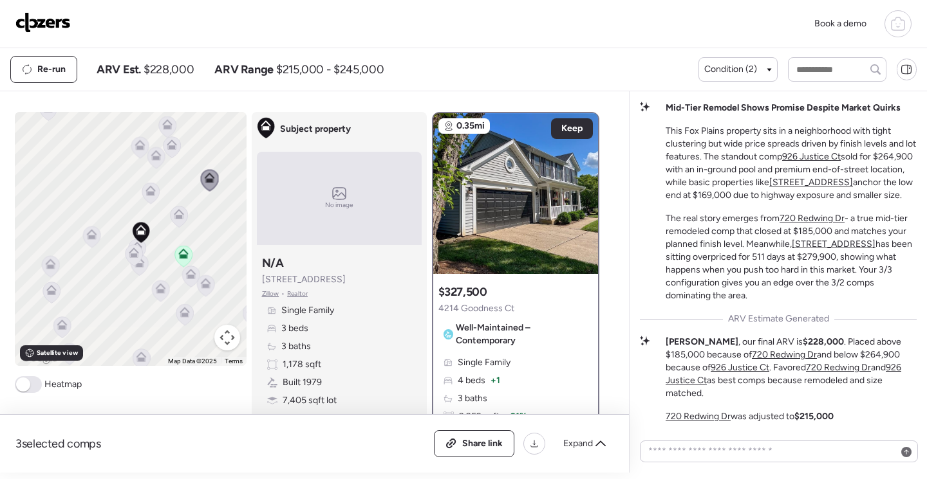
click at [167, 151] on icon at bounding box center [171, 146] width 17 height 21
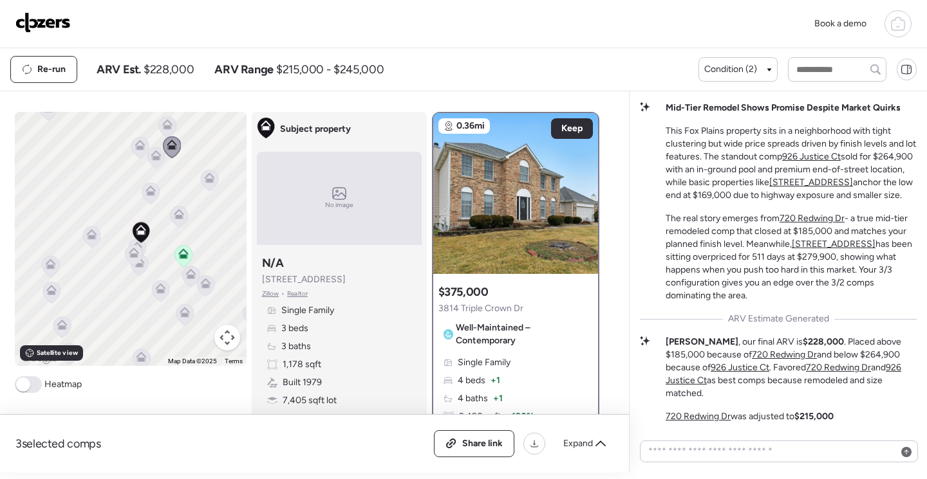
click at [151, 156] on icon at bounding box center [156, 155] width 10 height 10
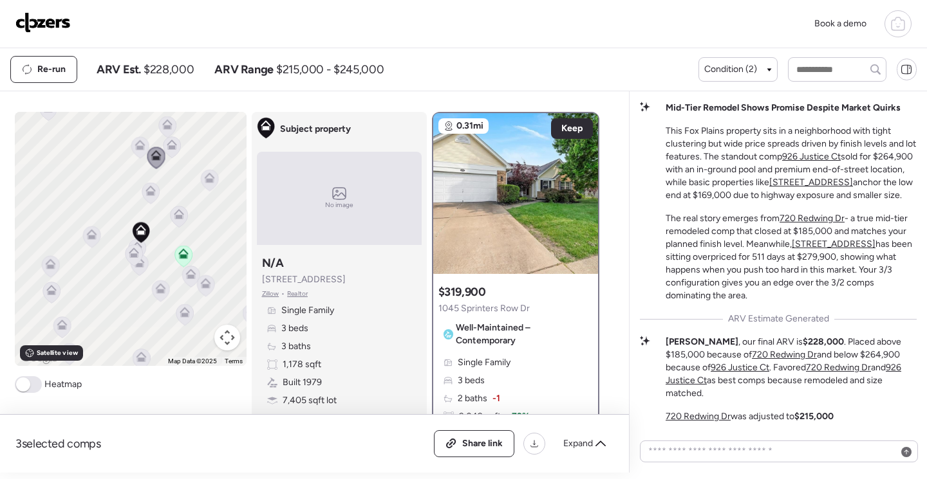
click at [135, 147] on icon at bounding box center [139, 147] width 8 height 4
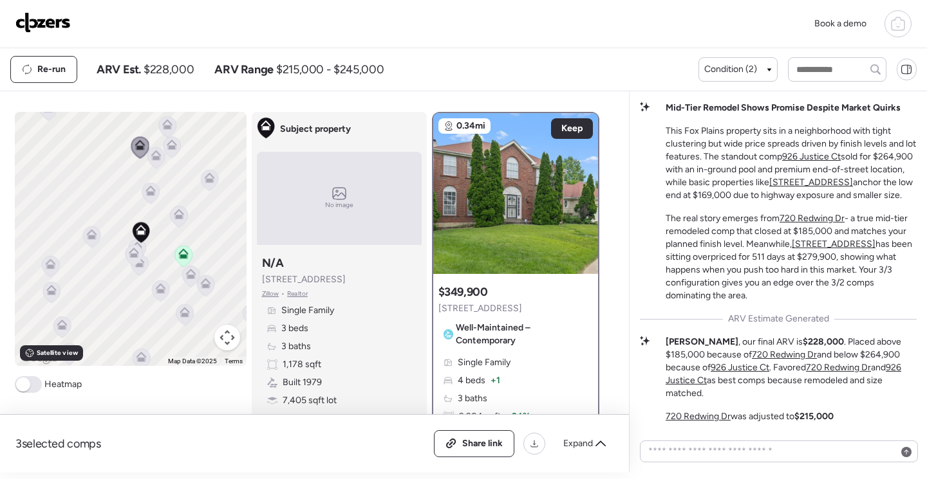
click at [147, 194] on icon at bounding box center [150, 193] width 8 height 4
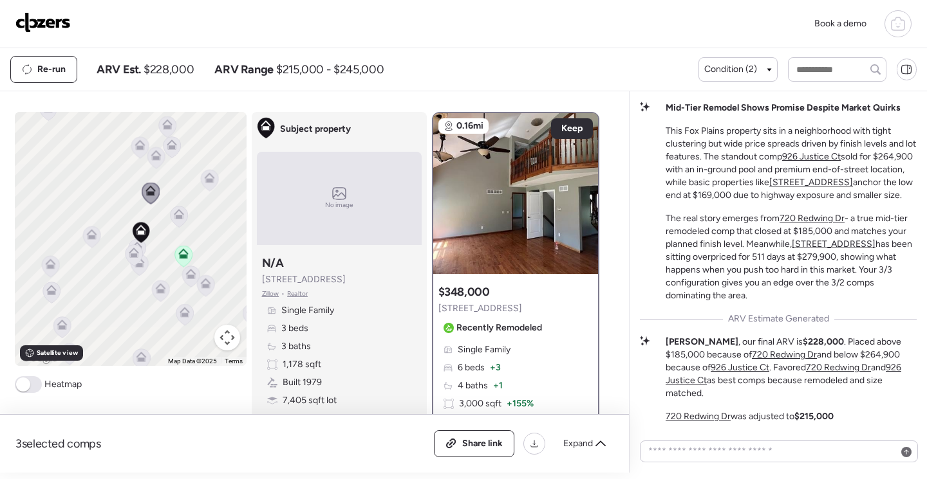
click at [177, 219] on div at bounding box center [179, 218] width 18 height 24
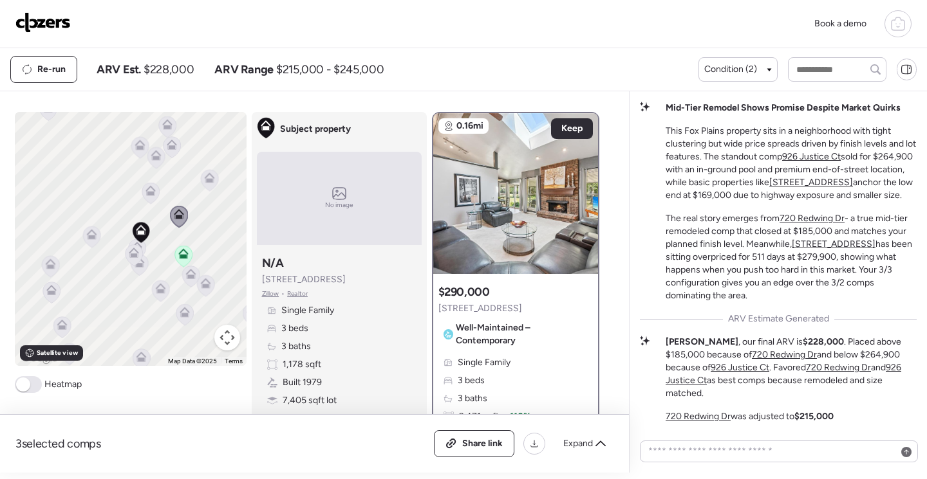
click at [135, 243] on icon at bounding box center [140, 232] width 17 height 21
click at [133, 248] on icon at bounding box center [134, 253] width 10 height 10
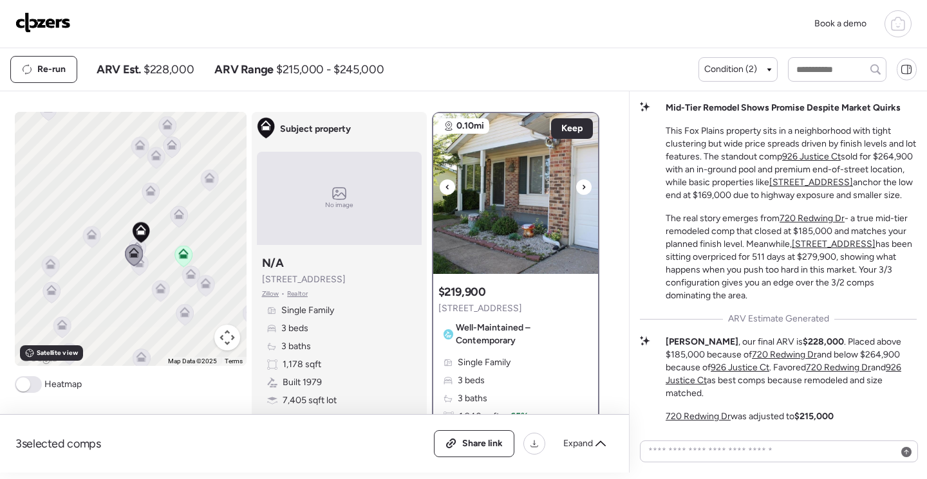
click at [474, 222] on img at bounding box center [515, 193] width 165 height 161
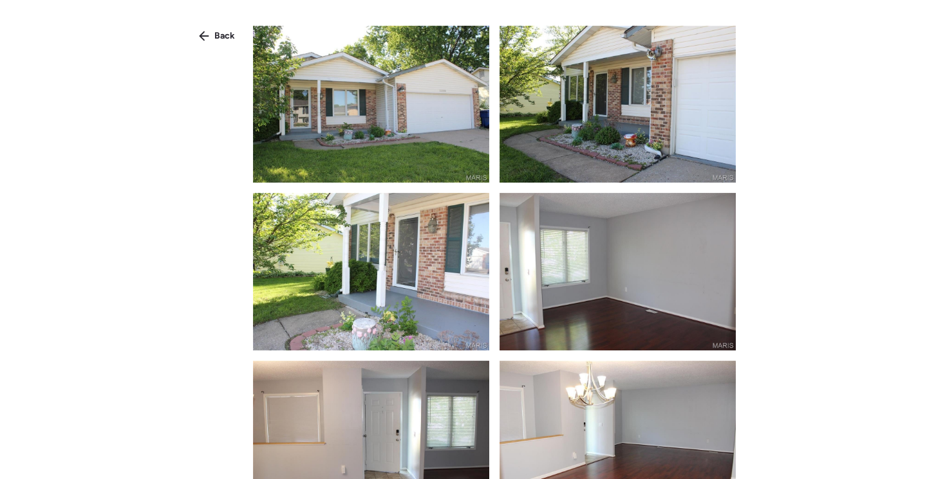
click at [355, 148] on img at bounding box center [371, 104] width 236 height 157
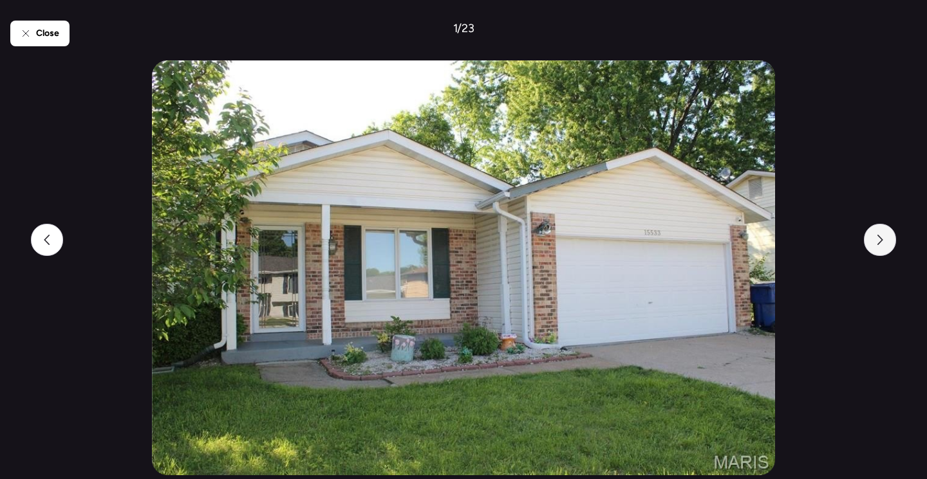
click at [887, 243] on div at bounding box center [880, 240] width 32 height 32
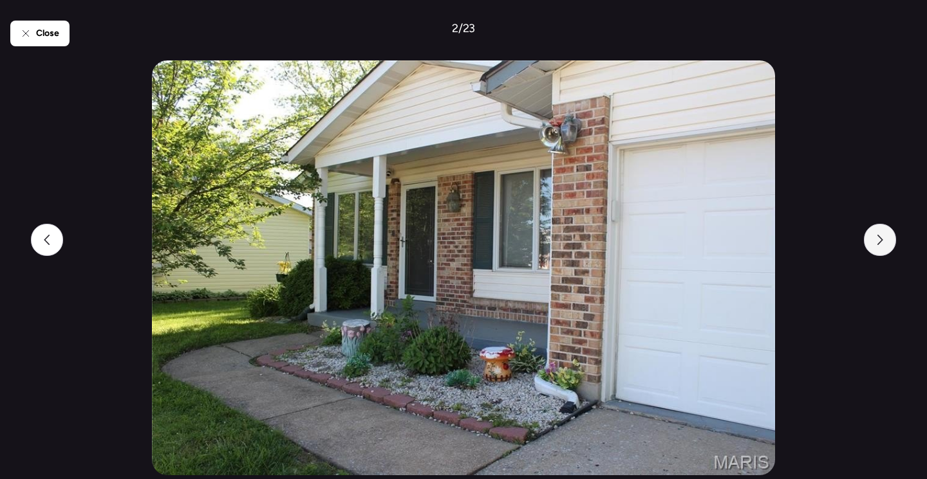
click at [887, 243] on div at bounding box center [880, 240] width 32 height 32
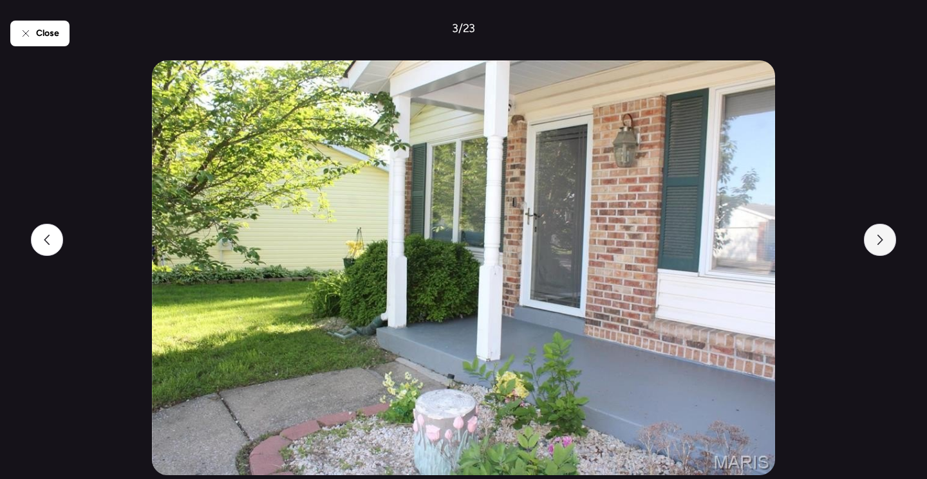
click at [887, 243] on div at bounding box center [880, 240] width 32 height 32
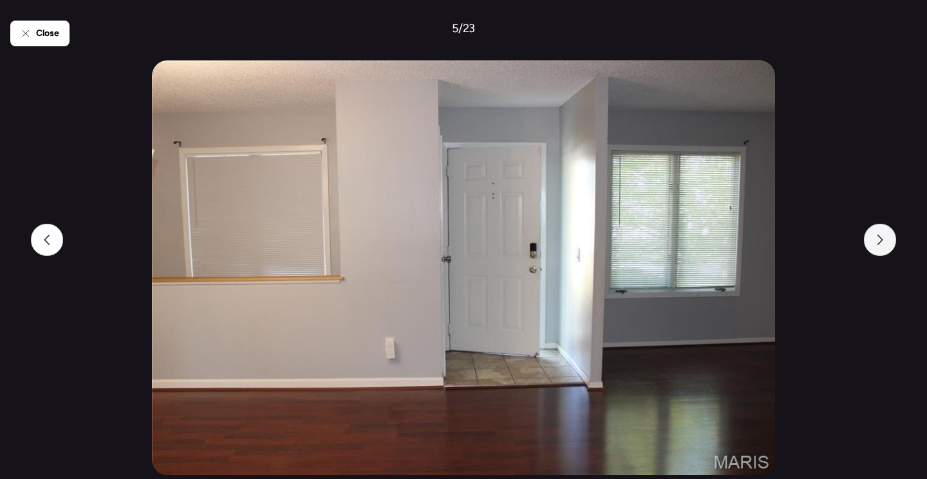
click at [887, 243] on div at bounding box center [880, 240] width 32 height 32
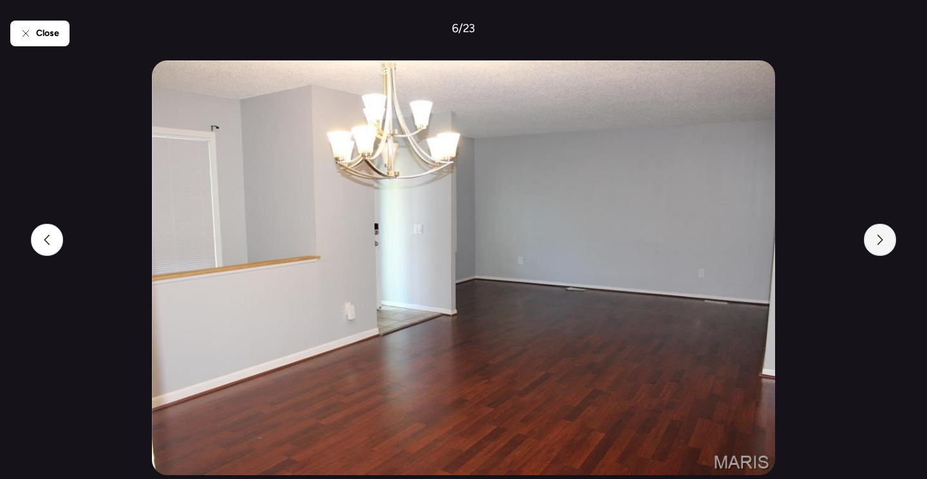
click at [888, 243] on div at bounding box center [880, 240] width 32 height 32
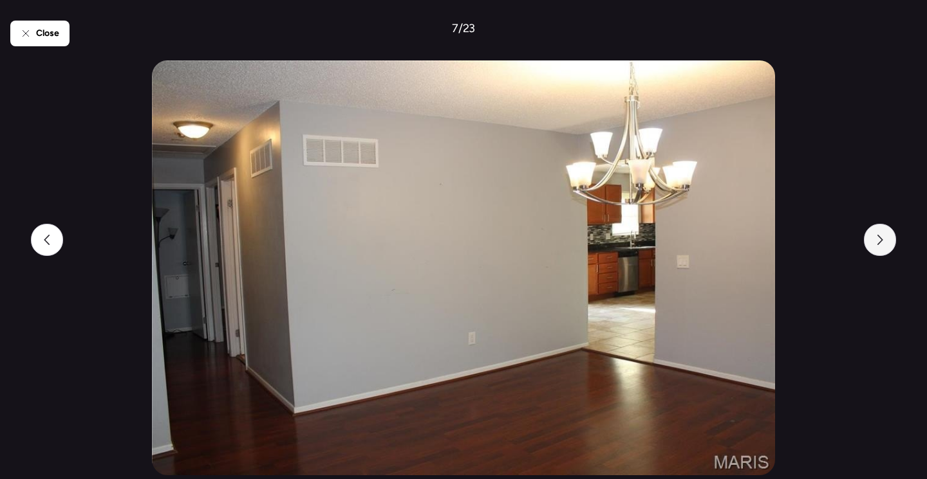
click at [888, 243] on div at bounding box center [880, 240] width 32 height 32
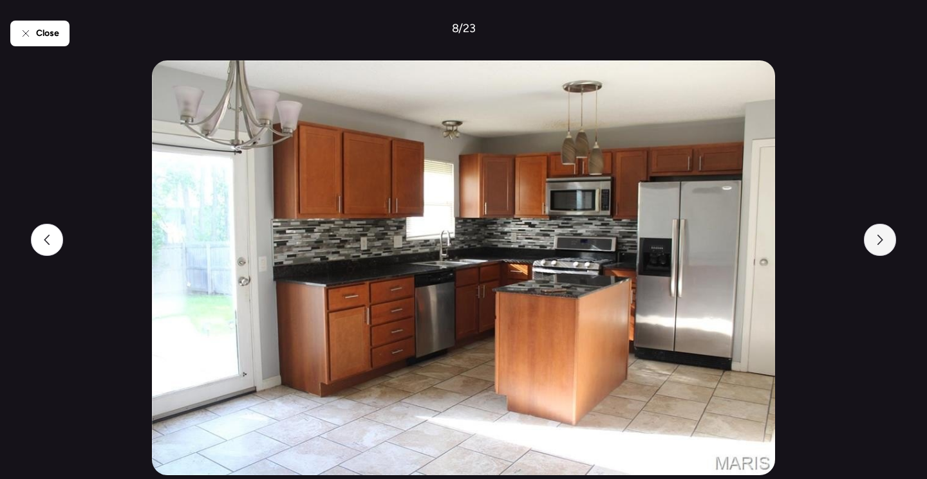
click at [888, 243] on div at bounding box center [880, 240] width 32 height 32
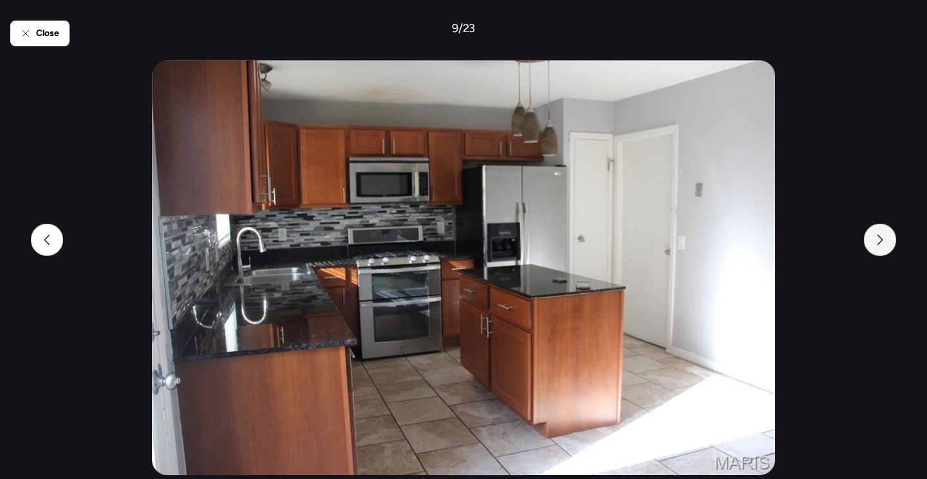
click at [888, 243] on div at bounding box center [880, 240] width 32 height 32
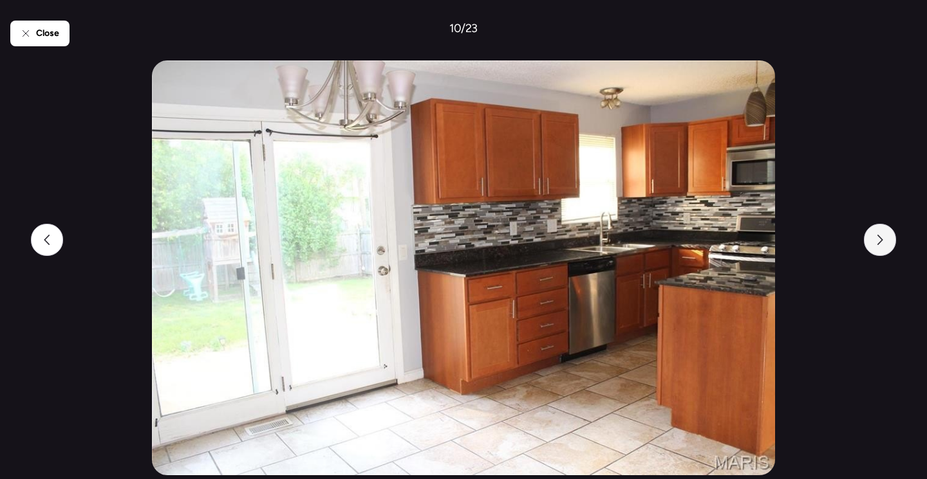
click at [888, 243] on div at bounding box center [880, 240] width 32 height 32
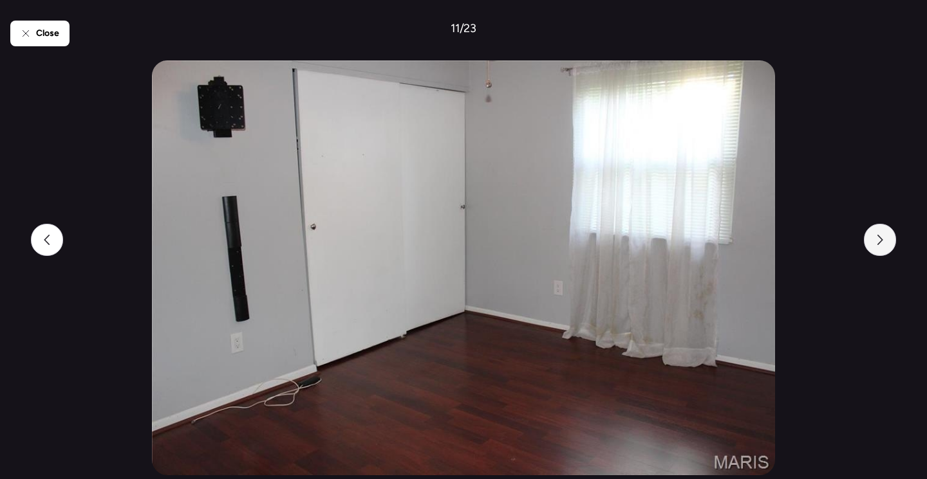
click at [891, 245] on div at bounding box center [880, 240] width 32 height 32
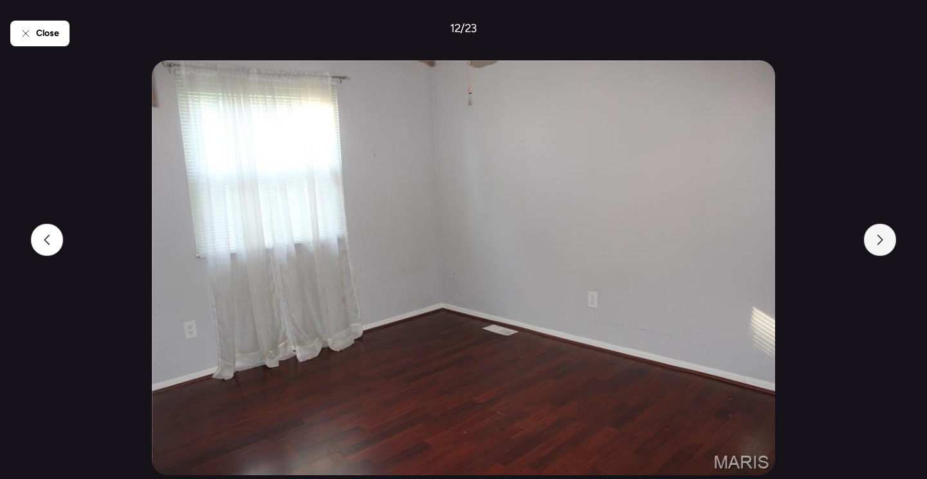
click at [891, 245] on div at bounding box center [880, 240] width 32 height 32
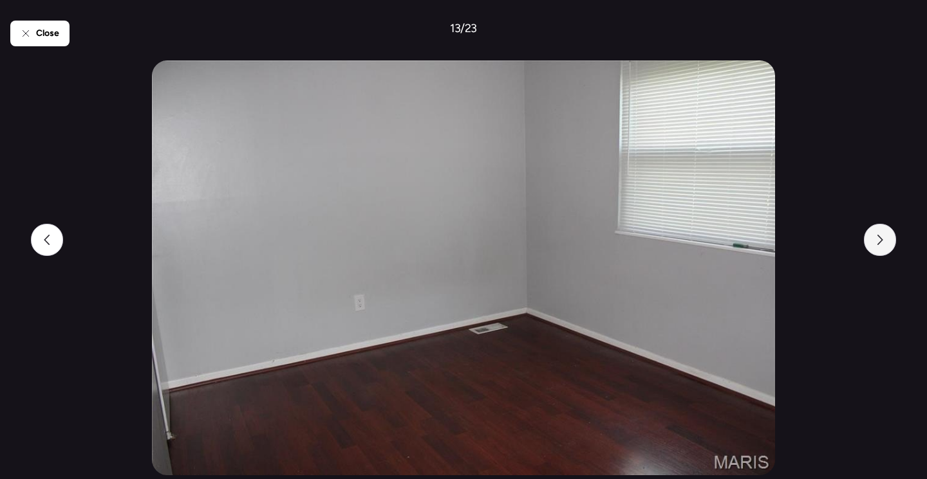
click at [891, 245] on div at bounding box center [880, 240] width 32 height 32
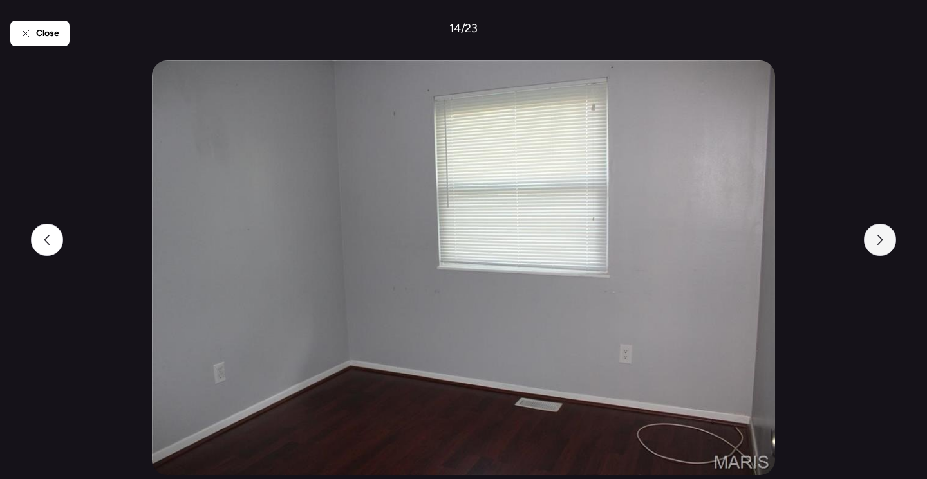
click at [891, 245] on div at bounding box center [880, 240] width 32 height 32
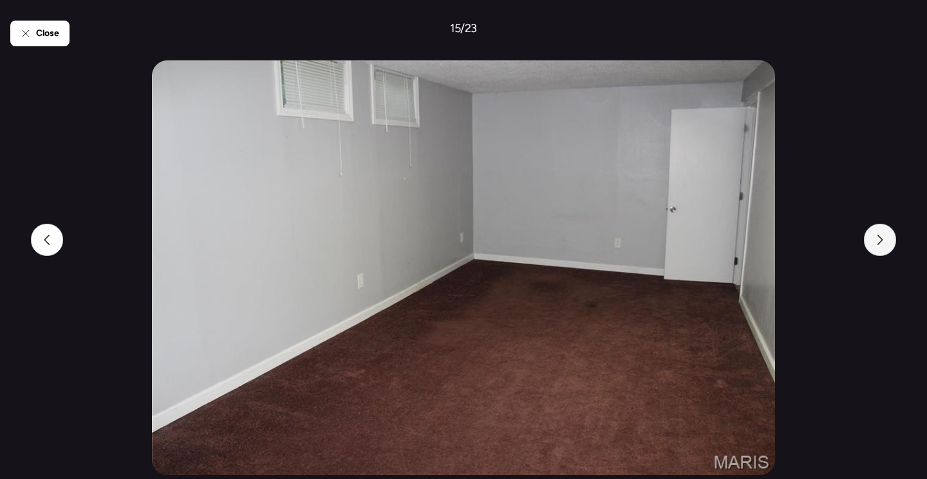
click at [891, 245] on div at bounding box center [880, 240] width 32 height 32
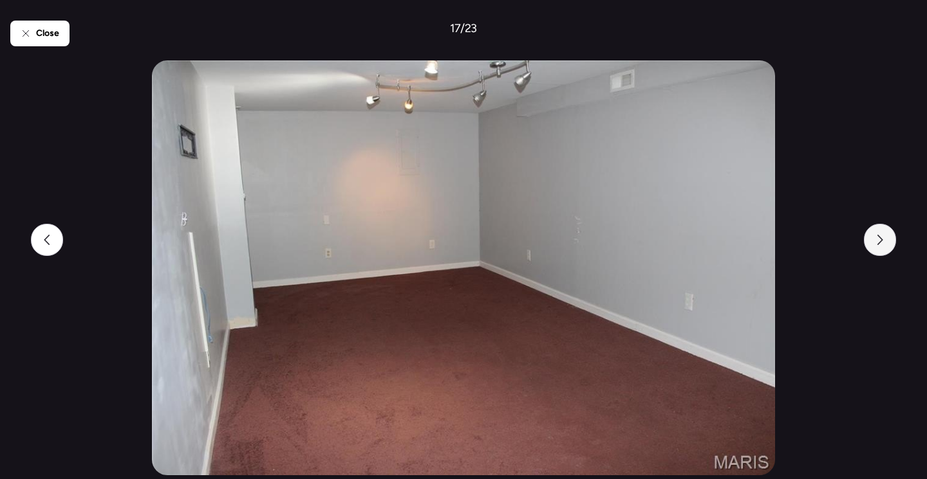
click at [891, 245] on div at bounding box center [880, 240] width 32 height 32
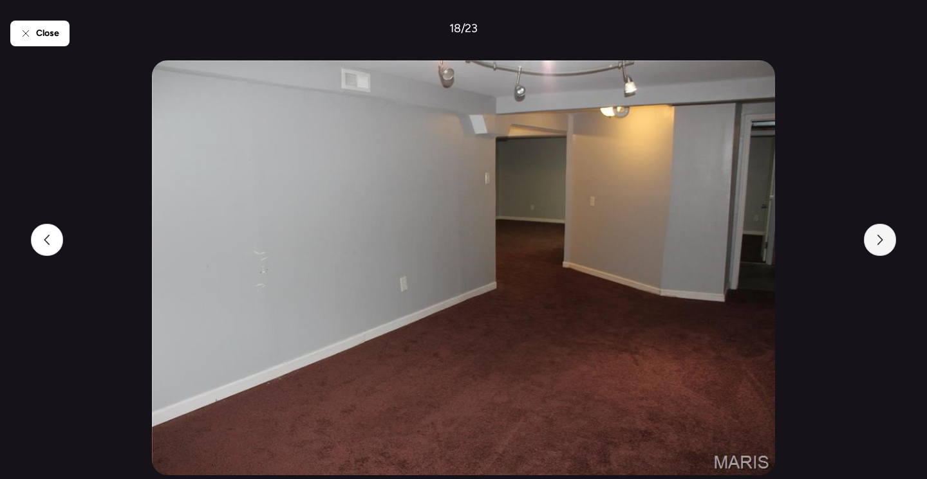
click at [891, 245] on div at bounding box center [880, 240] width 32 height 32
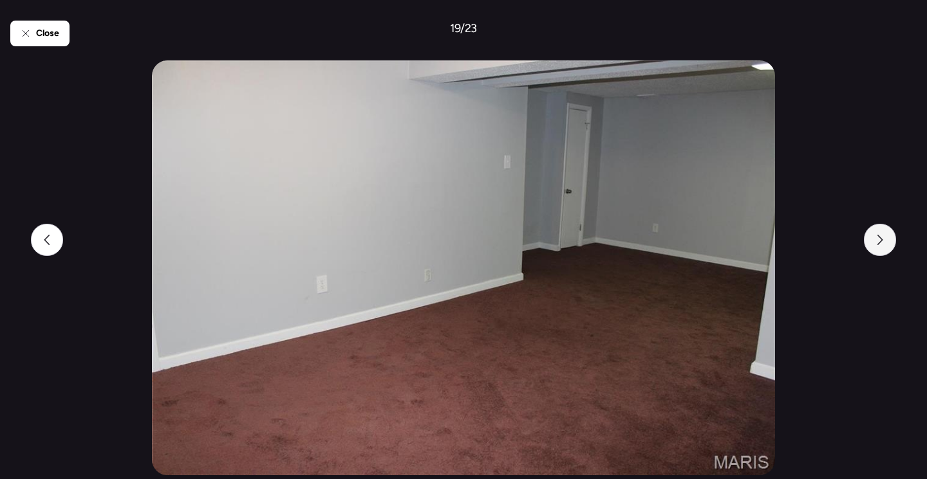
click at [891, 245] on div at bounding box center [880, 240] width 32 height 32
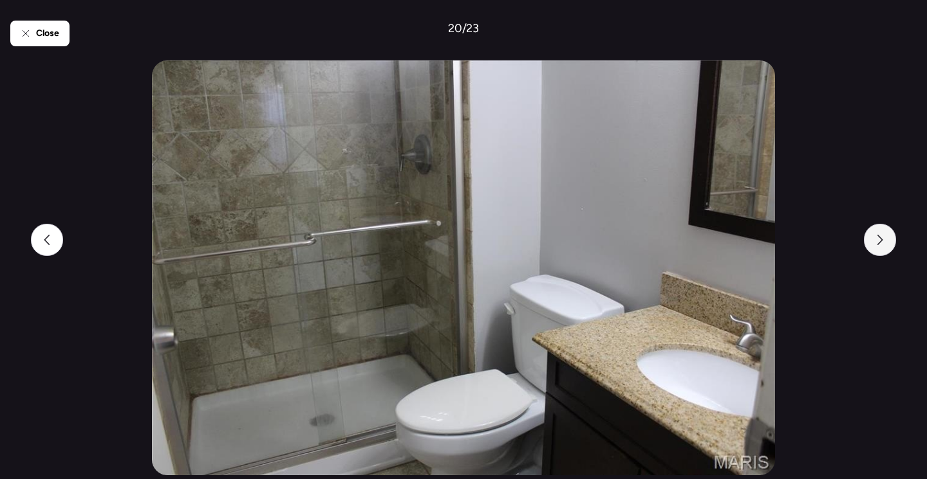
click at [891, 245] on div at bounding box center [880, 240] width 32 height 32
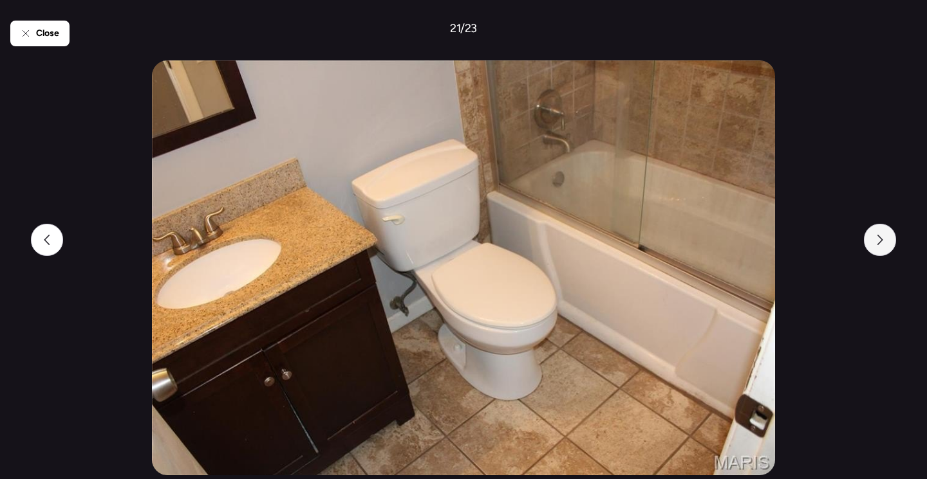
click at [891, 245] on div at bounding box center [880, 240] width 32 height 32
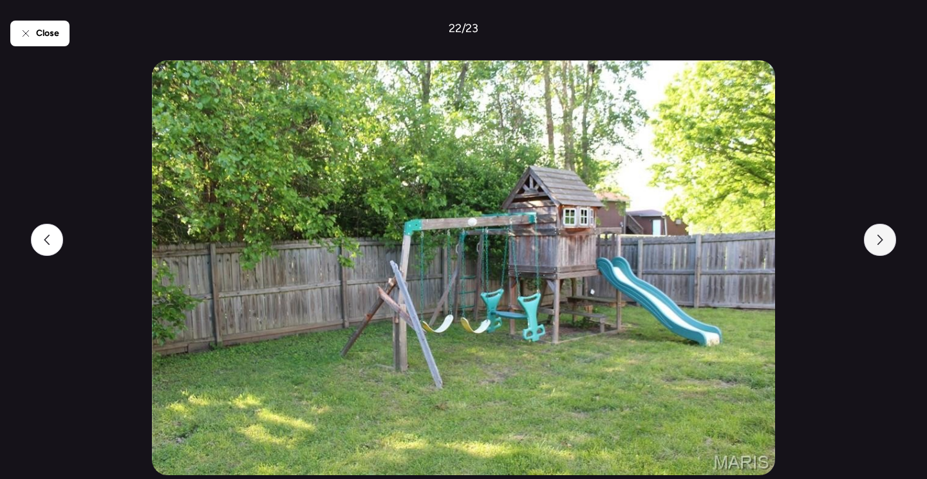
click at [892, 246] on div at bounding box center [880, 240] width 32 height 32
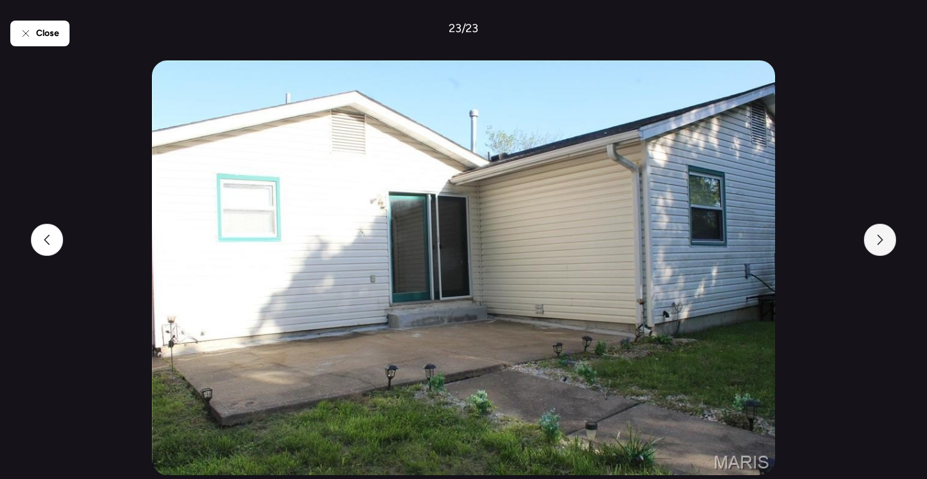
click at [892, 246] on div at bounding box center [880, 240] width 32 height 32
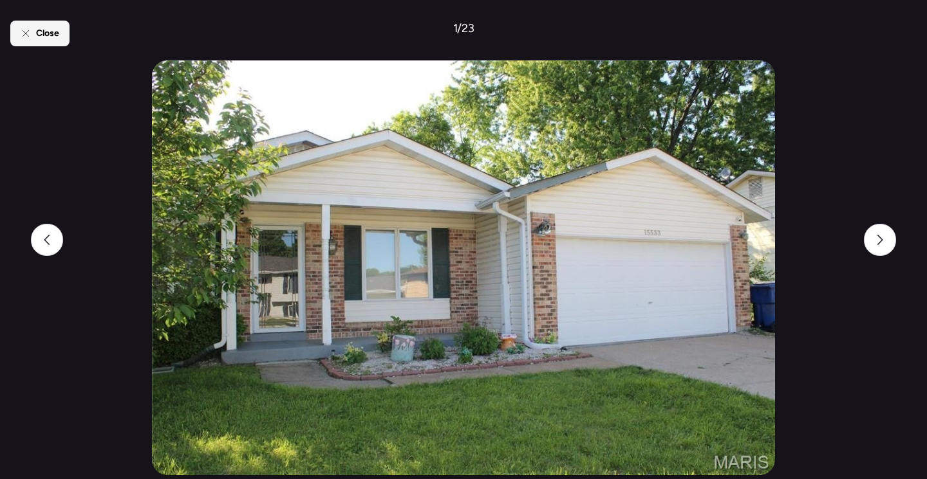
click at [25, 39] on div "Close" at bounding box center [39, 34] width 59 height 26
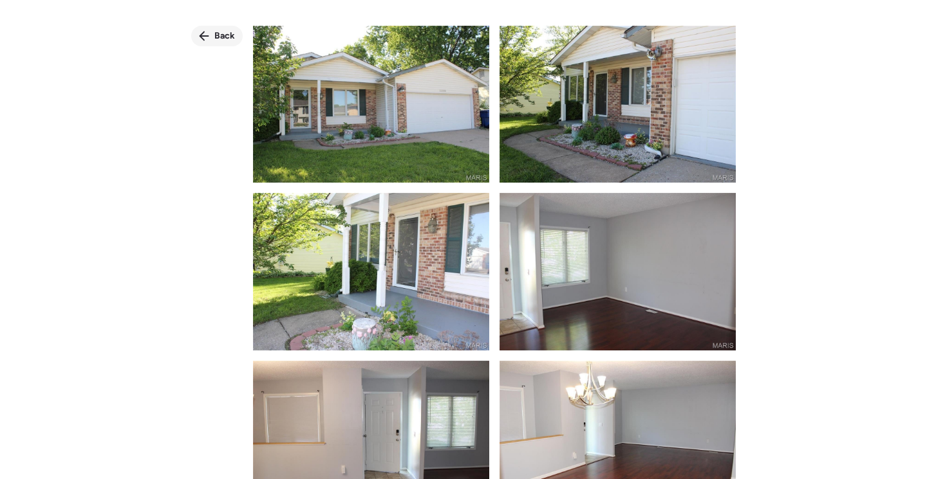
click at [216, 36] on span "Back" at bounding box center [224, 36] width 21 height 13
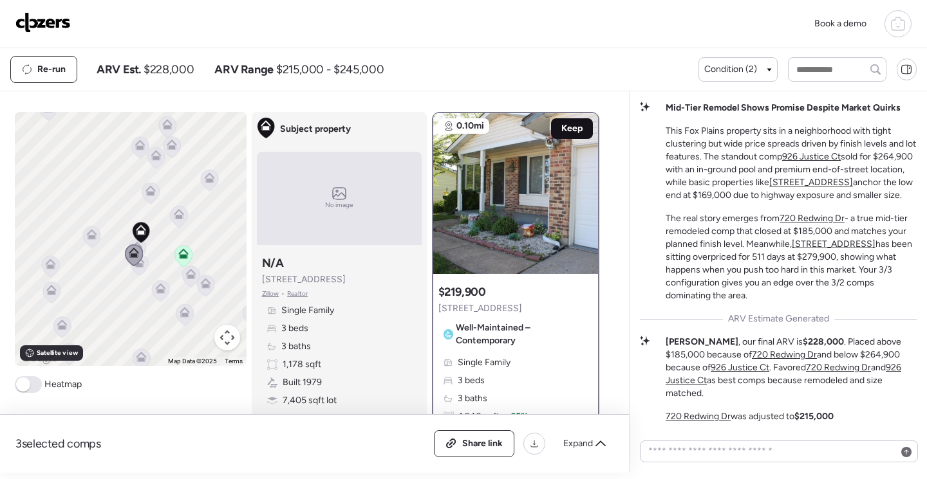
click at [570, 131] on span "Keep" at bounding box center [571, 128] width 21 height 13
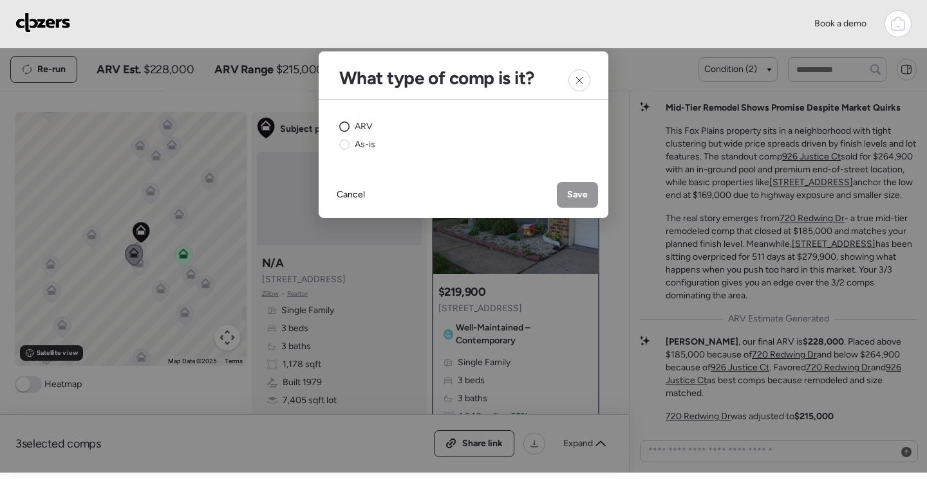
click at [347, 125] on circle at bounding box center [345, 127] width 10 height 10
drag, startPoint x: 582, startPoint y: 193, endPoint x: 575, endPoint y: 196, distance: 6.9
click at [582, 194] on span "Save" at bounding box center [577, 195] width 21 height 13
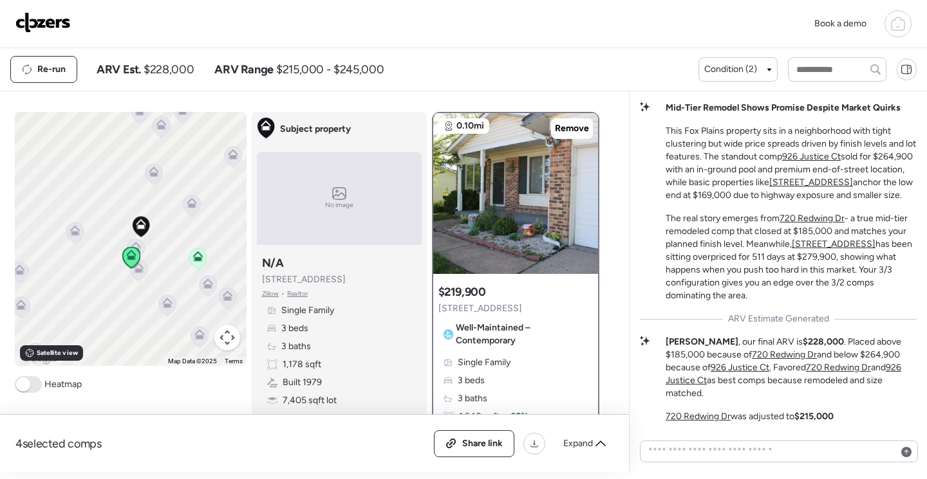
click at [196, 257] on icon at bounding box center [197, 256] width 10 height 10
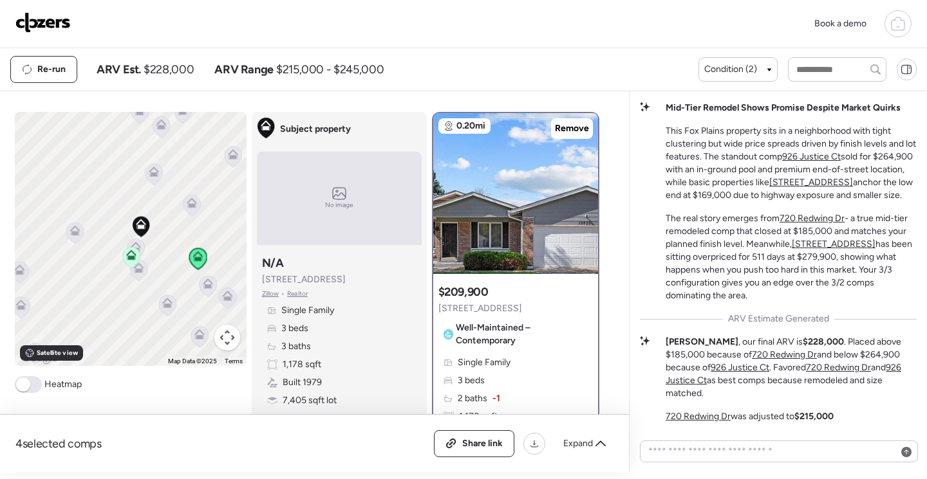
click at [133, 250] on icon at bounding box center [131, 257] width 18 height 22
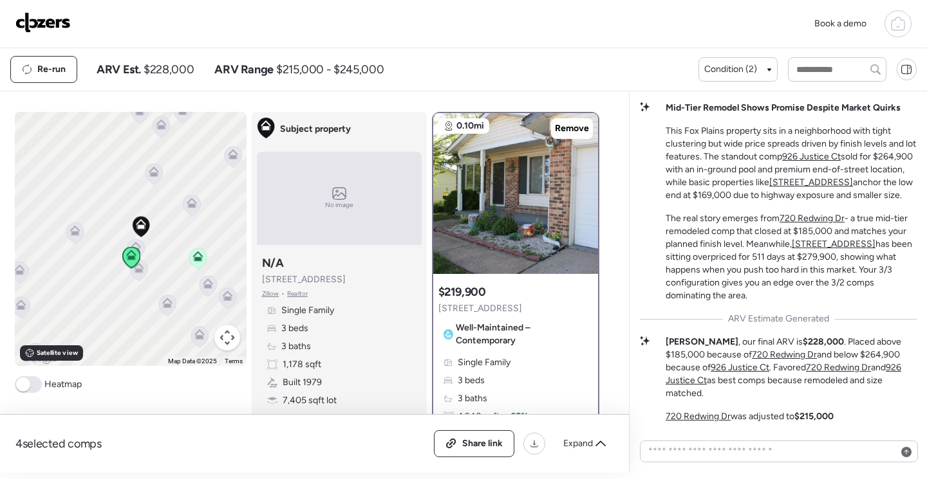
click at [136, 246] on icon at bounding box center [135, 249] width 17 height 21
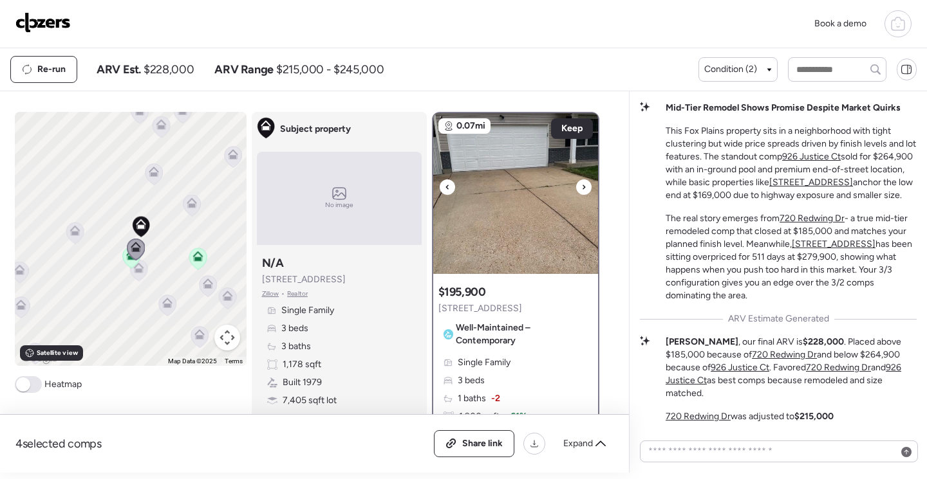
click at [530, 198] on img at bounding box center [515, 193] width 165 height 161
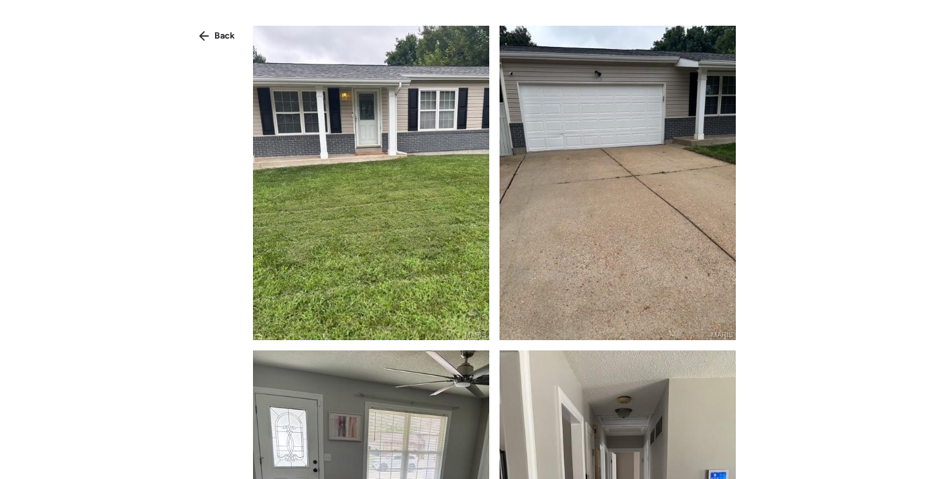
click at [451, 207] on img at bounding box center [371, 183] width 236 height 315
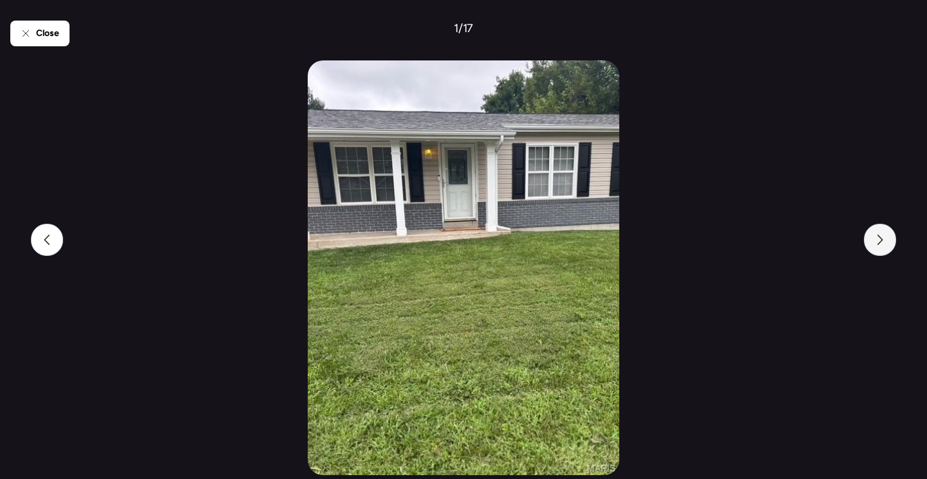
click at [875, 239] on icon at bounding box center [880, 240] width 10 height 10
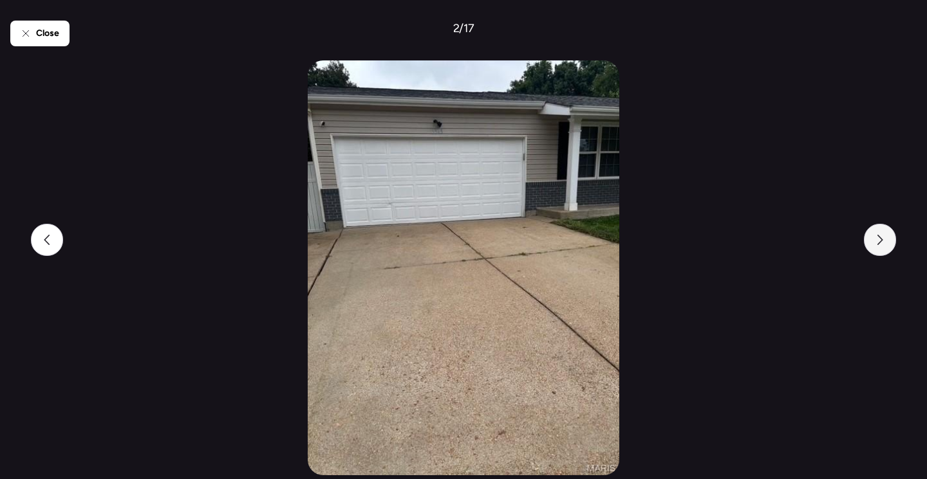
click at [875, 239] on icon at bounding box center [880, 240] width 10 height 10
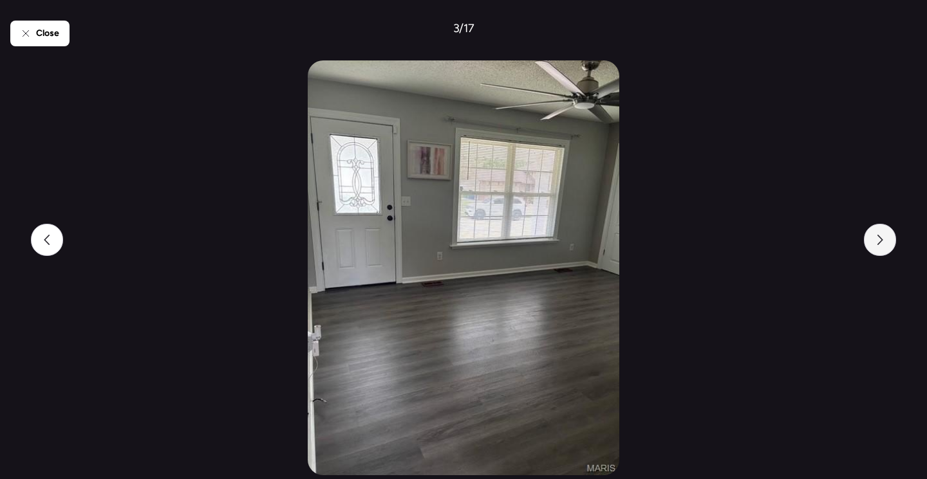
click at [875, 239] on icon at bounding box center [880, 240] width 10 height 10
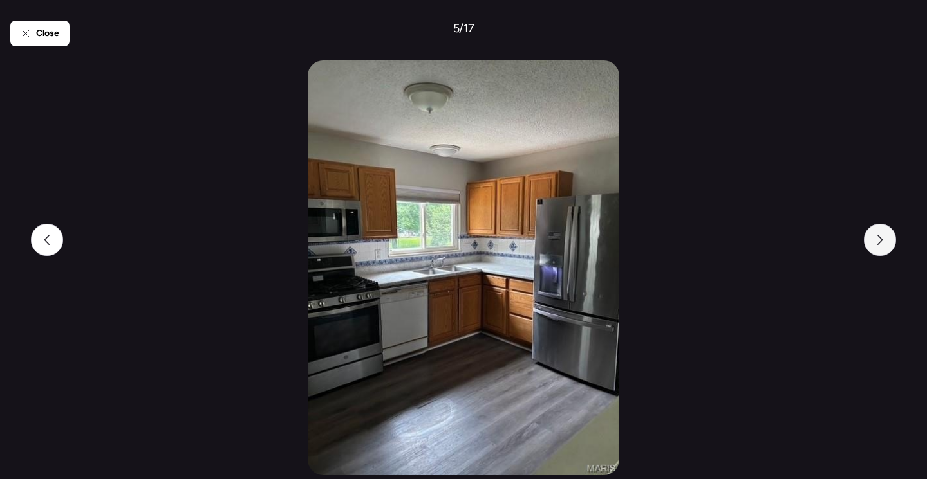
click at [875, 239] on icon at bounding box center [880, 240] width 10 height 10
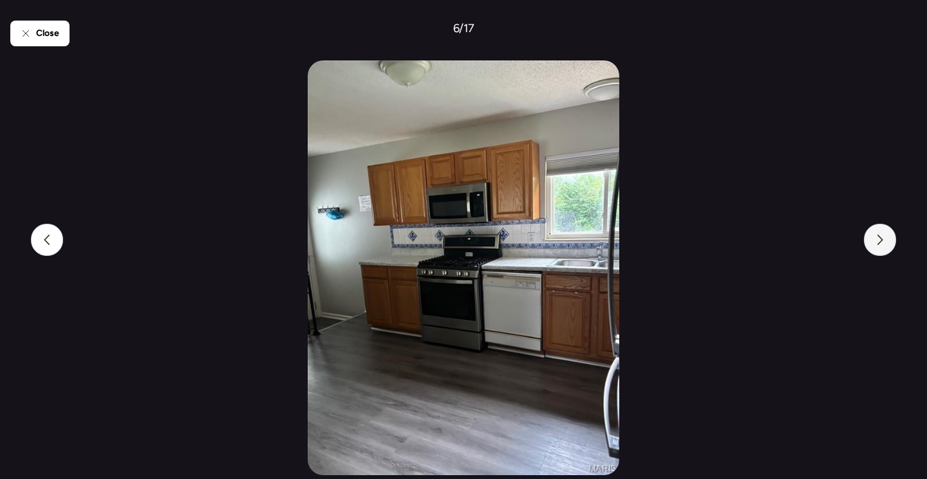
click at [875, 239] on icon at bounding box center [880, 240] width 10 height 10
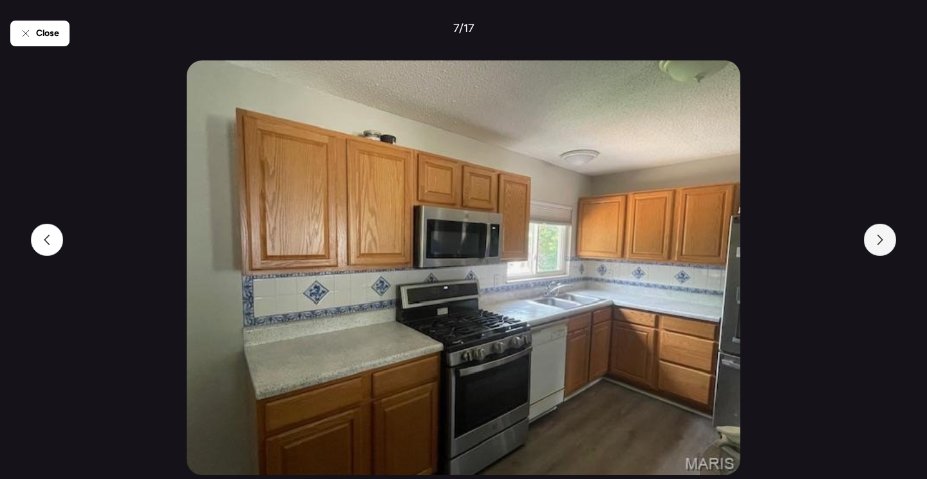
click at [875, 239] on icon at bounding box center [880, 240] width 10 height 10
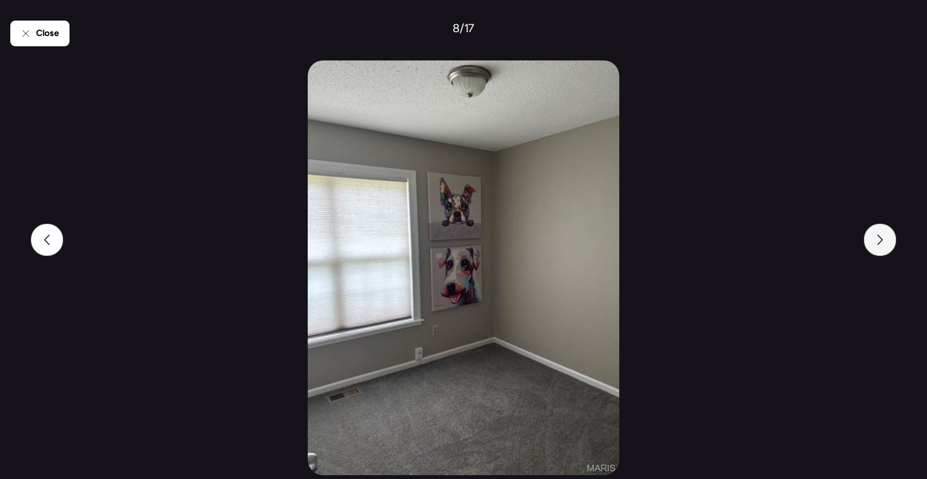
click at [875, 239] on icon at bounding box center [880, 240] width 10 height 10
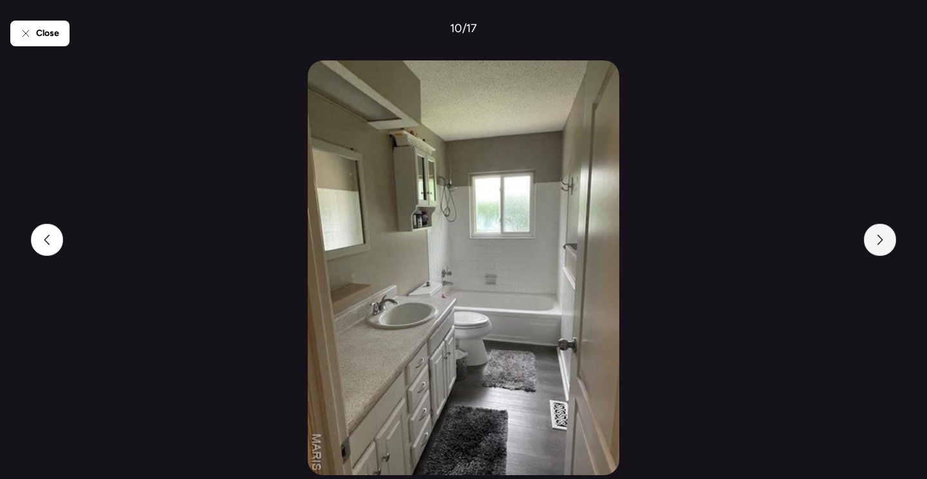
click at [875, 239] on icon at bounding box center [880, 240] width 10 height 10
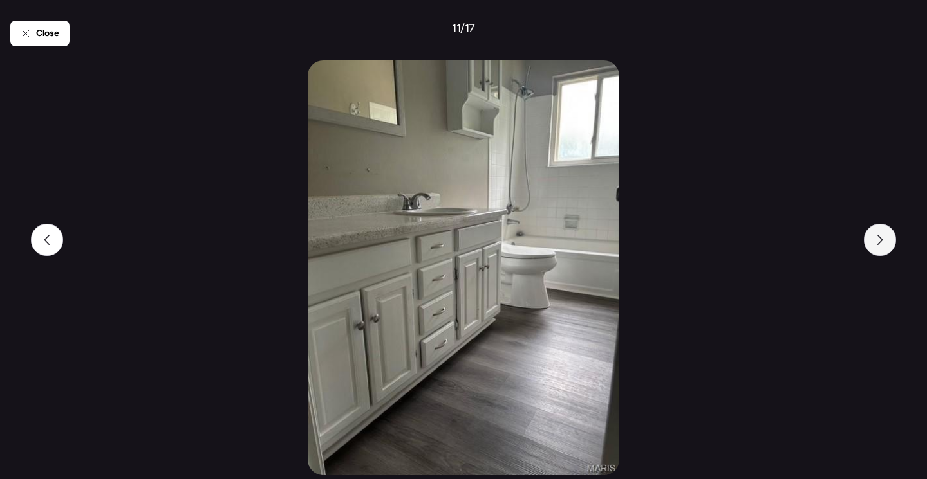
click at [875, 239] on icon at bounding box center [880, 240] width 10 height 10
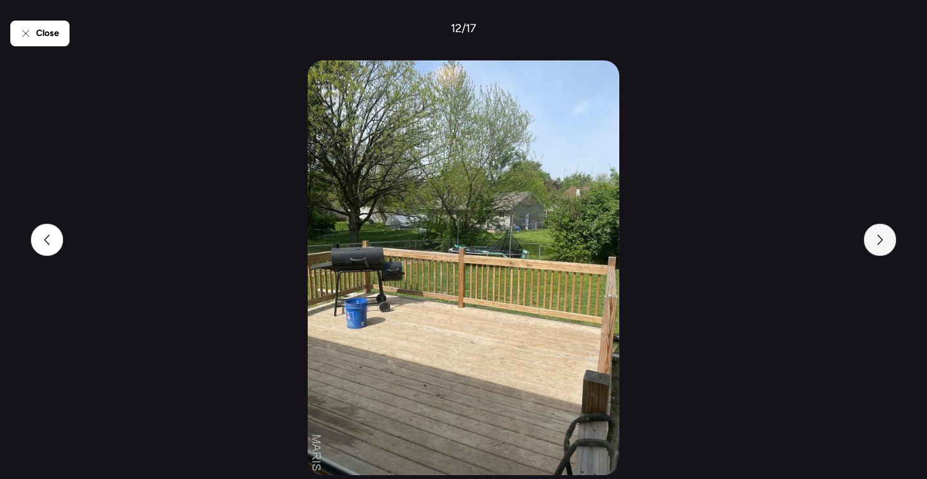
click at [875, 239] on icon at bounding box center [880, 240] width 10 height 10
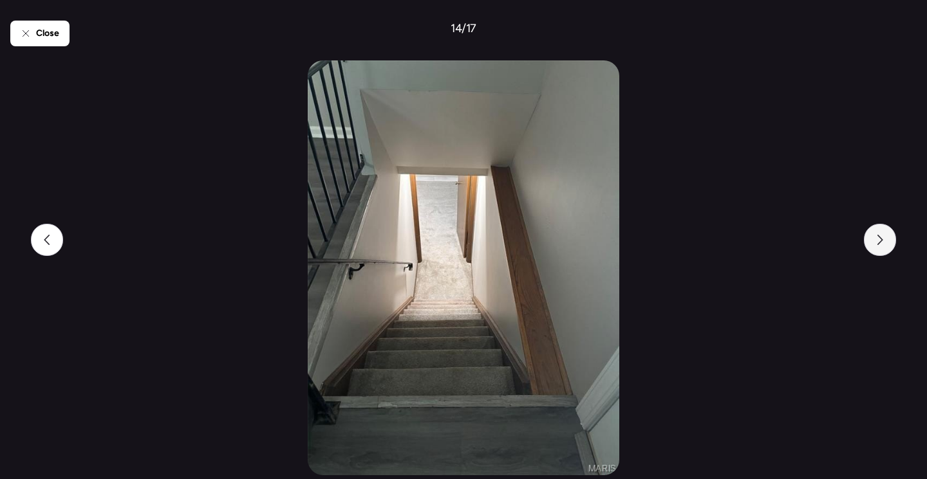
click at [875, 239] on icon at bounding box center [880, 240] width 10 height 10
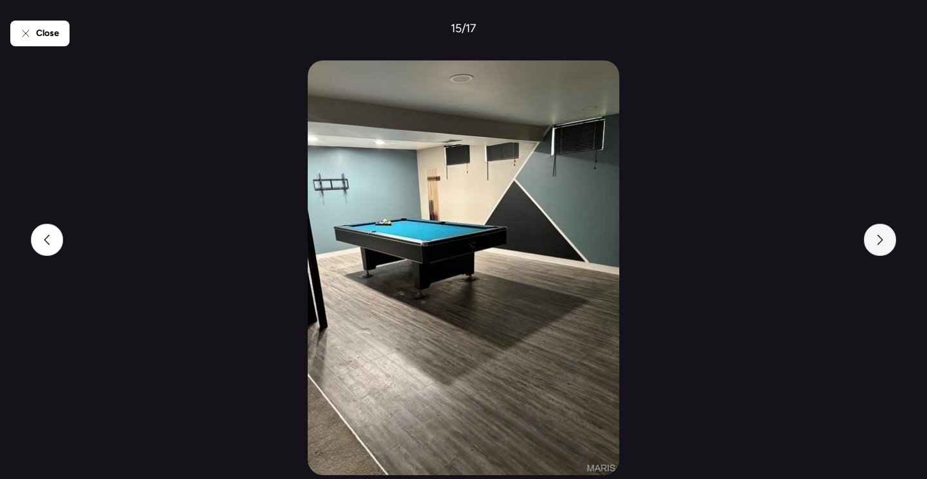
click at [875, 239] on icon at bounding box center [880, 240] width 10 height 10
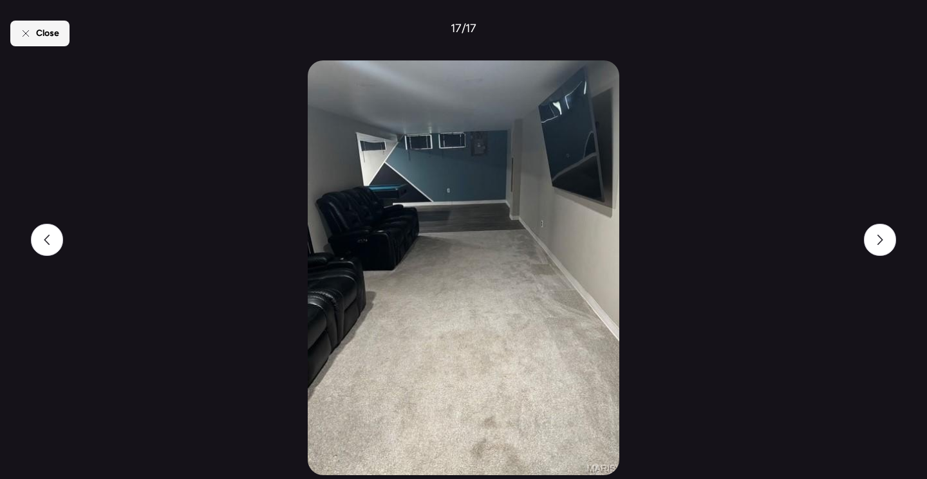
click at [35, 33] on div "Close" at bounding box center [39, 34] width 59 height 26
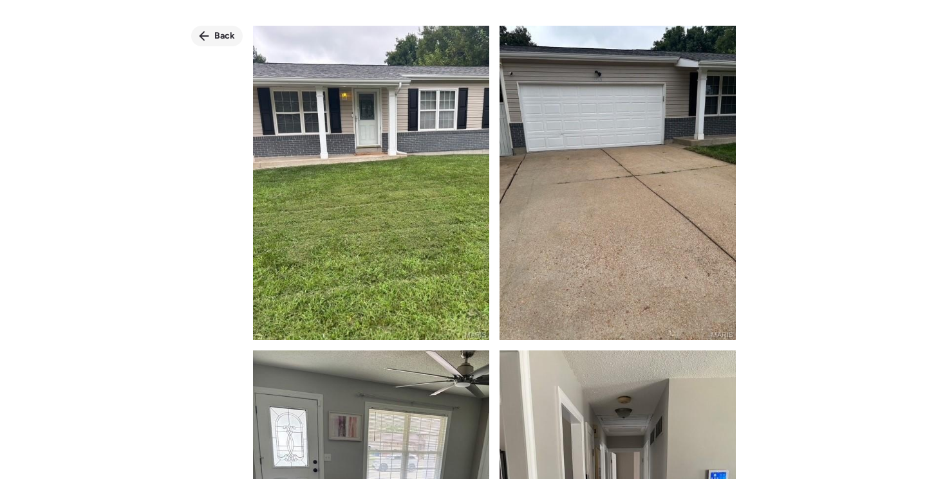
click at [216, 28] on div "Back" at bounding box center [216, 36] width 51 height 21
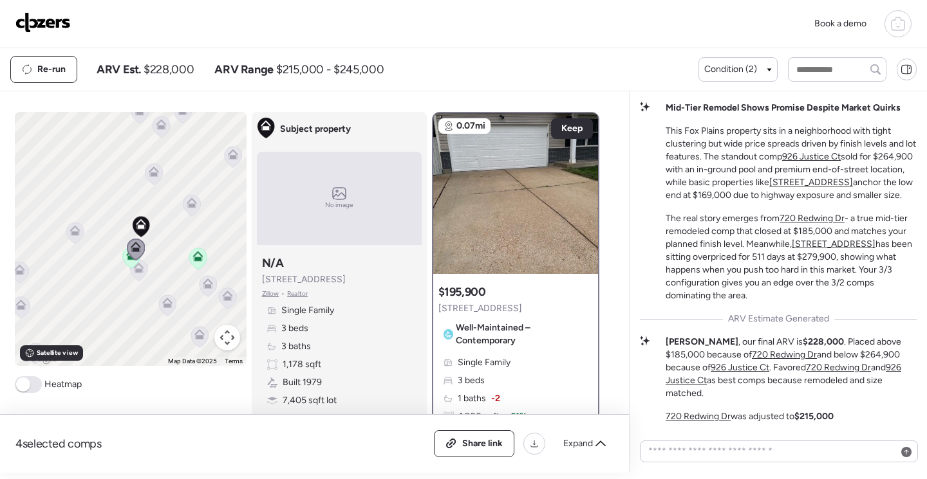
click at [166, 304] on icon at bounding box center [167, 301] width 10 height 6
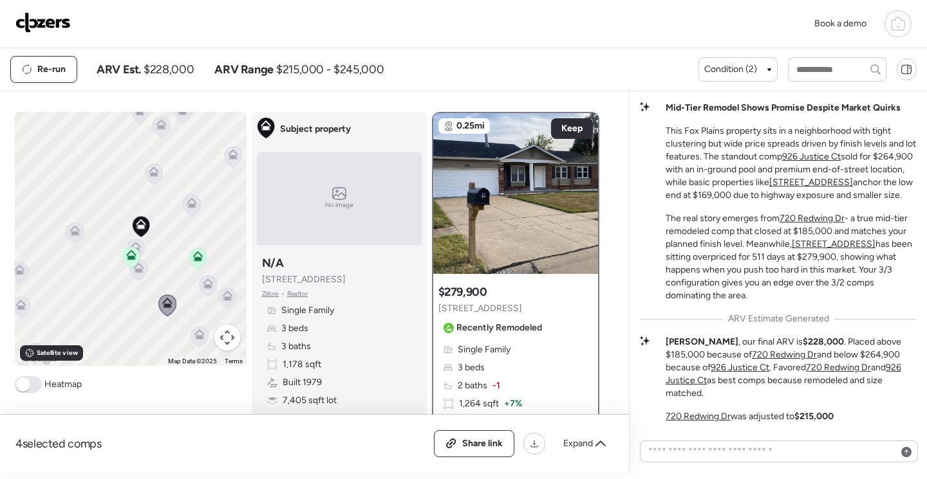
click at [206, 285] on icon at bounding box center [208, 284] width 10 height 10
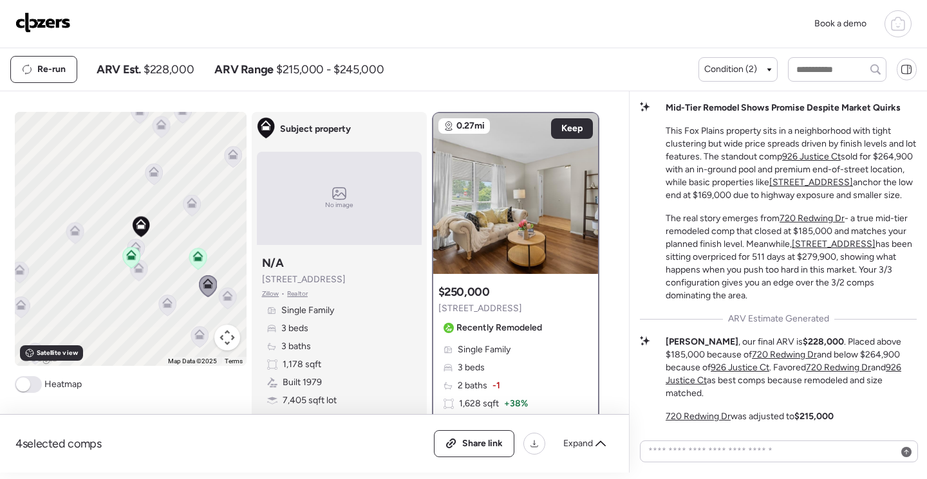
click at [74, 231] on icon at bounding box center [75, 228] width 10 height 6
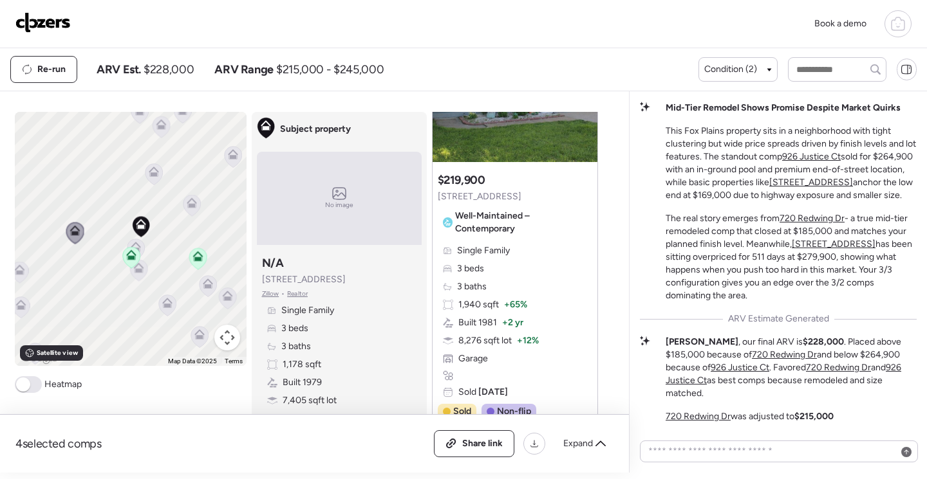
scroll to position [1223, 0]
click at [586, 445] on span "Expand" at bounding box center [578, 444] width 30 height 13
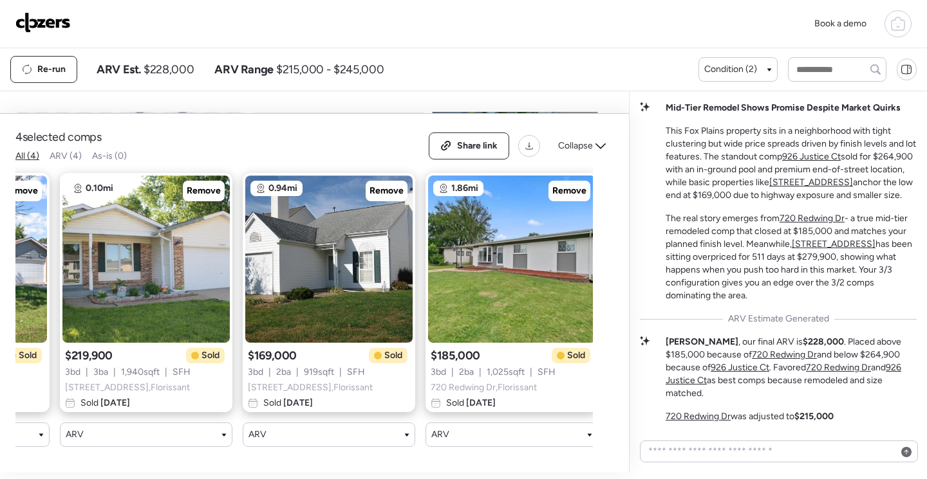
scroll to position [0, 164]
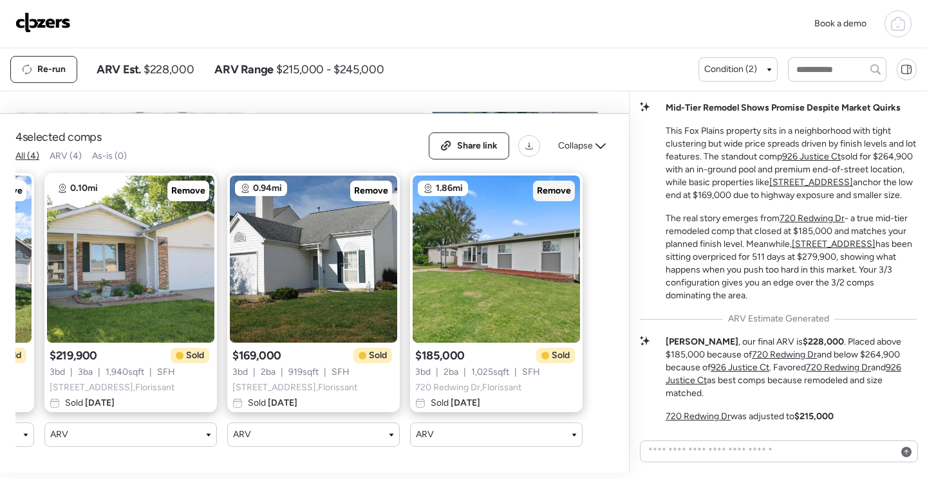
click at [557, 185] on span "Remove" at bounding box center [554, 191] width 34 height 13
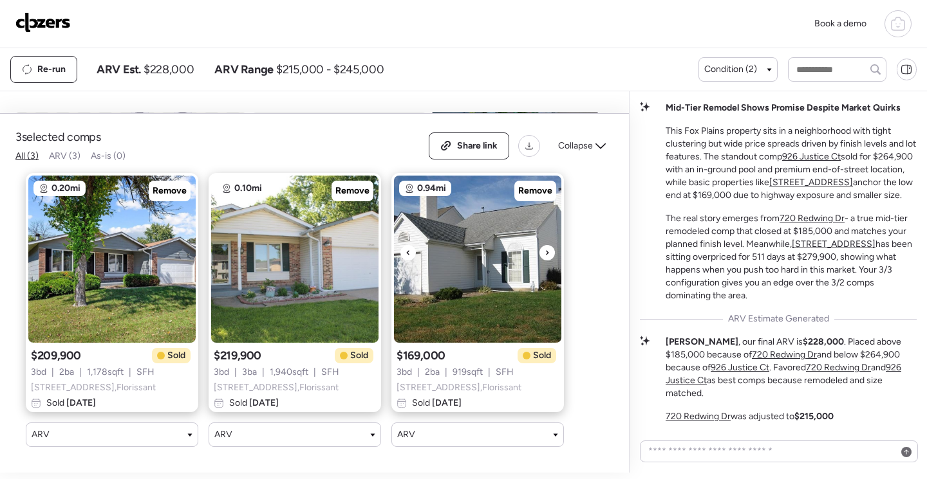
scroll to position [0, 0]
click at [596, 142] on div "Collapse" at bounding box center [581, 146] width 63 height 21
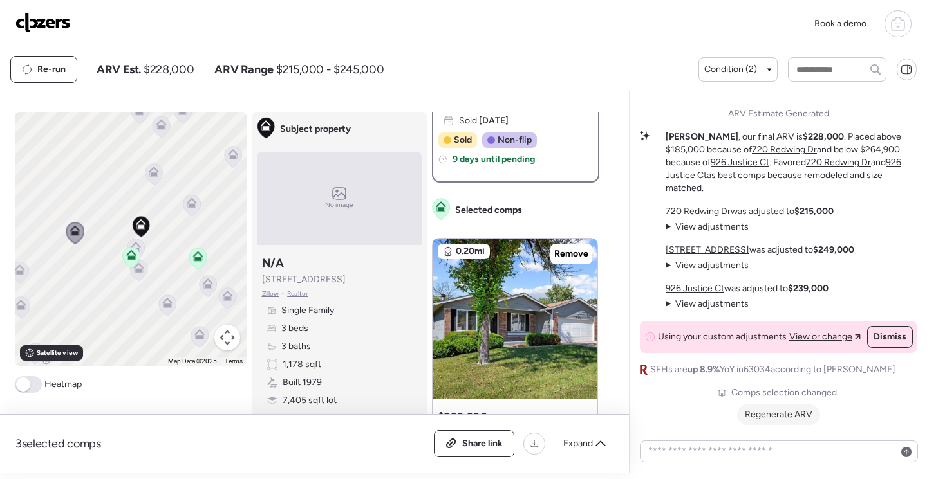
click at [775, 417] on span "Regenerate ARV" at bounding box center [779, 414] width 68 height 11
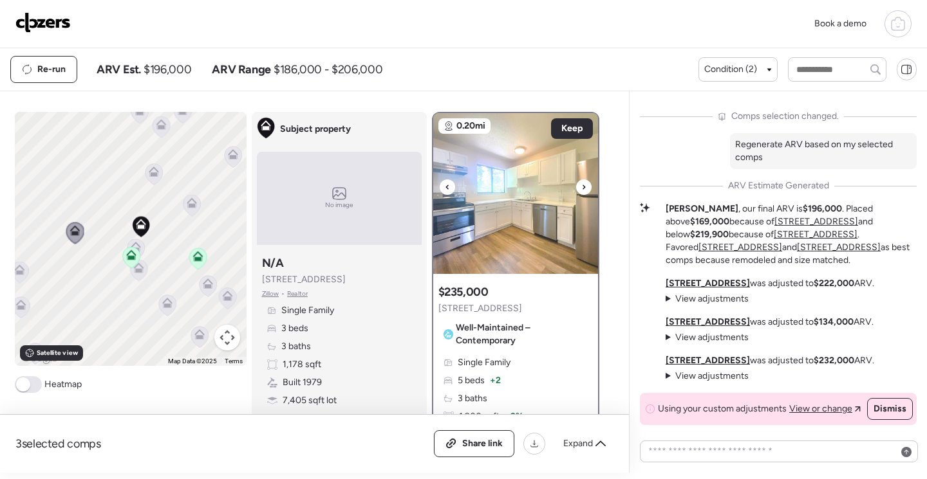
click at [445, 184] on icon at bounding box center [447, 187] width 5 height 15
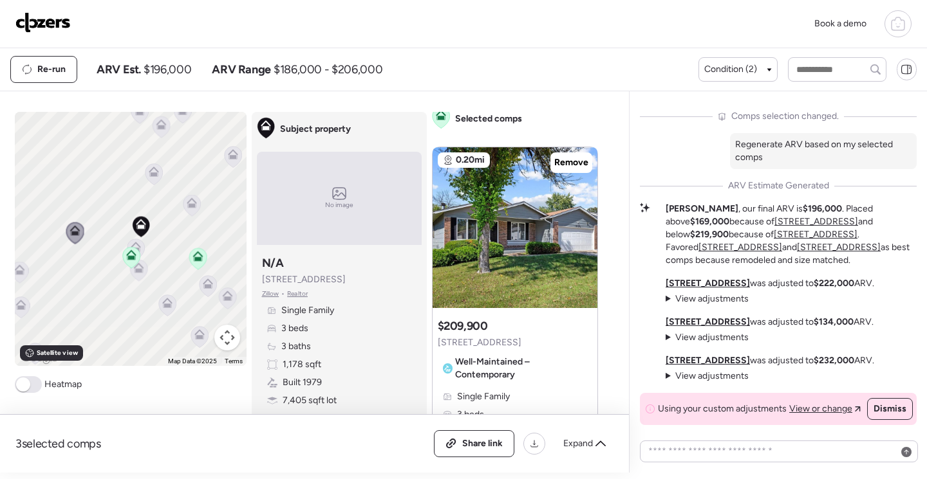
scroll to position [450, 0]
